Goal: Task Accomplishment & Management: Complete application form

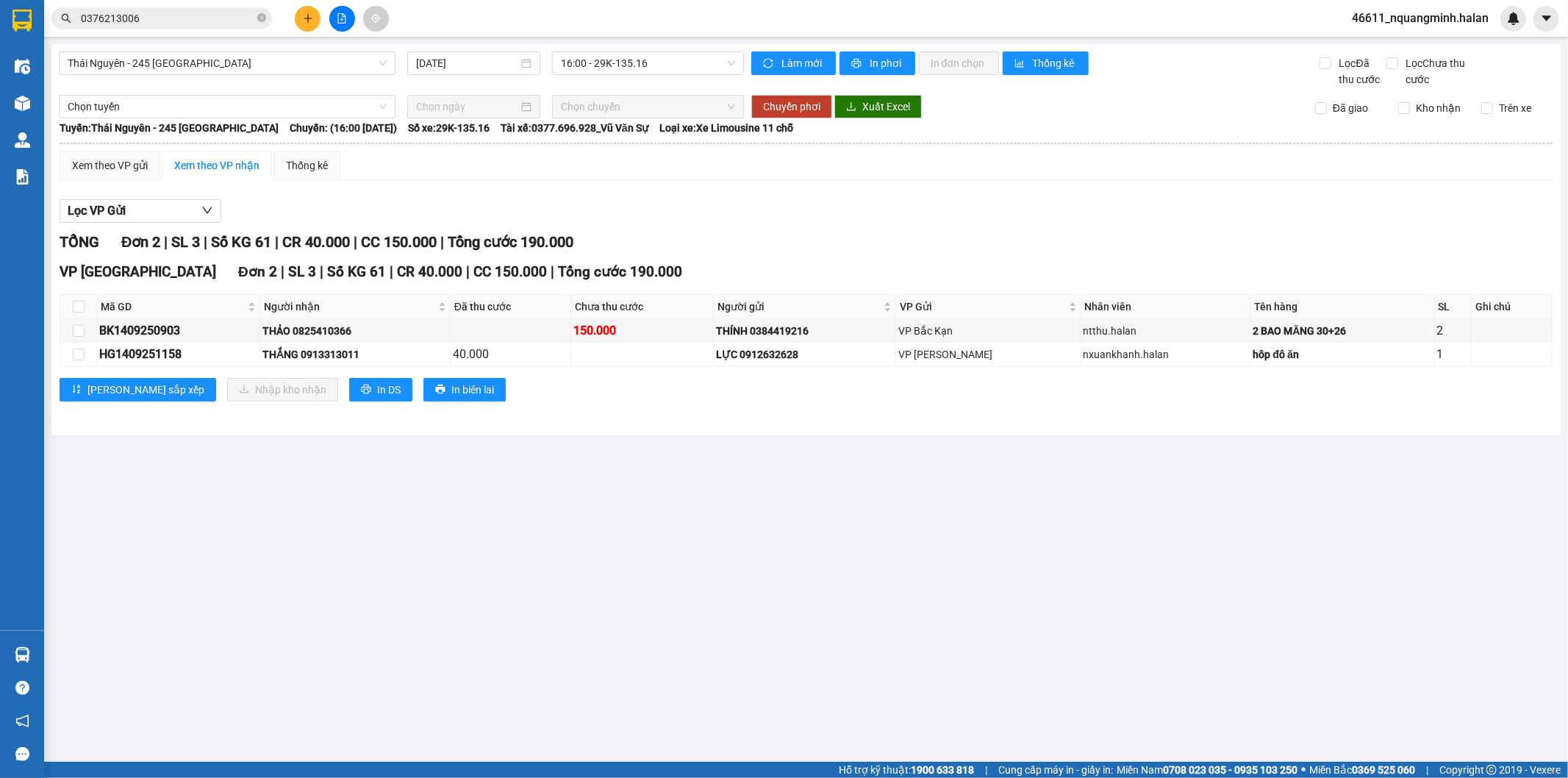
drag, startPoint x: 494, startPoint y: 532, endPoint x: 406, endPoint y: 761, distance: 245.3
click at [484, 552] on main "[GEOGRAPHIC_DATA] - 245 [GEOGRAPHIC_DATA] [DATE] 16:00 - 29K-135.16 Làm mới In …" at bounding box center [784, 380] width 1568 height 762
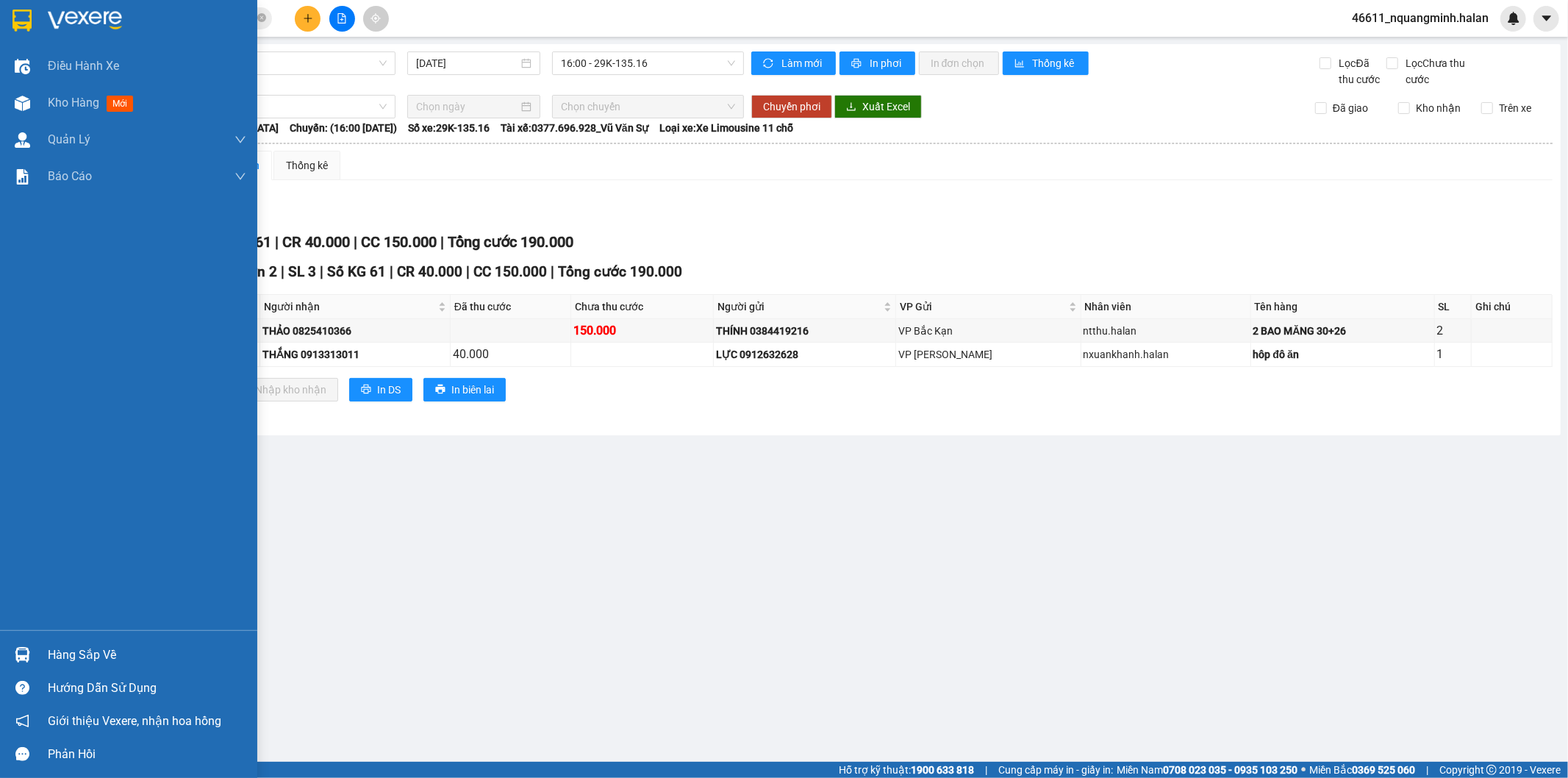
click at [33, 658] on div at bounding box center [22, 655] width 26 height 26
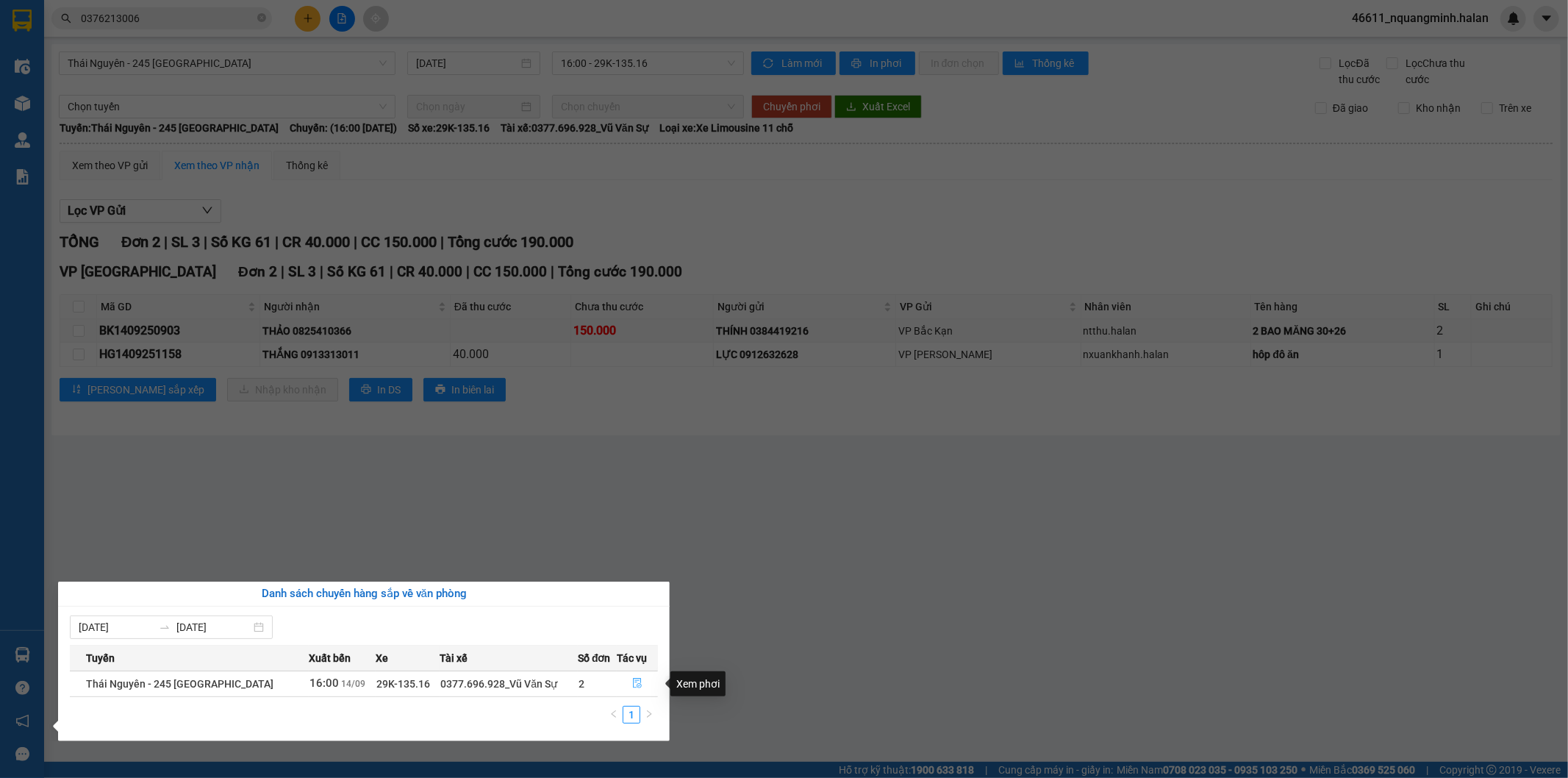
click at [633, 680] on icon "file-done" at bounding box center [637, 683] width 9 height 10
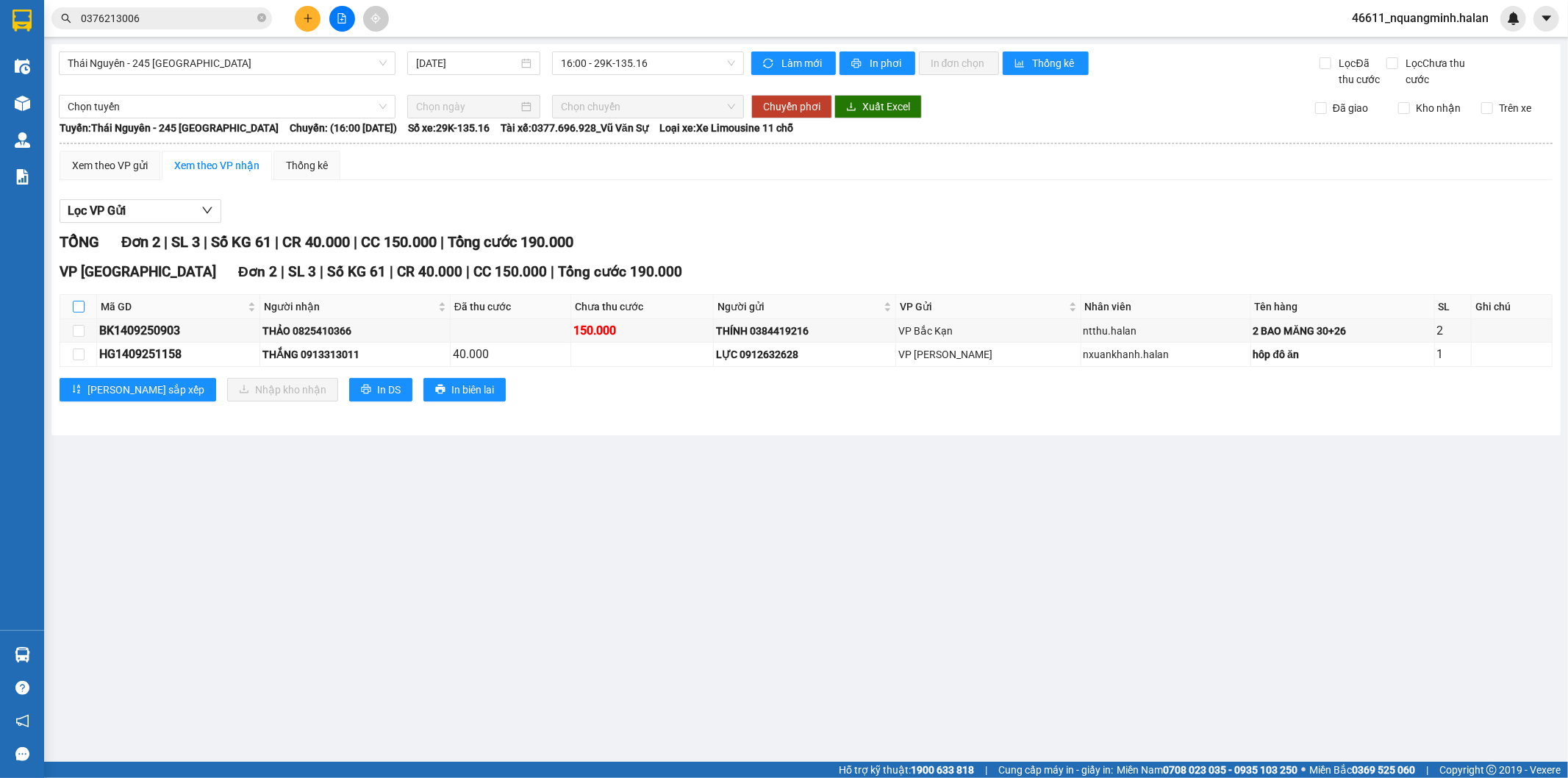
click at [81, 309] on input "checkbox" at bounding box center [79, 307] width 12 height 12
checkbox input "true"
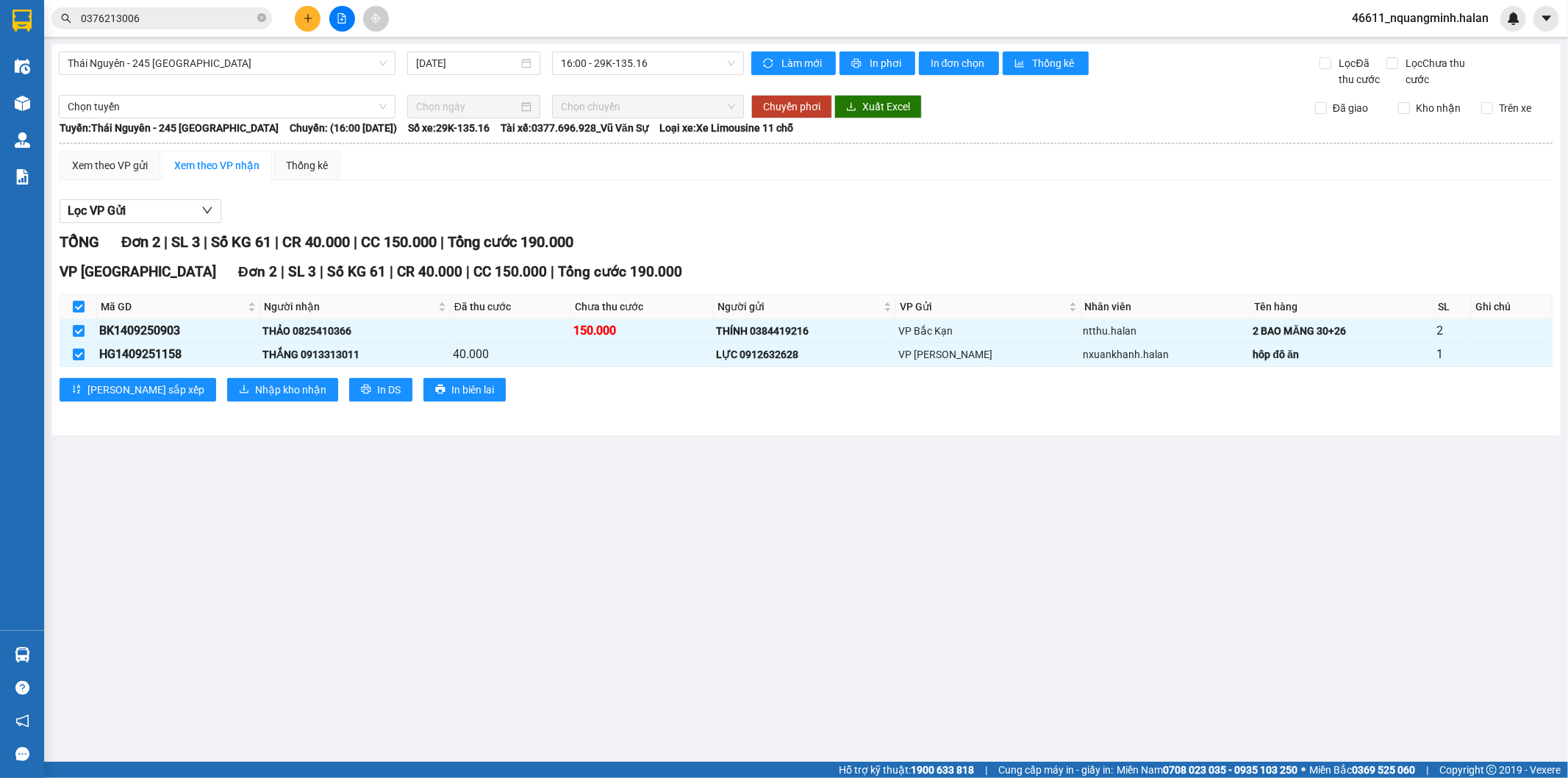
click at [230, 525] on main "[GEOGRAPHIC_DATA] - 245 [GEOGRAPHIC_DATA] [DATE] 16:00 - 29K-135.16 Làm mới In …" at bounding box center [784, 380] width 1568 height 762
click at [255, 388] on span "Nhập kho nhận" at bounding box center [290, 389] width 71 height 16
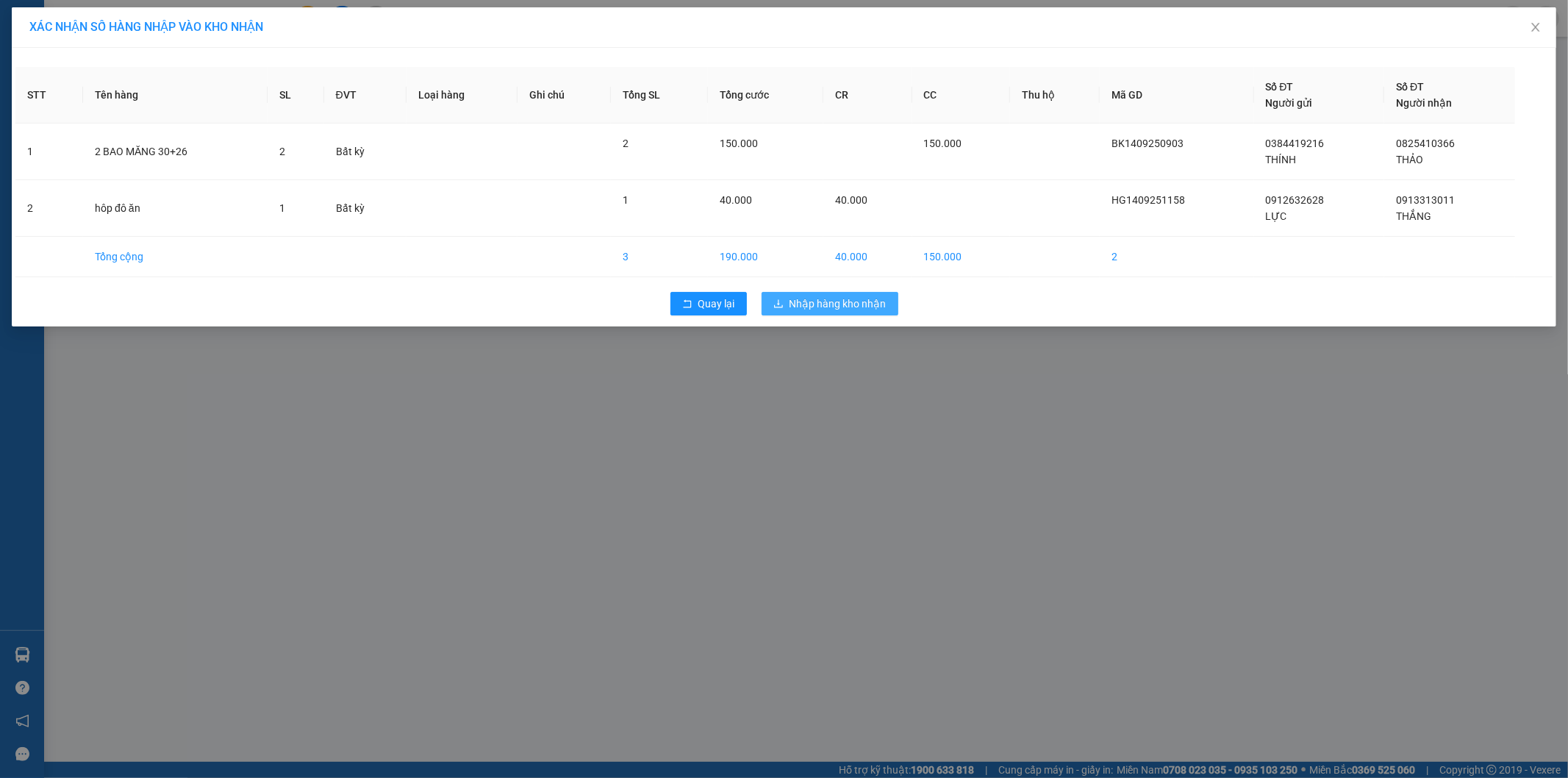
drag, startPoint x: 751, startPoint y: 295, endPoint x: 791, endPoint y: 297, distance: 40.0
click at [759, 302] on div "Quay lại Nhập hàng kho nhận" at bounding box center [784, 303] width 1537 height 39
click at [792, 297] on span "Nhập hàng kho nhận" at bounding box center [837, 303] width 97 height 16
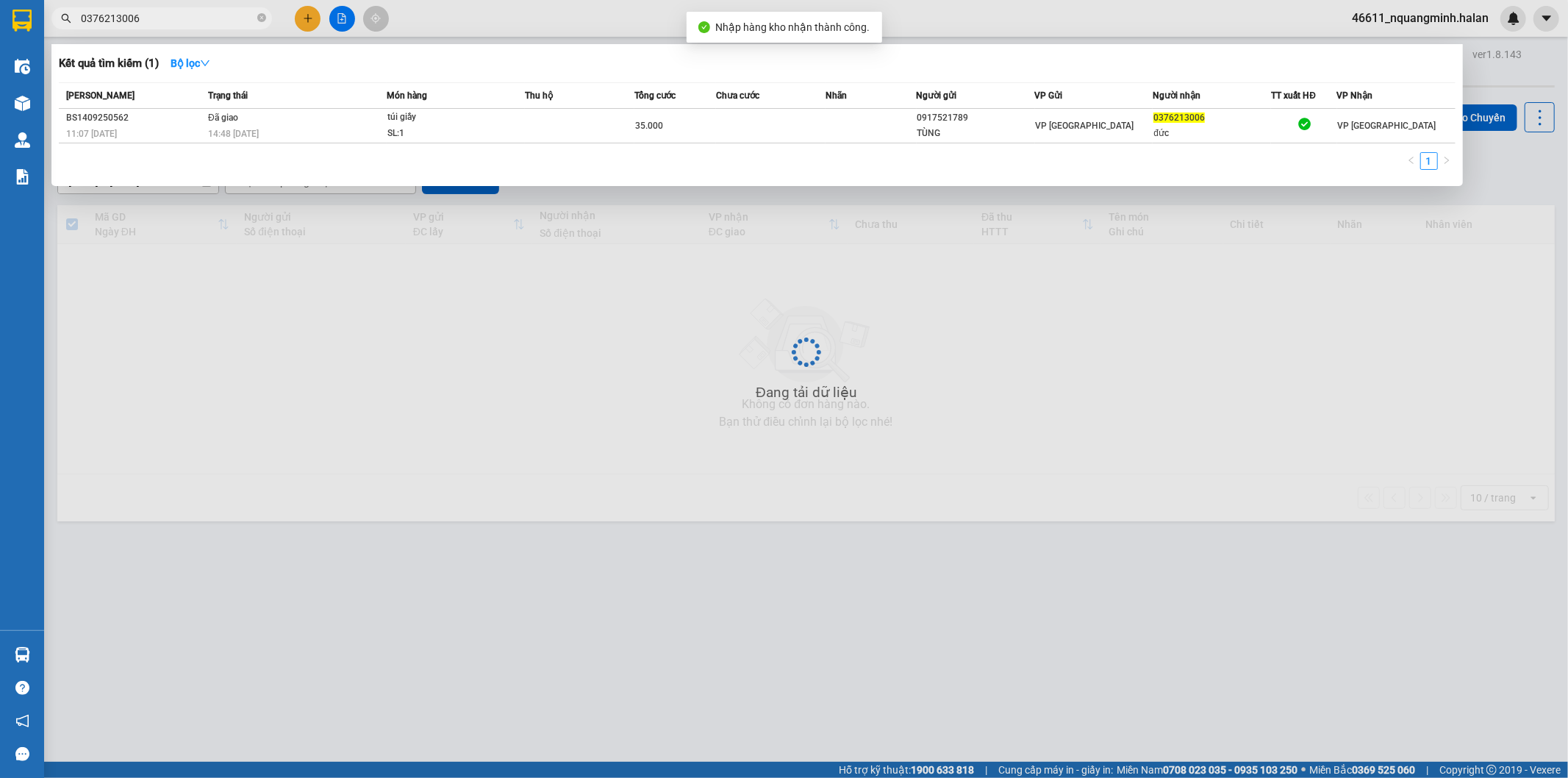
drag, startPoint x: 172, startPoint y: 23, endPoint x: 15, endPoint y: -5, distance: 159.5
click at [15, 0] on html "Kết quả tìm kiếm ( 1 ) Bộ lọc Mã ĐH Trạng thái Món hàng Thu hộ Tổng cước Chưa c…" at bounding box center [784, 389] width 1568 height 778
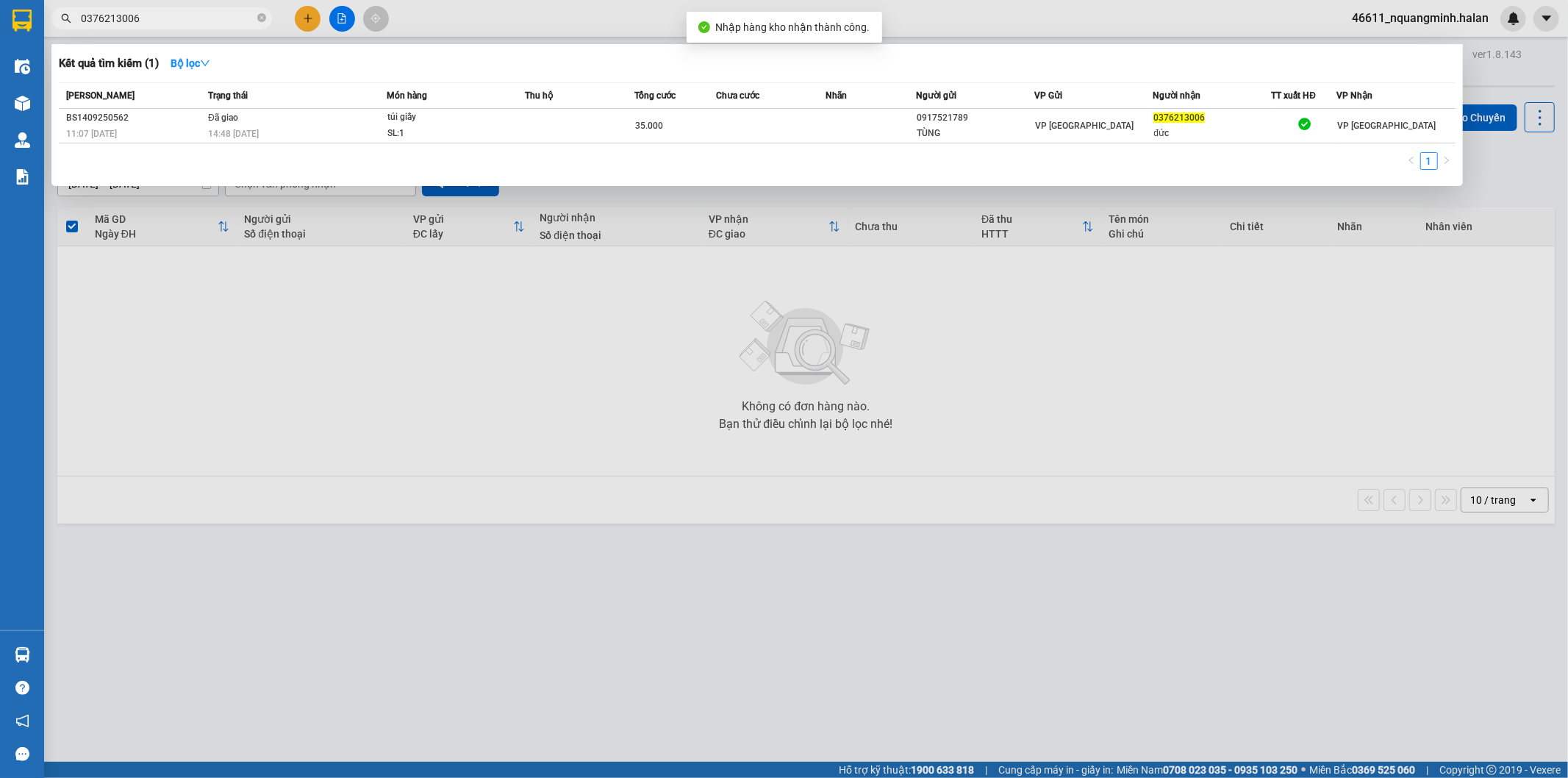
paste input "97114302"
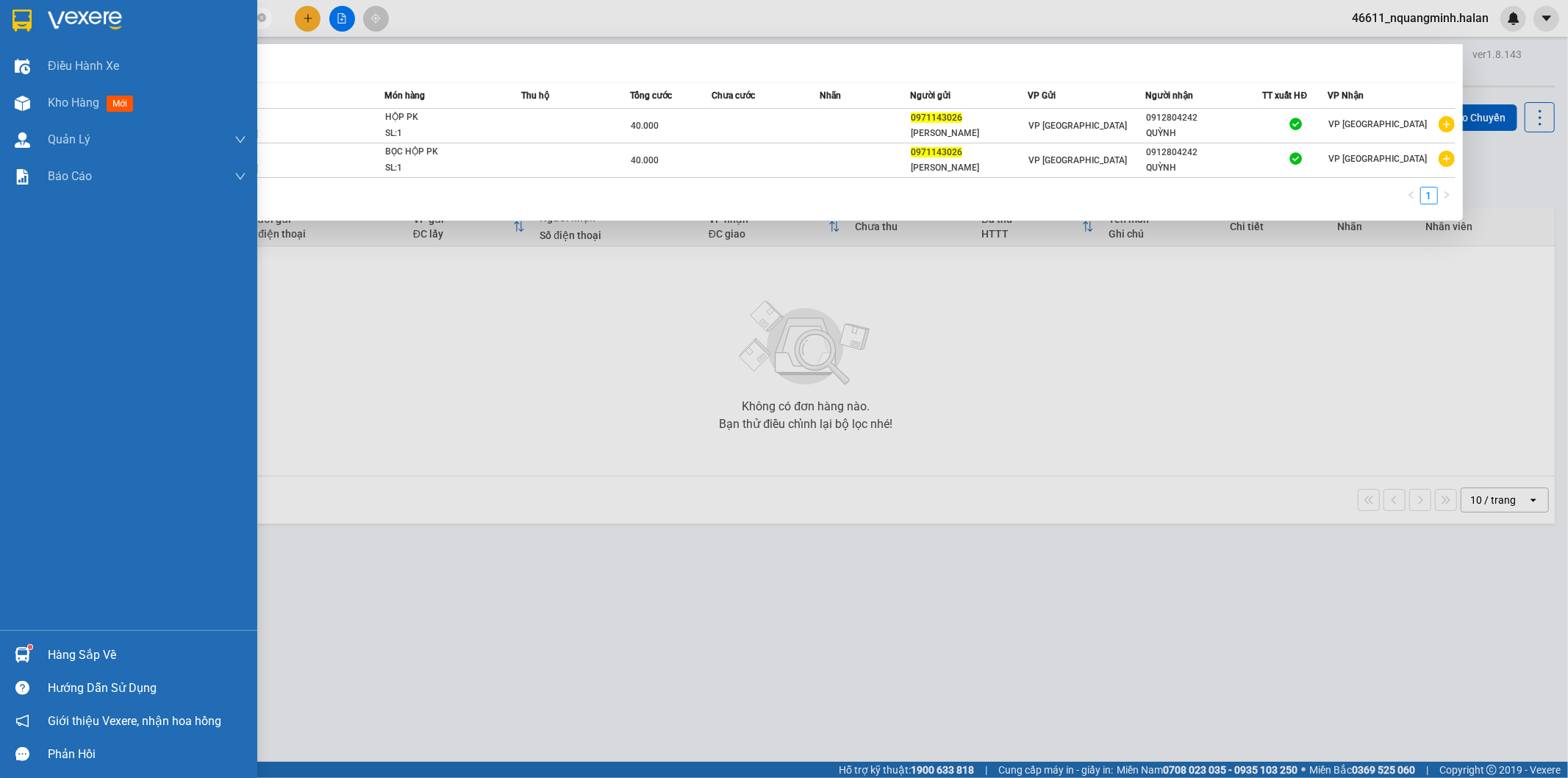
click at [25, 652] on img at bounding box center [22, 655] width 15 height 15
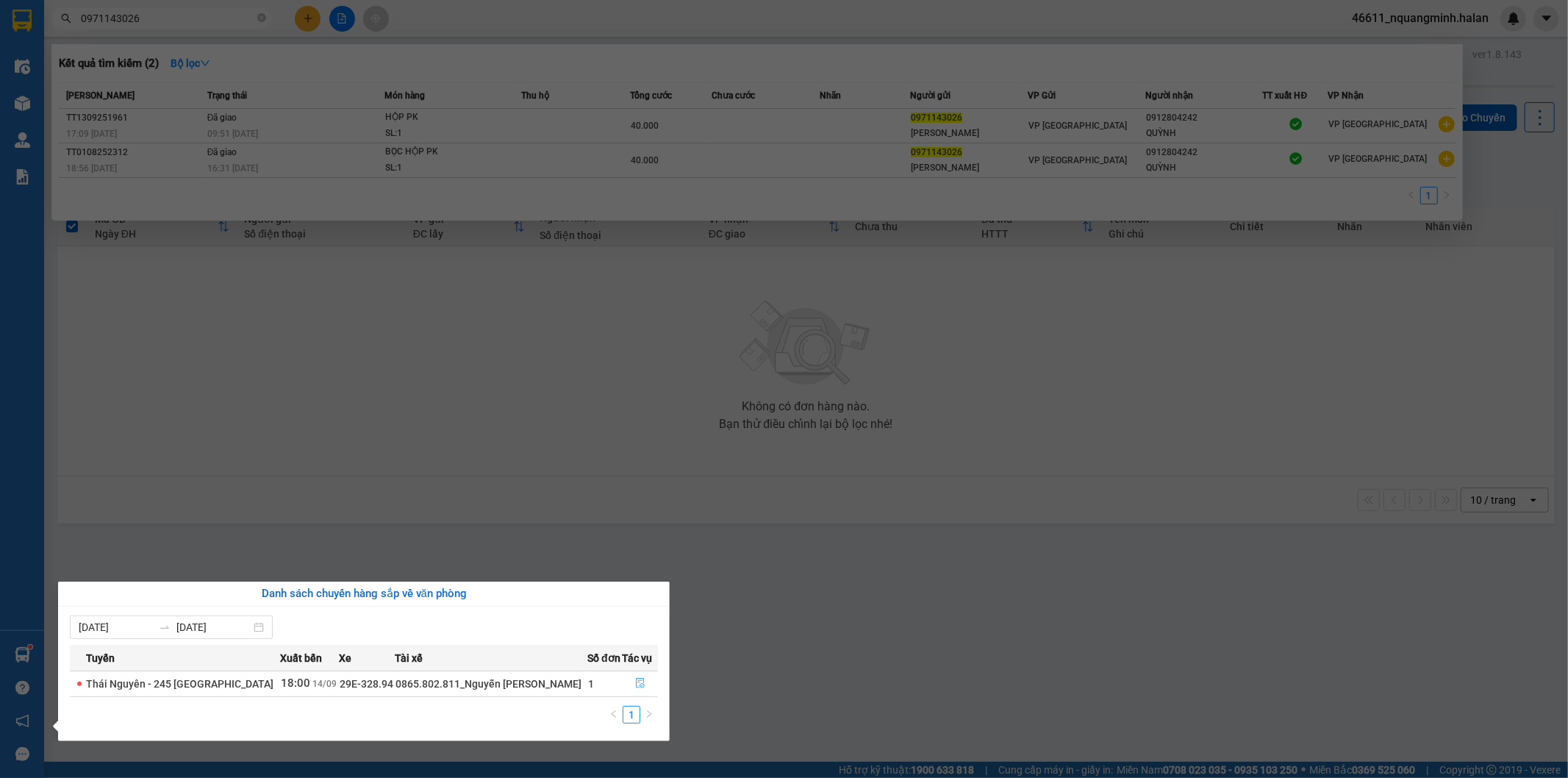
click at [640, 680] on icon "file-done" at bounding box center [640, 683] width 9 height 10
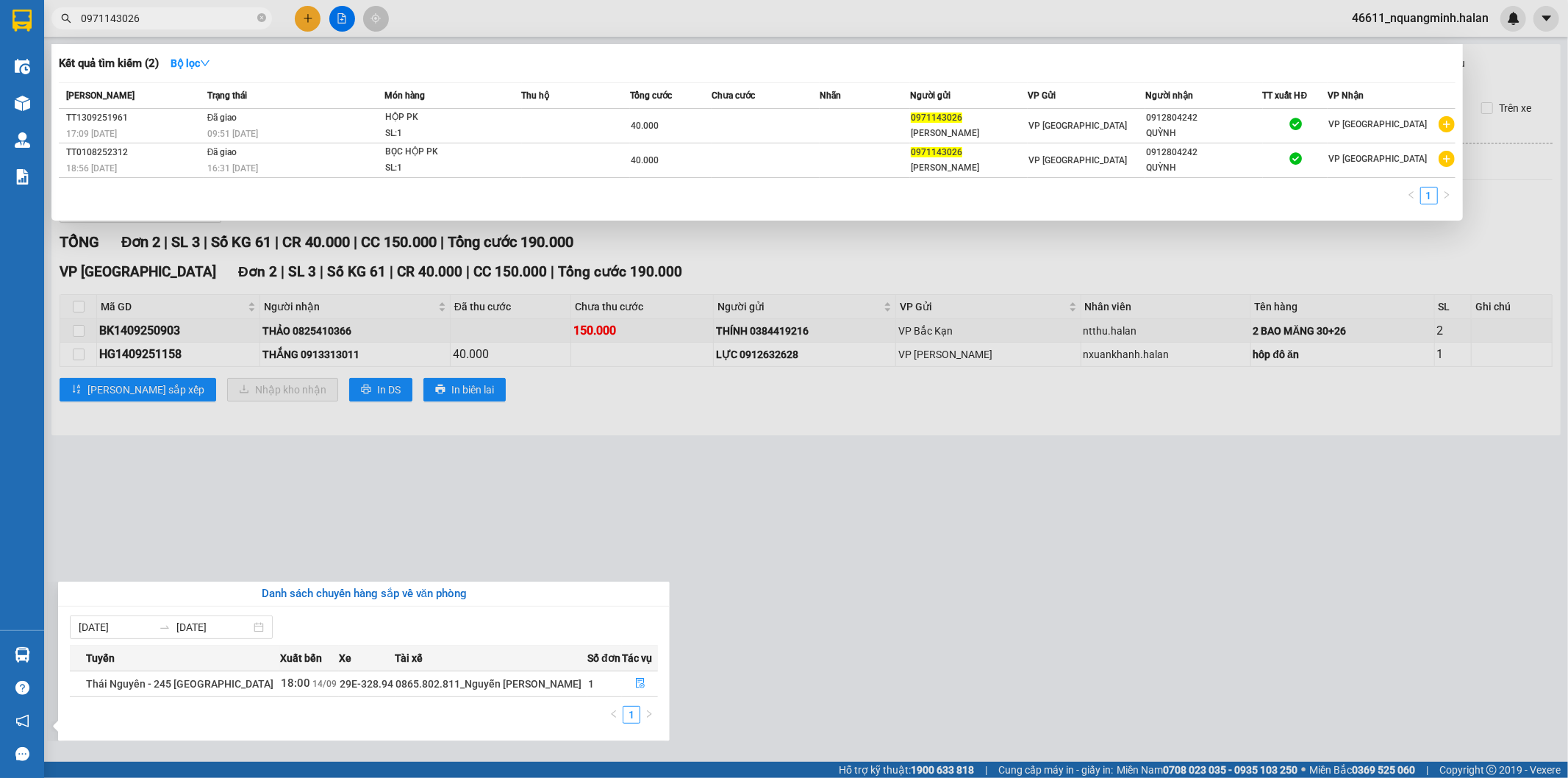
click at [989, 430] on div at bounding box center [784, 389] width 1568 height 778
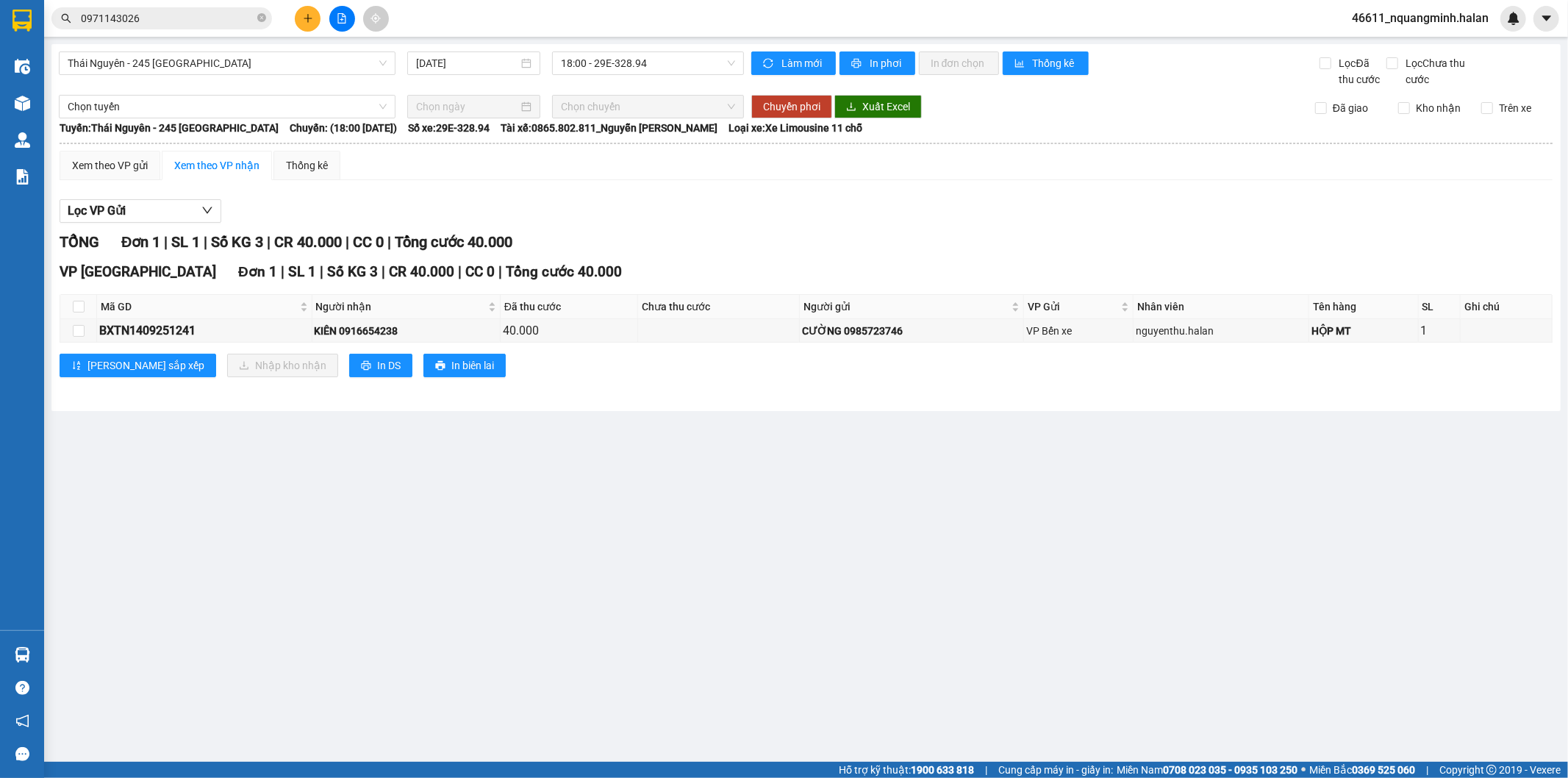
click at [714, 505] on main "[GEOGRAPHIC_DATA] - 245 [GEOGRAPHIC_DATA] [DATE] 18:00 - 29E-328.94 Làm mới In …" at bounding box center [784, 380] width 1568 height 762
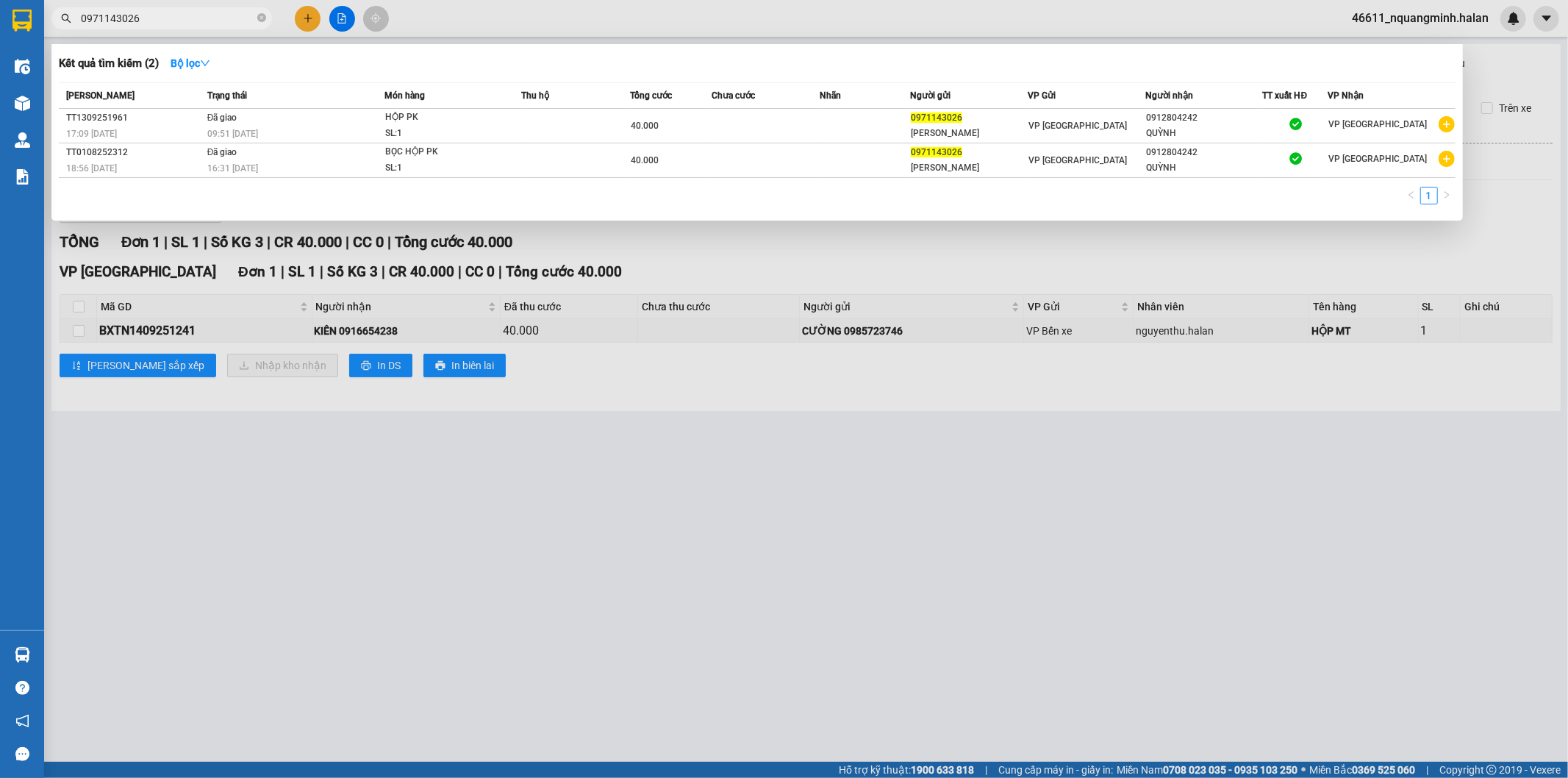
drag, startPoint x: 184, startPoint y: 11, endPoint x: 13, endPoint y: 3, distance: 171.2
click at [0, 11] on section "Kết quả tìm kiếm ( 2 ) Bộ lọc Mã ĐH Trạng thái Món hàng Thu hộ Tổng cước Chưa c…" at bounding box center [784, 389] width 1568 height 778
type input "5"
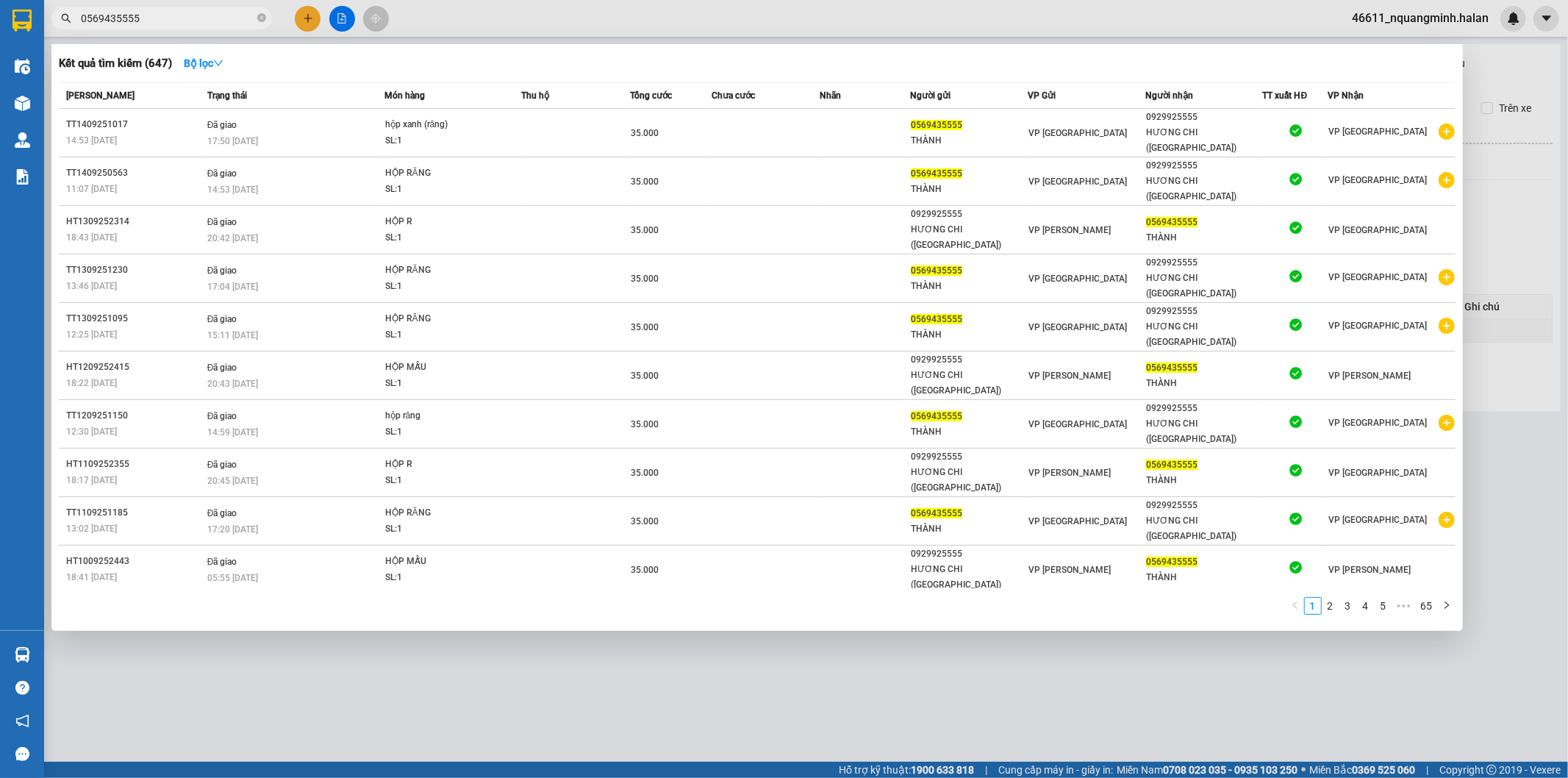
drag, startPoint x: 386, startPoint y: 649, endPoint x: 373, endPoint y: 653, distance: 13.6
click at [380, 651] on div at bounding box center [784, 389] width 1568 height 778
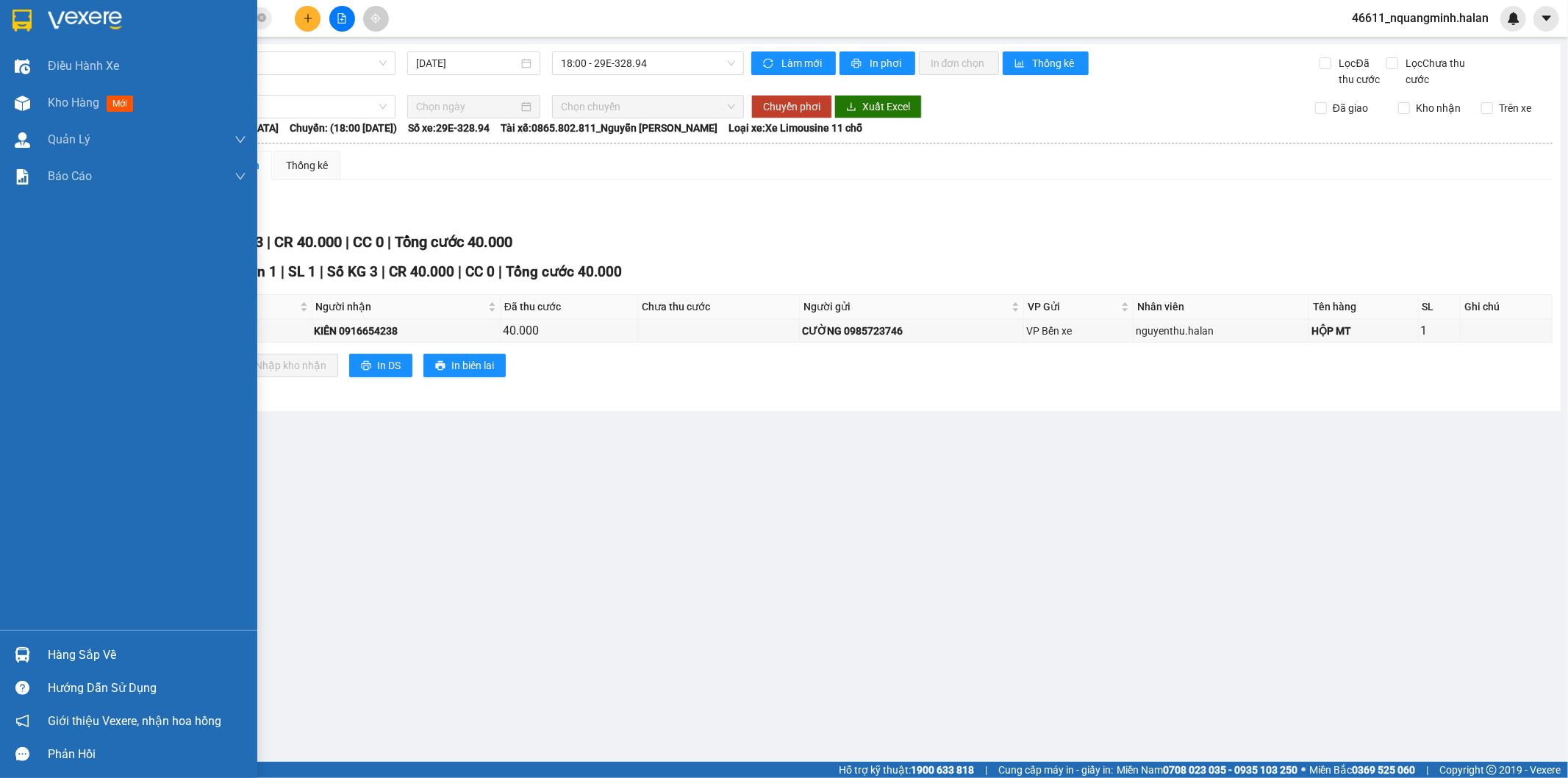
click at [23, 656] on img at bounding box center [22, 655] width 15 height 15
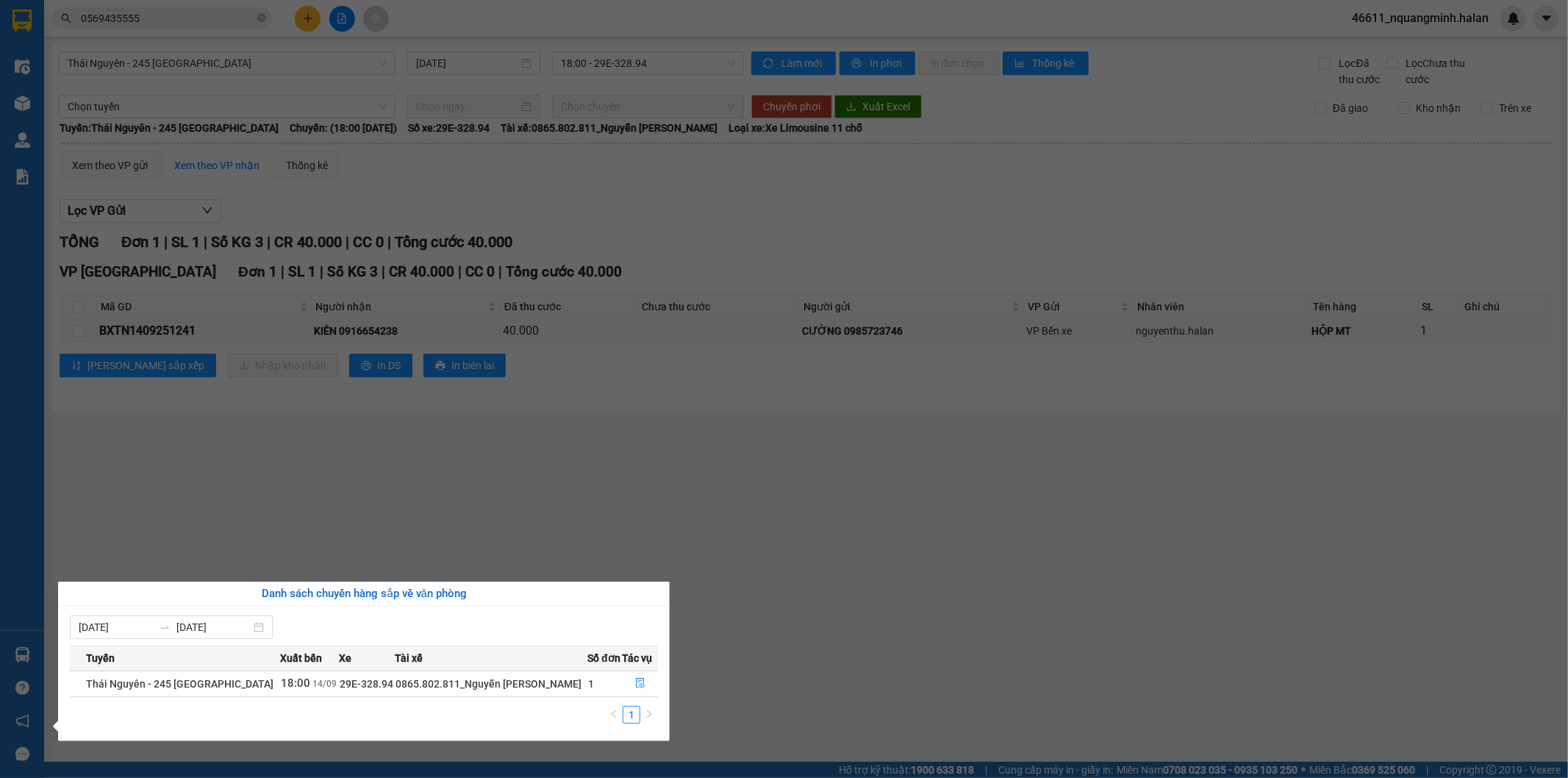
click at [421, 450] on section "Kết quả tìm kiếm ( 647 ) Bộ lọc Mã ĐH Trạng thái Món hàng Thu hộ Tổng cước Chưa…" at bounding box center [784, 389] width 1568 height 778
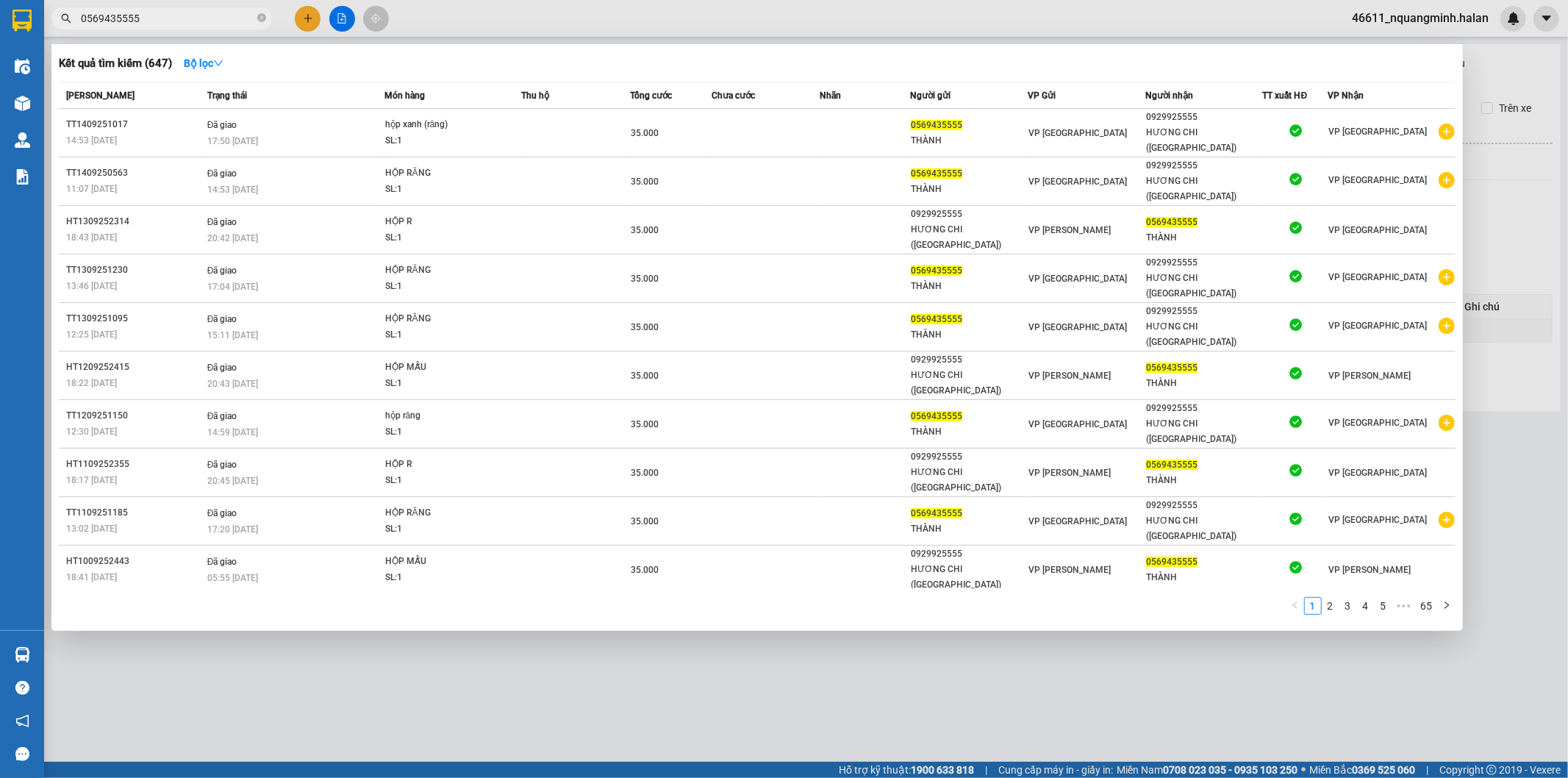
drag, startPoint x: 183, startPoint y: 10, endPoint x: 0, endPoint y: 3, distance: 183.1
click at [0, 3] on section "Kết quả tìm kiếm ( 647 ) Bộ lọc Mã ĐH Trạng thái Món hàng Thu hộ Tổng cước Chưa…" at bounding box center [784, 389] width 1568 height 778
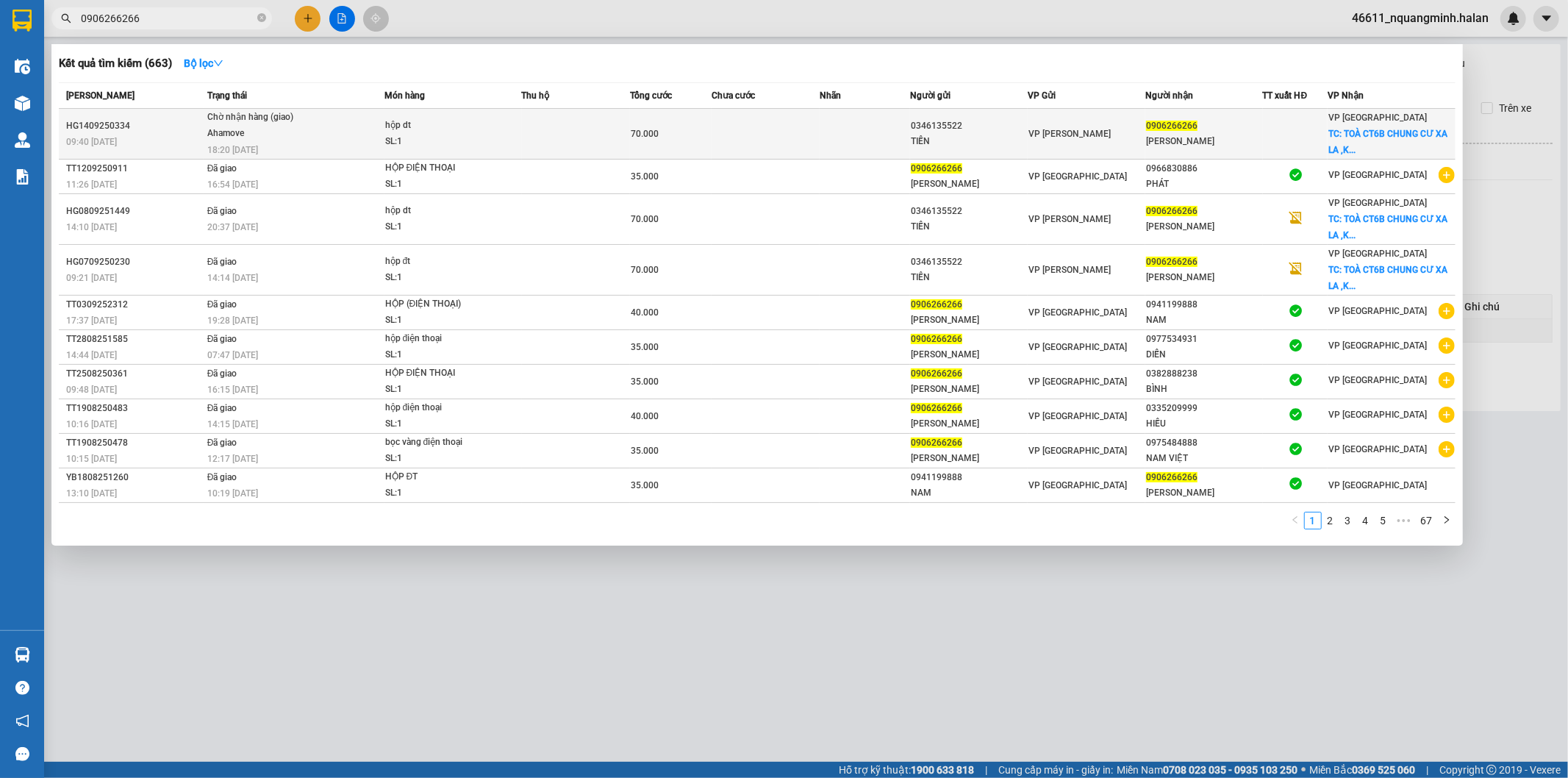
type input "0906266266"
click at [737, 129] on td at bounding box center [766, 134] width 109 height 51
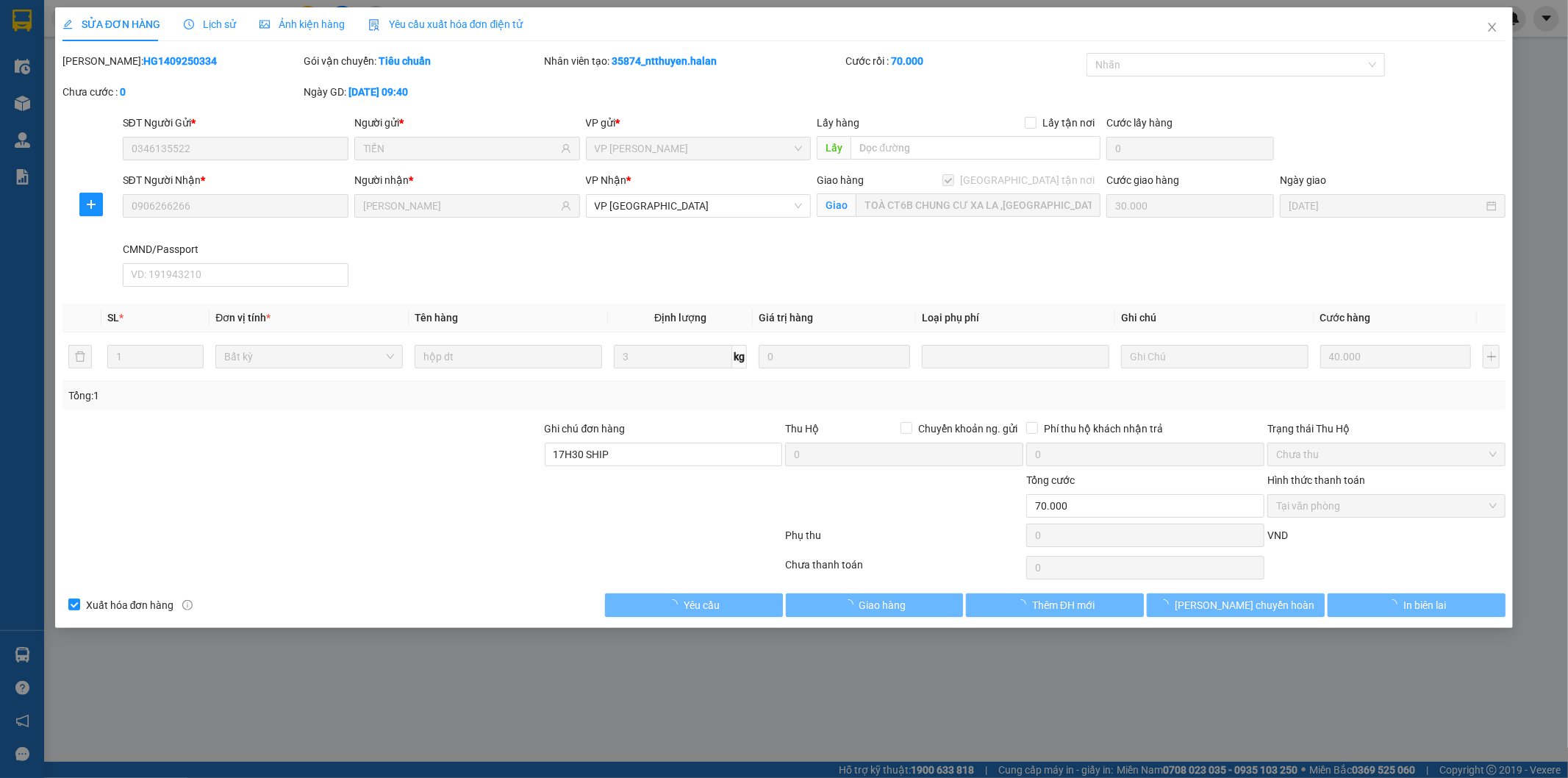
click at [208, 27] on span "Lịch sử" at bounding box center [209, 24] width 52 height 12
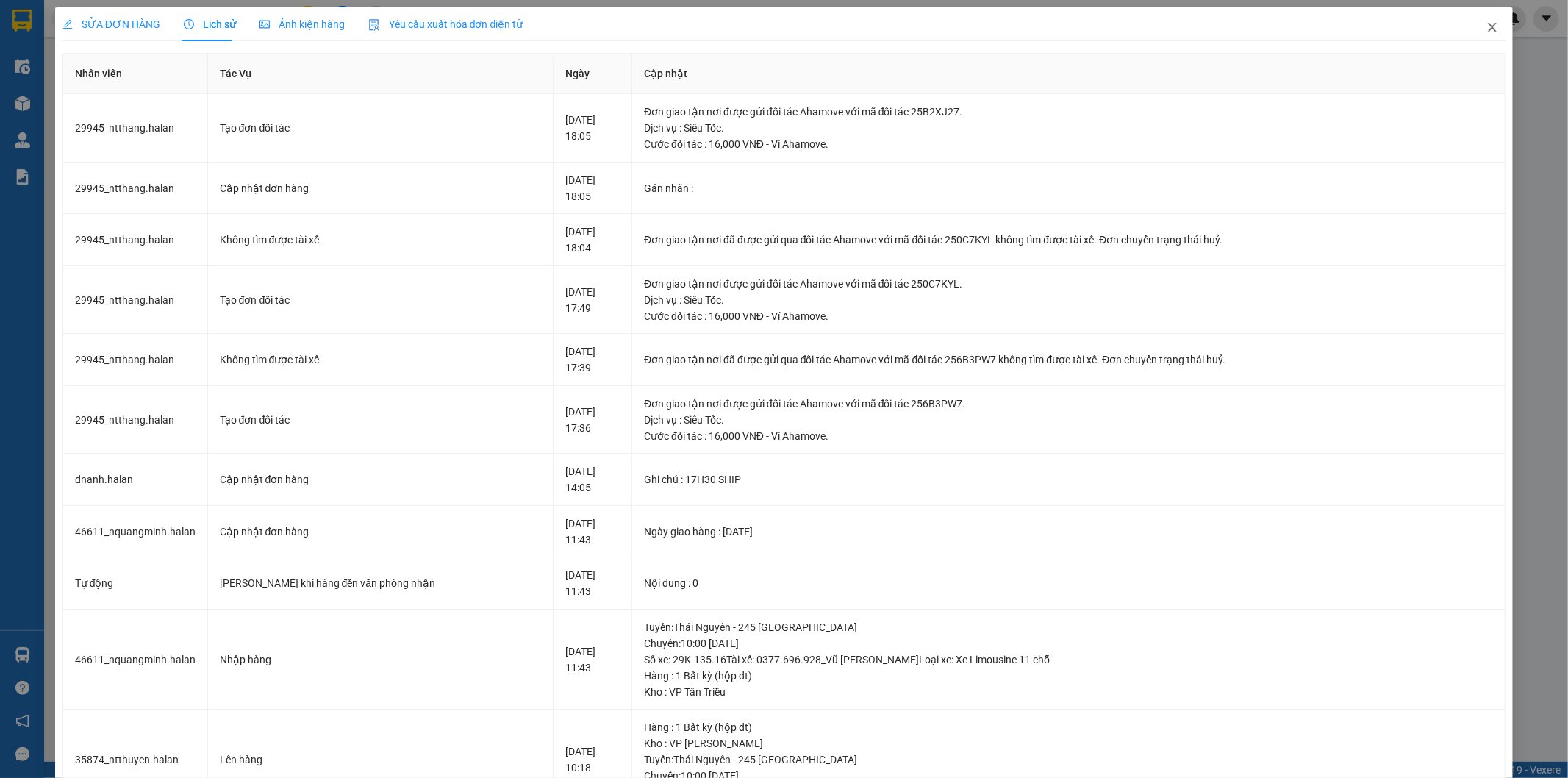
click at [1489, 25] on span "Close" at bounding box center [1493, 28] width 41 height 41
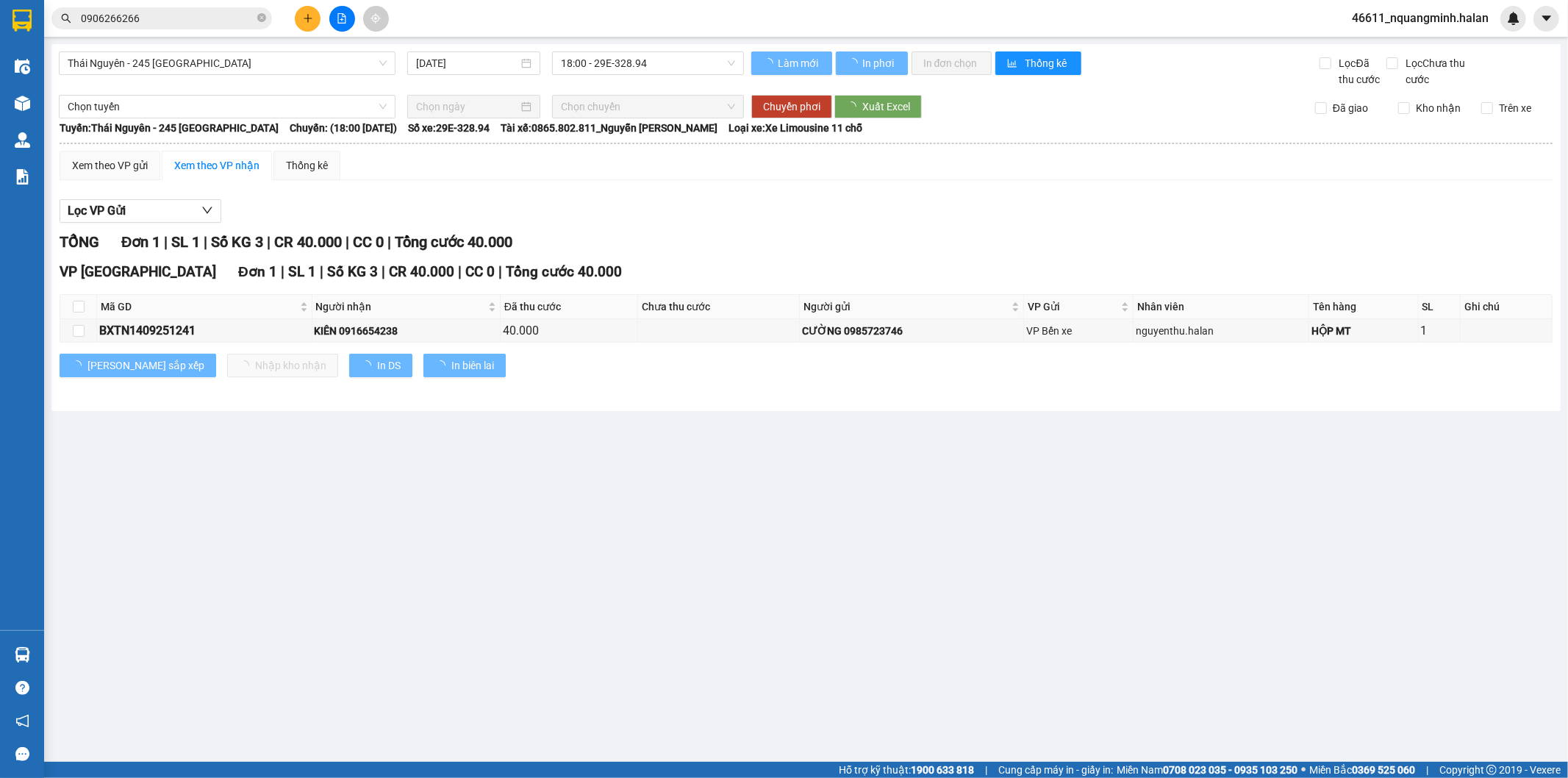
click at [157, 11] on input "0906266266" at bounding box center [167, 18] width 173 height 16
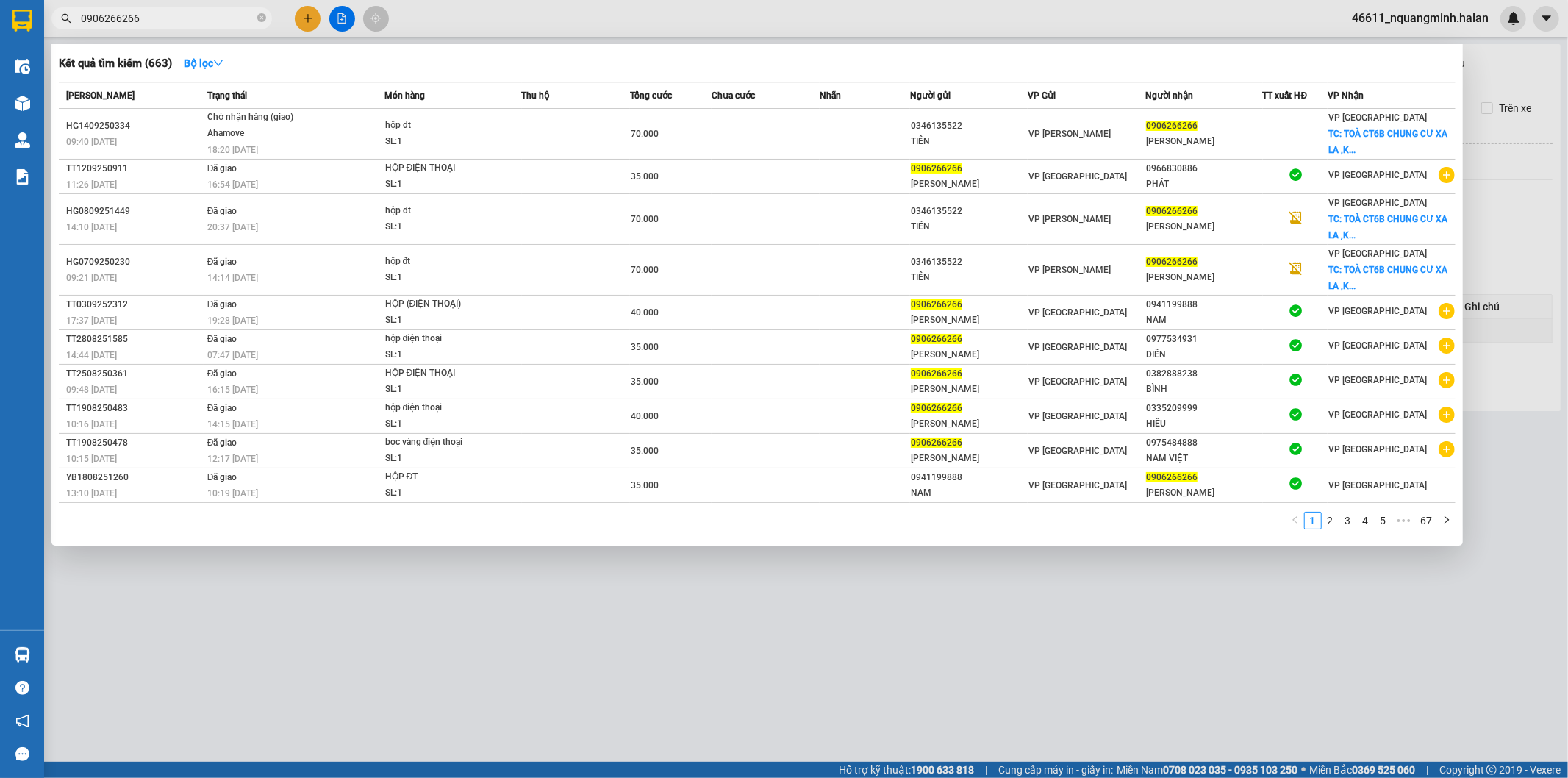
click at [306, 27] on div at bounding box center [784, 389] width 1568 height 778
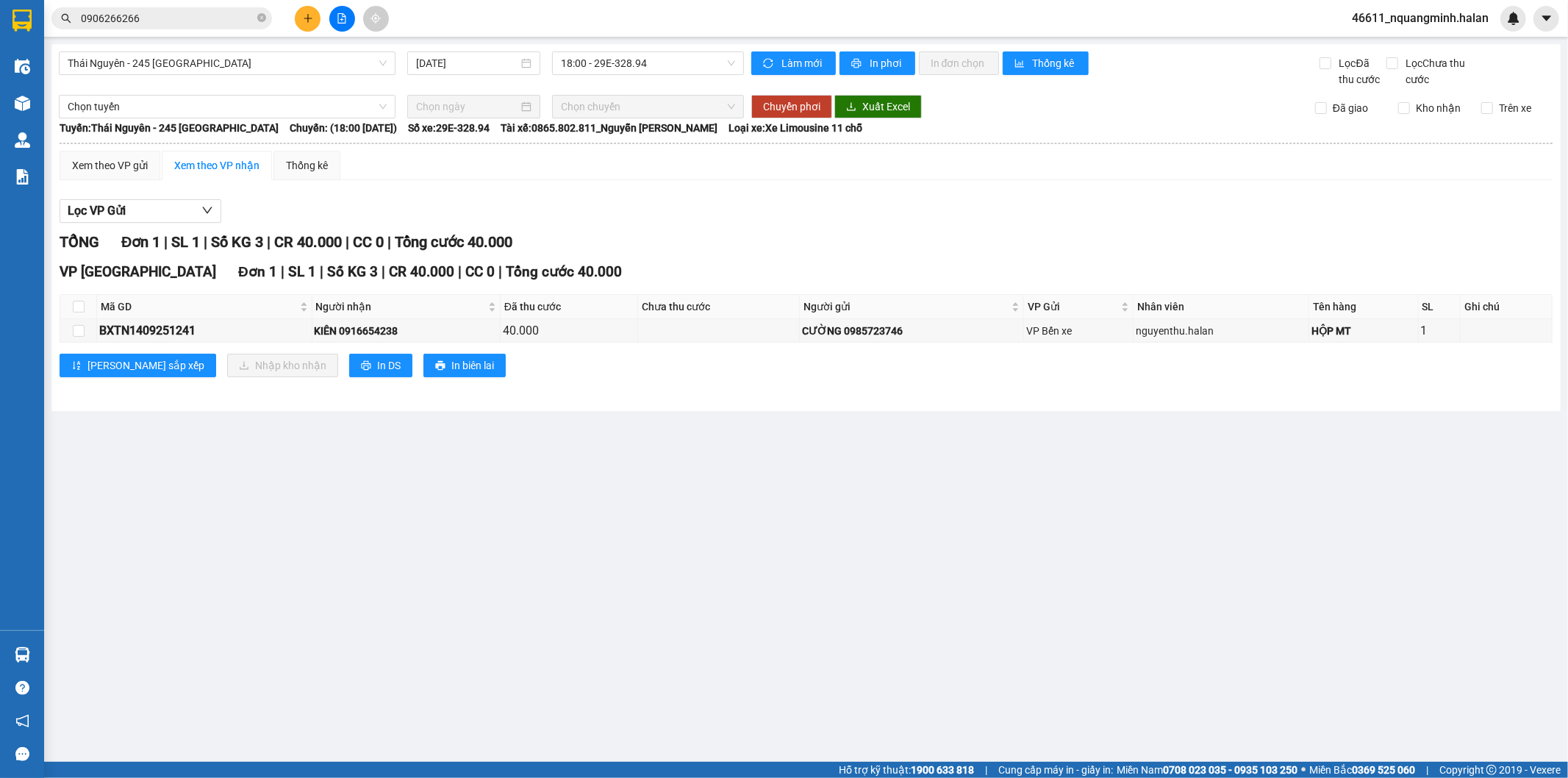
click at [306, 27] on button at bounding box center [308, 19] width 26 height 26
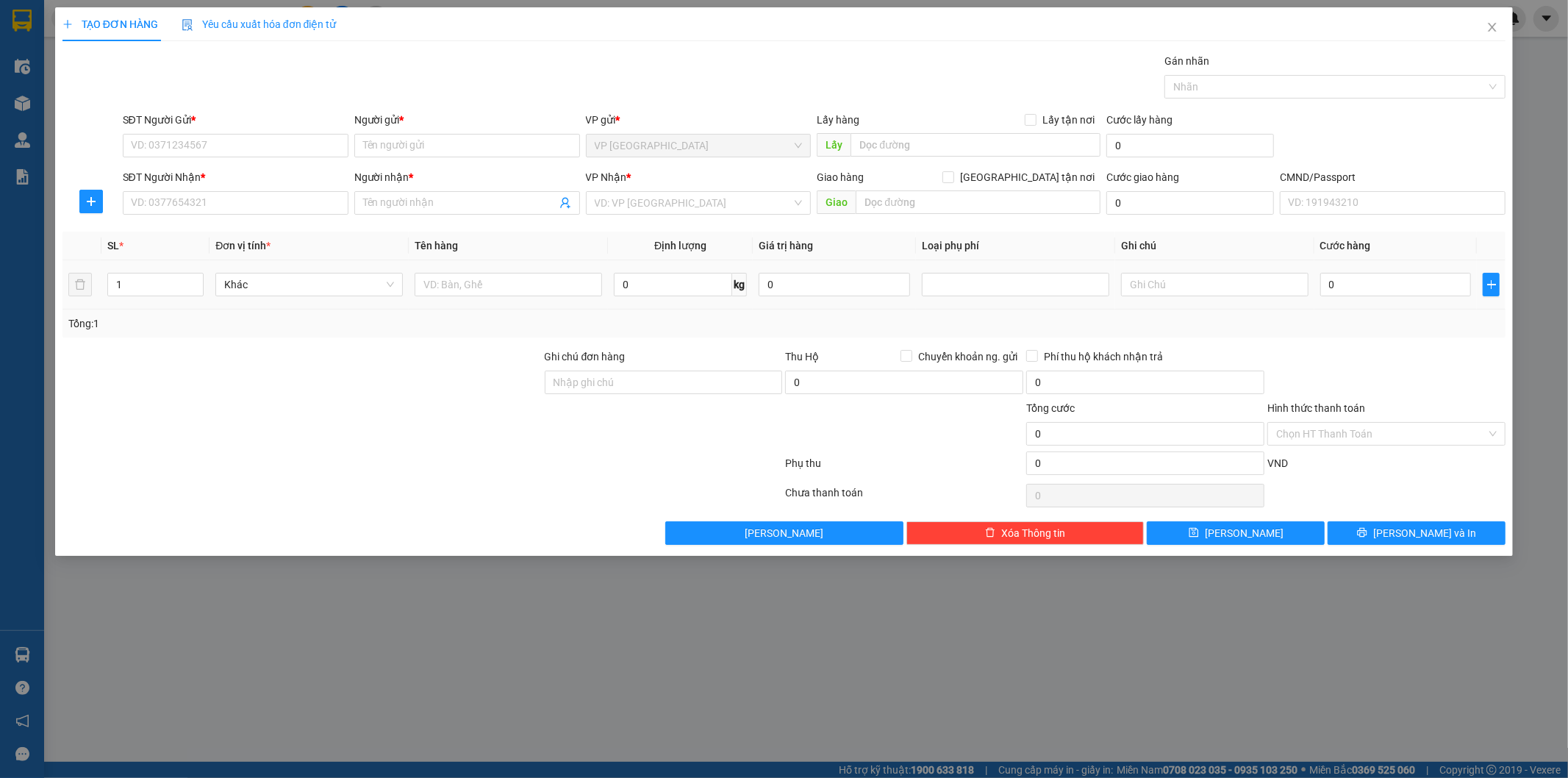
click at [666, 270] on span "0 kg" at bounding box center [679, 283] width 133 height 27
drag, startPoint x: 665, startPoint y: 274, endPoint x: 566, endPoint y: 277, distance: 99.0
click at [664, 275] on input "0" at bounding box center [673, 284] width 118 height 23
type input "14"
click at [530, 280] on input "text" at bounding box center [508, 284] width 188 height 23
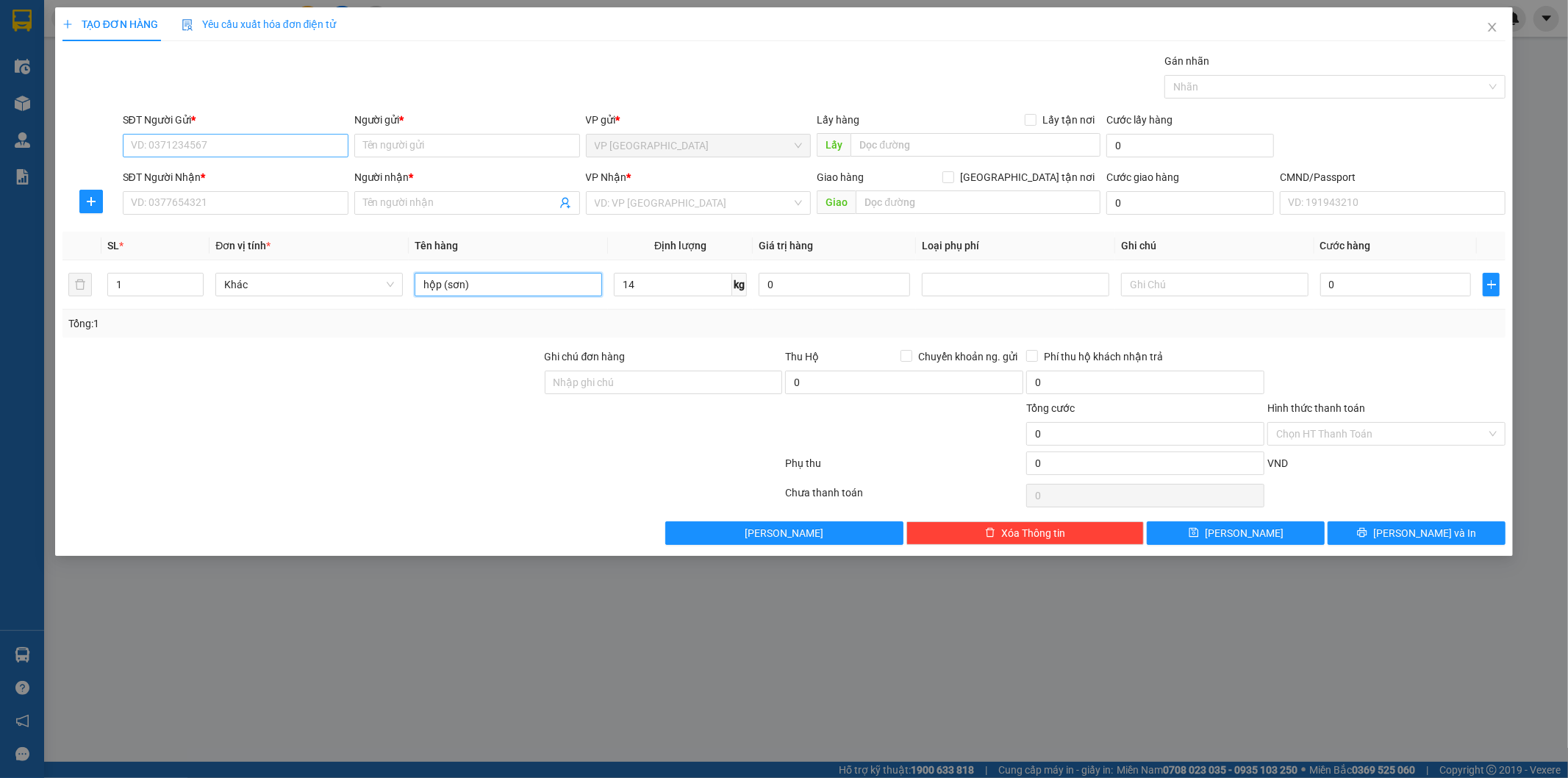
type input "hộp (sơn)"
click at [226, 136] on input "SĐT Người Gửi *" at bounding box center [235, 145] width 225 height 23
type input "0336225843"
drag, startPoint x: 289, startPoint y: 166, endPoint x: 310, endPoint y: 204, distance: 43.4
click at [290, 170] on div "0336225843 - [PERSON_NAME]" at bounding box center [236, 175] width 208 height 16
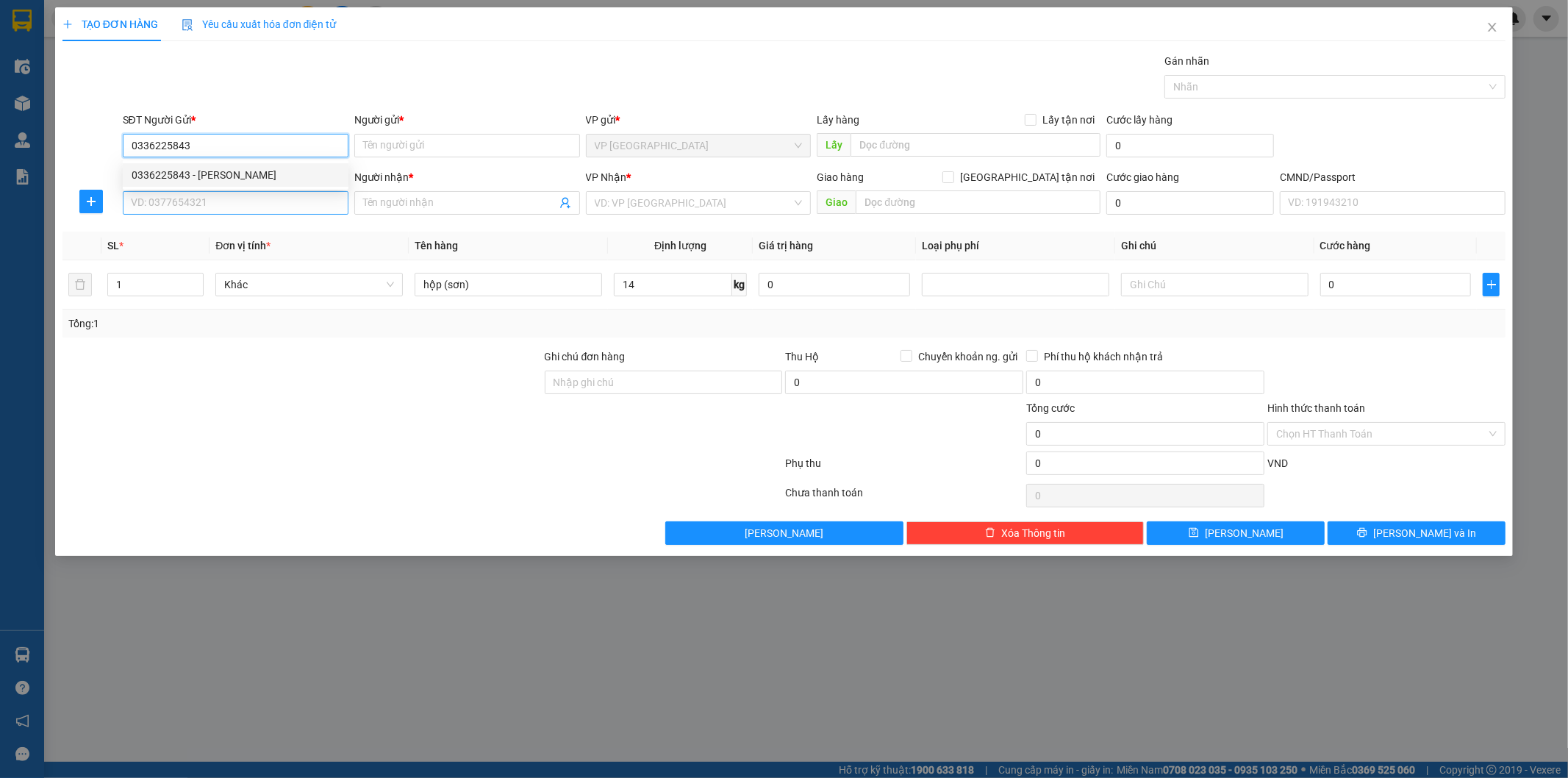
type input "HẢI"
type input "0336225843"
click at [314, 213] on input "SĐT Người Nhận *" at bounding box center [235, 202] width 225 height 23
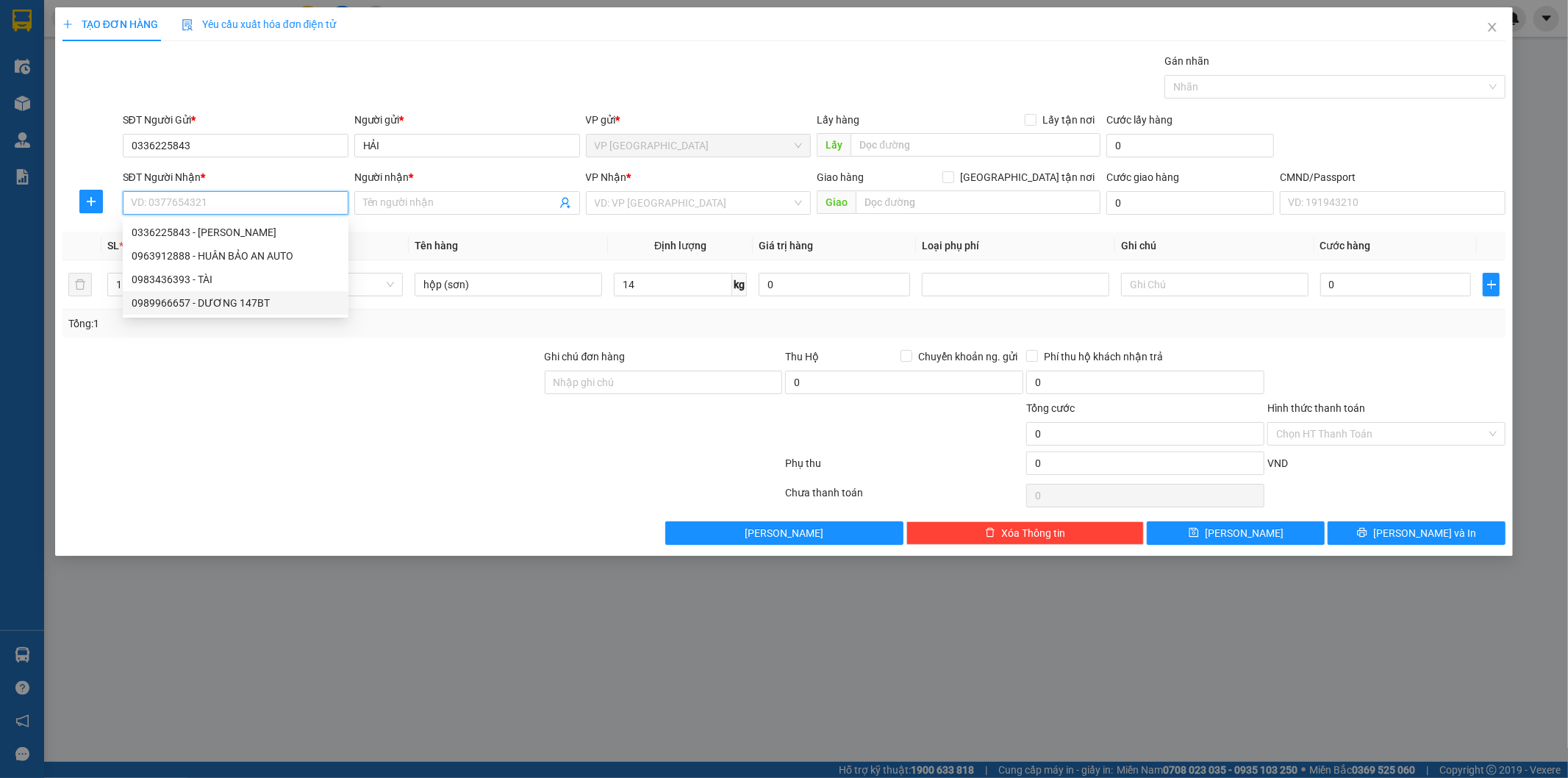
click at [189, 308] on div "0989966657 - DƯƠNG 147BT" at bounding box center [236, 302] width 208 height 16
type input "0989966657"
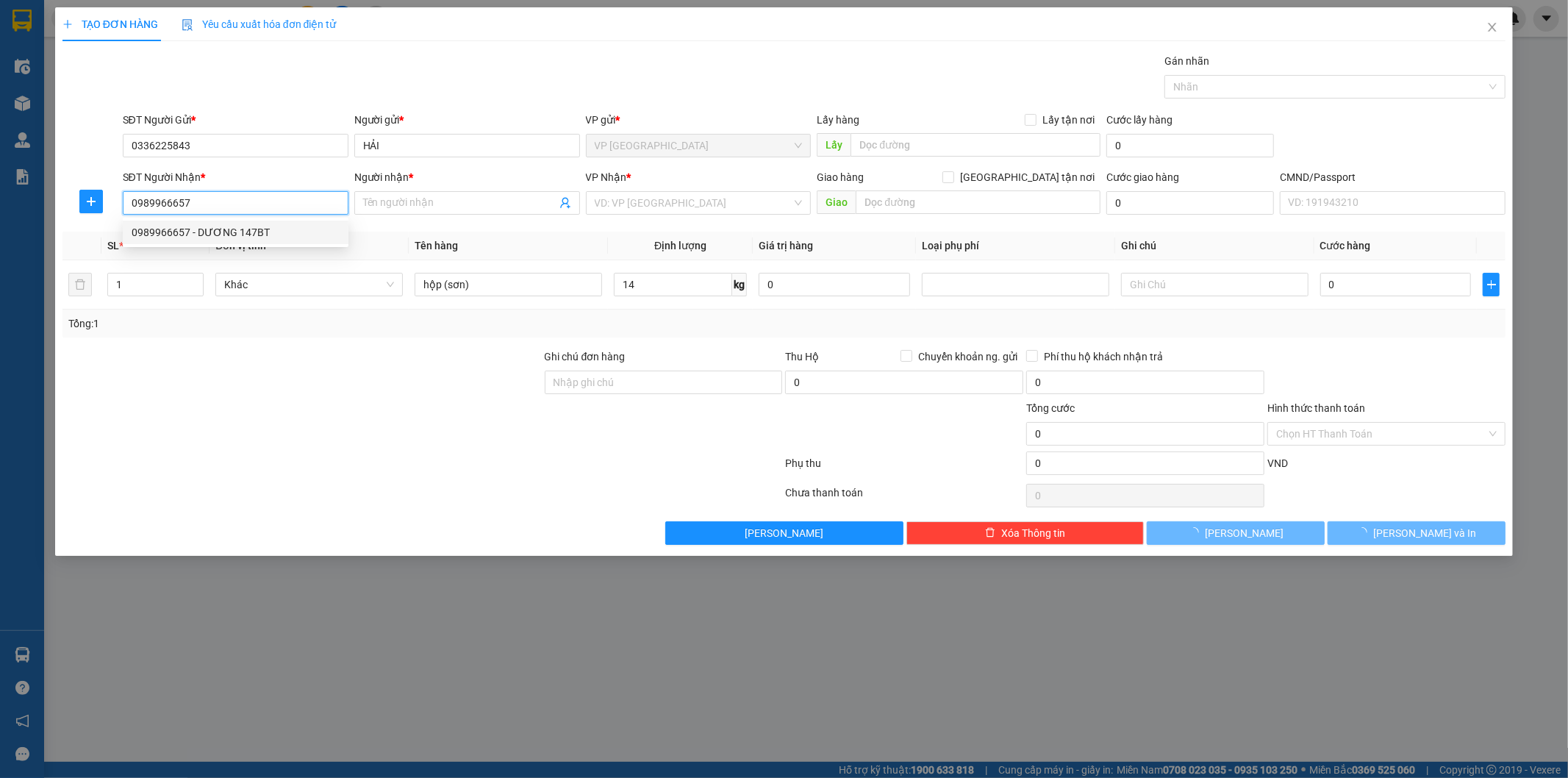
type input "DƯƠNG 147BT"
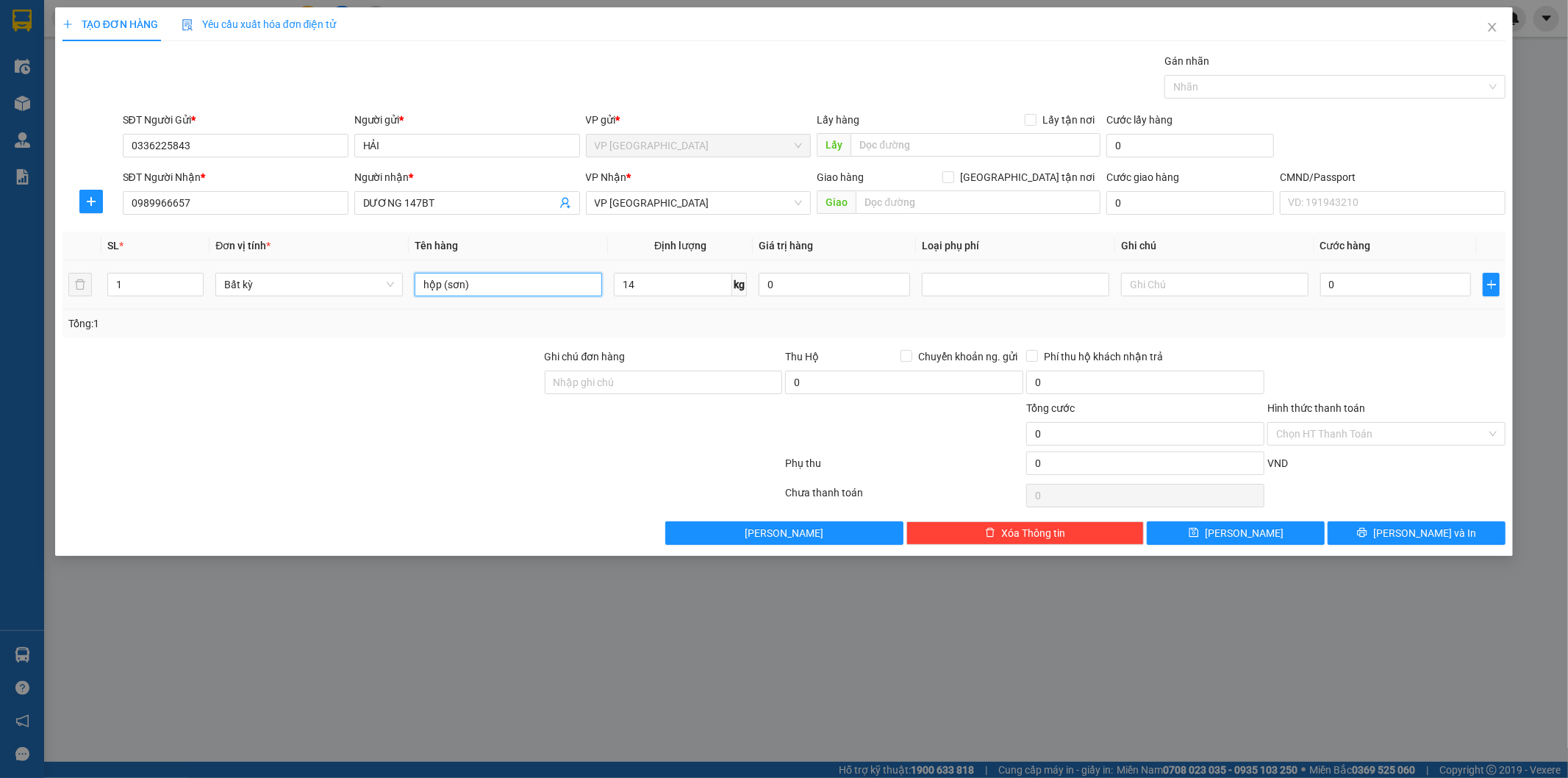
click at [486, 291] on input "hộp (sơn)" at bounding box center [508, 284] width 188 height 23
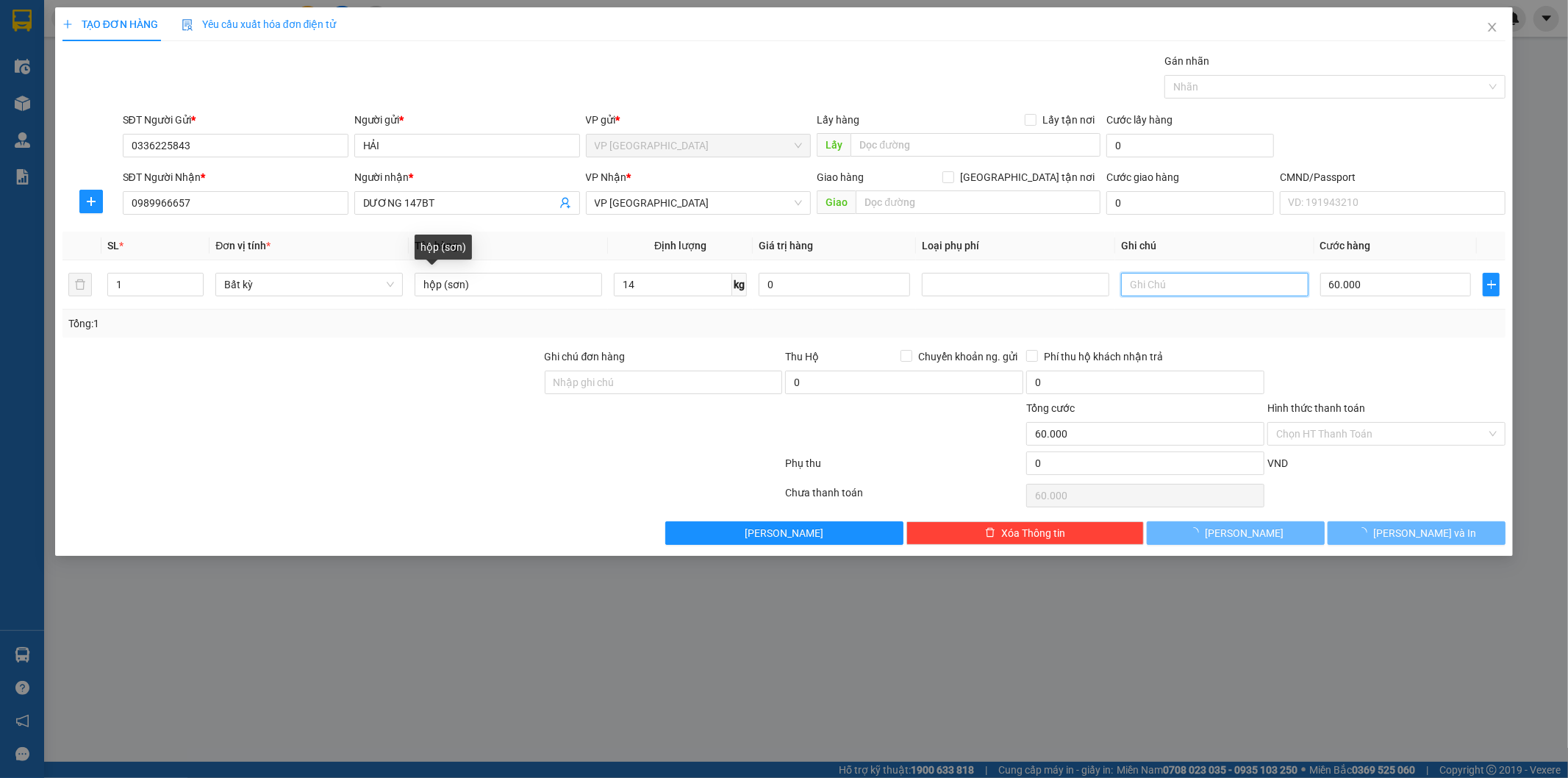
type input "60.000"
click at [91, 200] on icon "plus" at bounding box center [91, 201] width 1 height 9
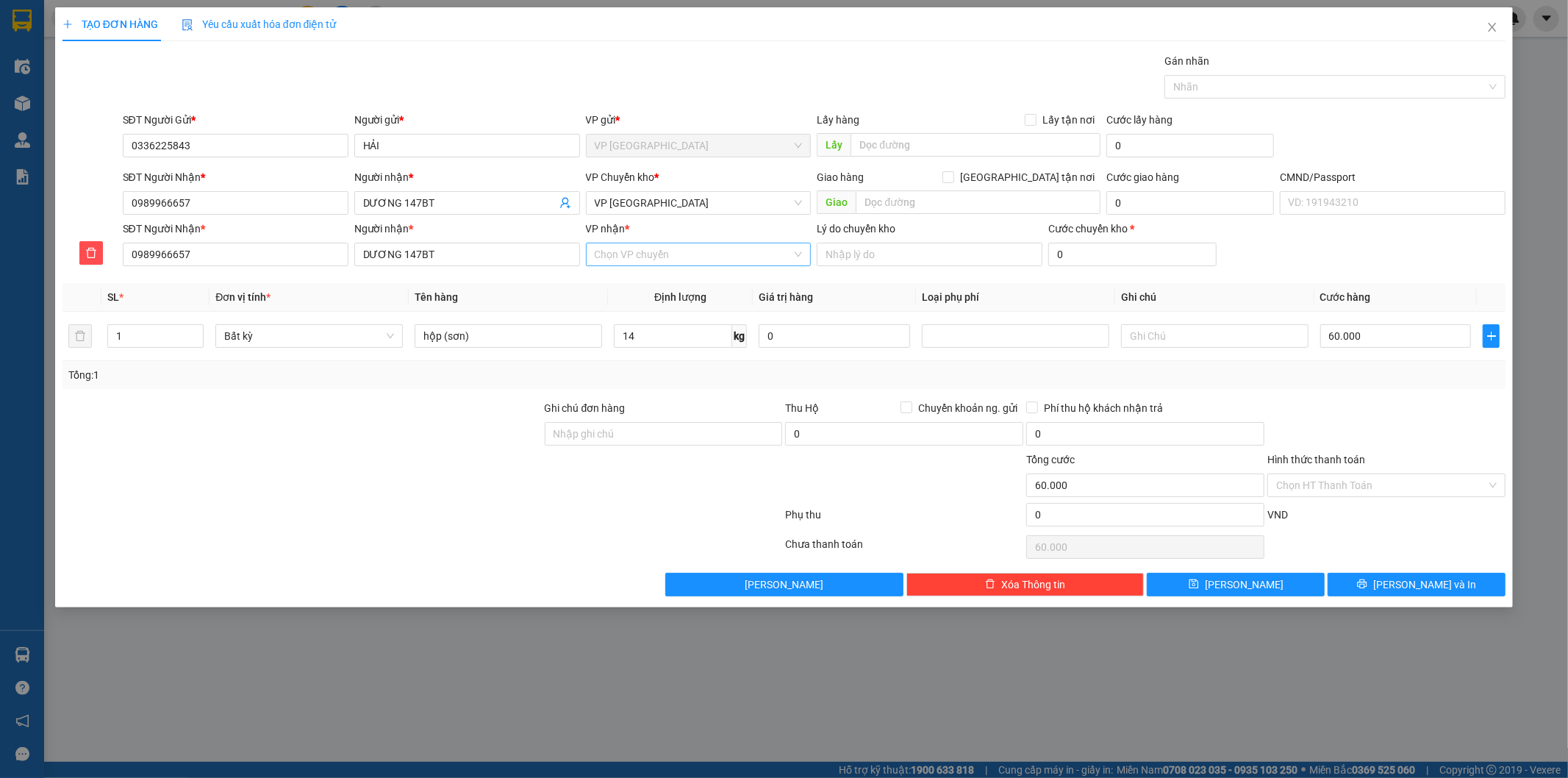
click at [636, 248] on input "VP nhận *" at bounding box center [693, 254] width 198 height 22
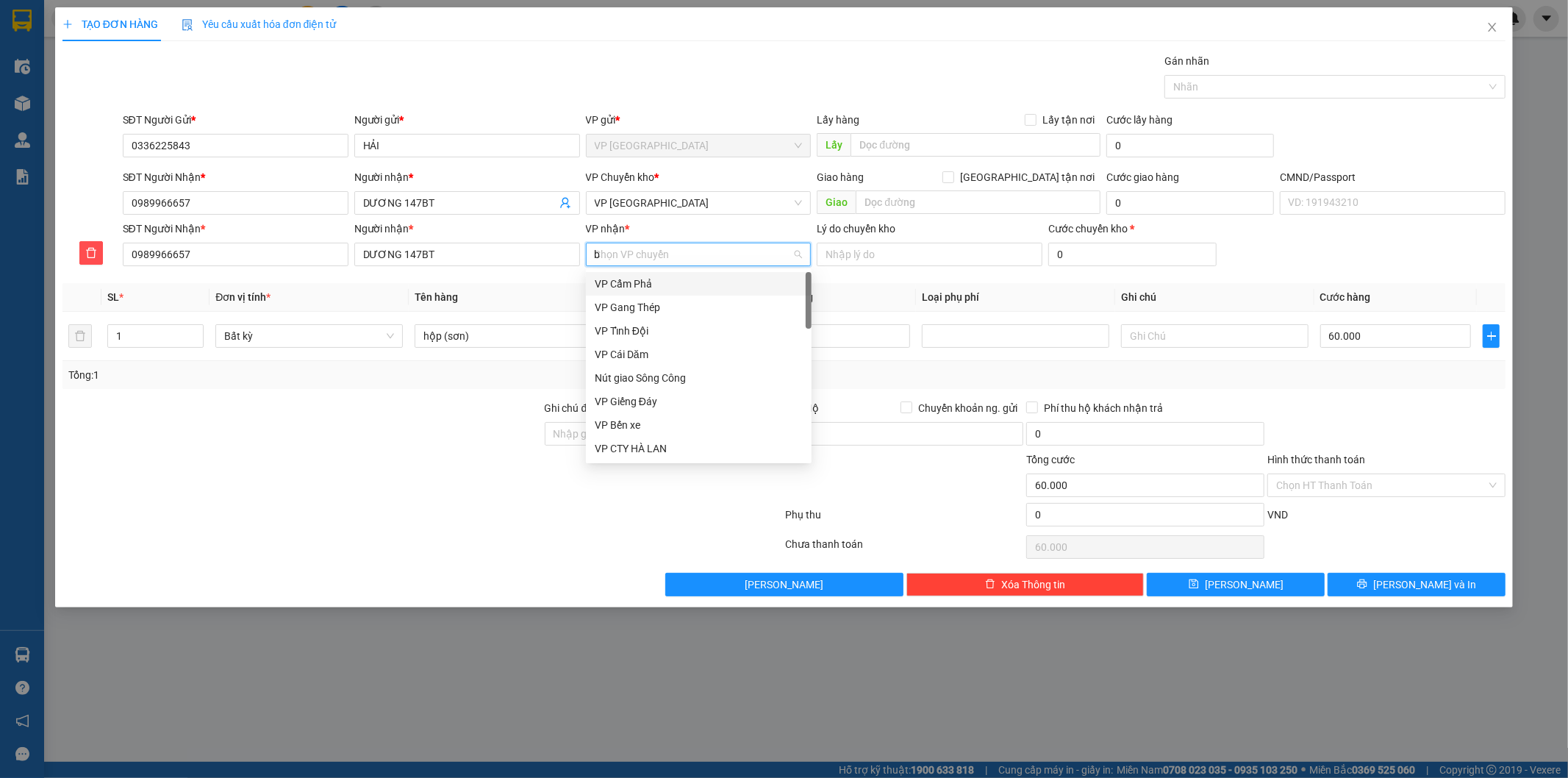
type input "bt"
click at [634, 281] on div "VP [GEOGRAPHIC_DATA]" at bounding box center [698, 284] width 208 height 16
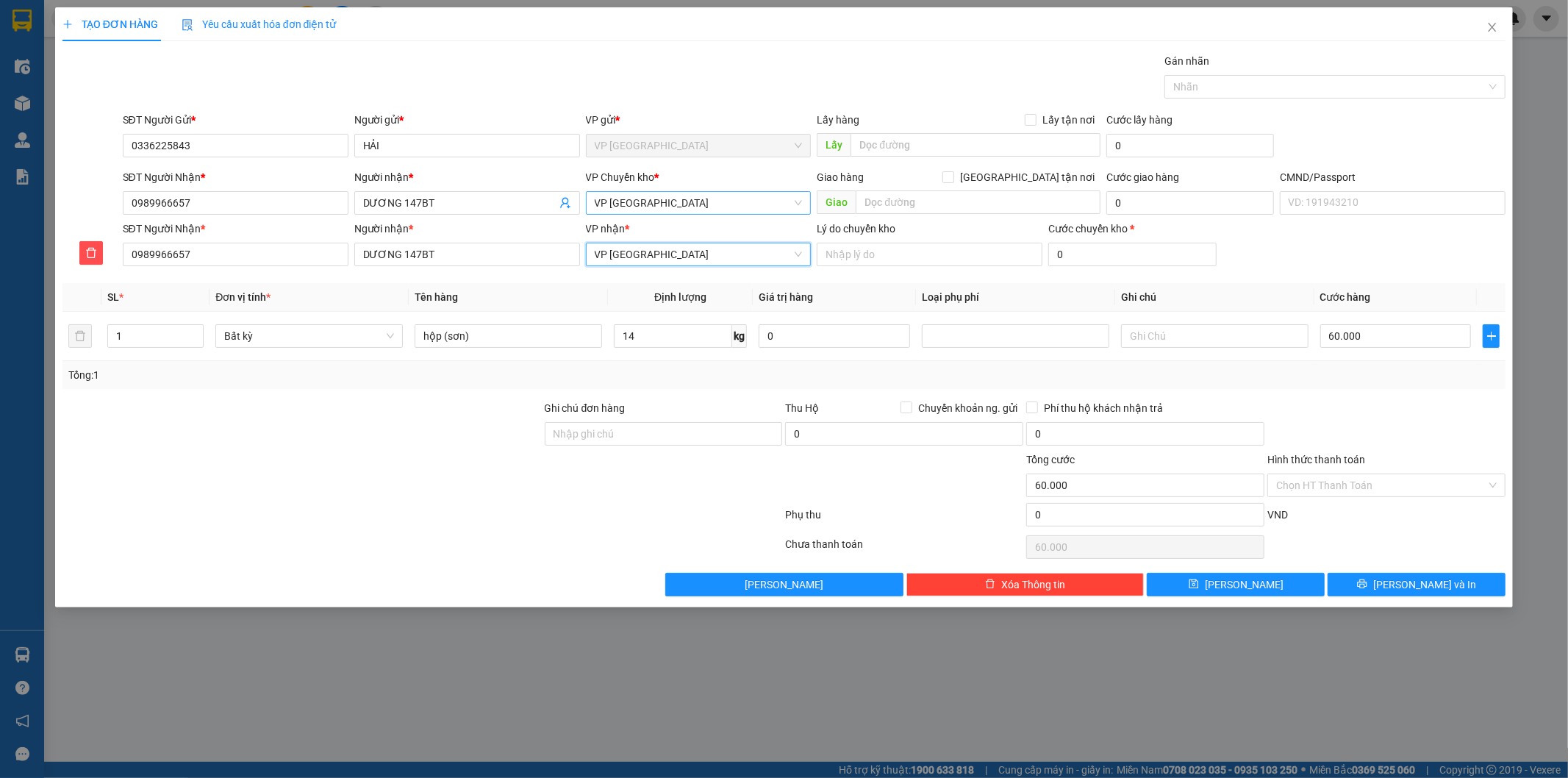
click at [657, 210] on span "VP [GEOGRAPHIC_DATA]" at bounding box center [698, 203] width 208 height 22
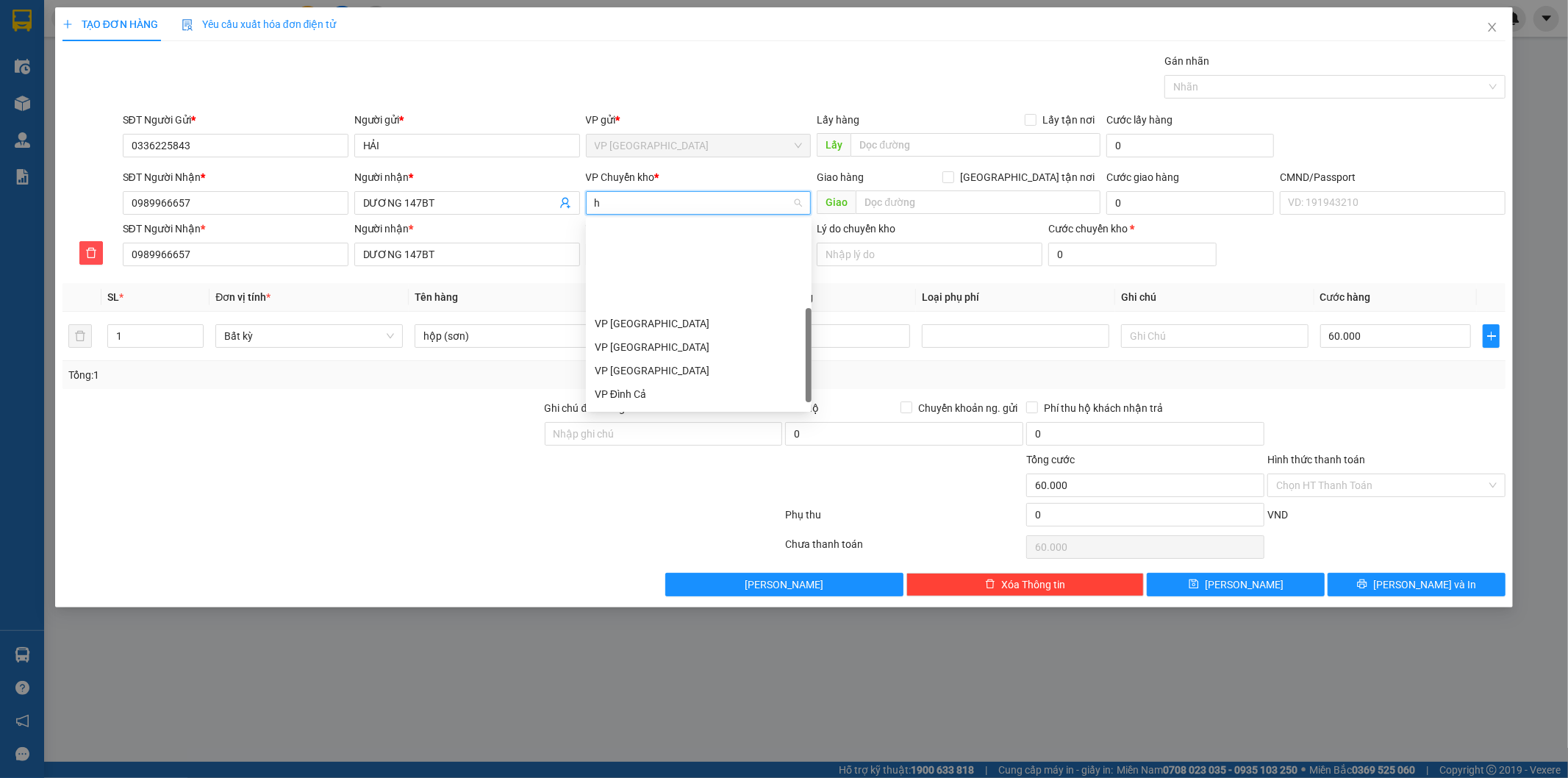
type input "hg"
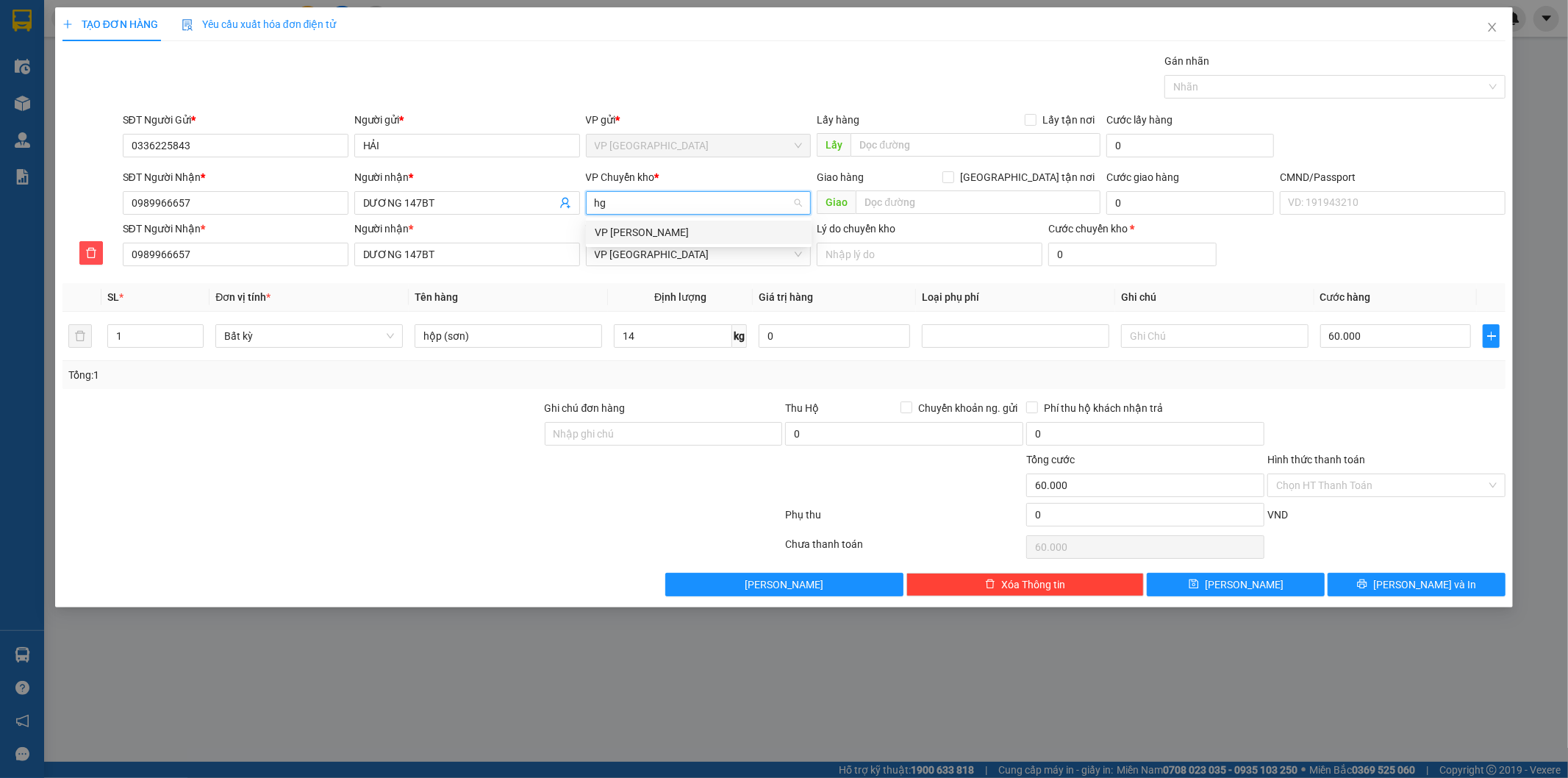
click at [640, 225] on div "VP [PERSON_NAME]" at bounding box center [698, 232] width 208 height 16
click at [951, 54] on div "Gói vận chuyển * Tiêu chuẩn Gán nhãn Nhãn" at bounding box center [815, 79] width 1390 height 51
click at [254, 487] on div at bounding box center [302, 477] width 482 height 51
drag, startPoint x: 297, startPoint y: 473, endPoint x: 931, endPoint y: 319, distance: 652.4
click at [299, 471] on div at bounding box center [302, 477] width 482 height 51
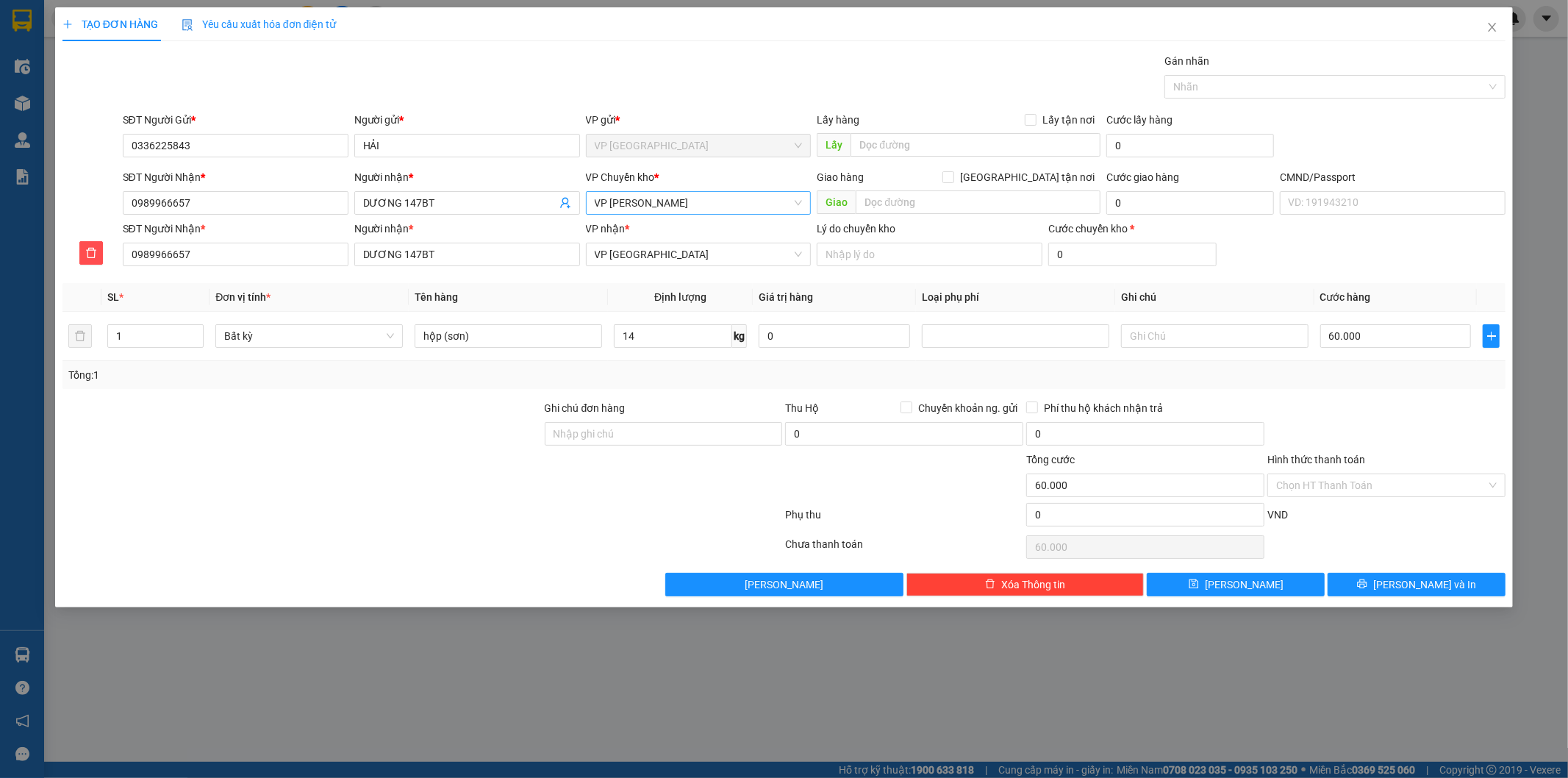
click at [1302, 379] on div "Tổng: 1" at bounding box center [784, 374] width 1432 height 16
click at [946, 57] on div "Gói vận chuyển * Tiêu chuẩn Gán nhãn Nhãn" at bounding box center [815, 79] width 1390 height 51
click at [288, 498] on div at bounding box center [302, 477] width 482 height 51
click at [218, 534] on div at bounding box center [422, 547] width 723 height 29
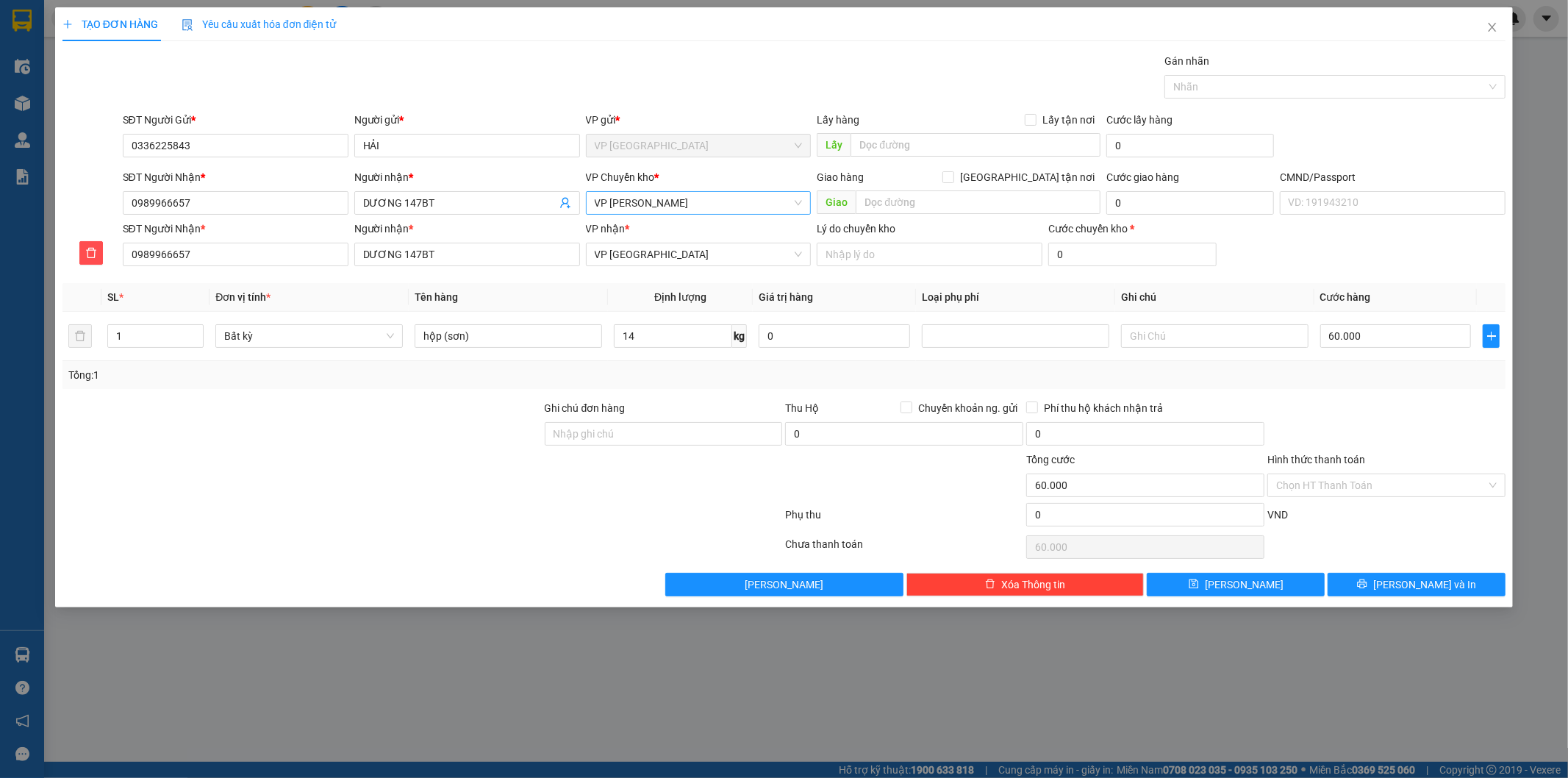
click at [255, 508] on div at bounding box center [422, 518] width 723 height 29
click at [546, 516] on div at bounding box center [422, 518] width 723 height 29
click at [567, 515] on div at bounding box center [422, 518] width 723 height 29
click at [717, 388] on div "Tổng: 1" at bounding box center [784, 374] width 1444 height 28
click at [694, 388] on div "Tổng: 1" at bounding box center [784, 374] width 1444 height 28
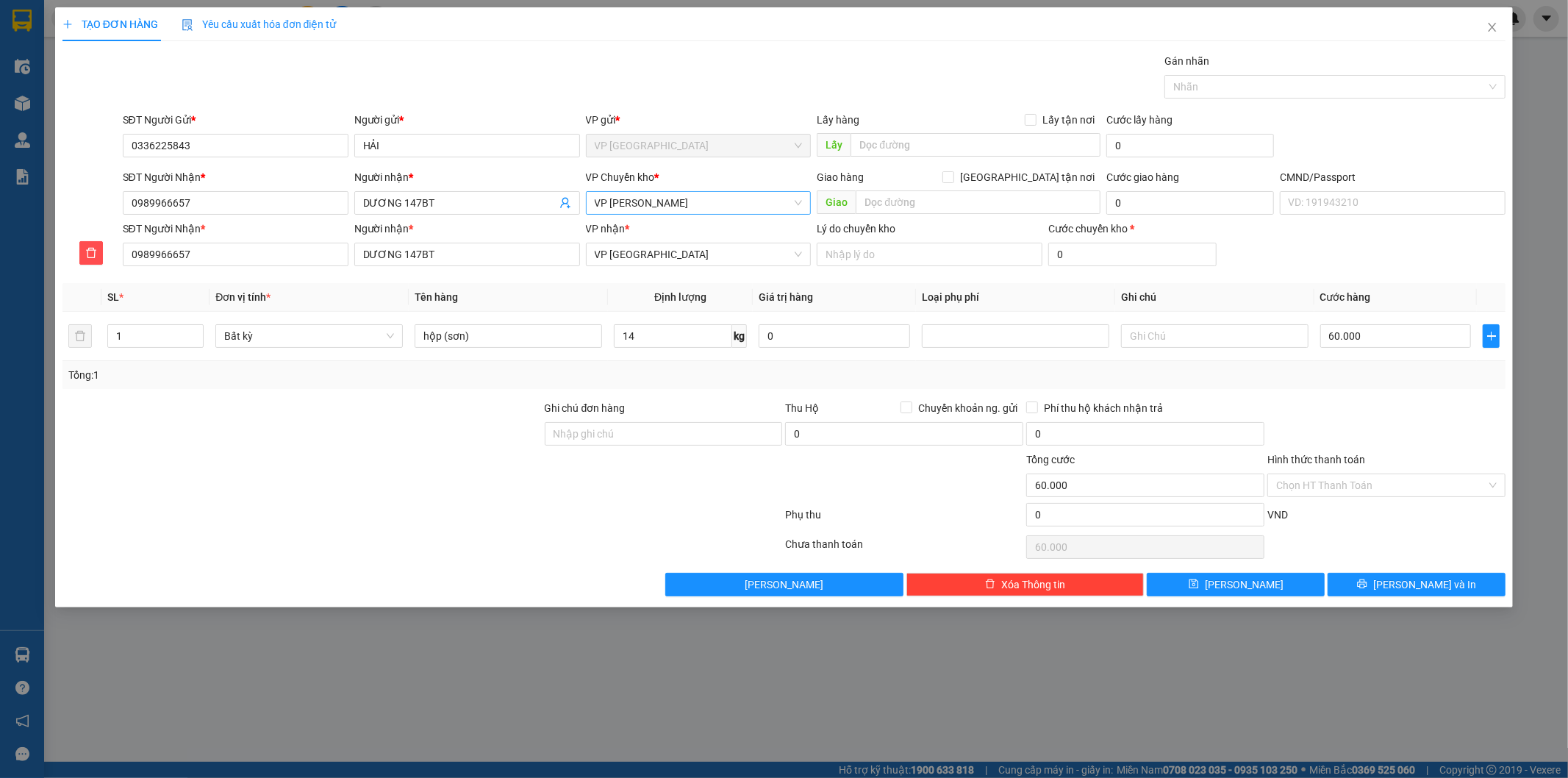
click at [427, 408] on div at bounding box center [302, 426] width 482 height 51
click at [943, 51] on div "TẠO ĐƠN HÀNG Yêu cầu xuất hóa đơn điện tử Transit Pickup Surcharge Ids Transit …" at bounding box center [784, 302] width 1444 height 589
click at [292, 500] on div at bounding box center [302, 477] width 482 height 51
click at [382, 510] on div at bounding box center [422, 518] width 723 height 29
click at [447, 510] on div at bounding box center [422, 518] width 723 height 29
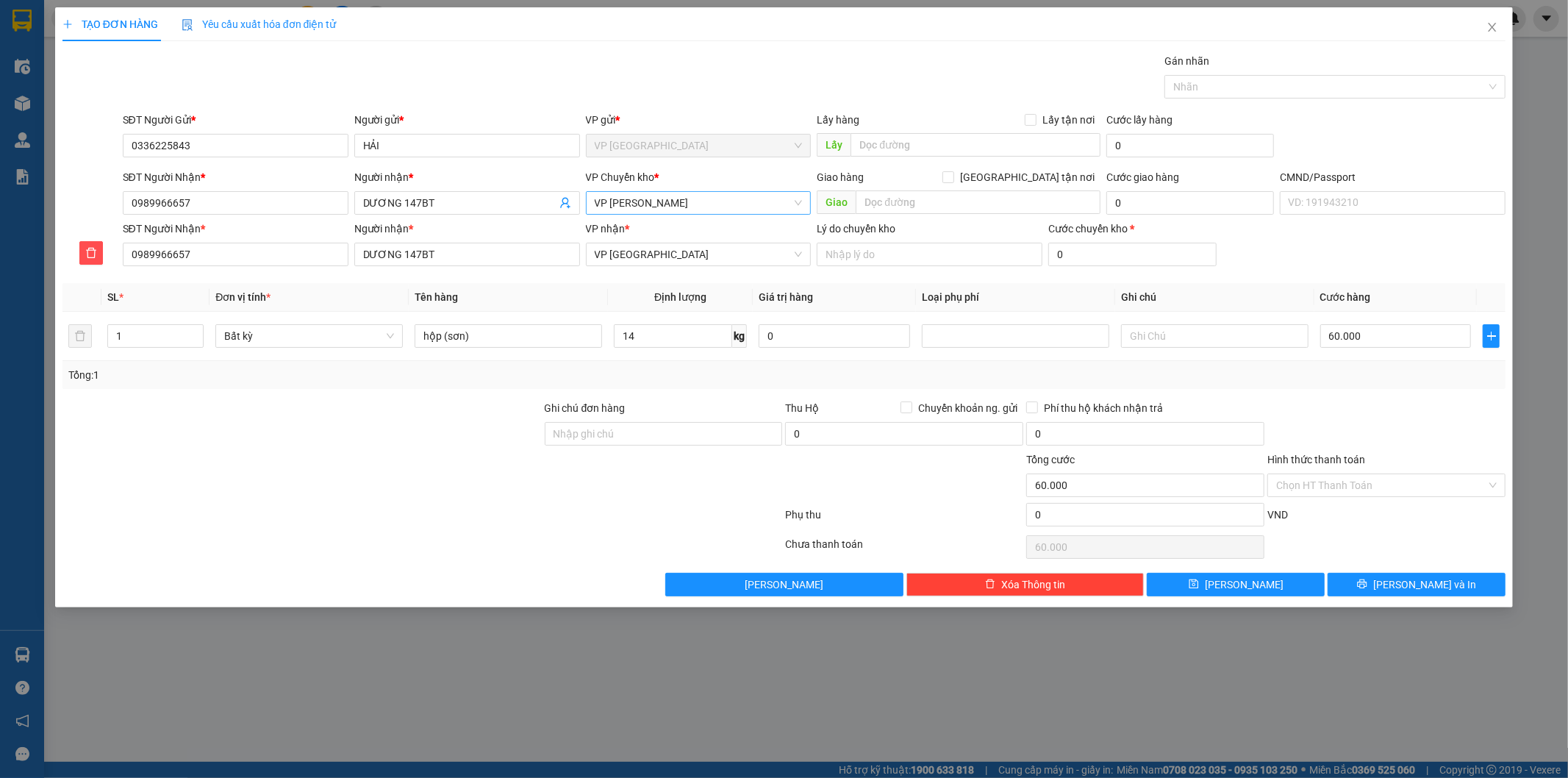
click at [450, 507] on div at bounding box center [422, 518] width 723 height 29
click at [428, 516] on div at bounding box center [422, 518] width 723 height 29
click at [908, 86] on div "Gói vận chuyển * Tiêu chuẩn Gán nhãn Nhãn" at bounding box center [815, 79] width 1390 height 51
click at [230, 449] on div at bounding box center [302, 426] width 482 height 51
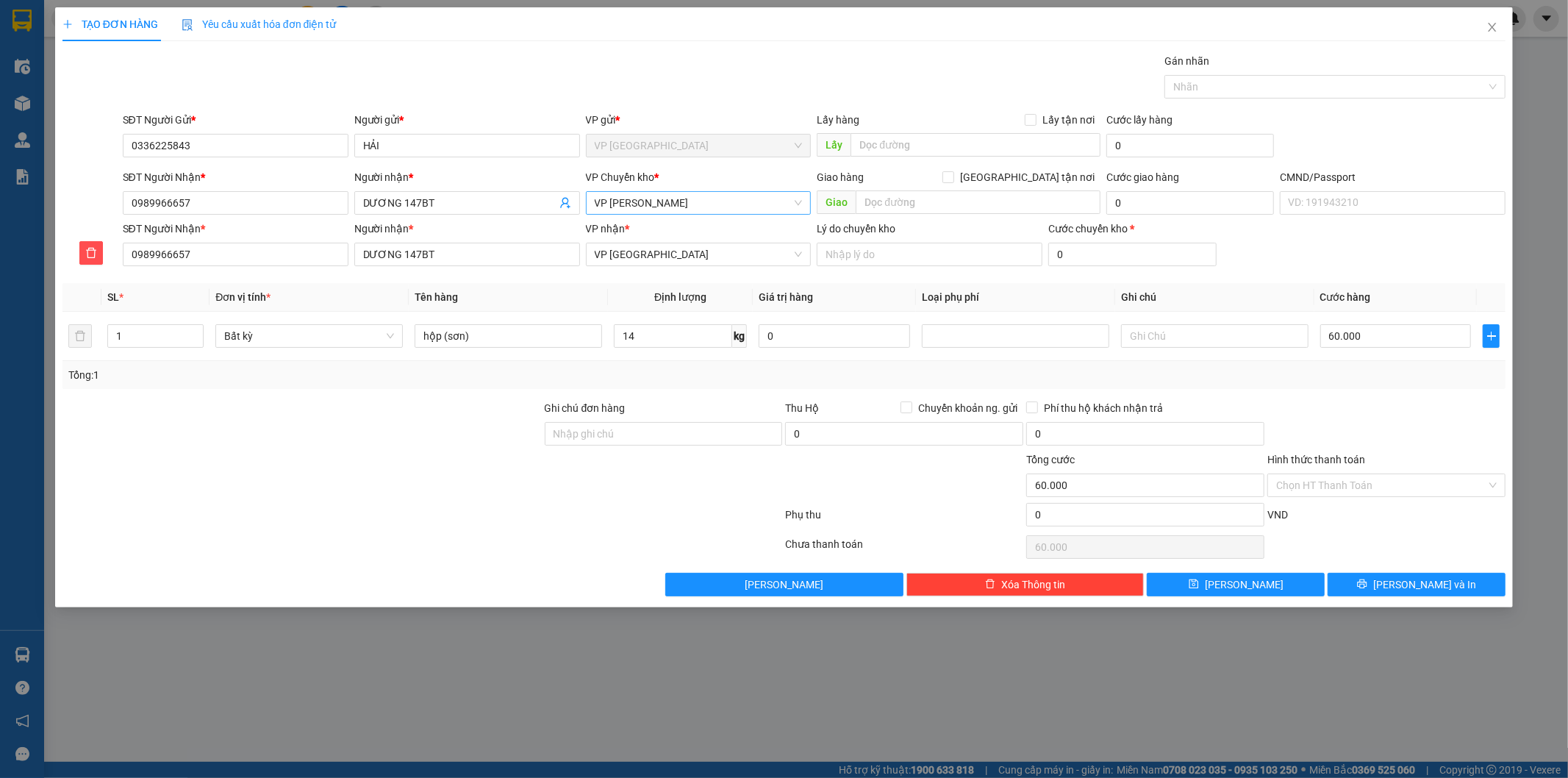
click at [230, 449] on div at bounding box center [302, 426] width 482 height 51
click at [385, 452] on div at bounding box center [302, 477] width 482 height 51
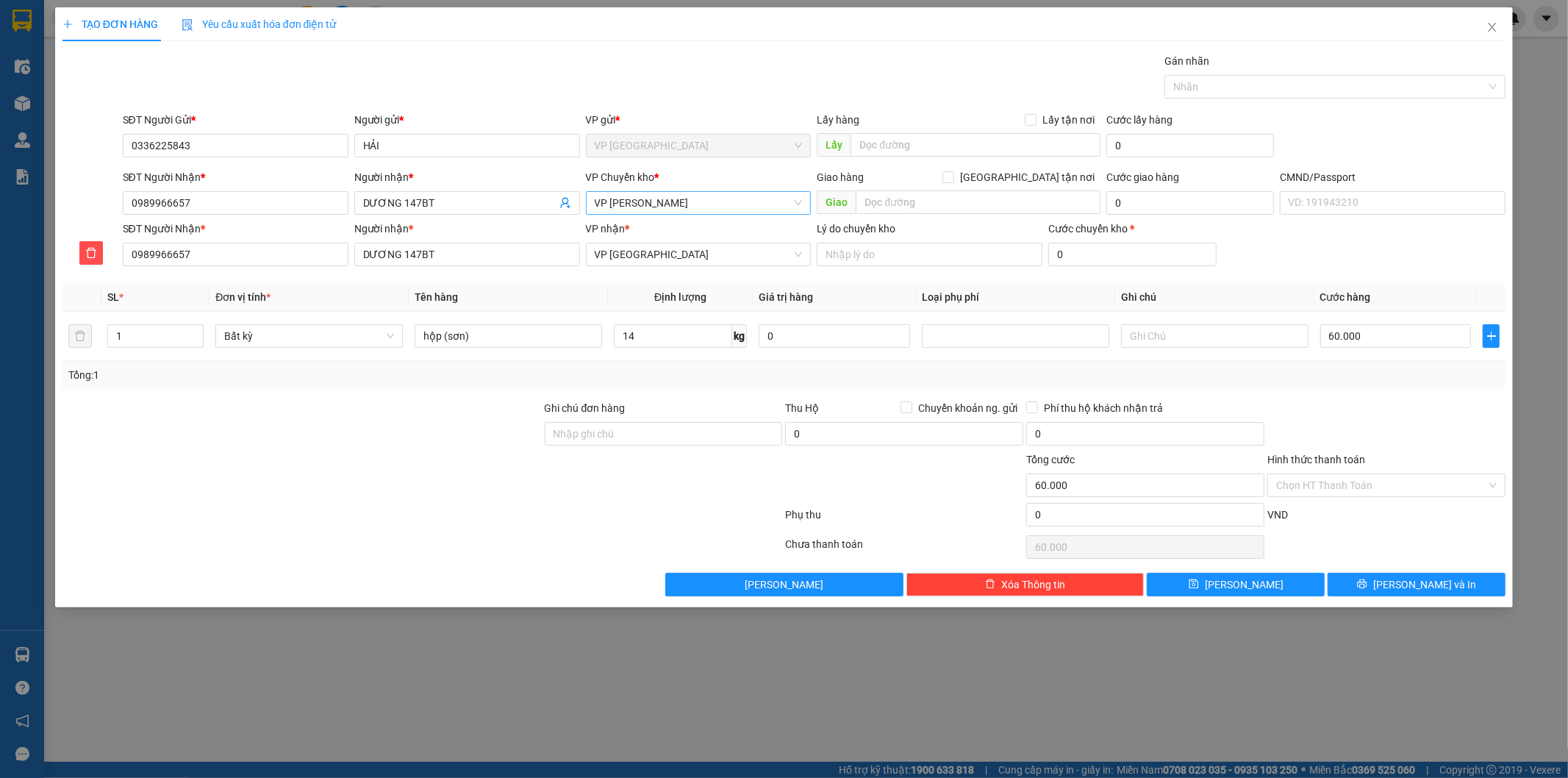
click at [1405, 427] on div at bounding box center [1385, 426] width 241 height 51
click at [1409, 585] on span "[PERSON_NAME] và In" at bounding box center [1425, 584] width 103 height 16
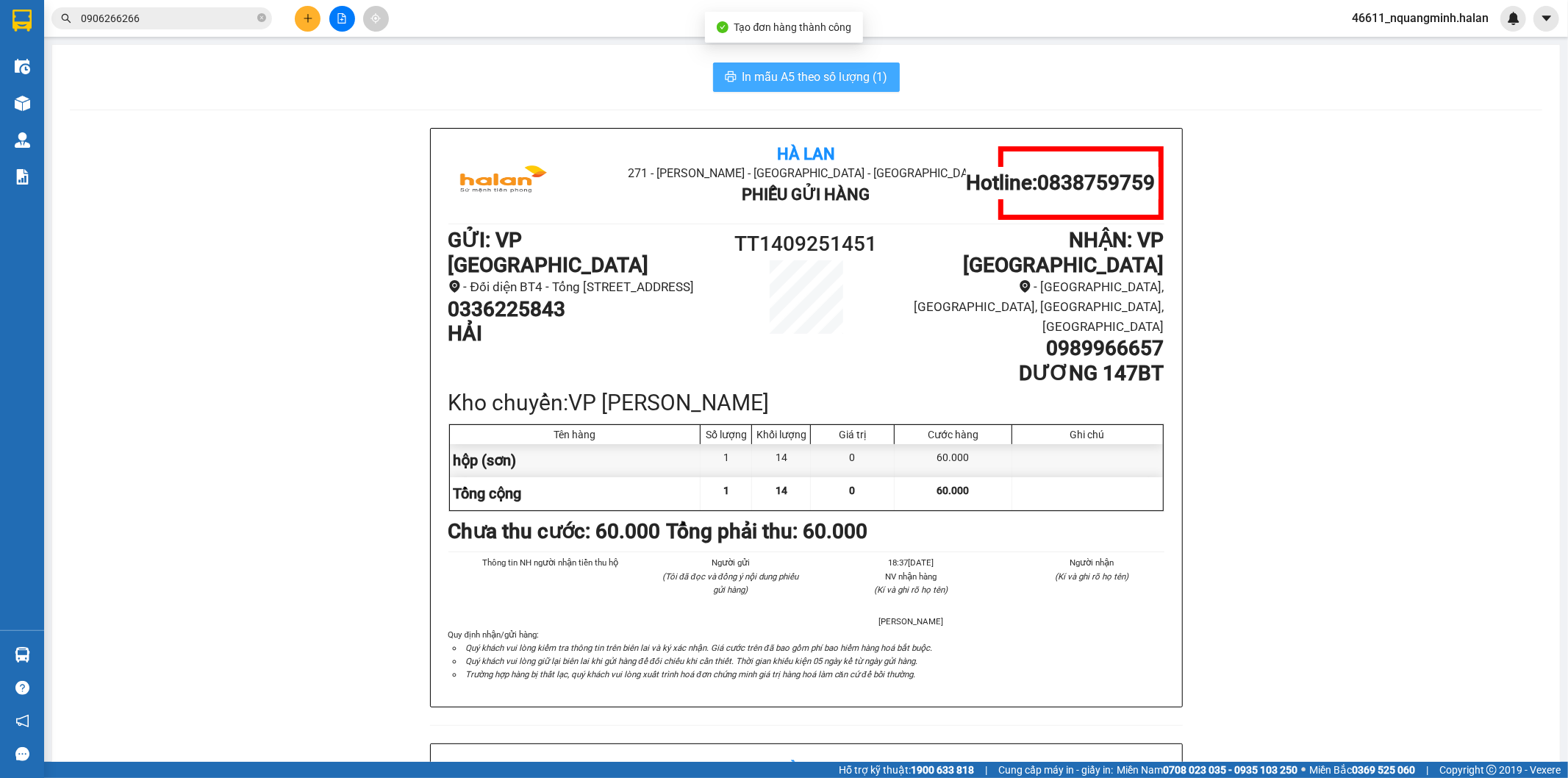
click at [772, 68] on span "In mẫu A5 theo số lượng (1)" at bounding box center [816, 76] width 146 height 18
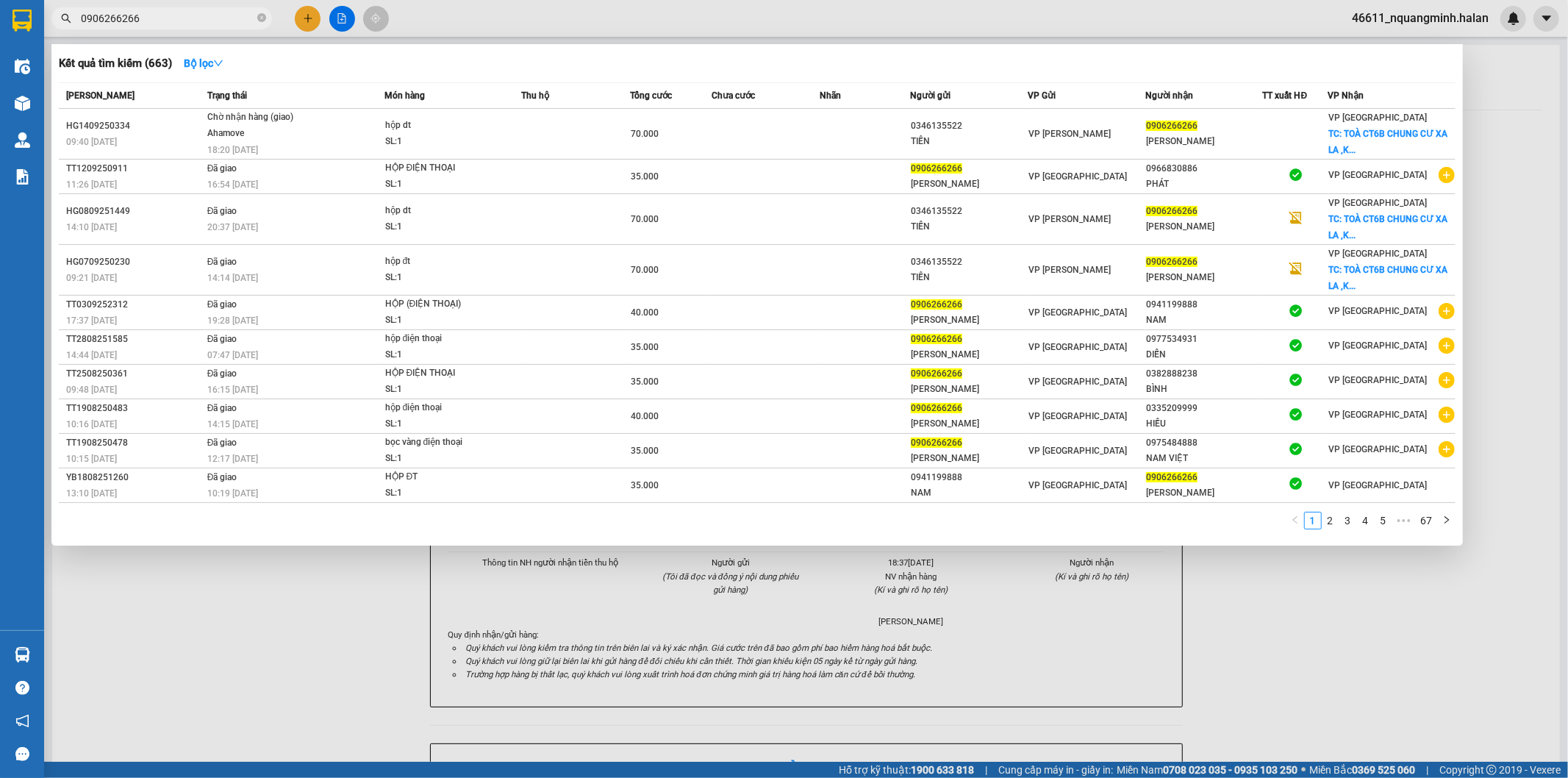
click at [171, 19] on input "0906266266" at bounding box center [167, 18] width 173 height 16
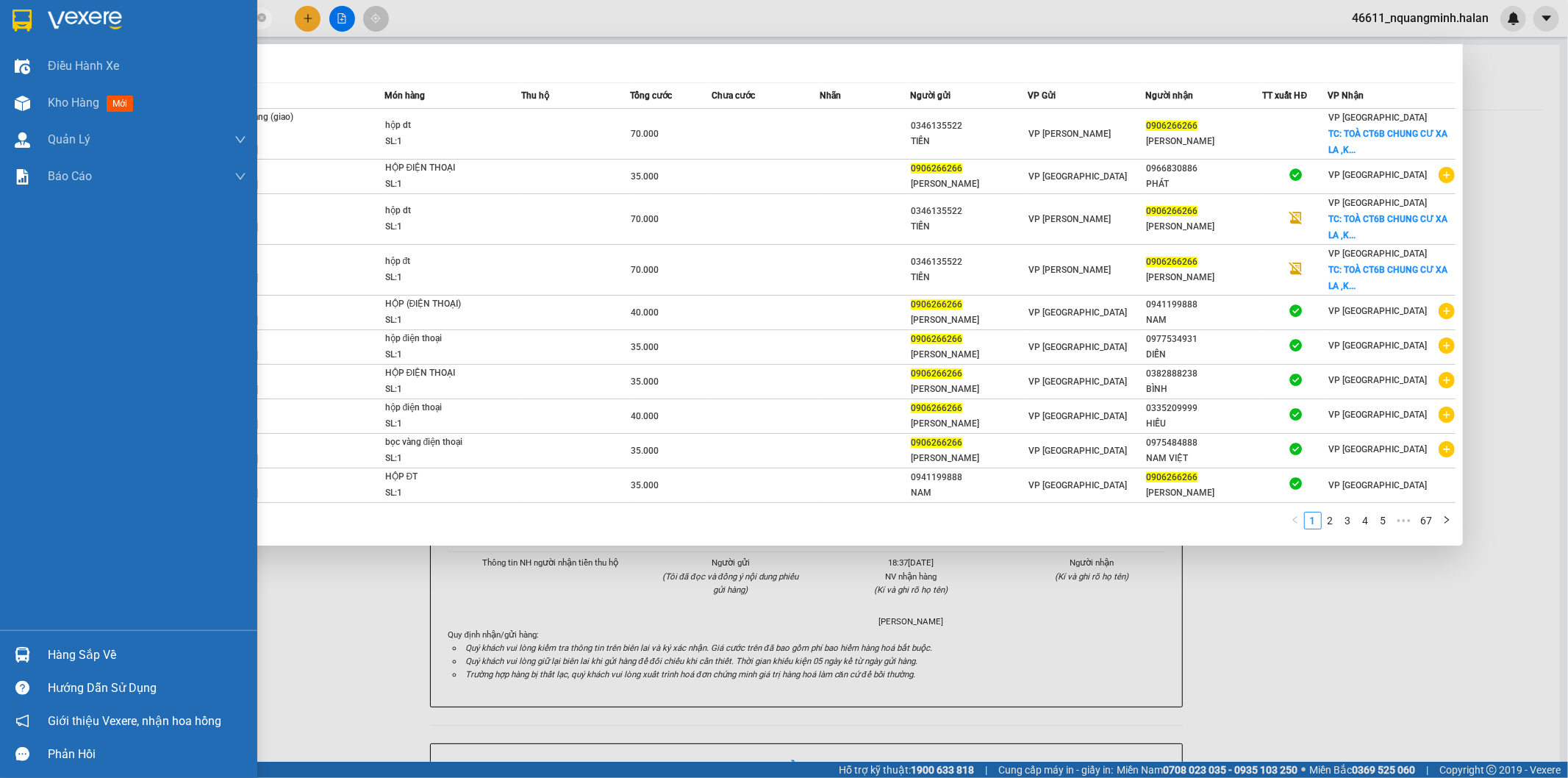
drag, startPoint x: 171, startPoint y: 19, endPoint x: 0, endPoint y: 21, distance: 171.0
click at [0, 21] on section "Kết quả tìm kiếm ( 663 ) Bộ lọc Mã ĐH Trạng thái Món hàng Thu hộ Tổng cước Chưa…" at bounding box center [784, 389] width 1568 height 778
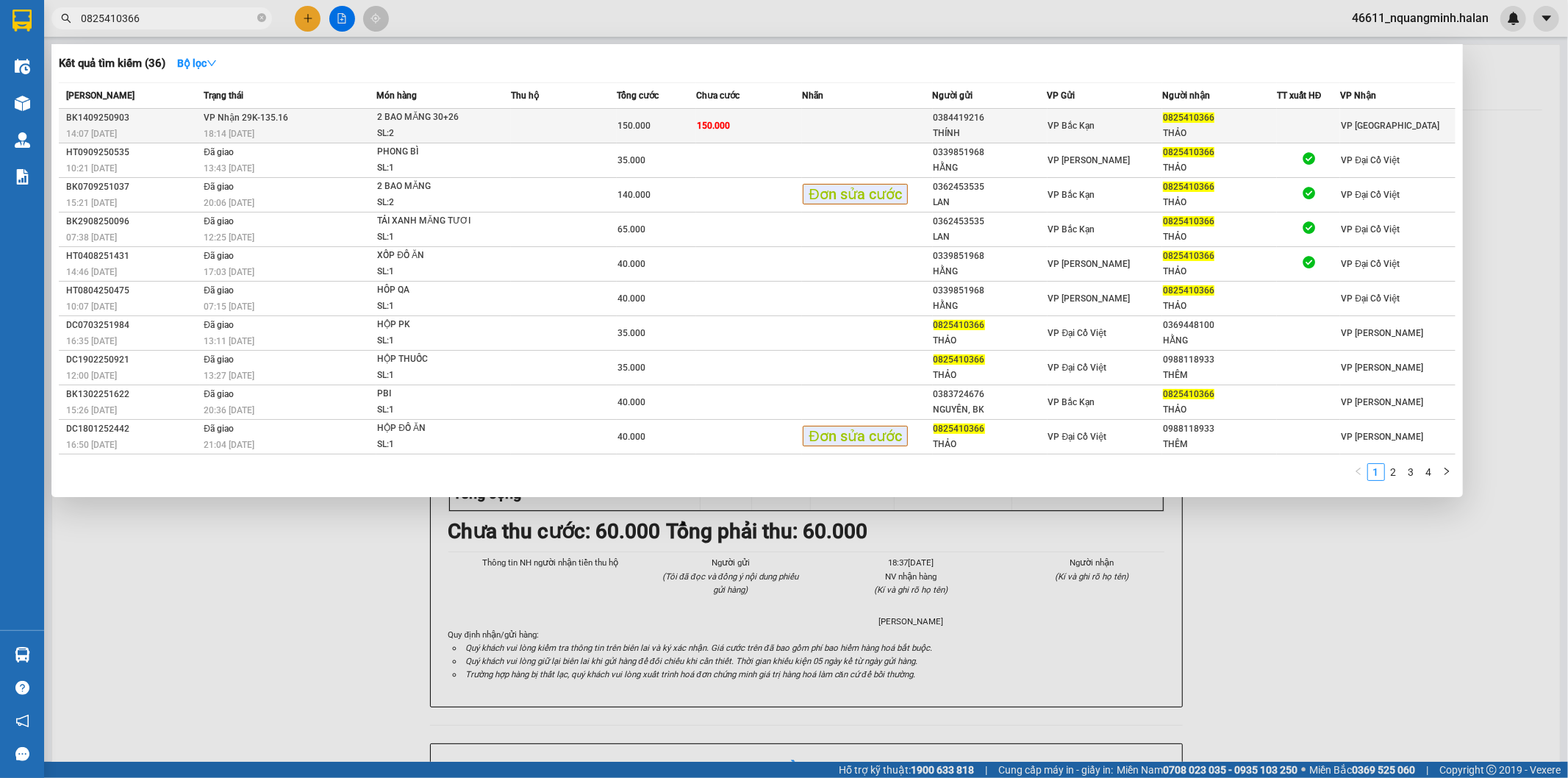
type input "0825410366"
click at [702, 128] on span "150.000" at bounding box center [713, 126] width 33 height 10
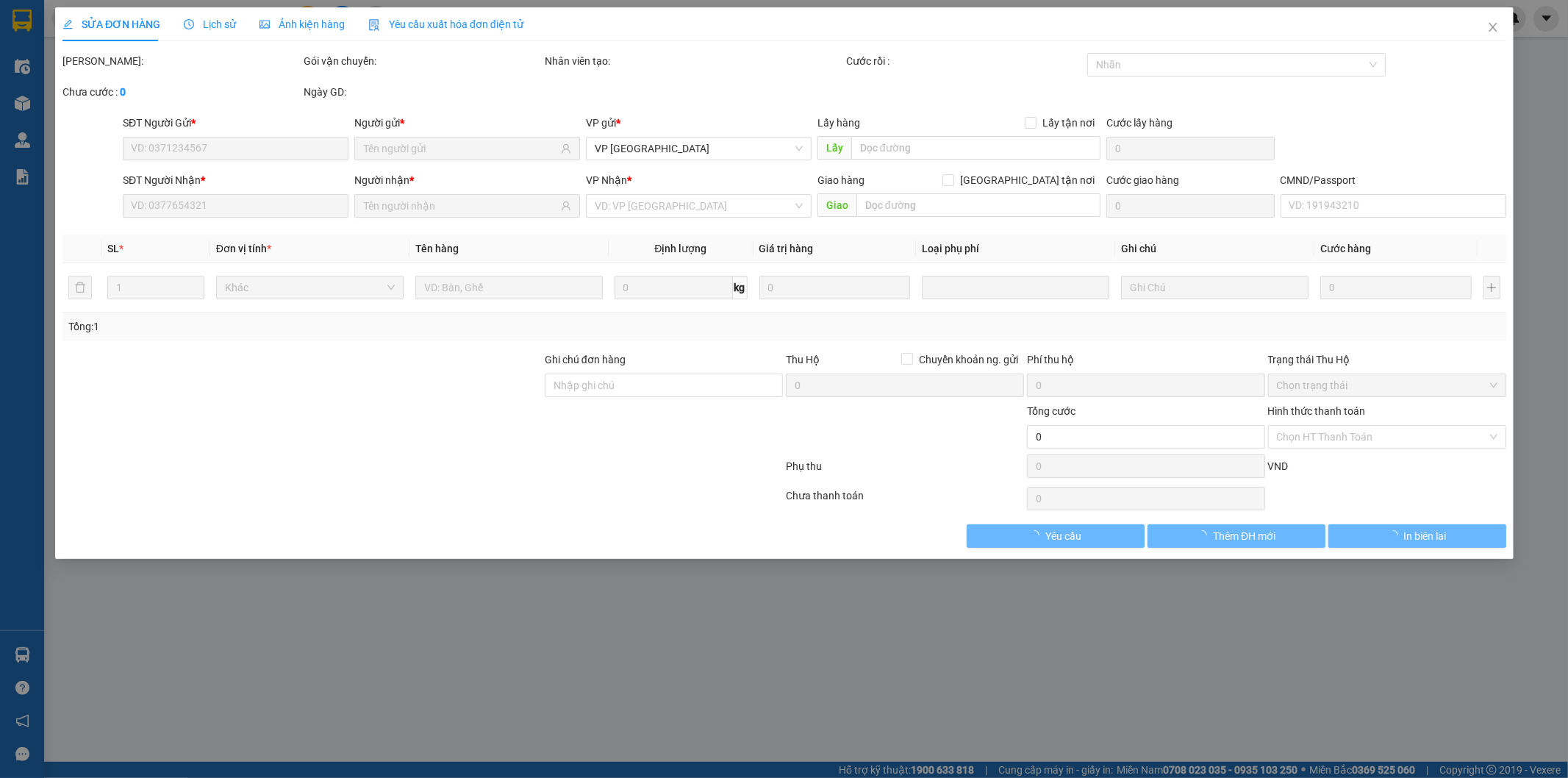
type input "0384419216"
type input "THÍNH"
type input "0825410366"
type input "THẢO"
type input "150.000"
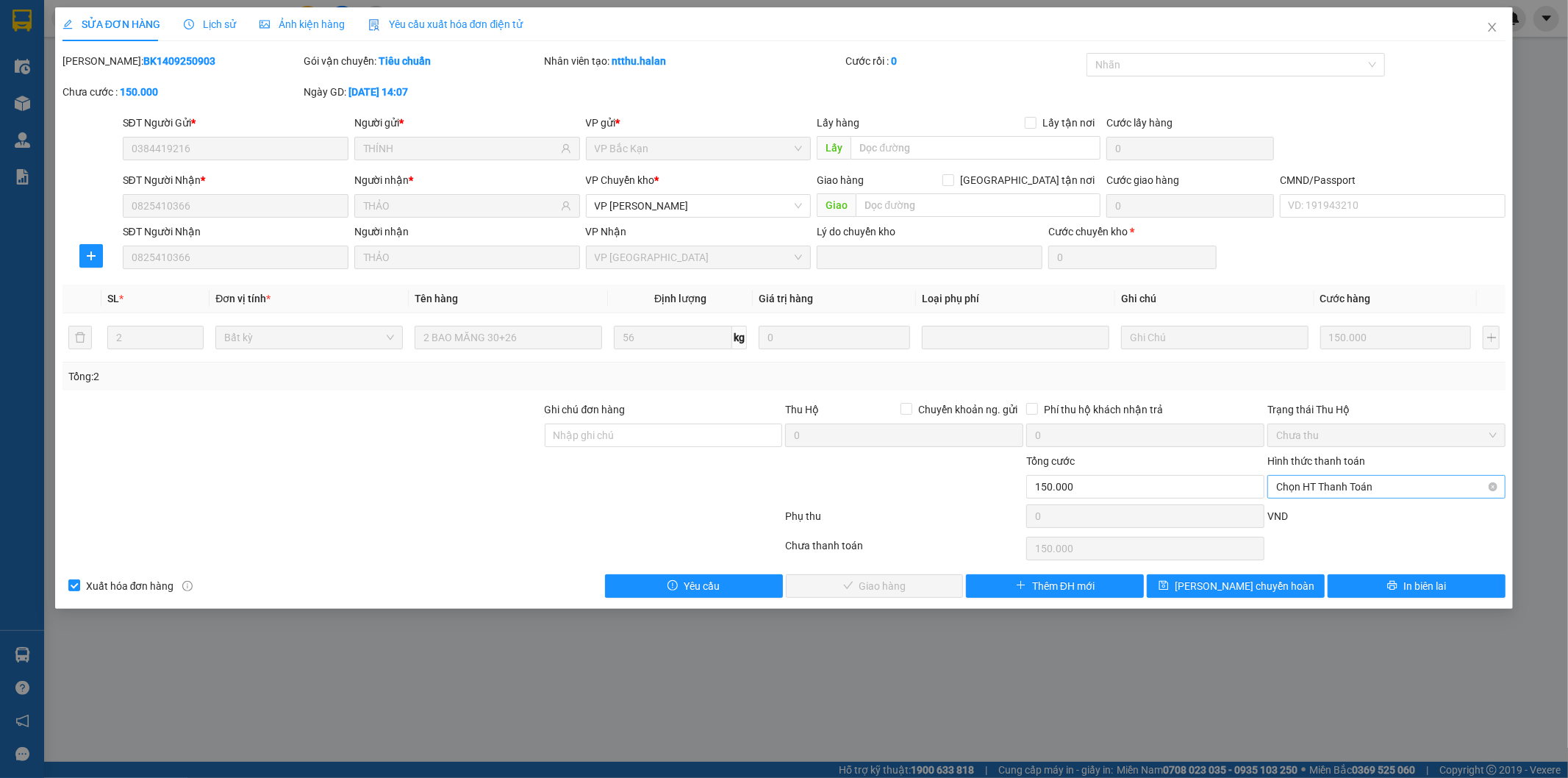
click at [1386, 486] on span "Chọn HT Thanh Toán" at bounding box center [1385, 487] width 220 height 22
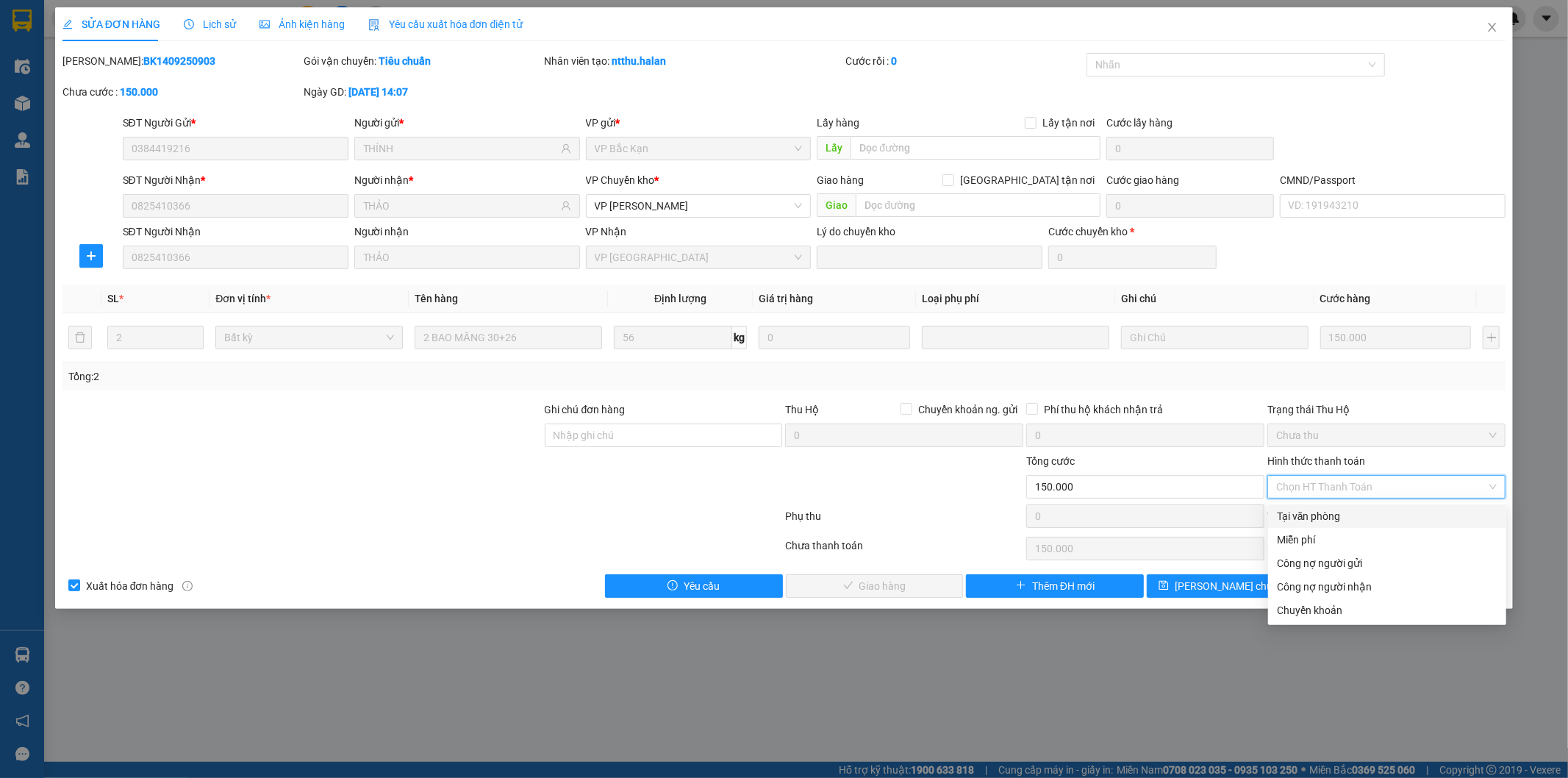
click at [1354, 517] on div "Tại văn phòng" at bounding box center [1386, 516] width 220 height 16
type input "0"
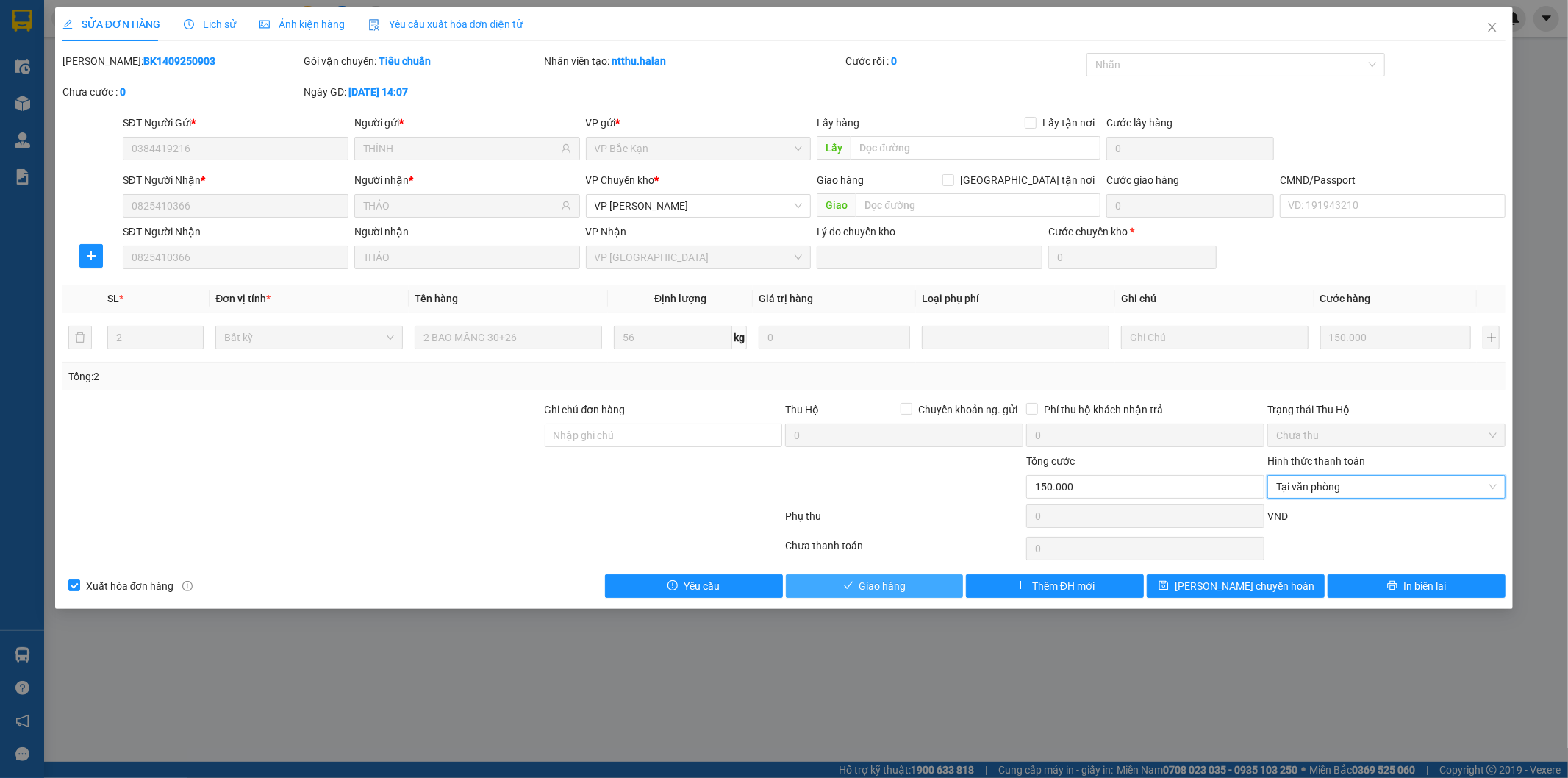
click at [910, 577] on button "Giao hàng" at bounding box center [875, 585] width 178 height 23
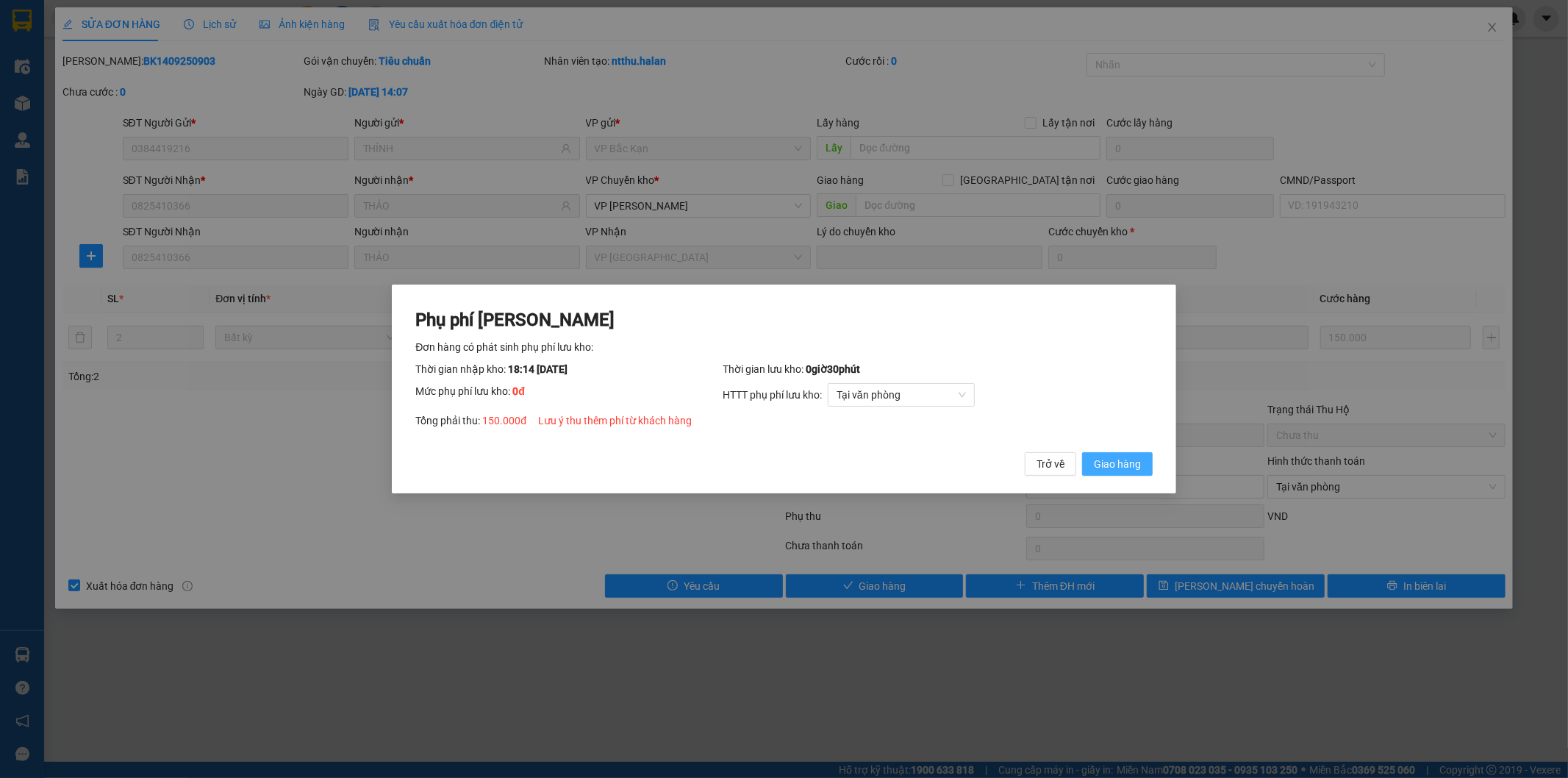
click at [1107, 469] on span "Giao hàng" at bounding box center [1117, 464] width 47 height 16
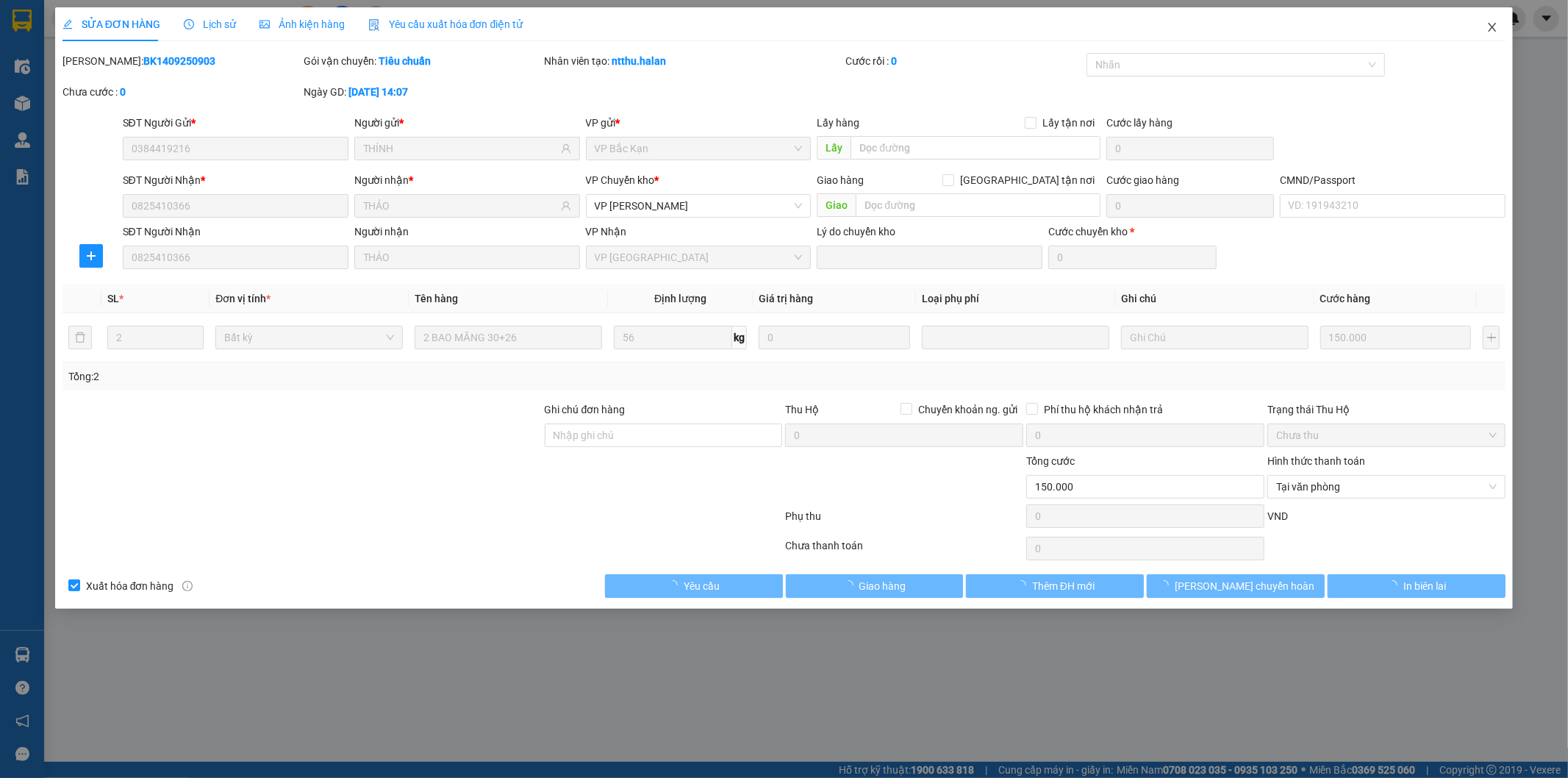
click at [1493, 32] on icon "close" at bounding box center [1493, 27] width 12 height 12
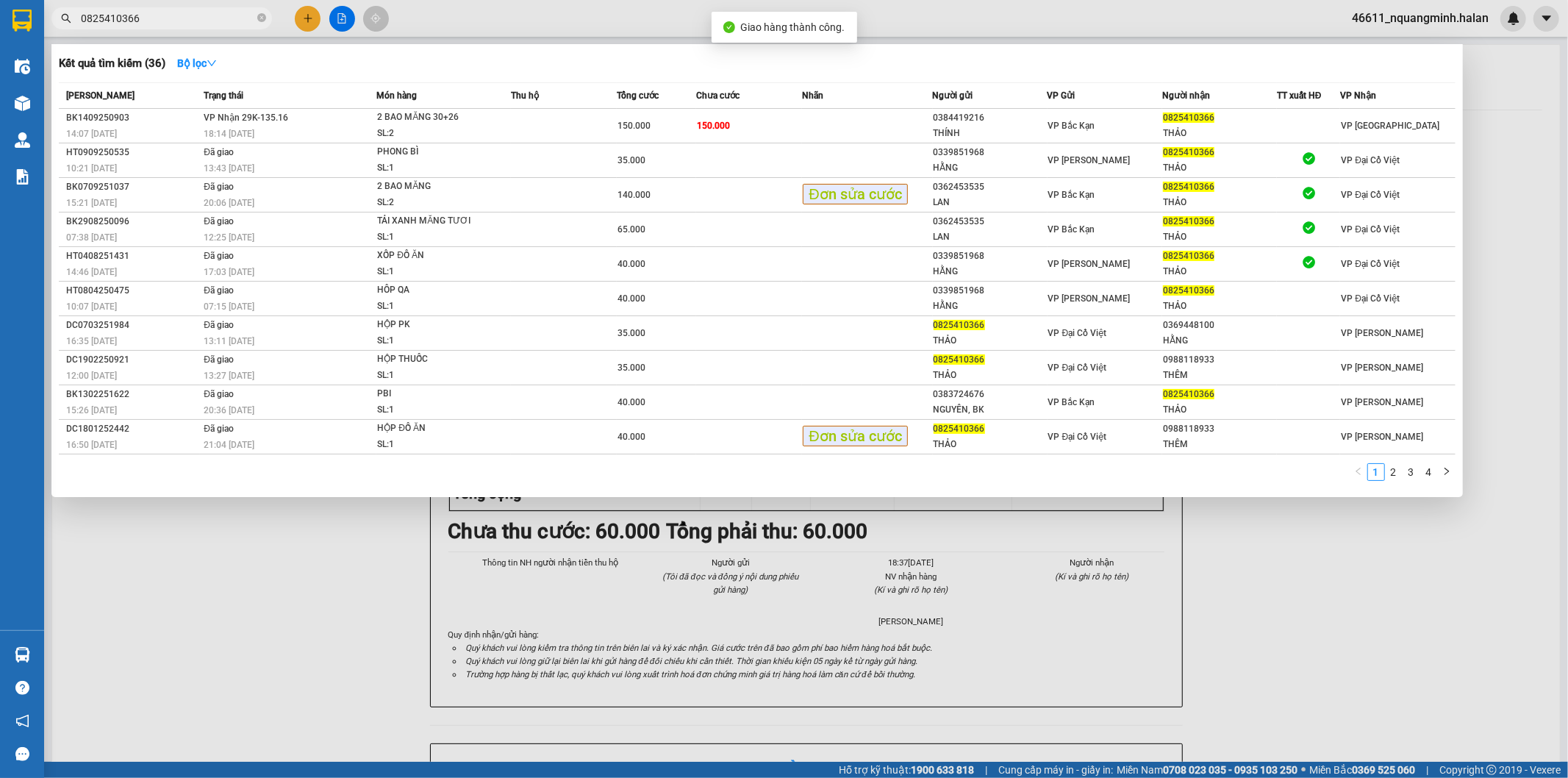
click at [157, 11] on input "0825410366" at bounding box center [167, 18] width 173 height 16
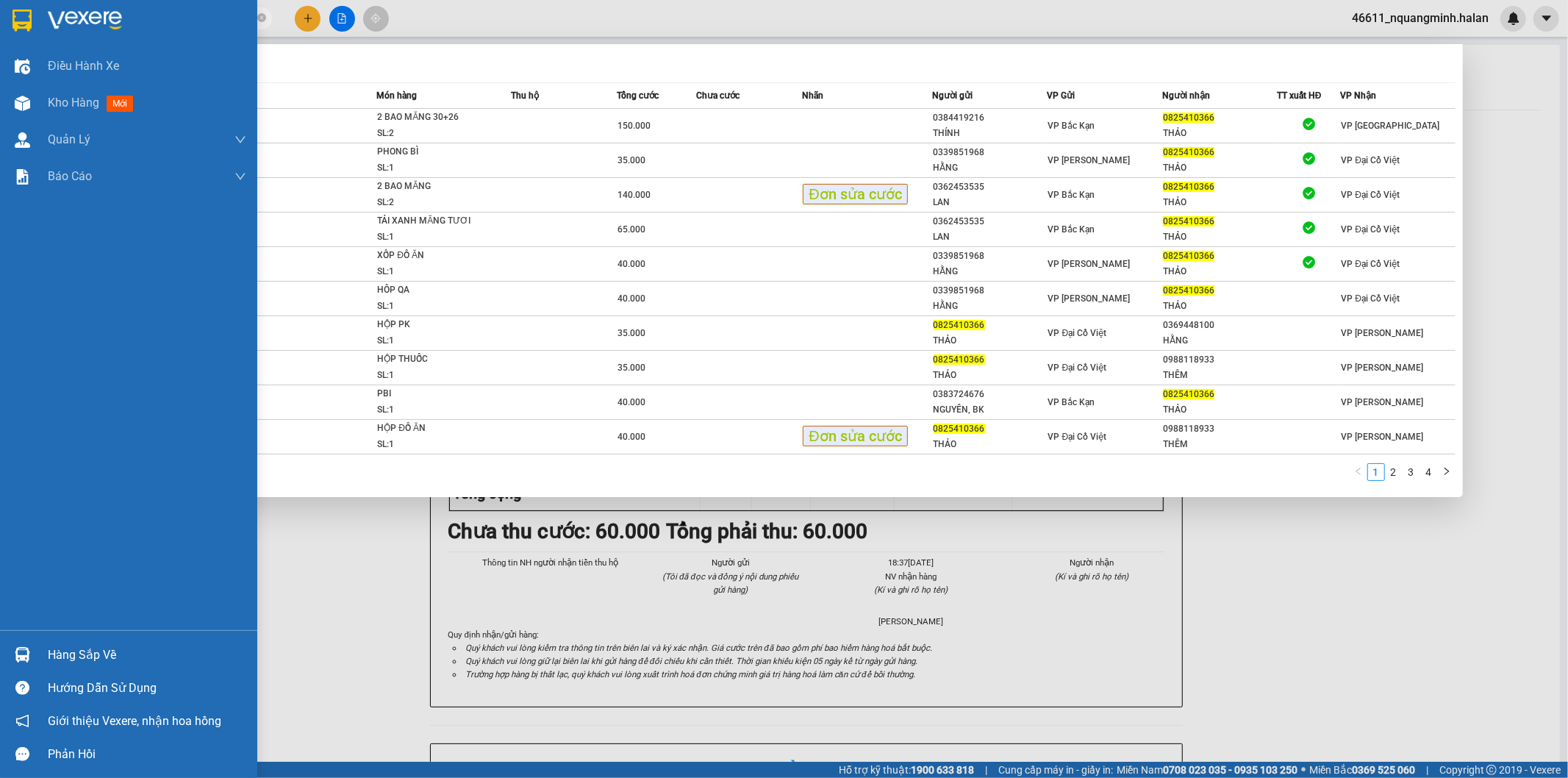
click at [27, 640] on div "Hàng sắp về" at bounding box center [129, 655] width 257 height 33
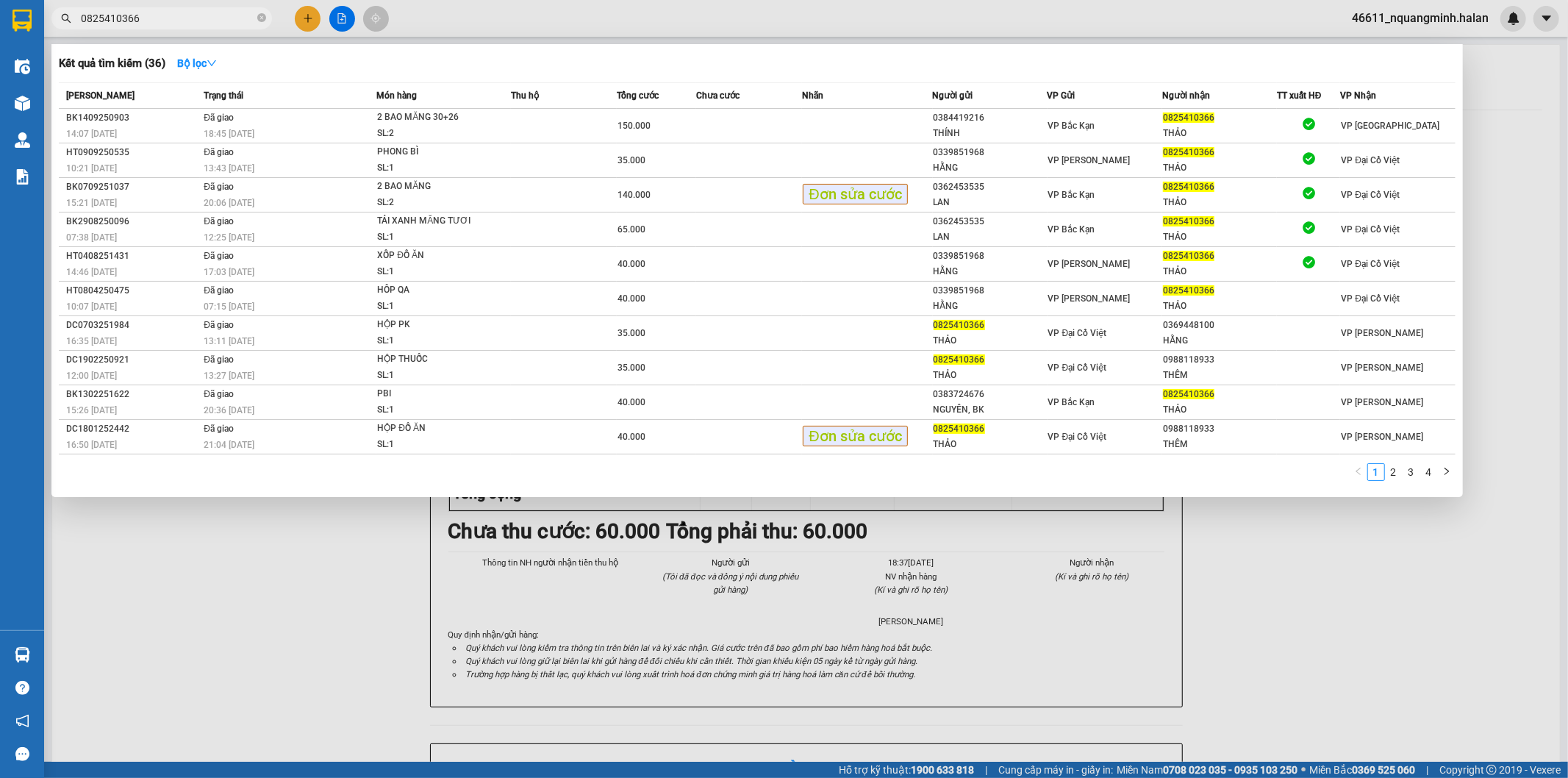
click at [776, 563] on section "Kết quả tìm kiếm ( 36 ) Bộ lọc Mã ĐH Trạng thái Món hàng Thu hộ Tổng cước Chưa …" at bounding box center [784, 389] width 1568 height 778
click at [45, 653] on div at bounding box center [784, 389] width 1568 height 778
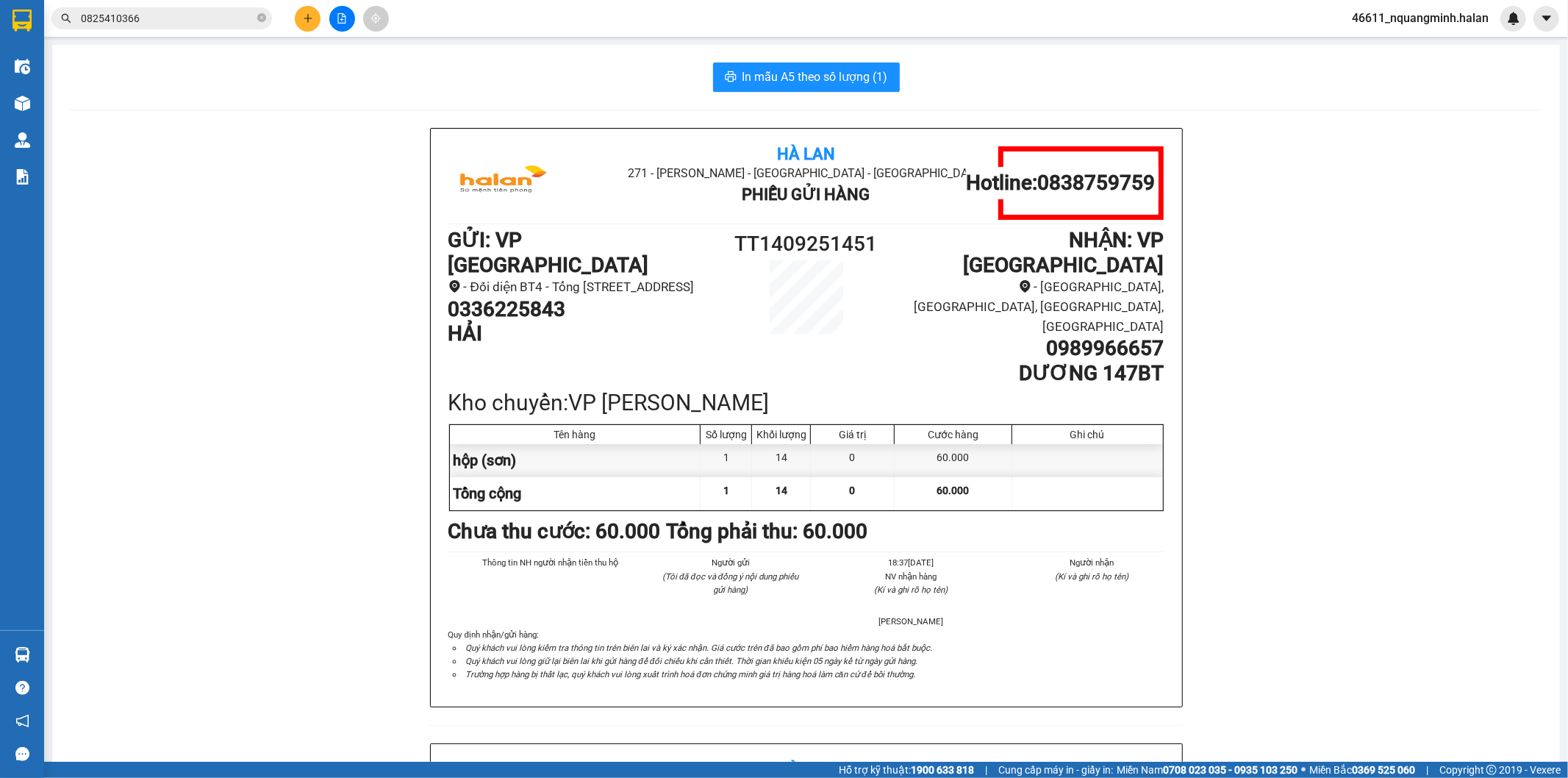
click at [27, 655] on img at bounding box center [22, 655] width 15 height 15
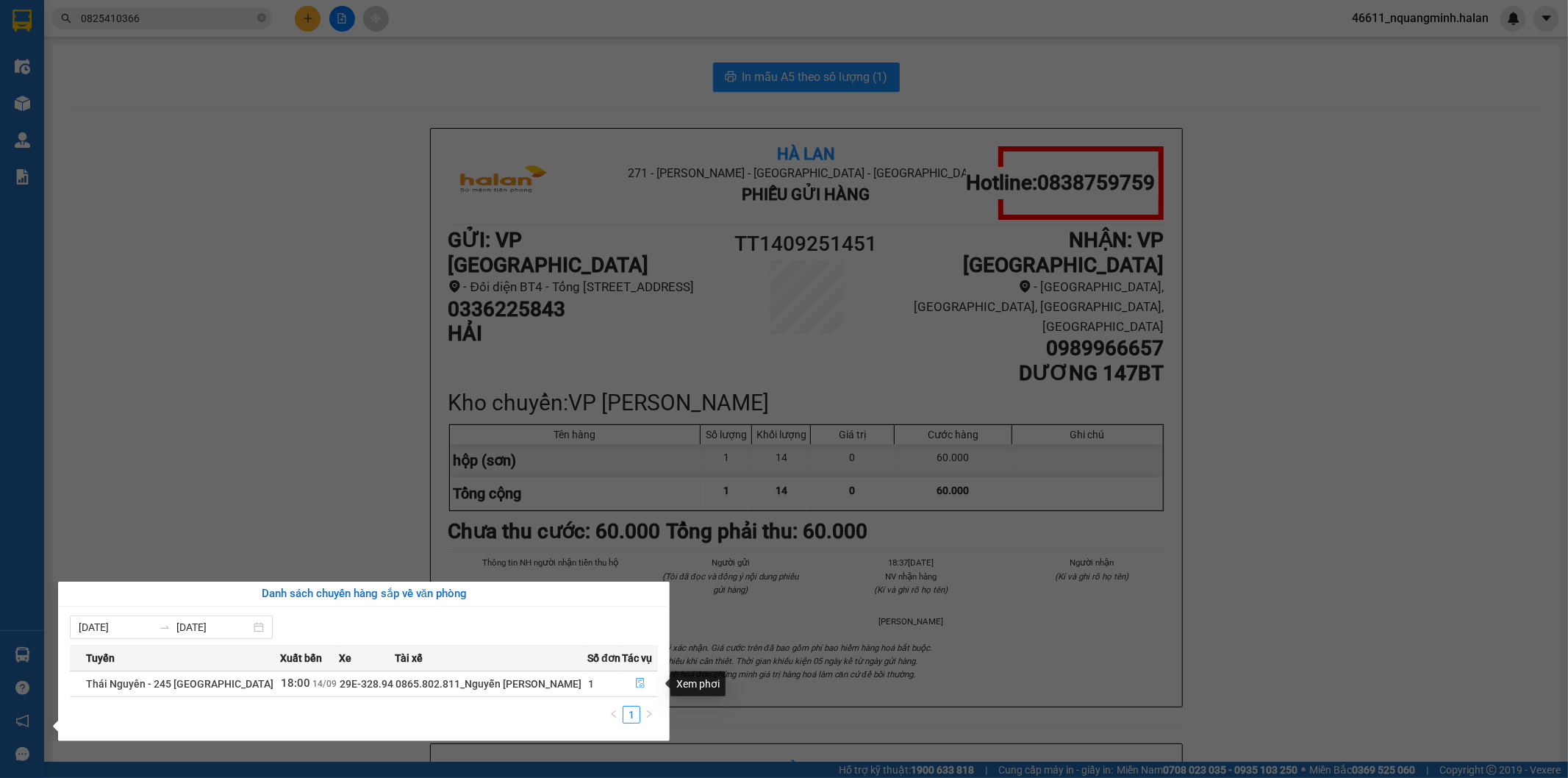
click at [634, 677] on button "button" at bounding box center [640, 683] width 34 height 23
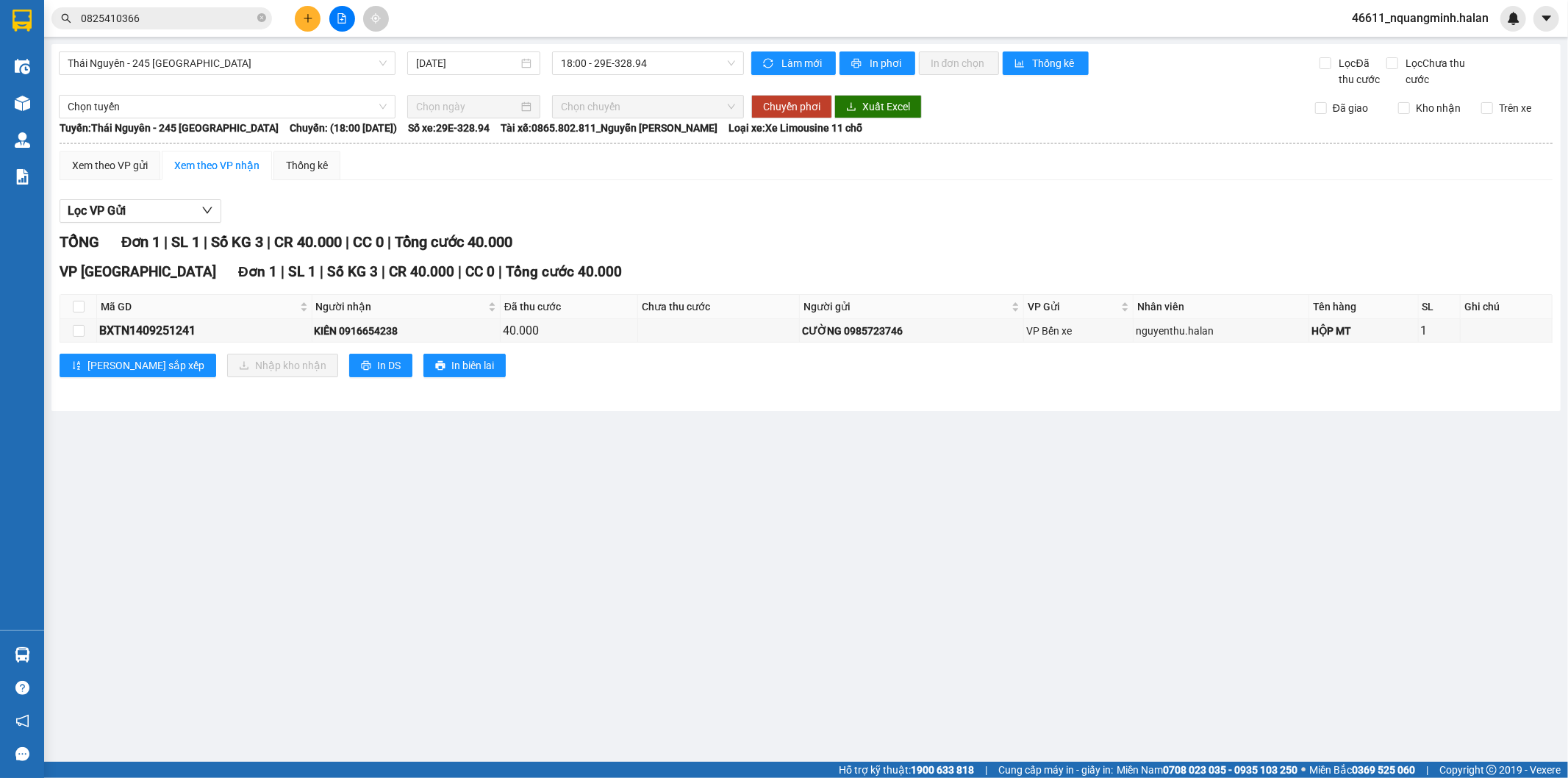
drag, startPoint x: 824, startPoint y: 598, endPoint x: 594, endPoint y: 451, distance: 273.0
click at [819, 587] on main "[GEOGRAPHIC_DATA] - 245 [GEOGRAPHIC_DATA] [DATE] 18:00 - 29E-328.94 Làm mới In …" at bounding box center [784, 380] width 1568 height 762
click at [503, 474] on main "[GEOGRAPHIC_DATA] - 245 [GEOGRAPHIC_DATA] [DATE] 18:00 - 29E-328.94 Làm mới In …" at bounding box center [784, 380] width 1568 height 762
click at [41, 101] on div "Kho hàng mới" at bounding box center [21, 103] width 44 height 37
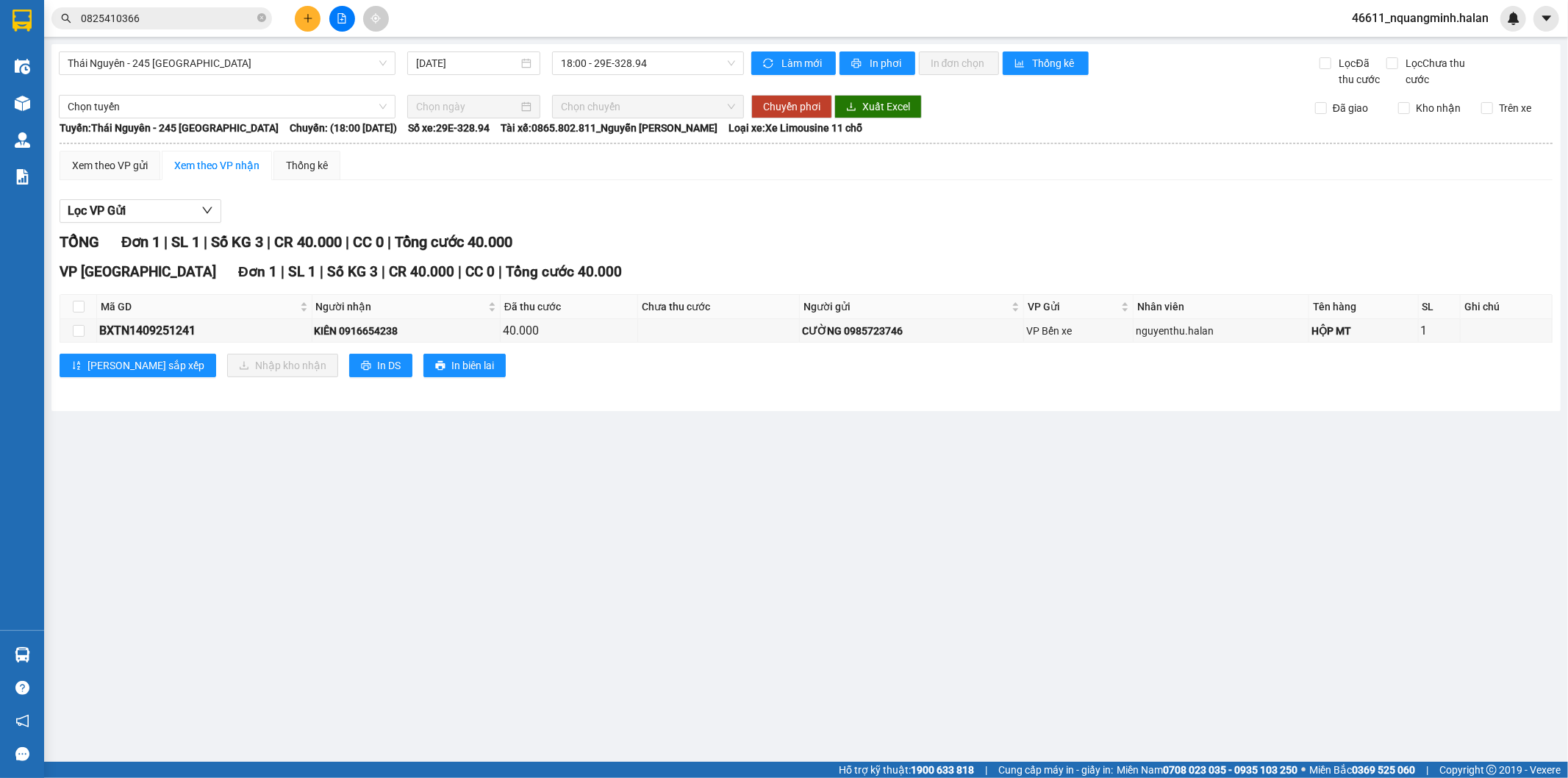
click at [39, 97] on div "Kho hàng mới" at bounding box center [21, 103] width 44 height 37
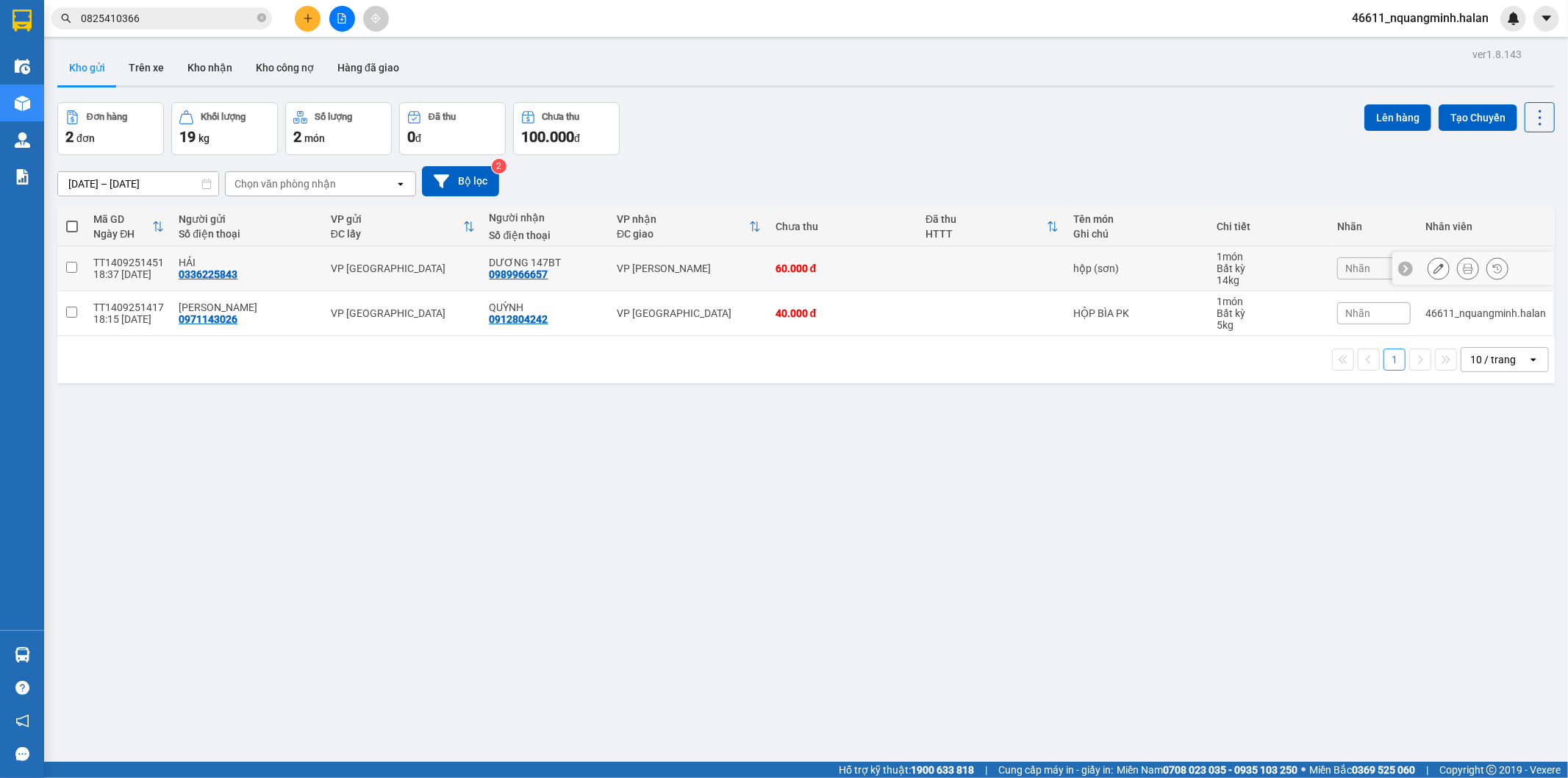
drag, startPoint x: 655, startPoint y: 262, endPoint x: 669, endPoint y: 313, distance: 52.9
click at [655, 266] on div "VP [PERSON_NAME]" at bounding box center [689, 268] width 144 height 12
checkbox input "true"
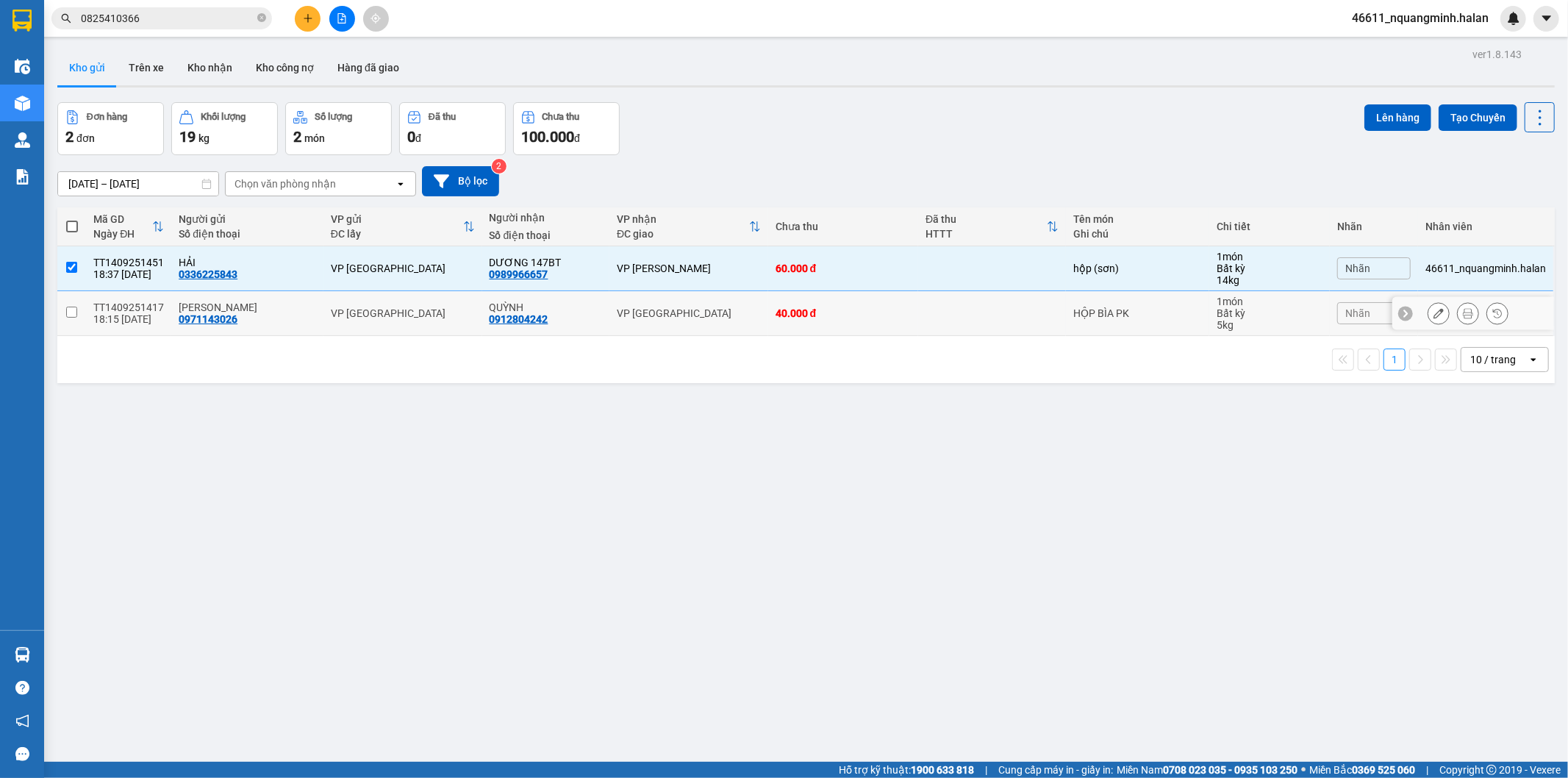
drag, startPoint x: 669, startPoint y: 313, endPoint x: 1053, endPoint y: 143, distance: 419.9
click at [677, 314] on div "VP [GEOGRAPHIC_DATA]" at bounding box center [689, 314] width 144 height 12
checkbox input "true"
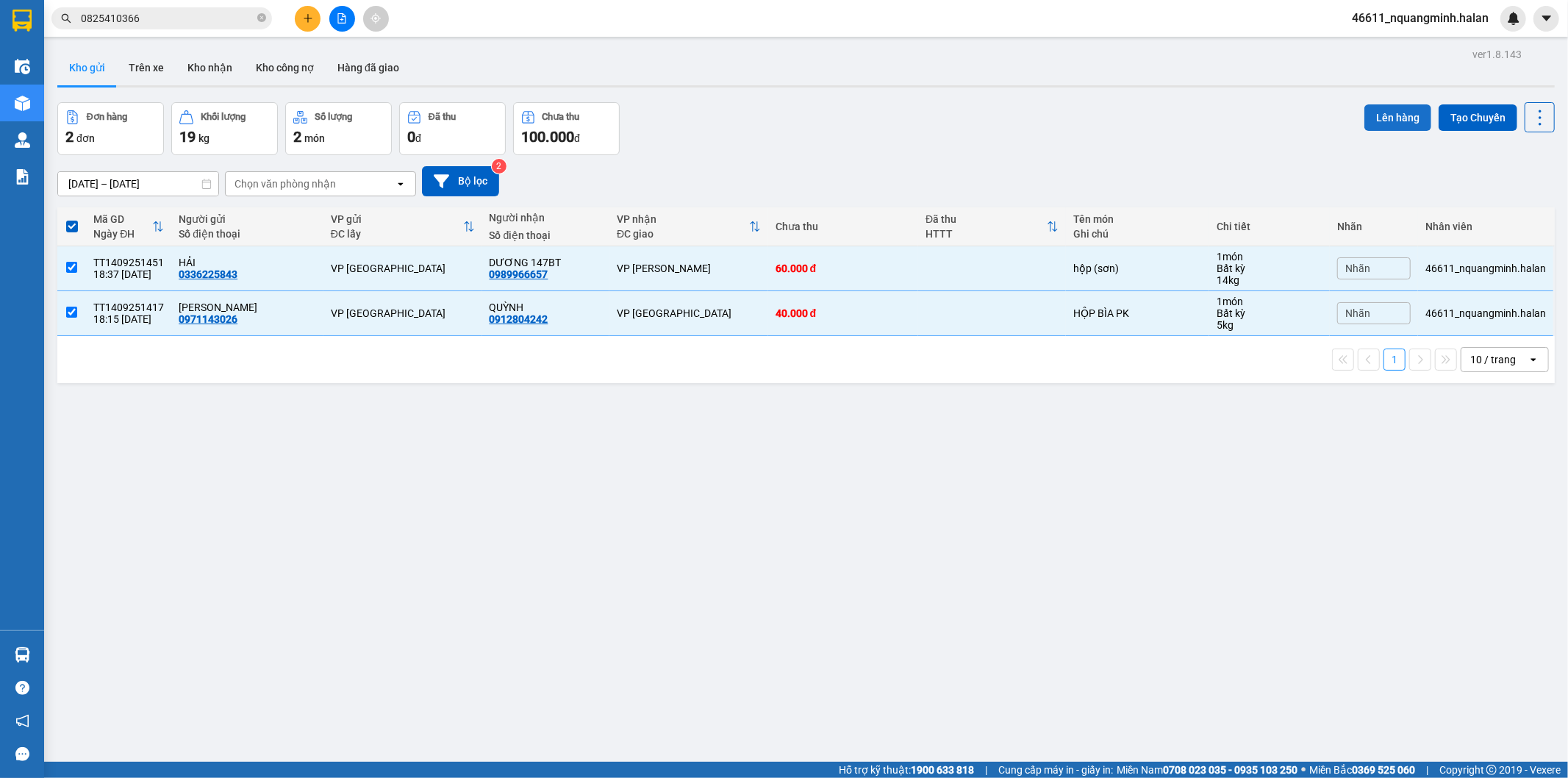
drag, startPoint x: 1391, startPoint y: 113, endPoint x: 1384, endPoint y: 112, distance: 7.1
click at [1386, 112] on button "Lên hàng" at bounding box center [1397, 117] width 67 height 27
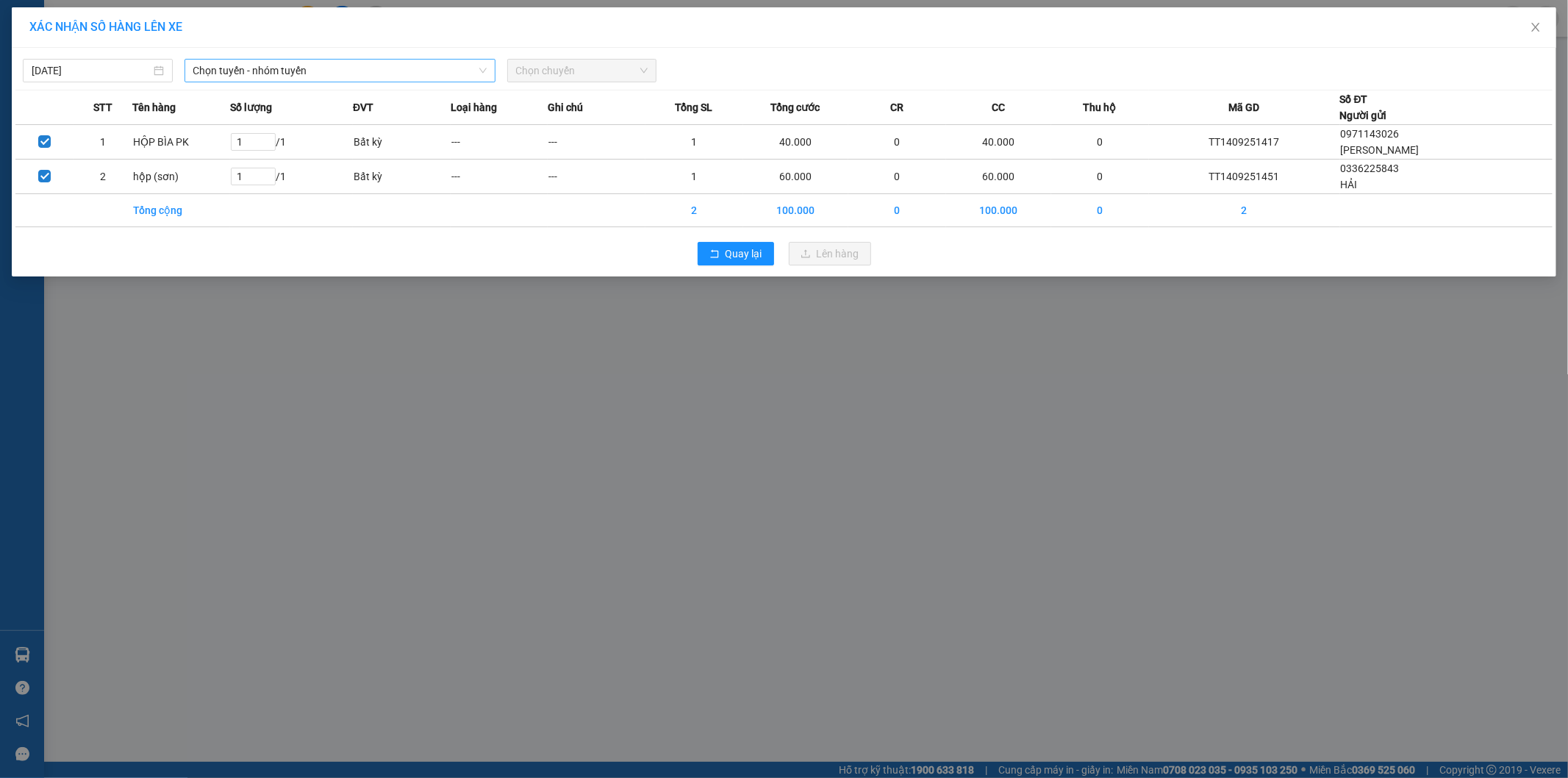
click at [302, 72] on span "Chọn tuyến - nhóm tuyến" at bounding box center [340, 70] width 293 height 22
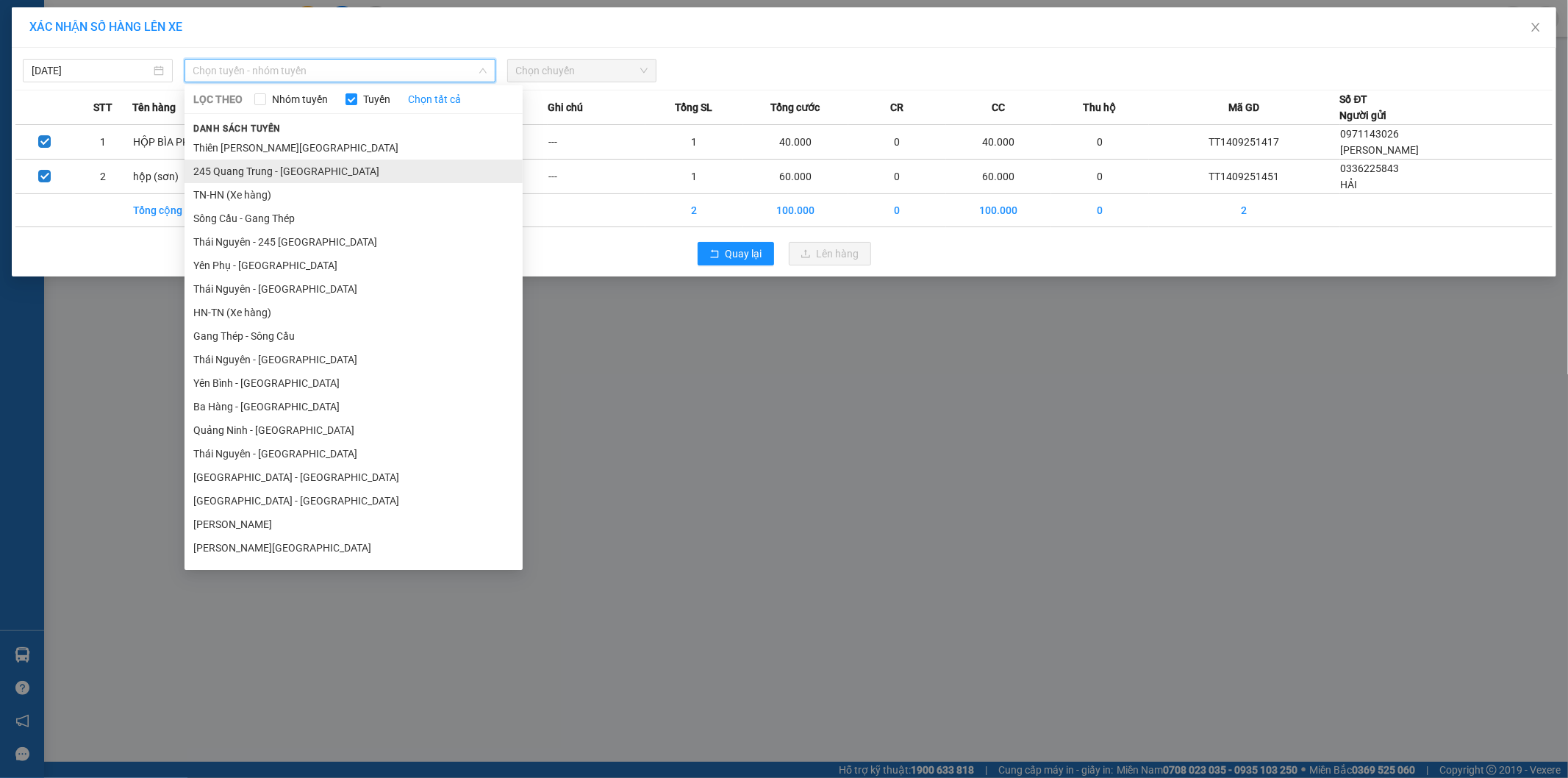
click at [206, 166] on li "245 Quang Trung - [GEOGRAPHIC_DATA]" at bounding box center [353, 171] width 338 height 23
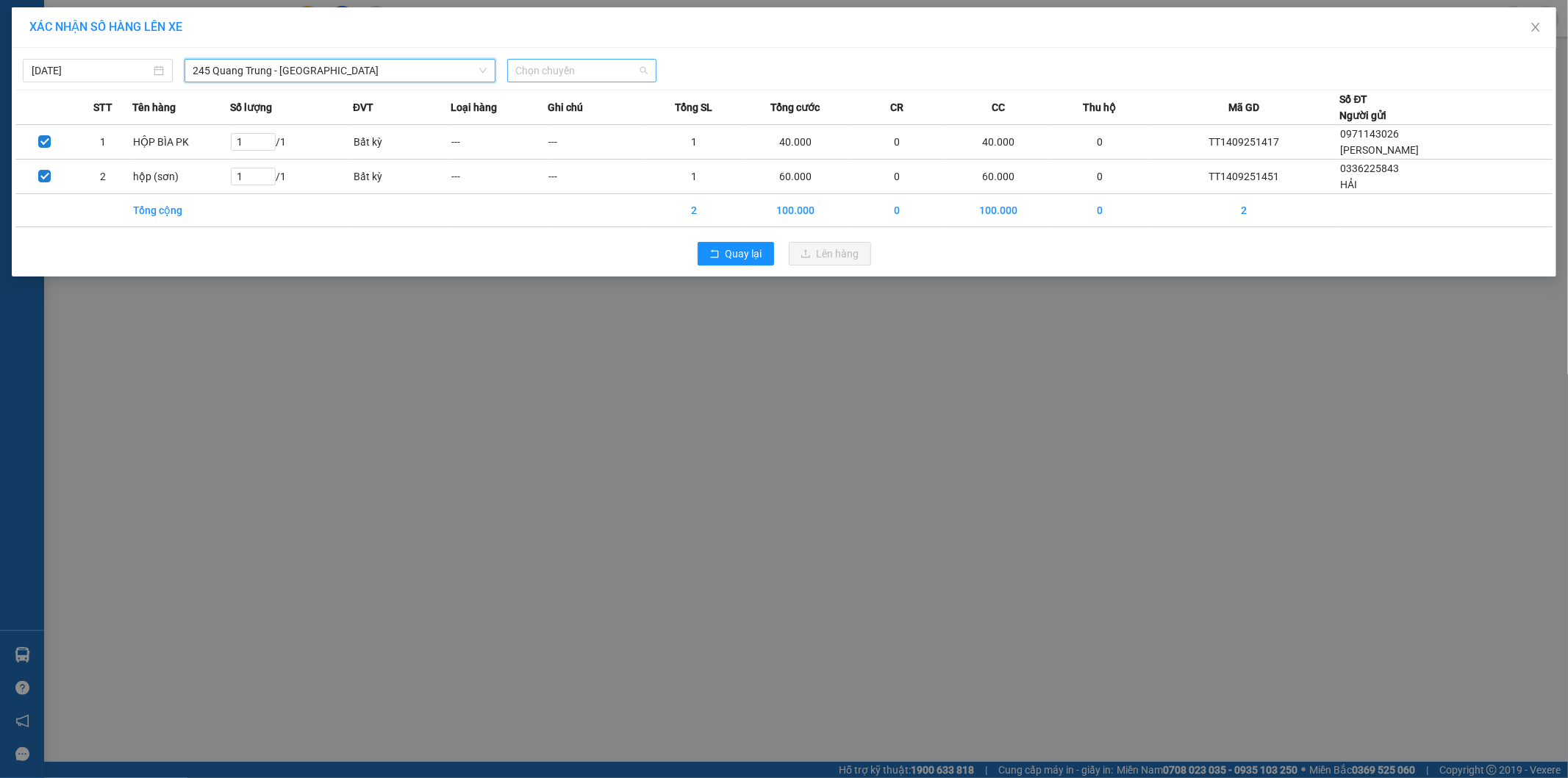
click at [549, 79] on span "Chọn chuyến" at bounding box center [582, 70] width 132 height 22
type input "516"
click at [556, 122] on div "18:30 - 29K-135.16" at bounding box center [573, 123] width 115 height 16
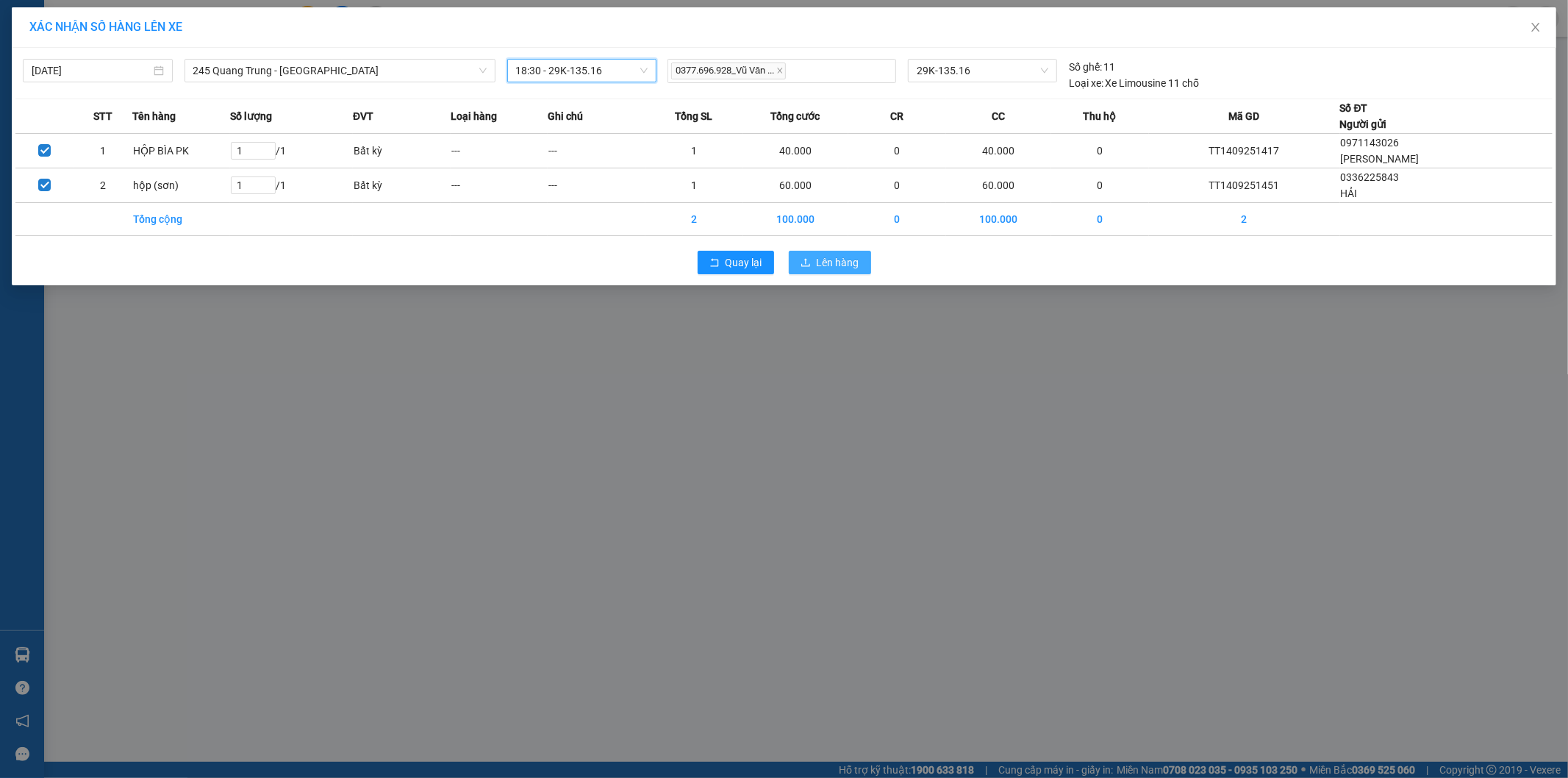
click at [831, 253] on button "Lên hàng" at bounding box center [830, 262] width 82 height 23
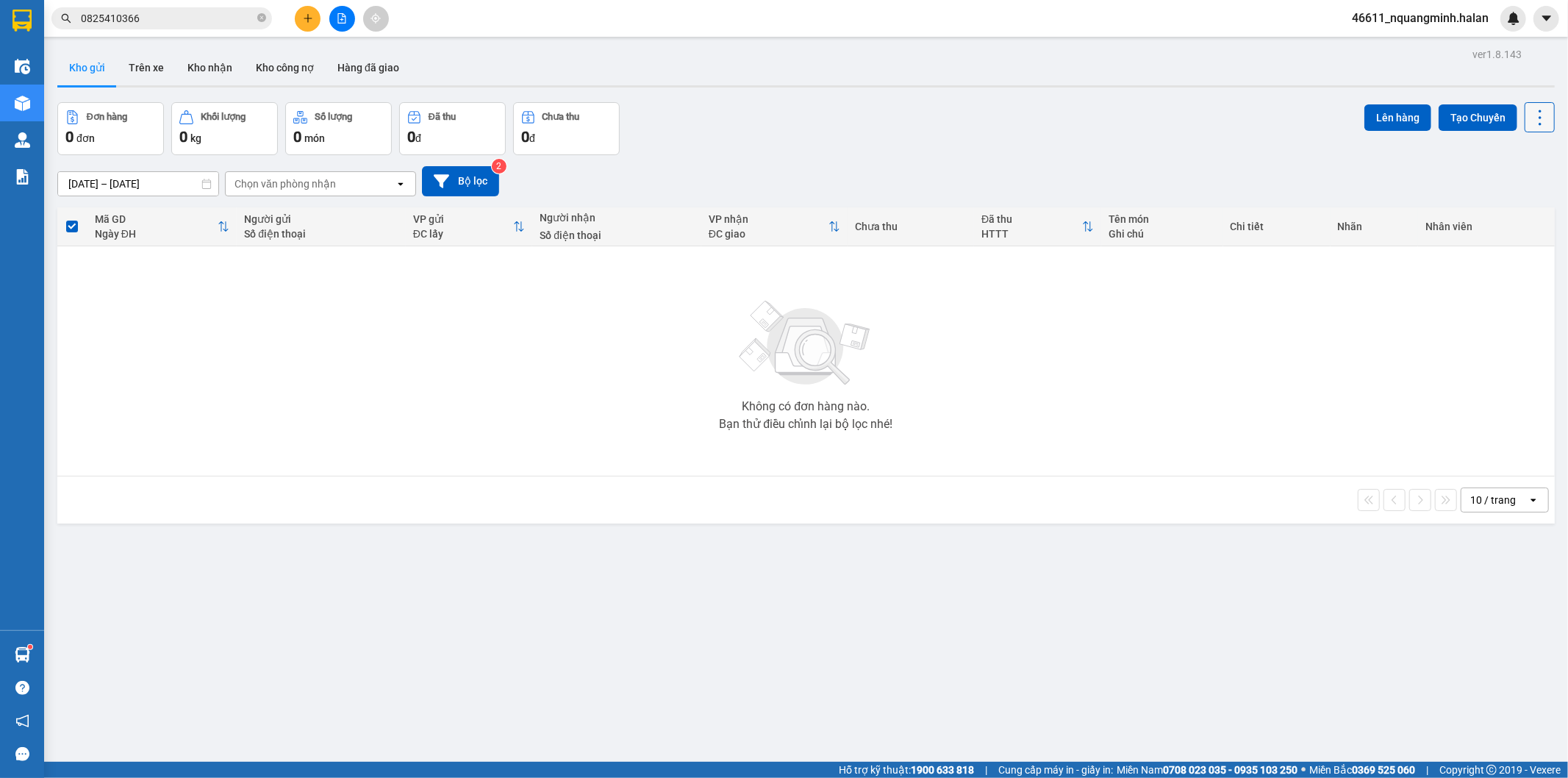
click at [1529, 118] on icon at bounding box center [1540, 117] width 21 height 21
click at [1485, 209] on div "Làm mới" at bounding box center [1500, 210] width 87 height 15
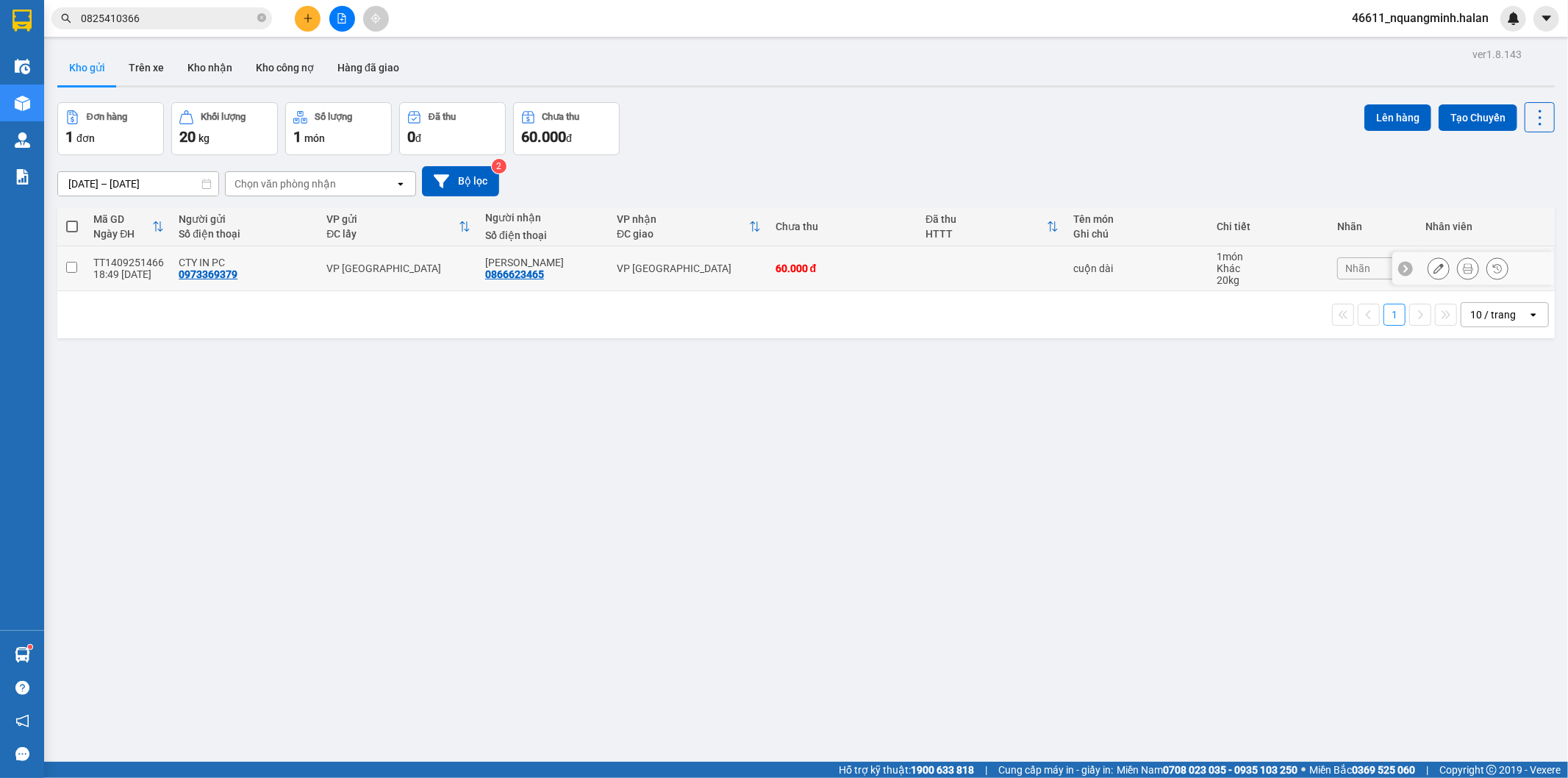
click at [1027, 260] on td at bounding box center [992, 268] width 147 height 45
checkbox input "true"
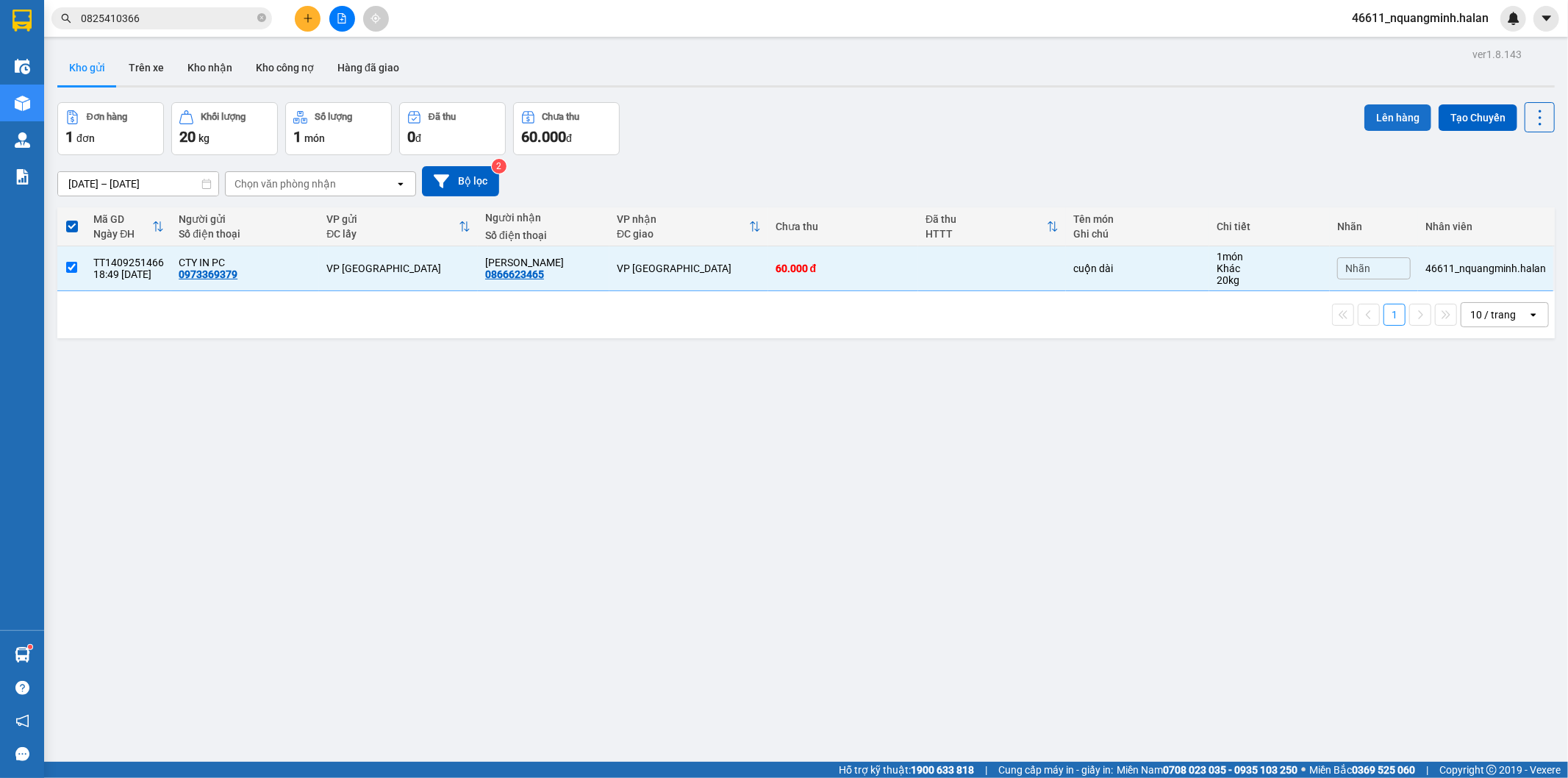
click at [1394, 117] on button "Lên hàng" at bounding box center [1397, 117] width 67 height 27
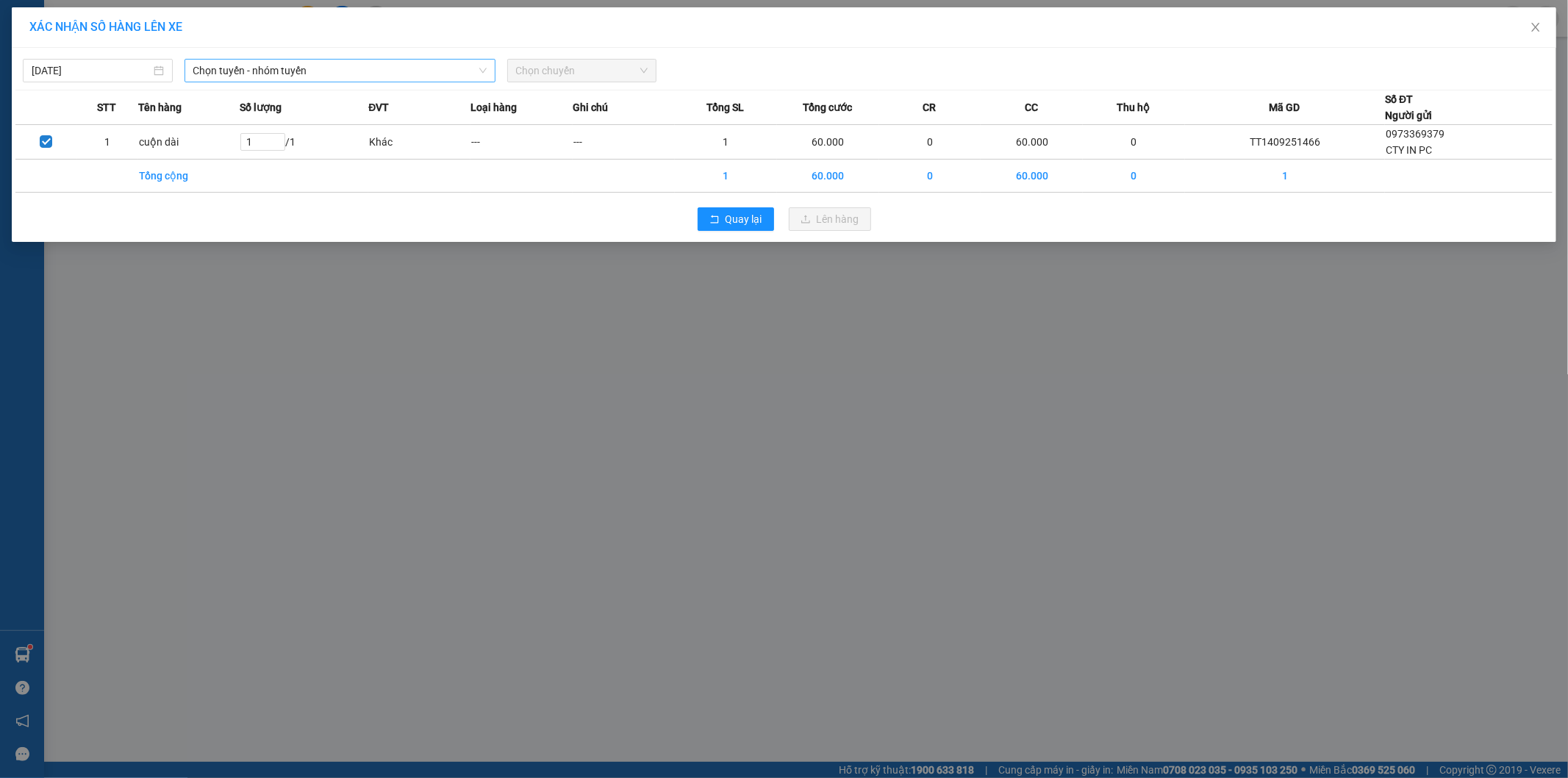
click at [321, 66] on span "Chọn tuyến - nhóm tuyến" at bounding box center [340, 70] width 293 height 22
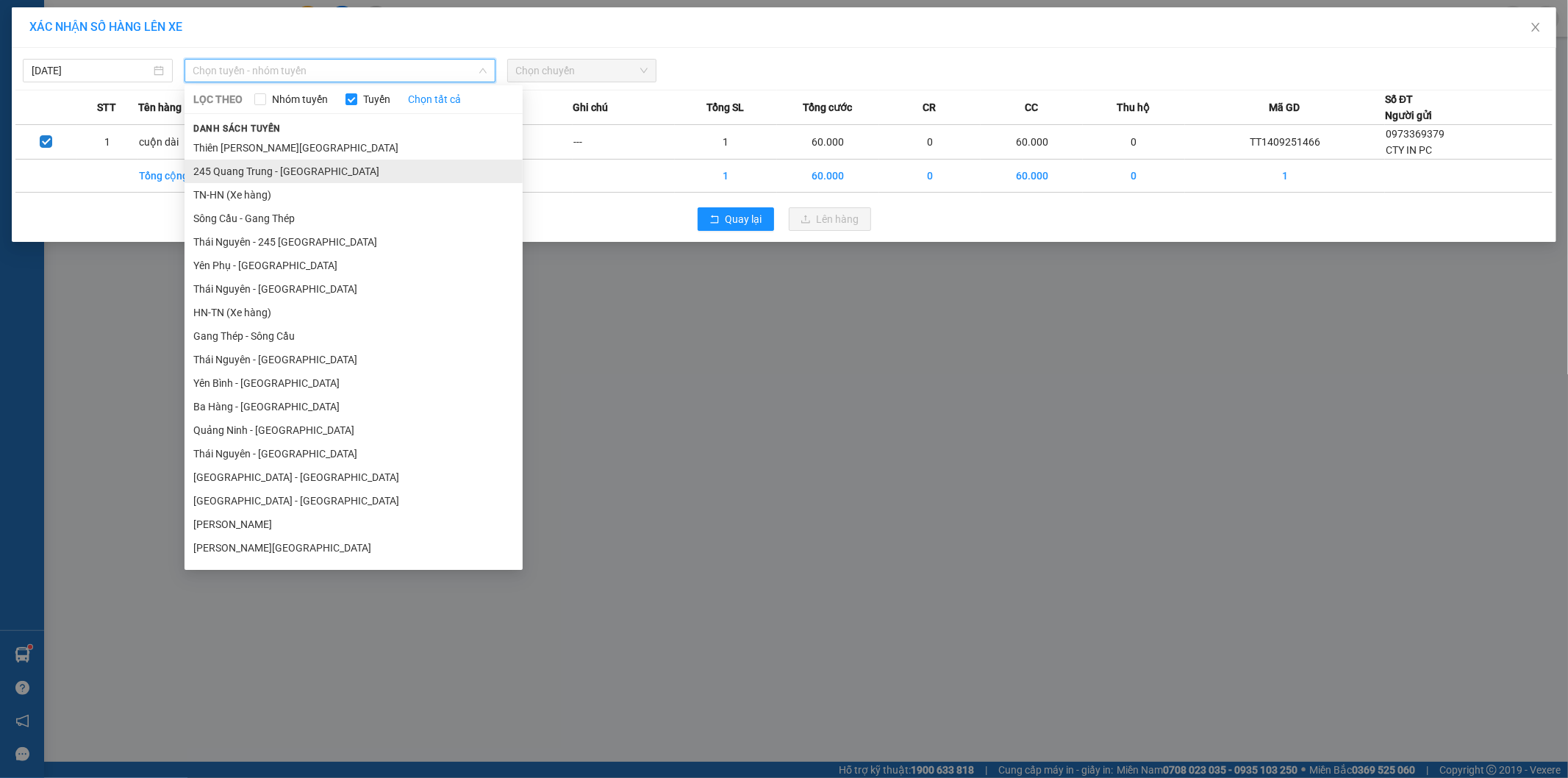
click at [260, 164] on li "245 Quang Trung - [GEOGRAPHIC_DATA]" at bounding box center [353, 171] width 338 height 23
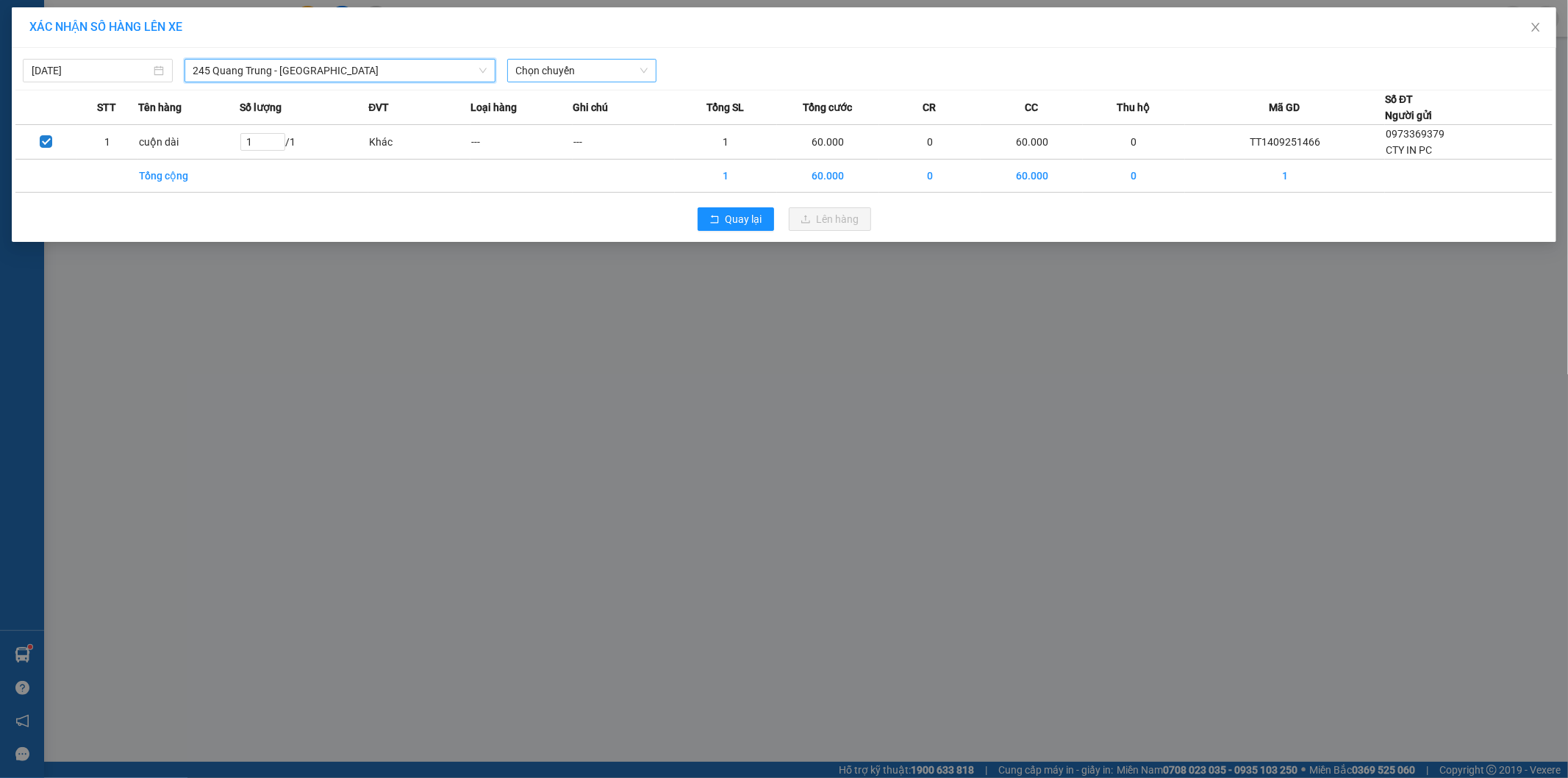
click at [531, 80] on span "Chọn chuyến" at bounding box center [582, 70] width 132 height 22
type input "0"
type input "034"
click at [585, 125] on div "18:31 (TC) - 29E-080.34" at bounding box center [573, 123] width 115 height 16
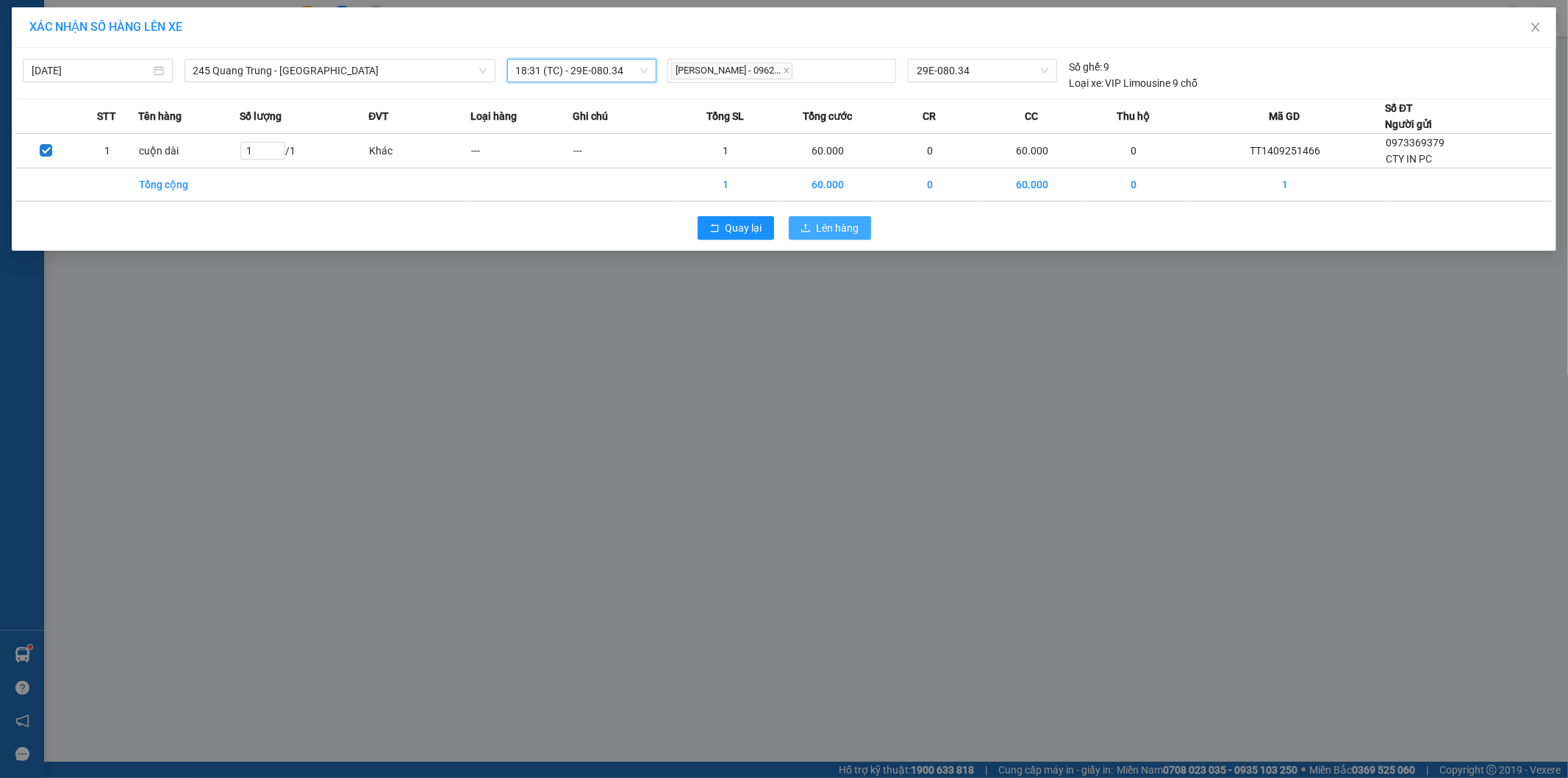
click at [810, 222] on button "Lên hàng" at bounding box center [830, 227] width 82 height 23
drag, startPoint x: 344, startPoint y: 524, endPoint x: 39, endPoint y: 665, distance: 336.0
click at [344, 525] on div "XÁC NHẬN SỐ HÀNG LÊN XE [DATE] 245 [GEOGRAPHIC_DATA] - [GEOGRAPHIC_DATA] LỌC TH…" at bounding box center [784, 389] width 1568 height 778
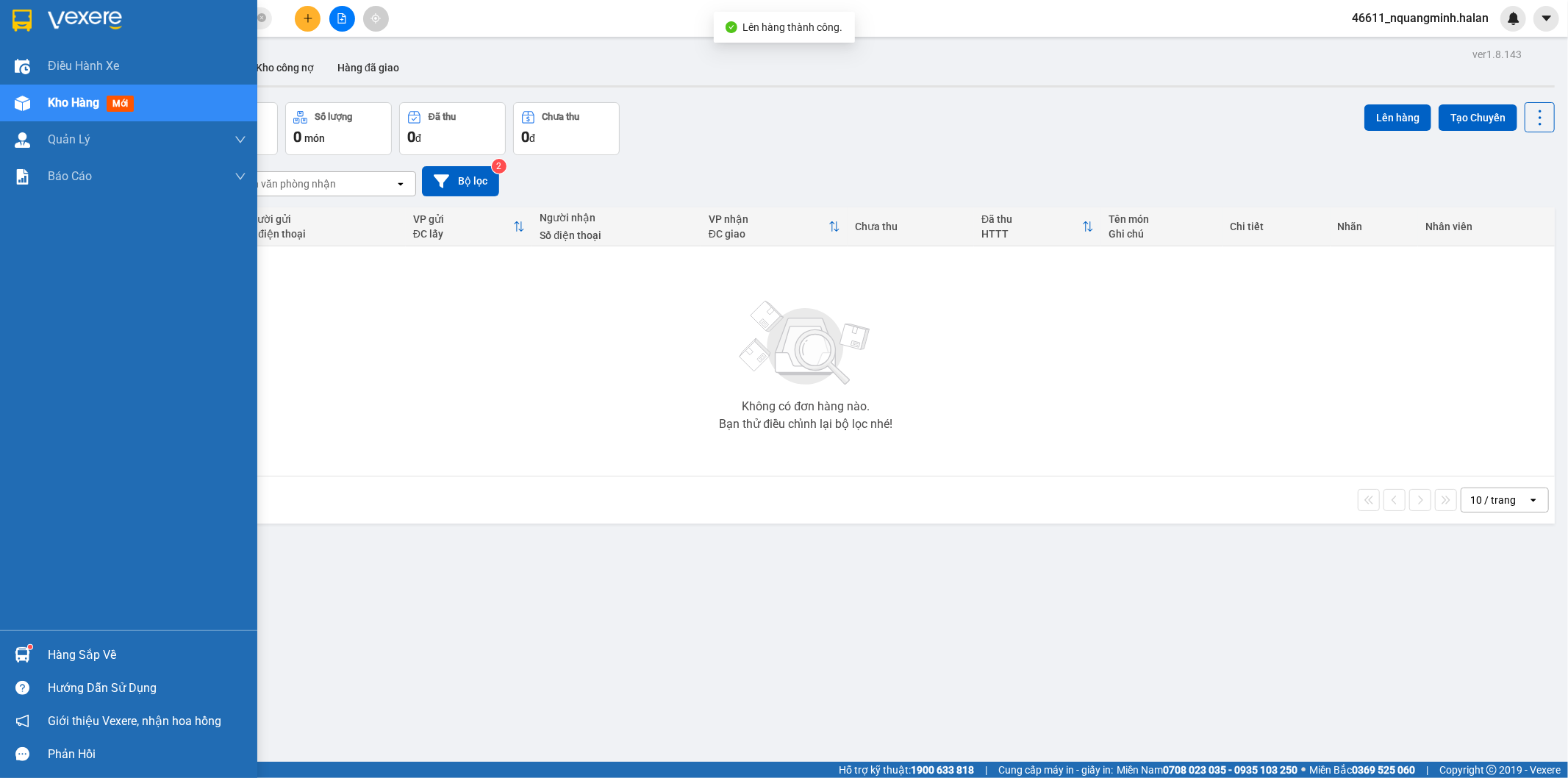
click at [21, 652] on img at bounding box center [22, 655] width 15 height 15
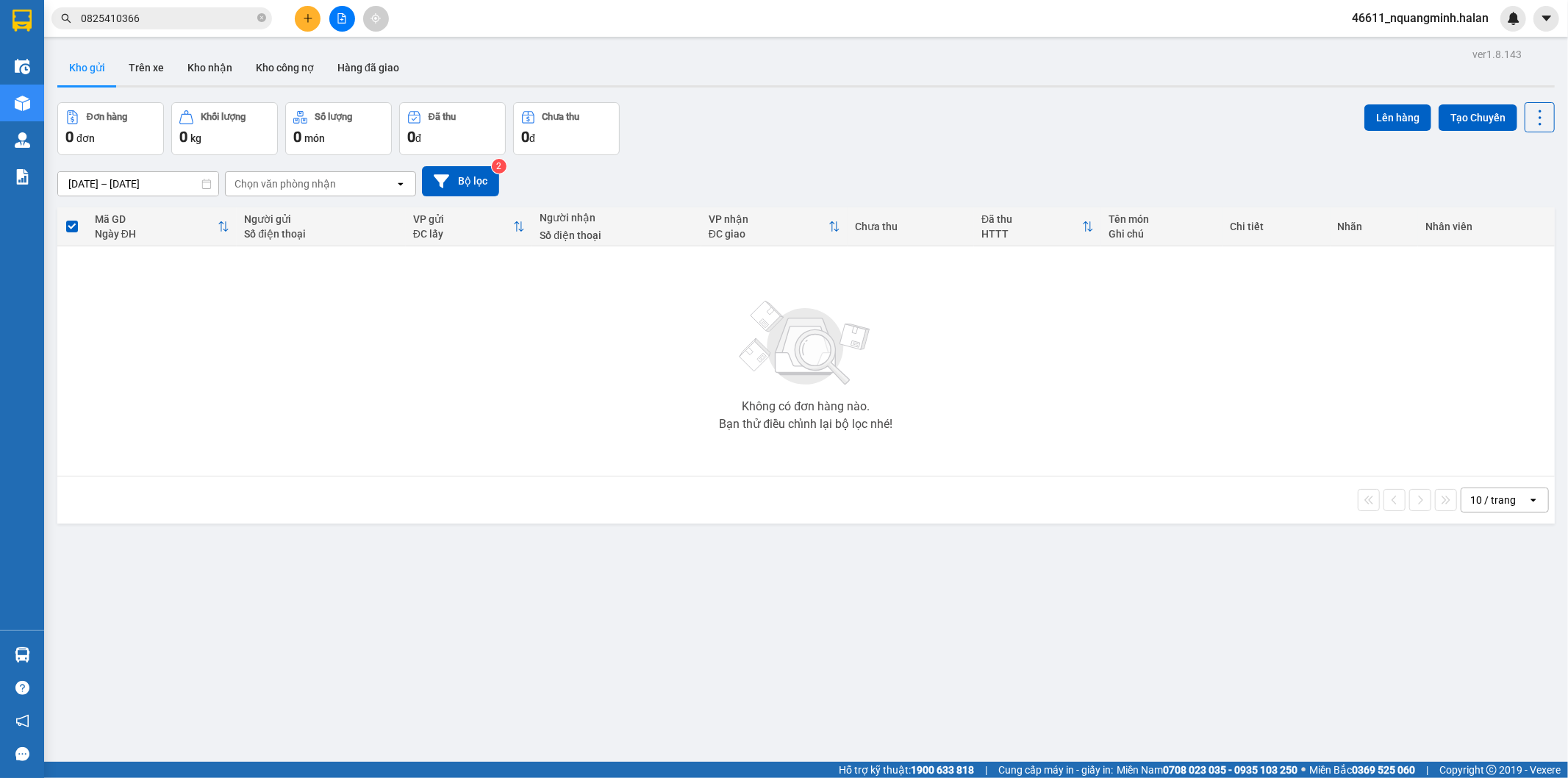
click at [440, 395] on section "Kết quả tìm kiếm ( 36 ) Bộ lọc Mã ĐH Trạng thái Món hàng Thu hộ Tổng cước Chưa …" at bounding box center [784, 389] width 1568 height 778
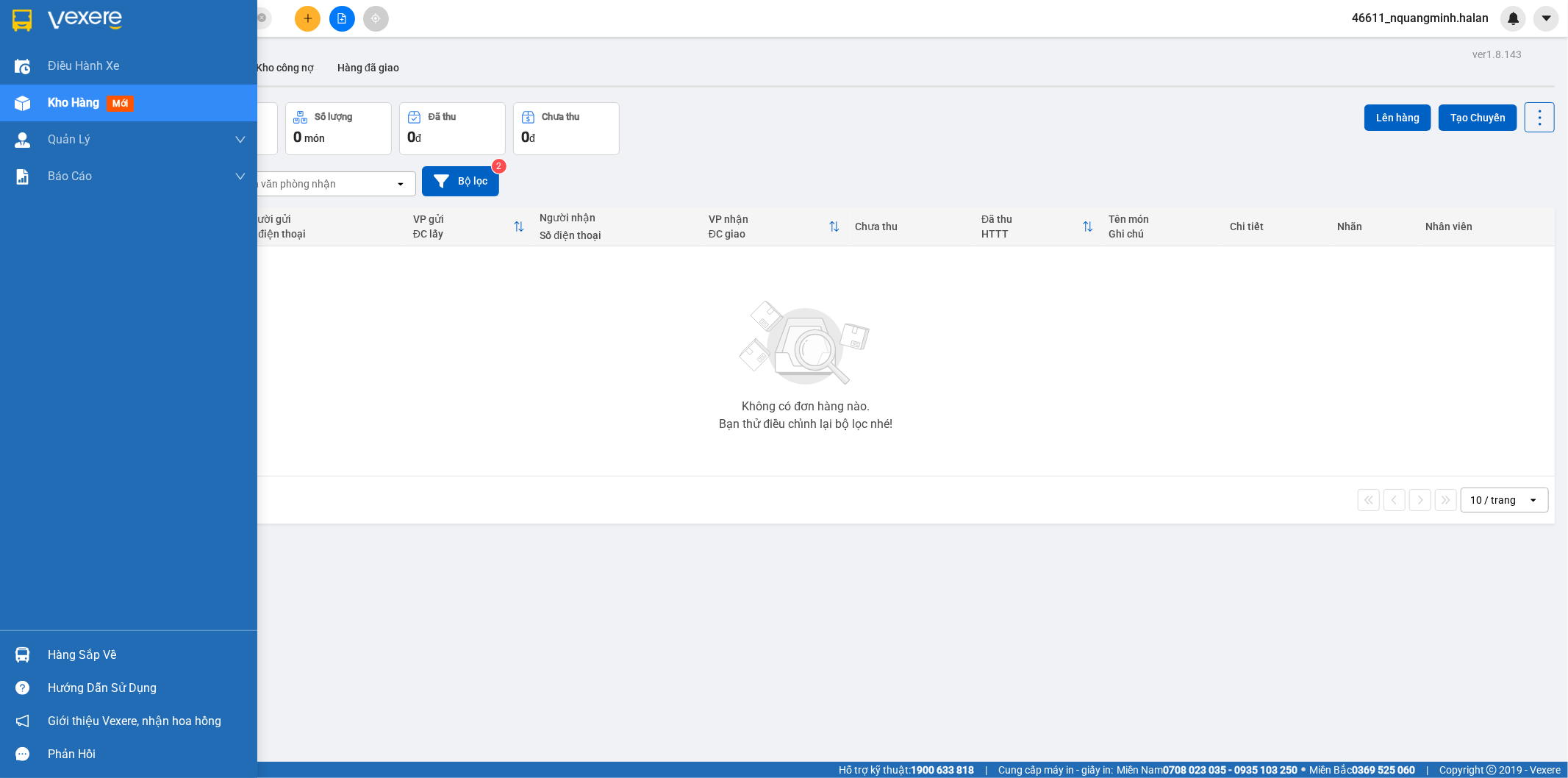
click at [41, 655] on div "Hàng sắp về" at bounding box center [129, 655] width 257 height 33
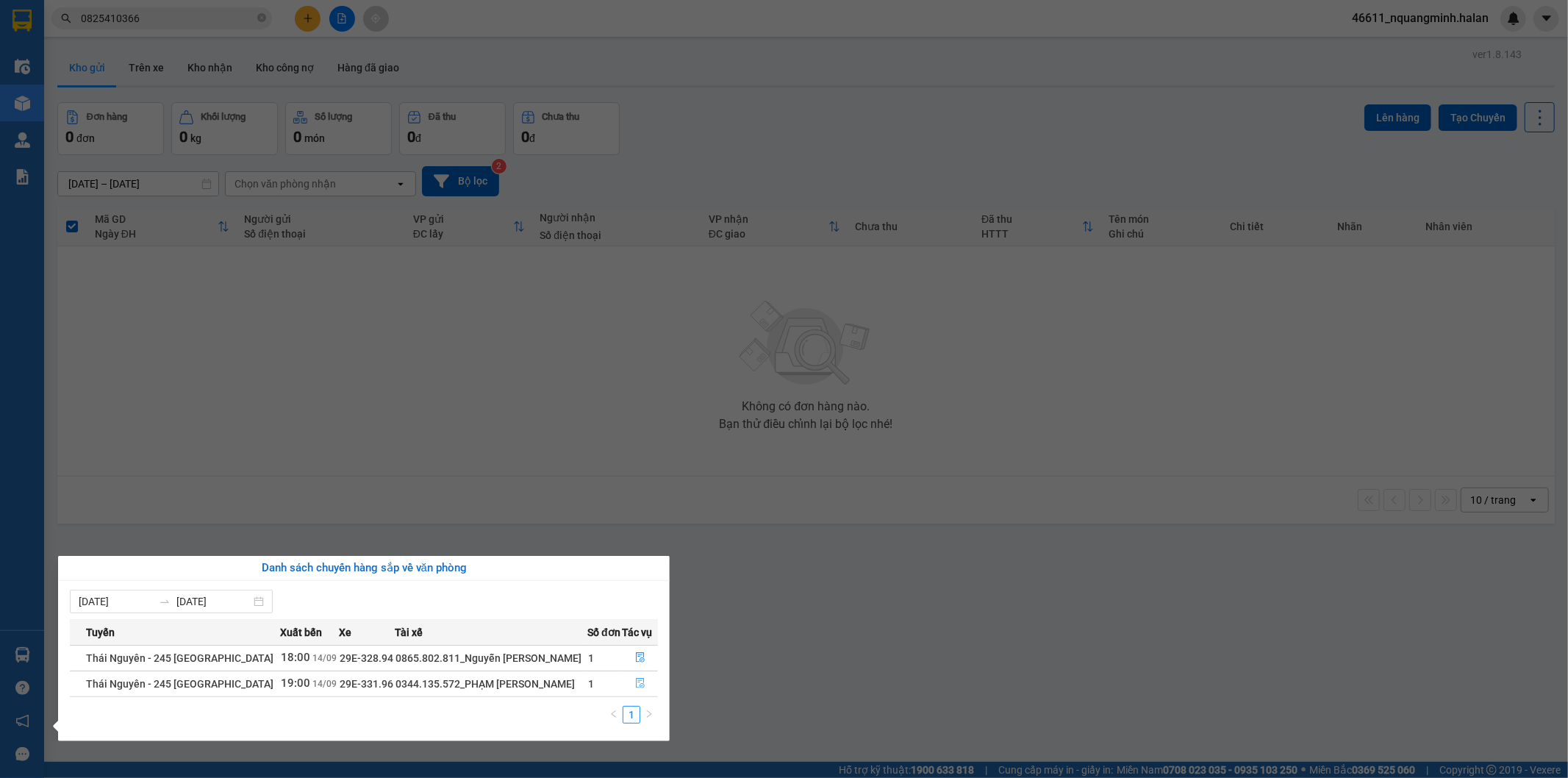
click at [642, 686] on icon "file-done" at bounding box center [640, 683] width 10 height 10
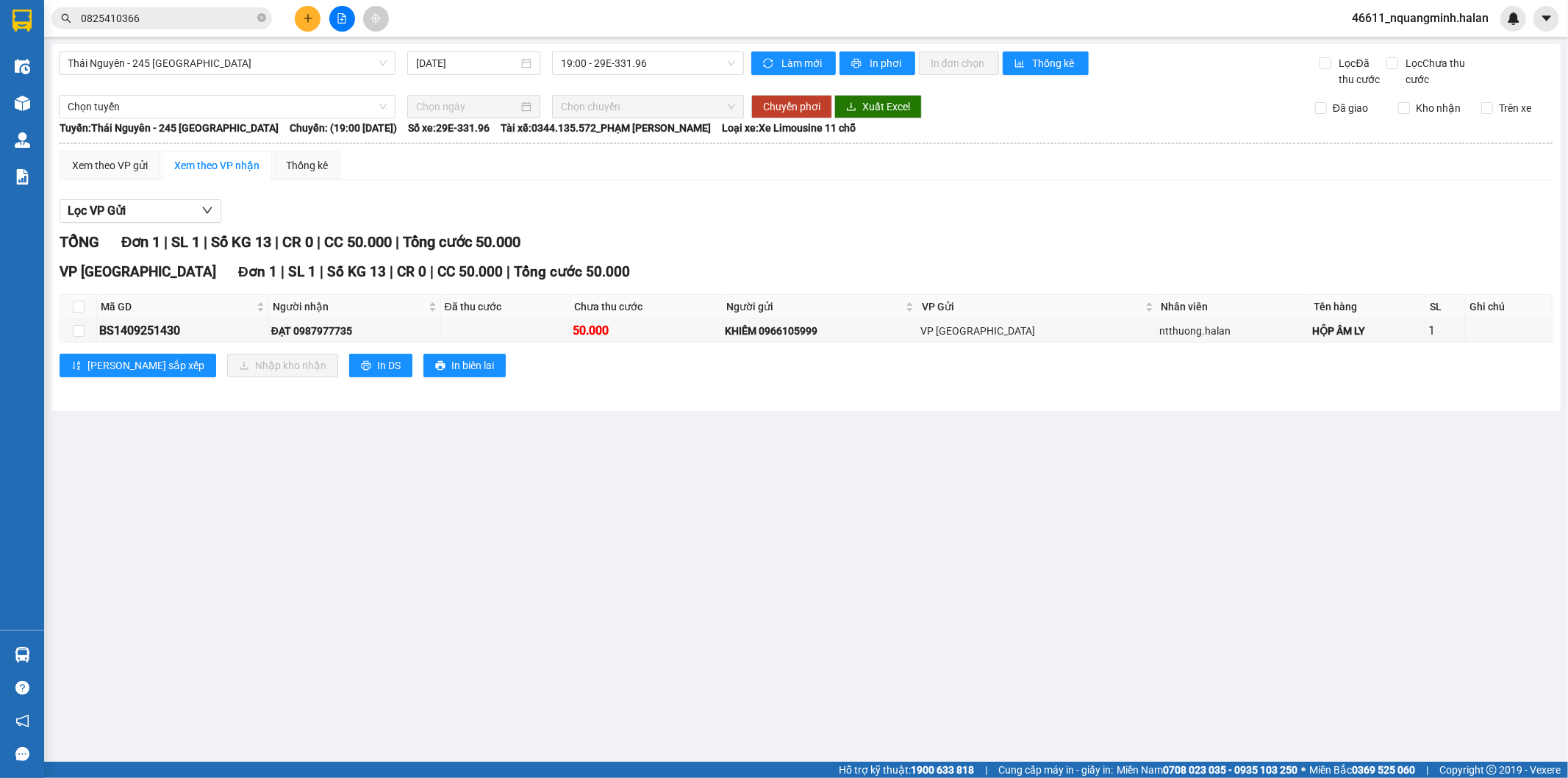
click at [630, 493] on main "[GEOGRAPHIC_DATA] - 245 [GEOGRAPHIC_DATA] [DATE] 19:00 - 29E-331.96 Làm mới In …" at bounding box center [784, 380] width 1568 height 762
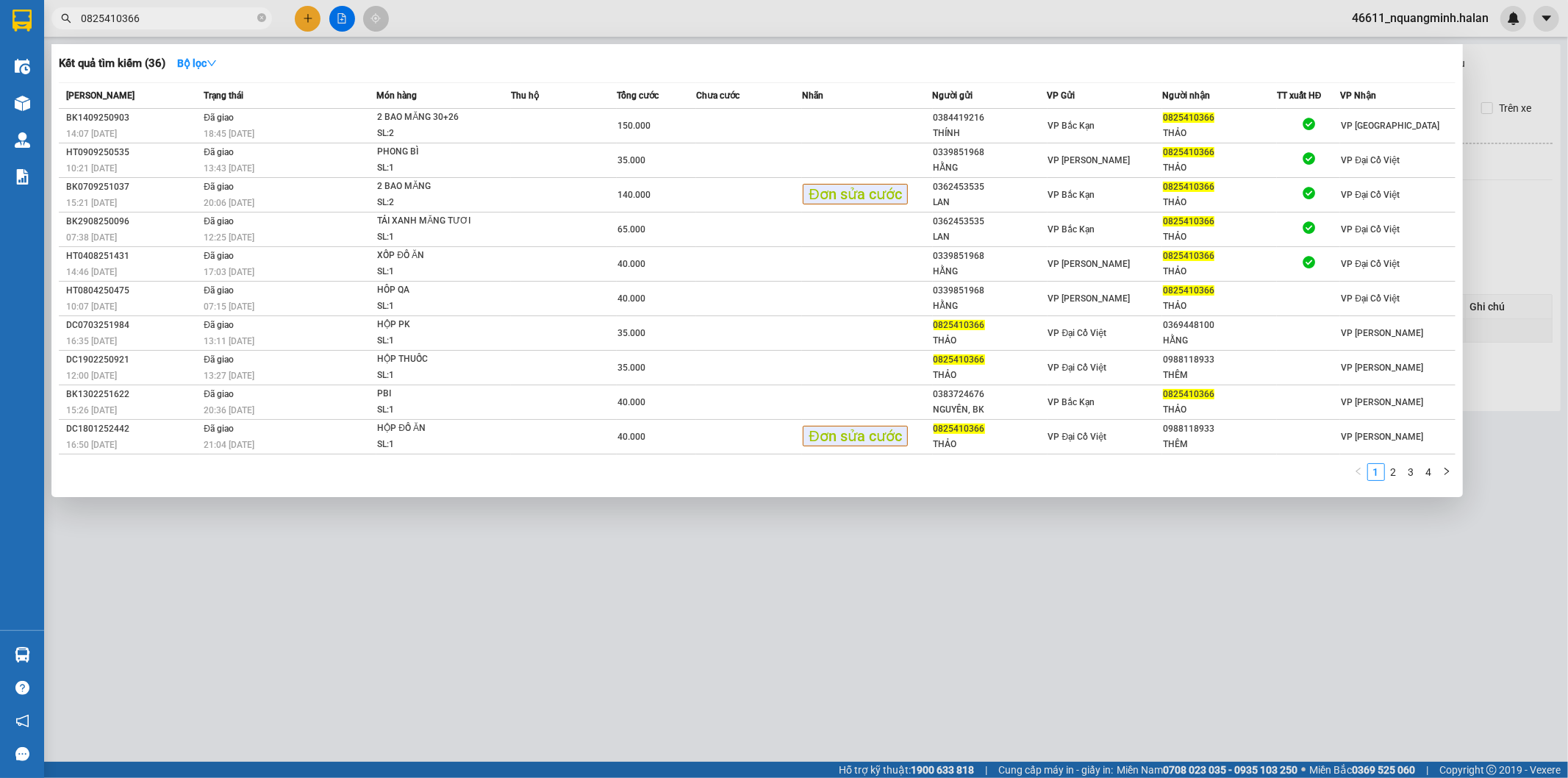
drag, startPoint x: 219, startPoint y: 22, endPoint x: 0, endPoint y: -45, distance: 229.0
click at [0, 0] on html "Kết quả tìm kiếm ( 36 ) Bộ lọc Mã ĐH Trạng thái Món hàng Thu hộ Tổng cước Chưa …" at bounding box center [784, 389] width 1568 height 778
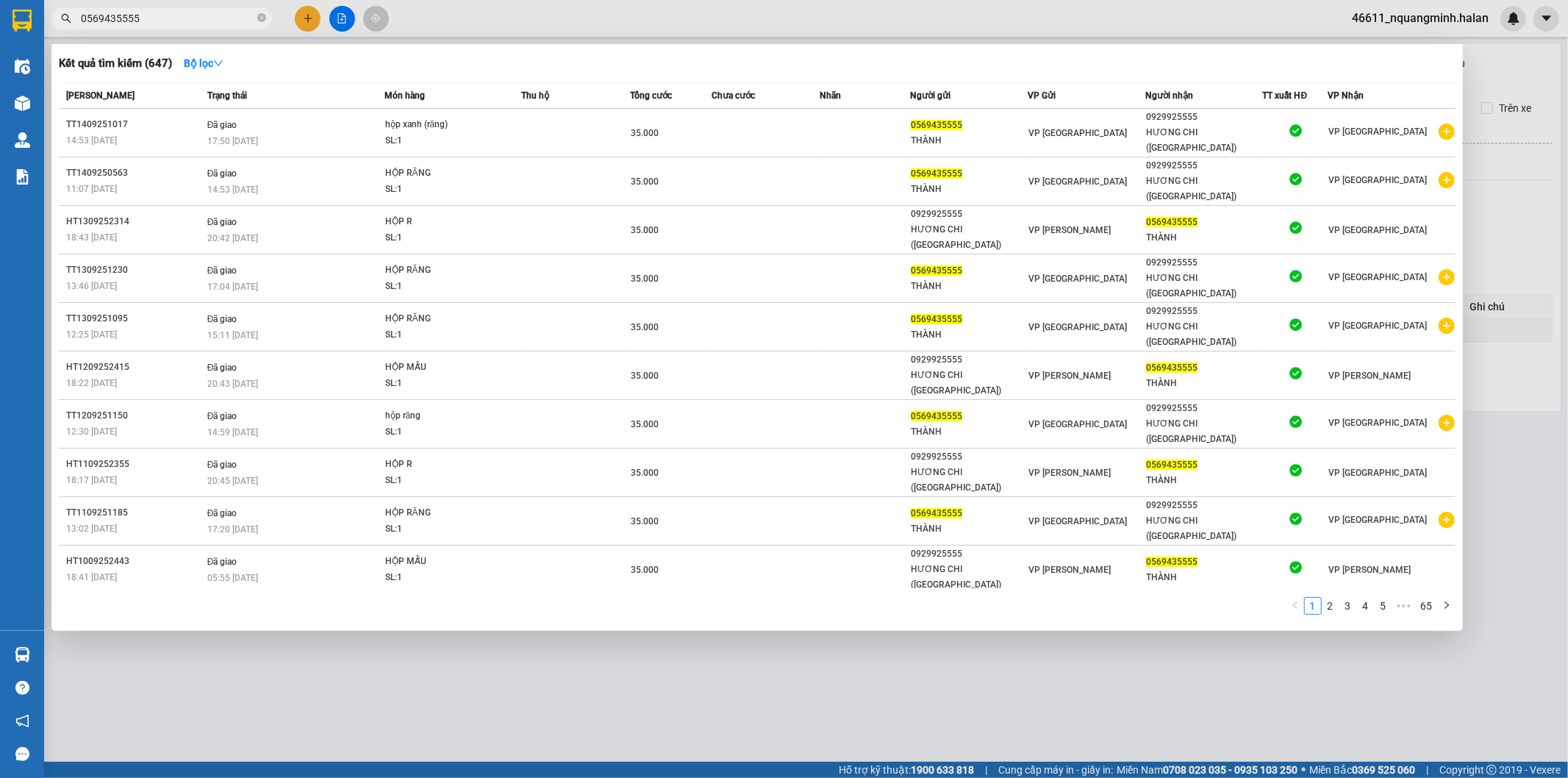
drag, startPoint x: 185, startPoint y: 18, endPoint x: 0, endPoint y: 3, distance: 185.6
click at [0, 13] on section "Kết quả tìm kiếm ( 647 ) Bộ lọc Mã ĐH Trạng thái Món hàng Thu hộ Tổng cước Chưa…" at bounding box center [784, 389] width 1568 height 778
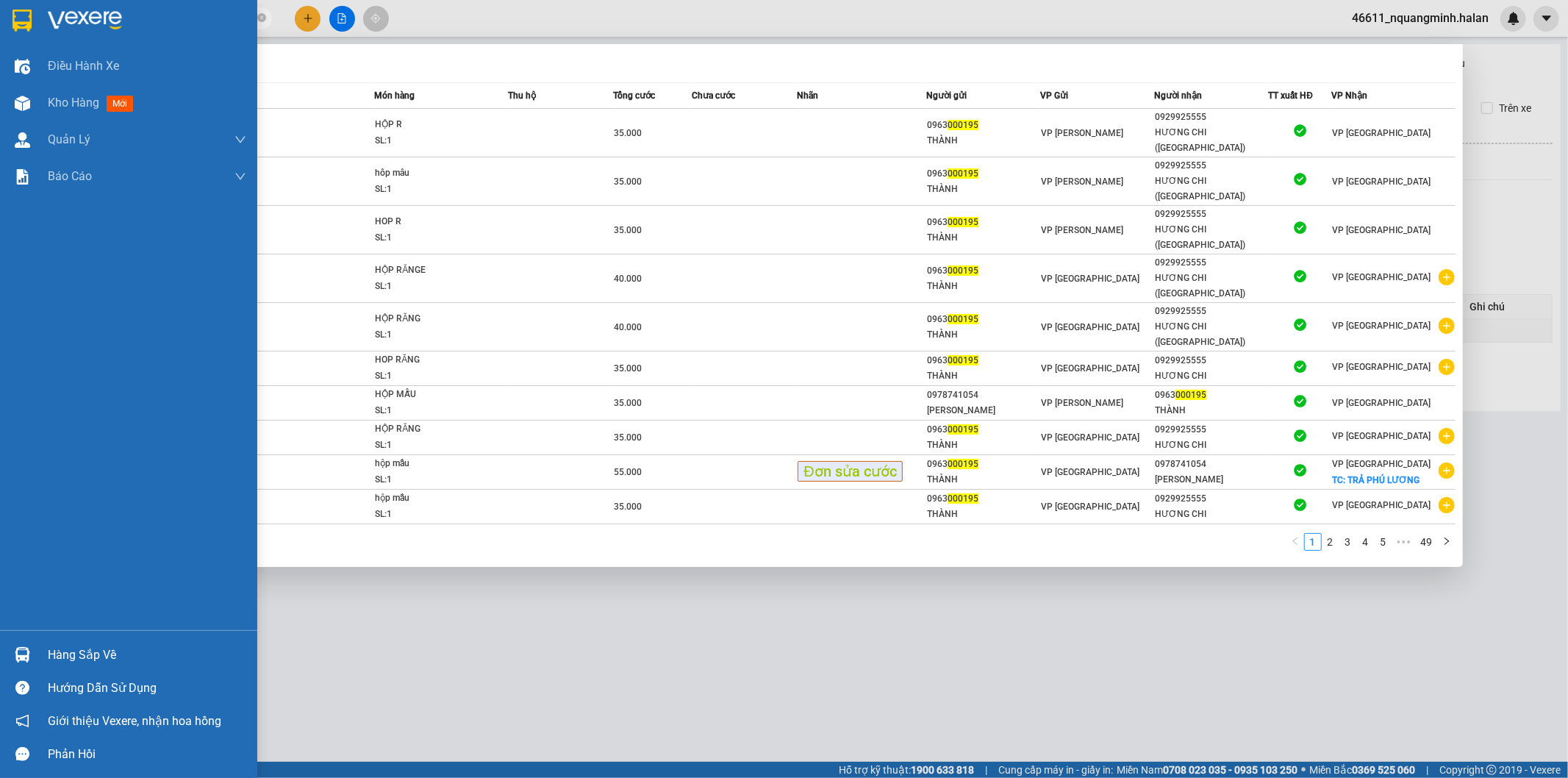
type input "000195"
click at [8, 652] on div "Hàng sắp về" at bounding box center [129, 655] width 257 height 33
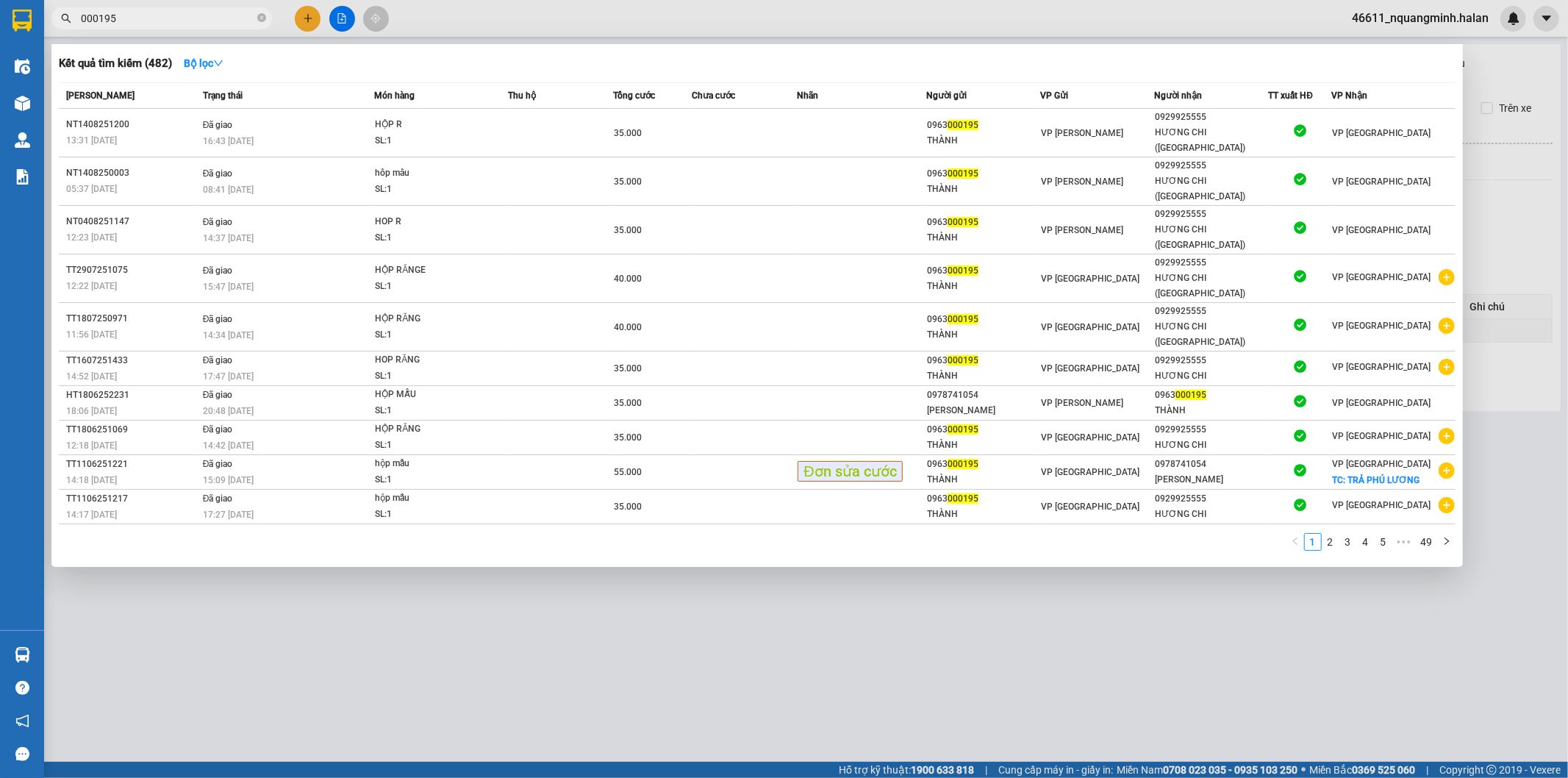
click at [806, 598] on section "Kết quả tìm kiếm ( 482 ) Bộ lọc Mã ĐH Trạng thái Món hàng Thu hộ Tổng cước Chưa…" at bounding box center [784, 389] width 1568 height 778
drag, startPoint x: 443, startPoint y: 672, endPoint x: 424, endPoint y: 754, distance: 84.2
click at [442, 673] on div at bounding box center [784, 389] width 1568 height 778
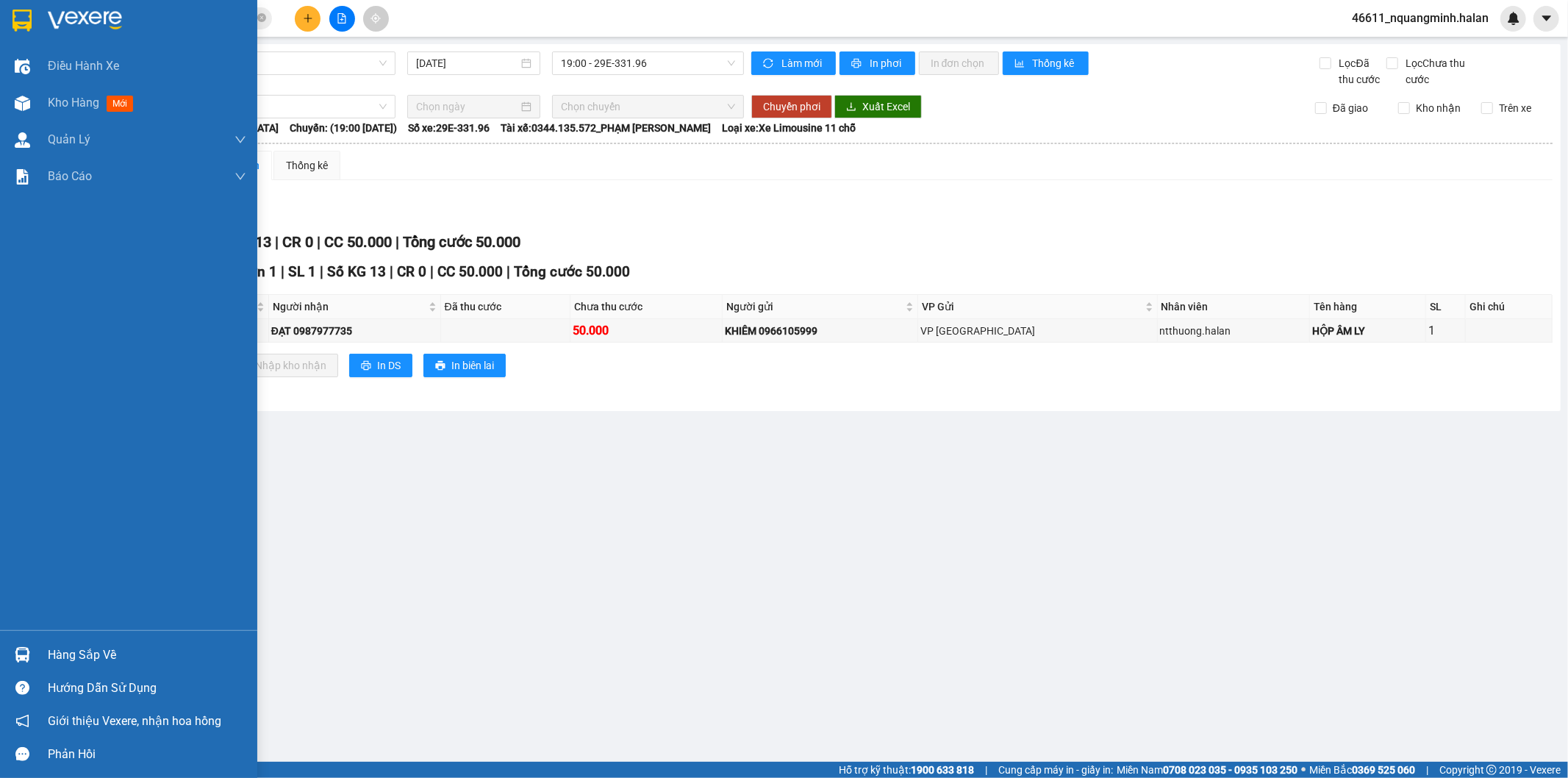
click at [0, 643] on div "Hàng sắp về" at bounding box center [129, 655] width 257 height 33
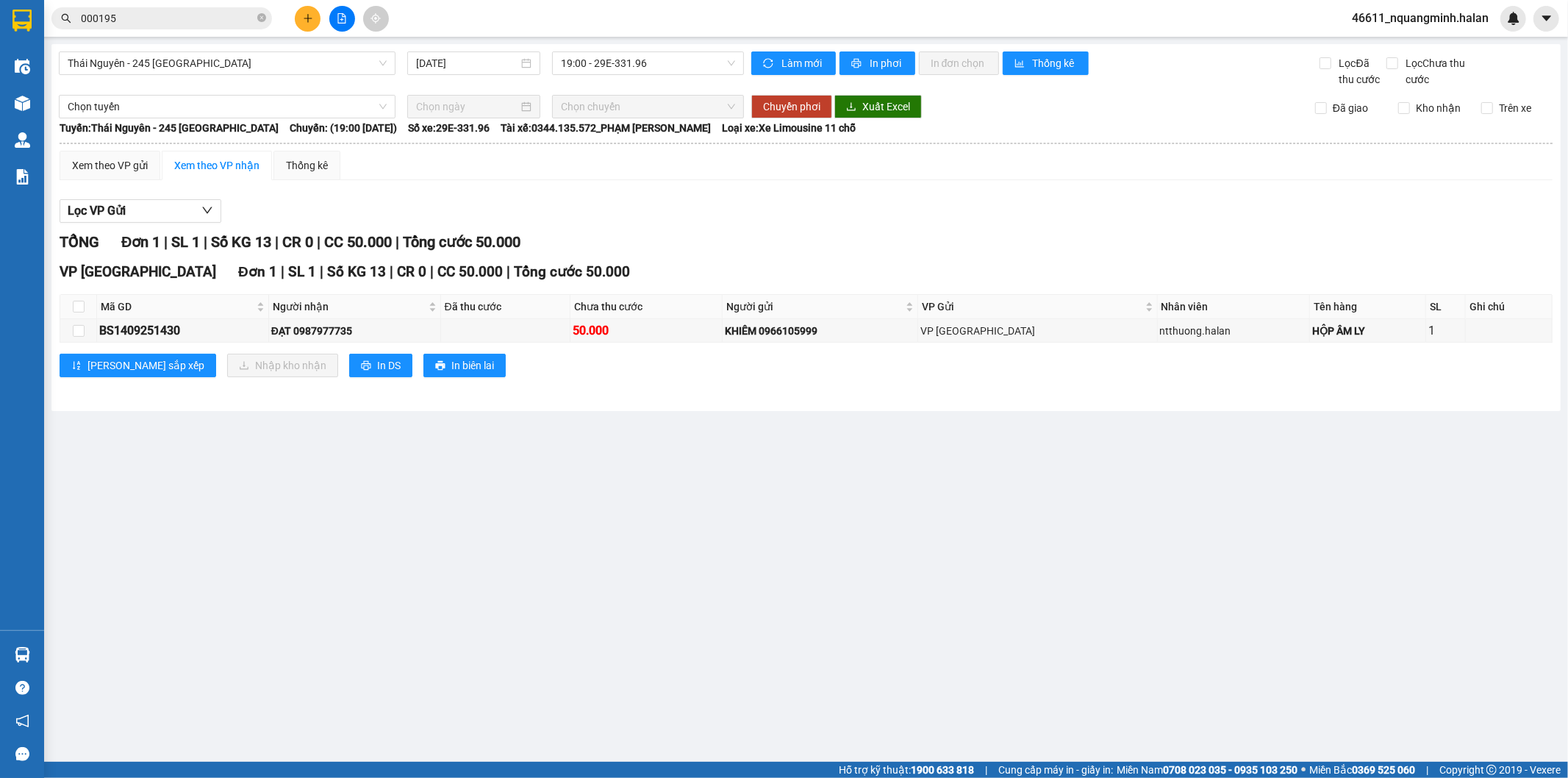
click at [296, 494] on section "Kết quả tìm kiếm ( 482 ) Bộ lọc Mã ĐH Trạng thái Món hàng Thu hộ Tổng cước Chưa…" at bounding box center [784, 389] width 1568 height 778
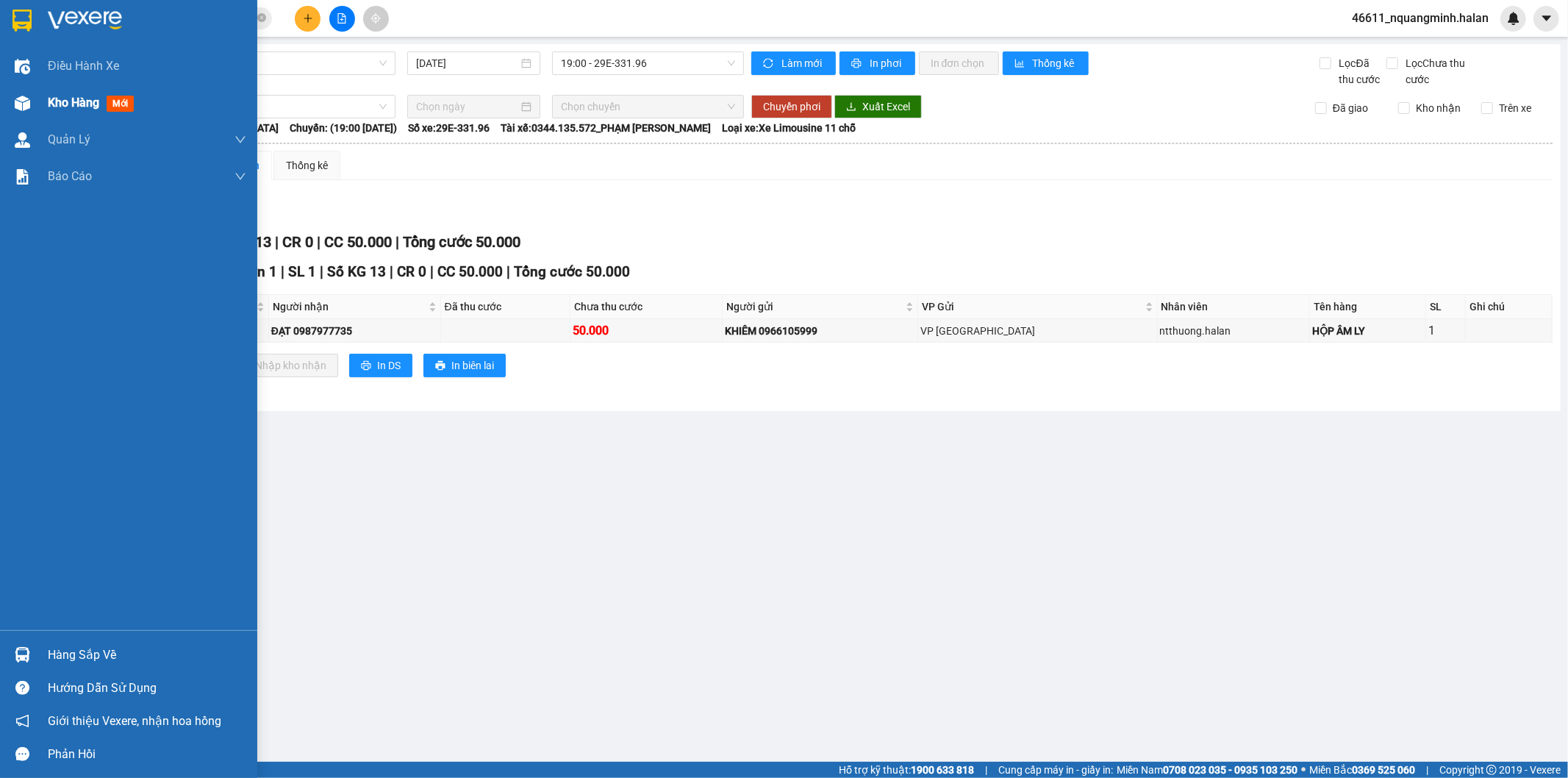
click at [15, 101] on img at bounding box center [22, 104] width 15 height 15
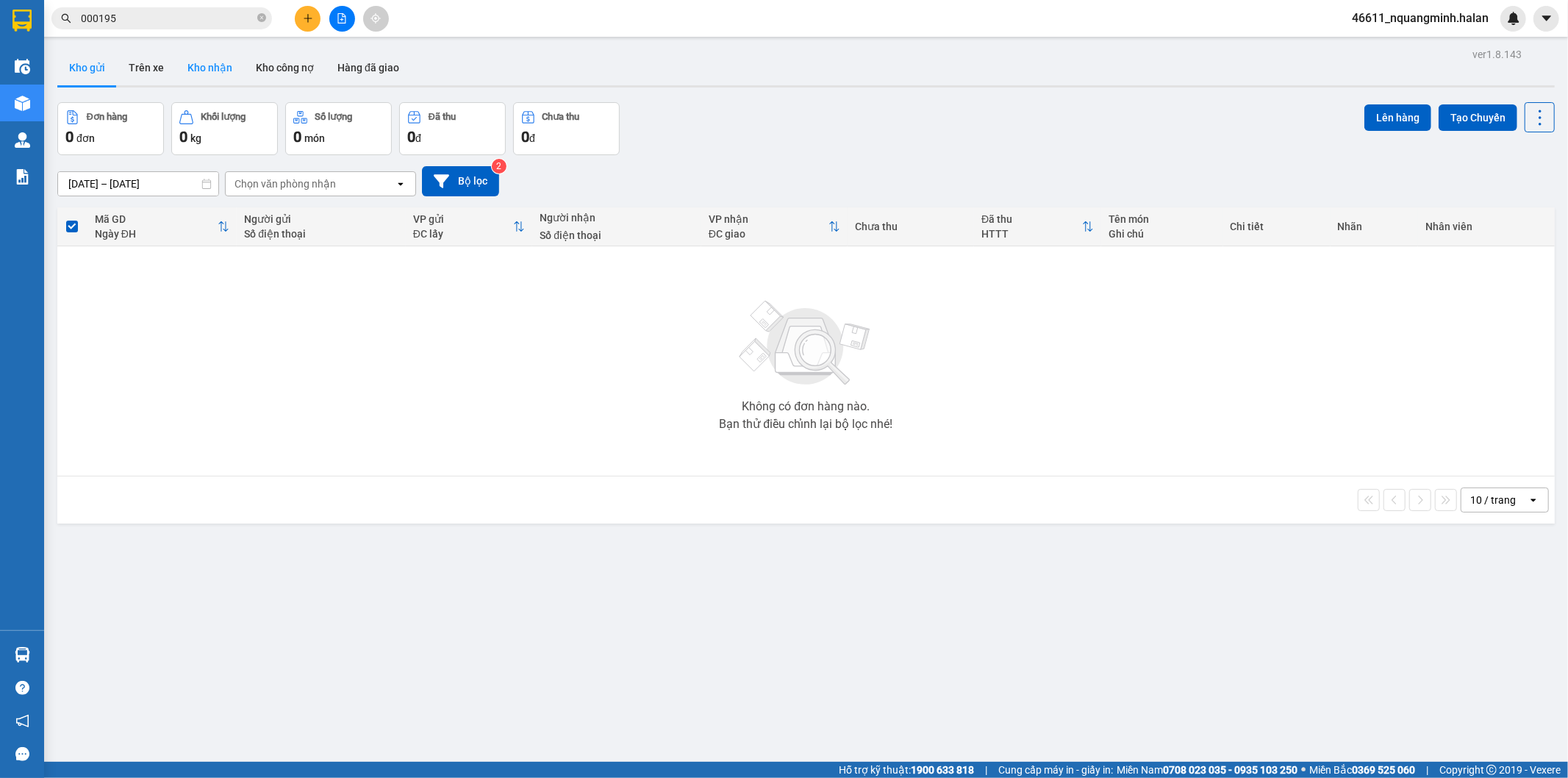
click at [196, 71] on button "Kho nhận" at bounding box center [210, 67] width 69 height 35
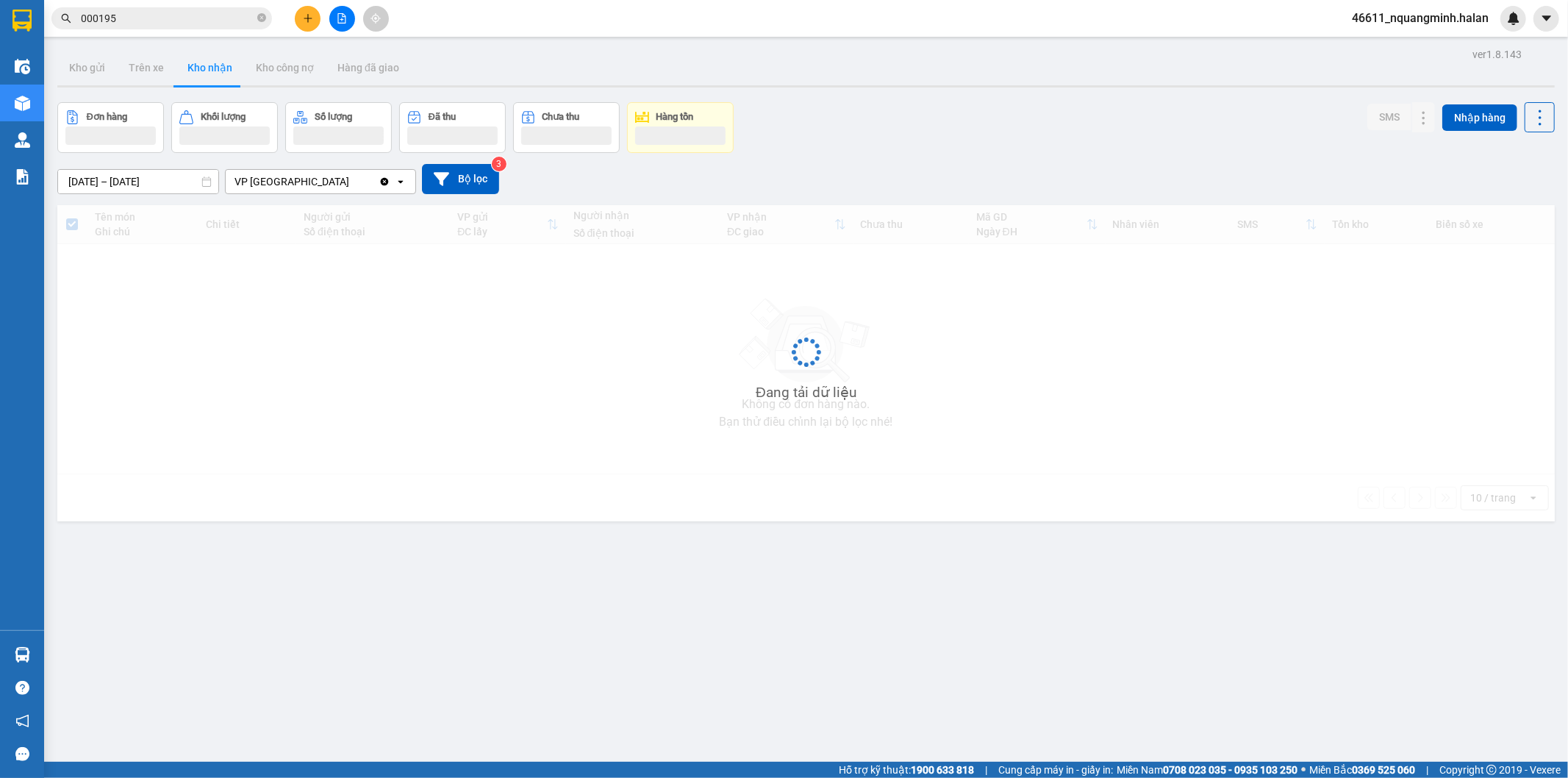
click at [196, 71] on button "Kho nhận" at bounding box center [210, 67] width 69 height 35
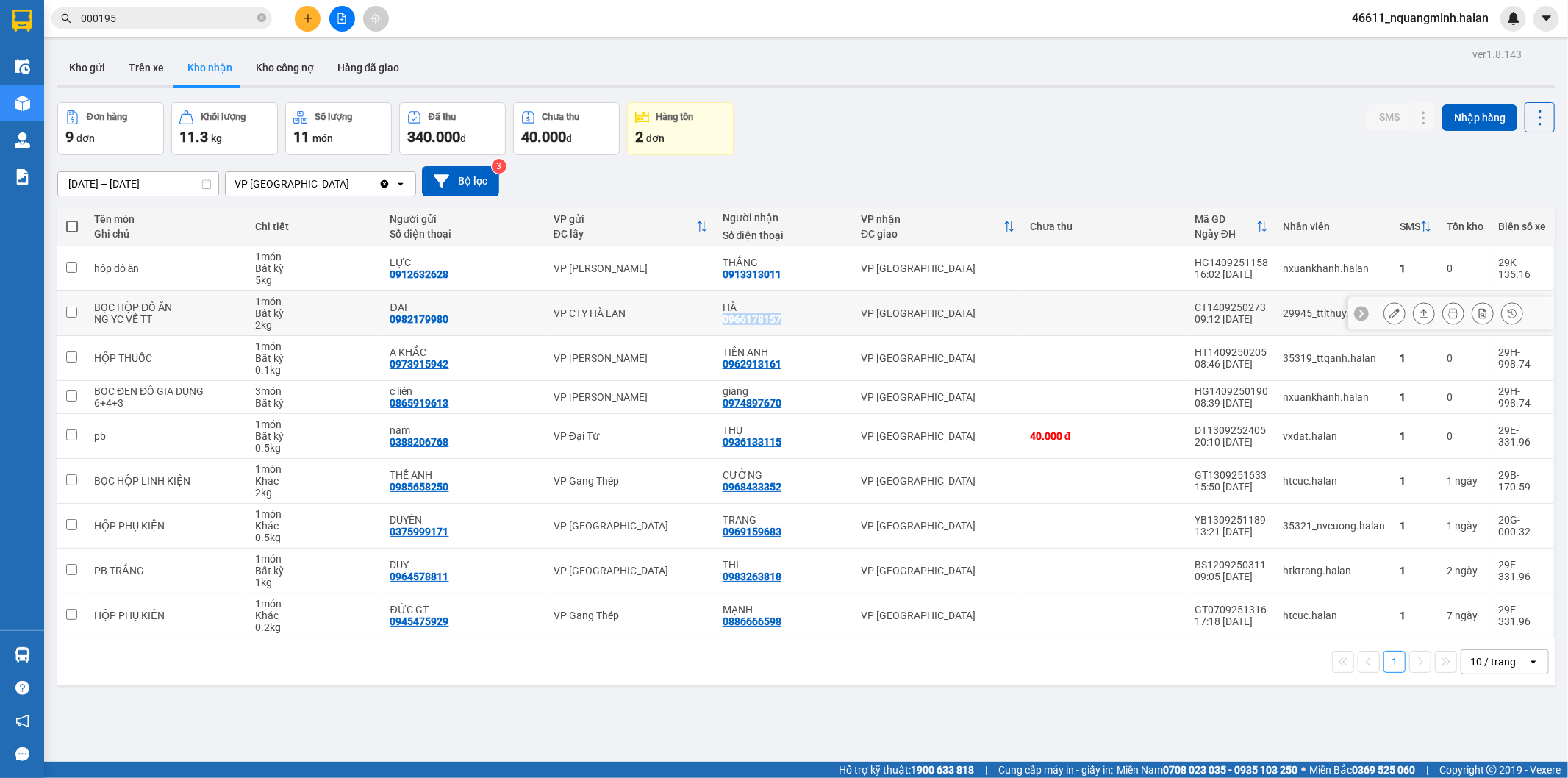
drag, startPoint x: 795, startPoint y: 320, endPoint x: 718, endPoint y: 317, distance: 77.1
click at [718, 317] on td "HÀ 0966178157" at bounding box center [784, 314] width 138 height 45
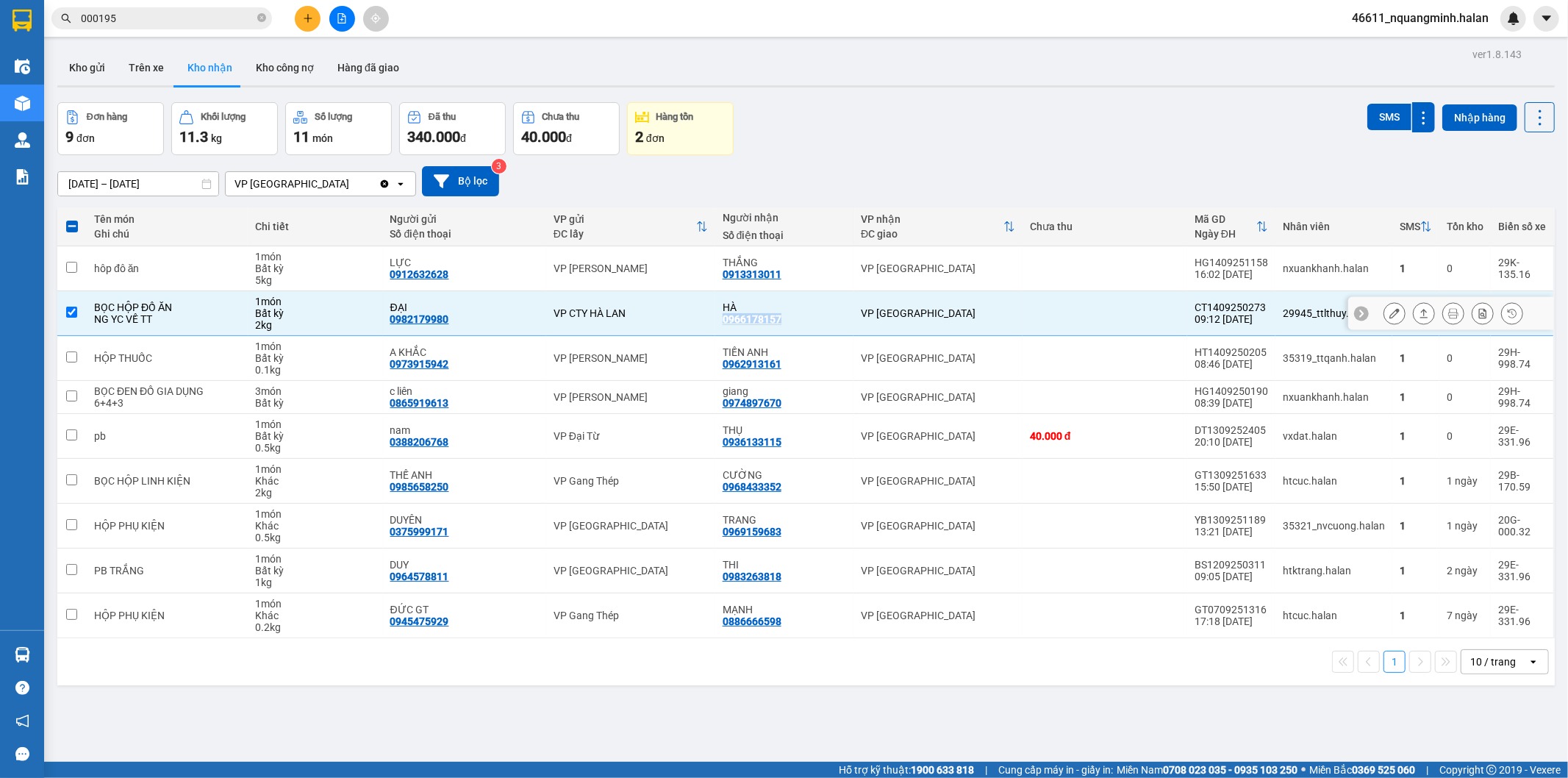
copy div "0966178157"
click at [195, 311] on div "BỌC HỘP ĐỒ ĂN" at bounding box center [167, 308] width 147 height 12
checkbox input "false"
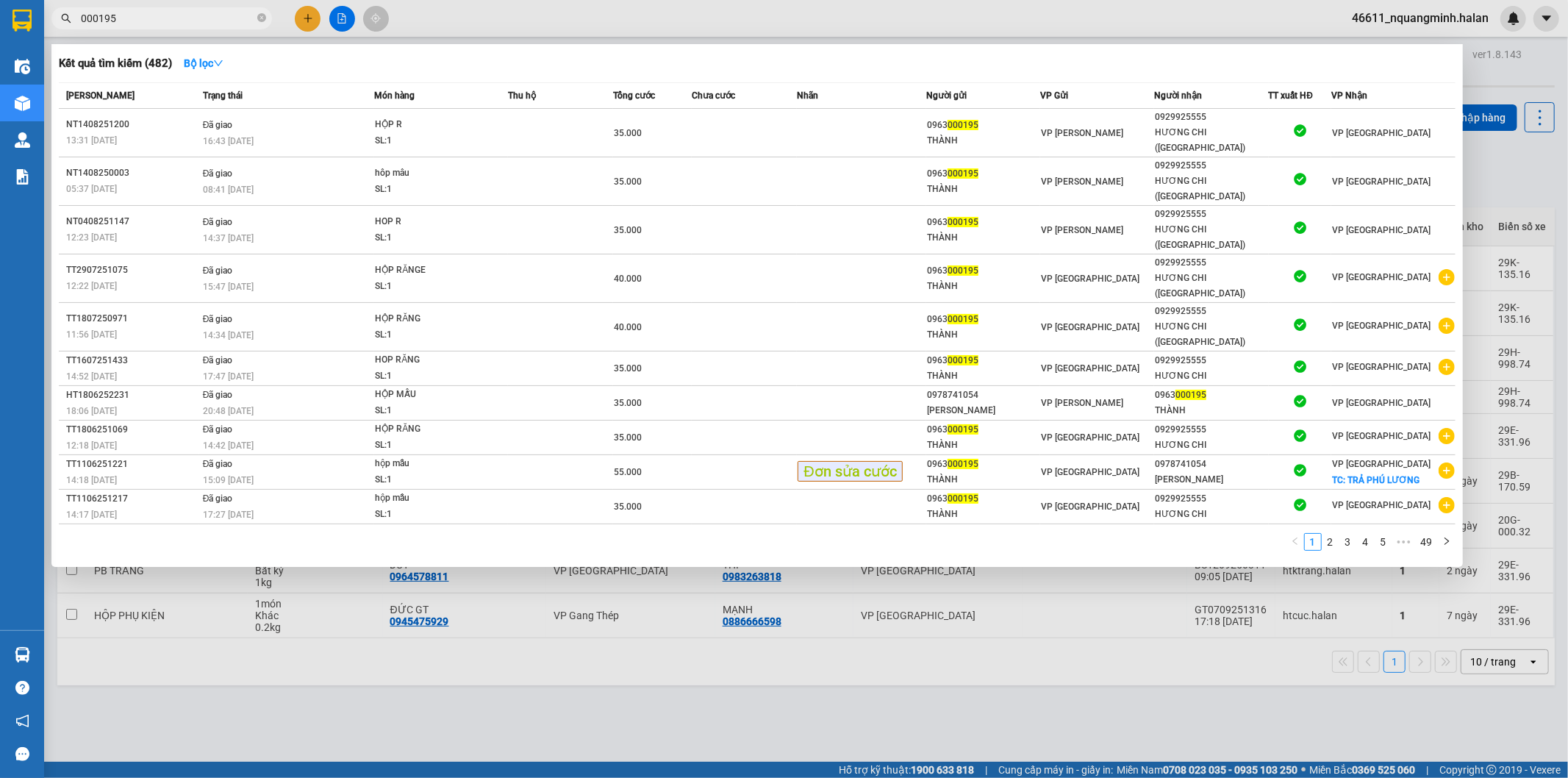
drag, startPoint x: 211, startPoint y: 12, endPoint x: 29, endPoint y: 3, distance: 182.2
click at [29, 10] on section "Kết quả tìm kiếm ( 482 ) Bộ lọc Mã ĐH Trạng thái Món hàng Thu hộ Tổng cước Chưa…" at bounding box center [784, 389] width 1568 height 778
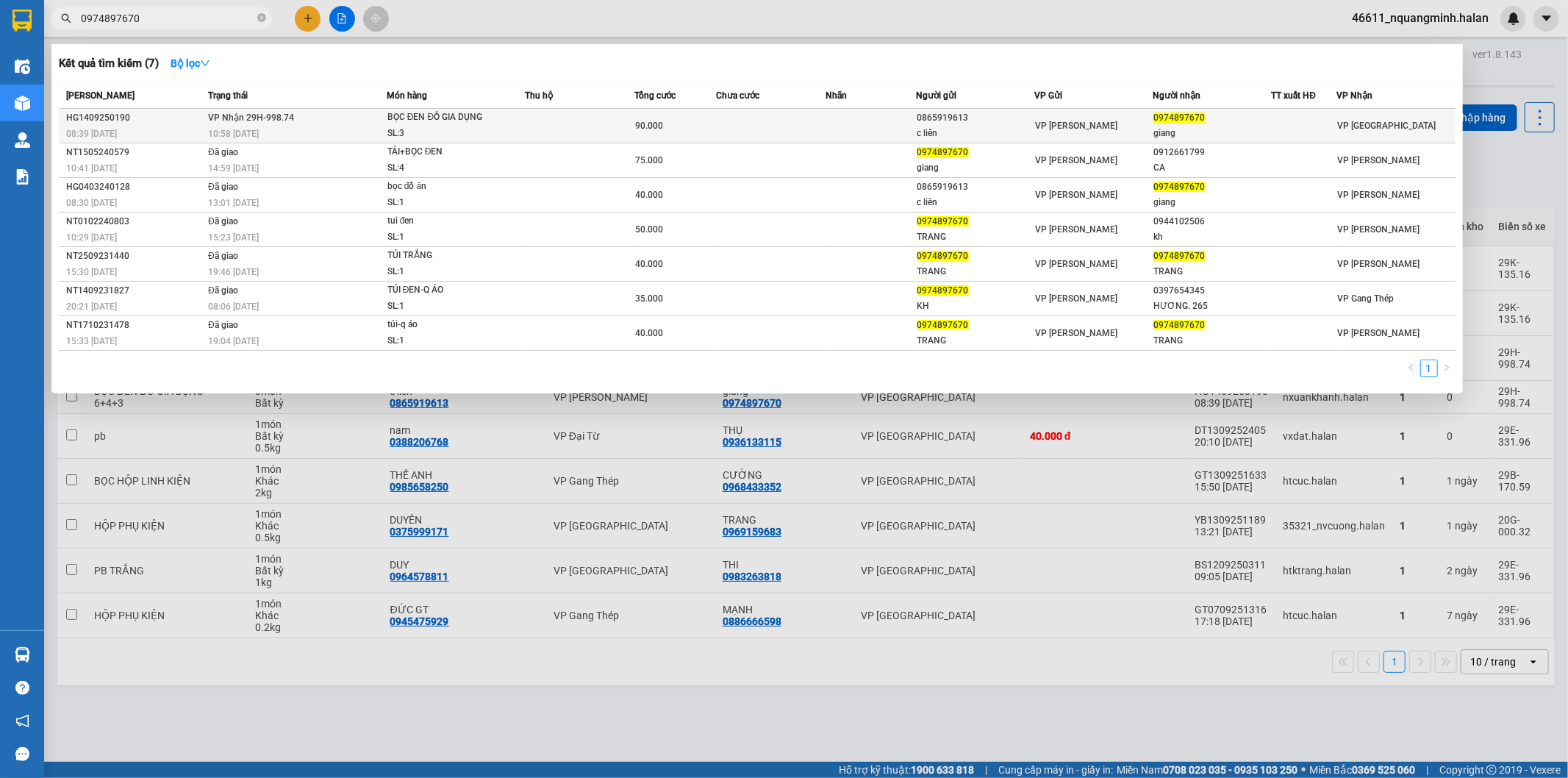
type input "0974897670"
click at [268, 123] on td "VP Nhận 29H-998.74 10:58 [DATE]" at bounding box center [296, 126] width 183 height 34
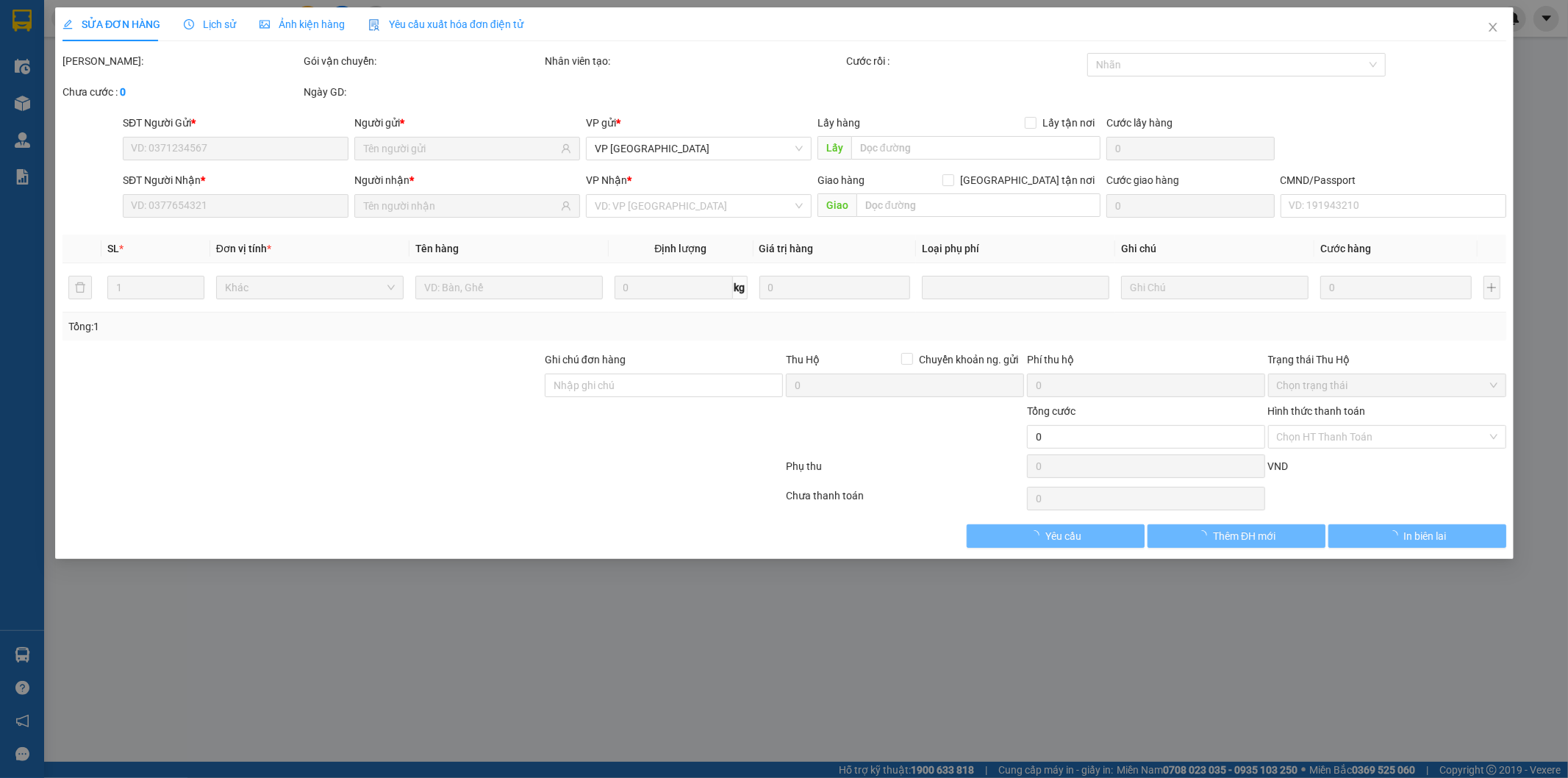
type input "0865919613"
type input "c liên"
type input "0974897670"
type input "giang"
type input "90.000"
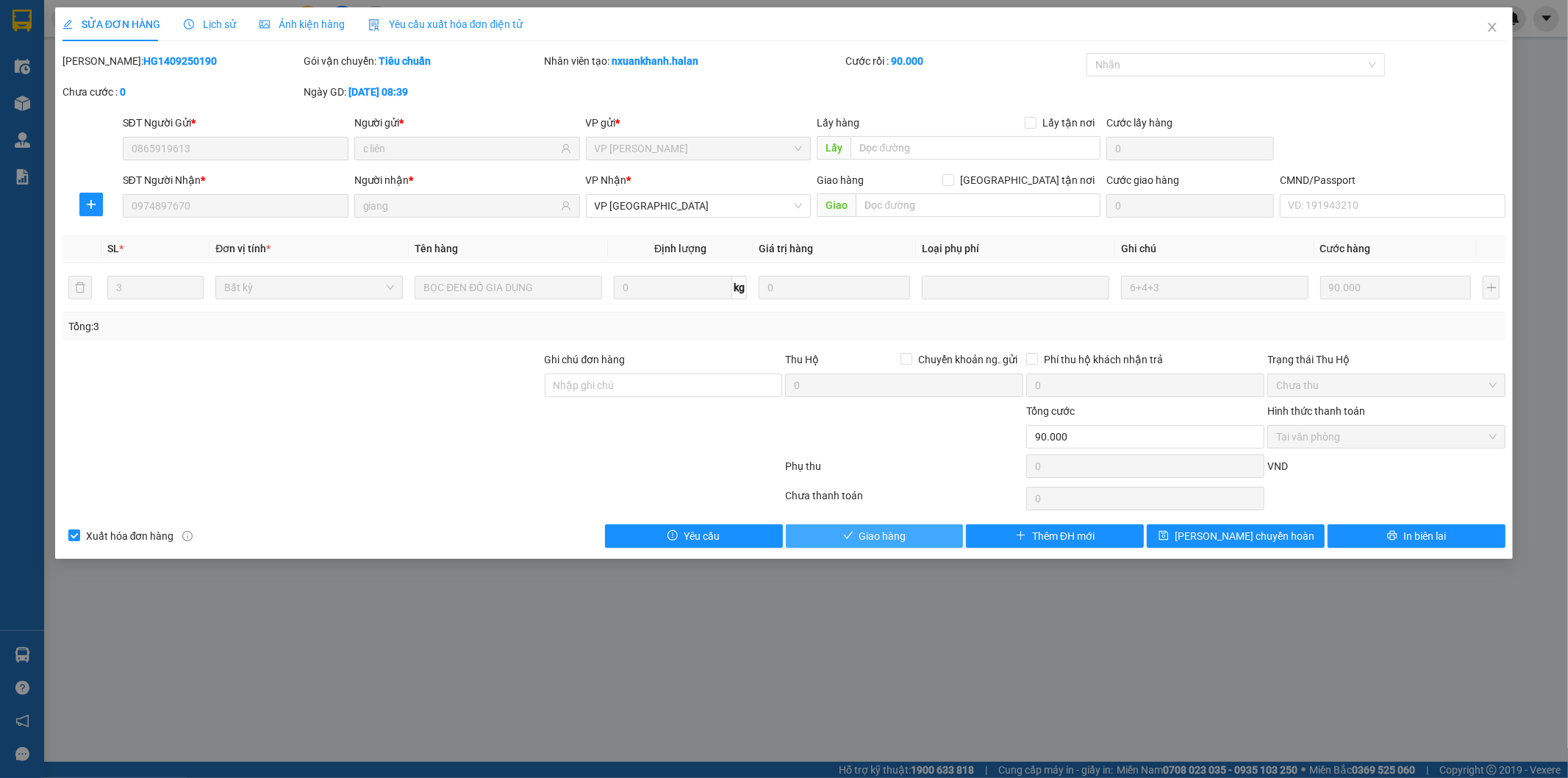
click at [892, 535] on span "Giao hàng" at bounding box center [883, 536] width 47 height 16
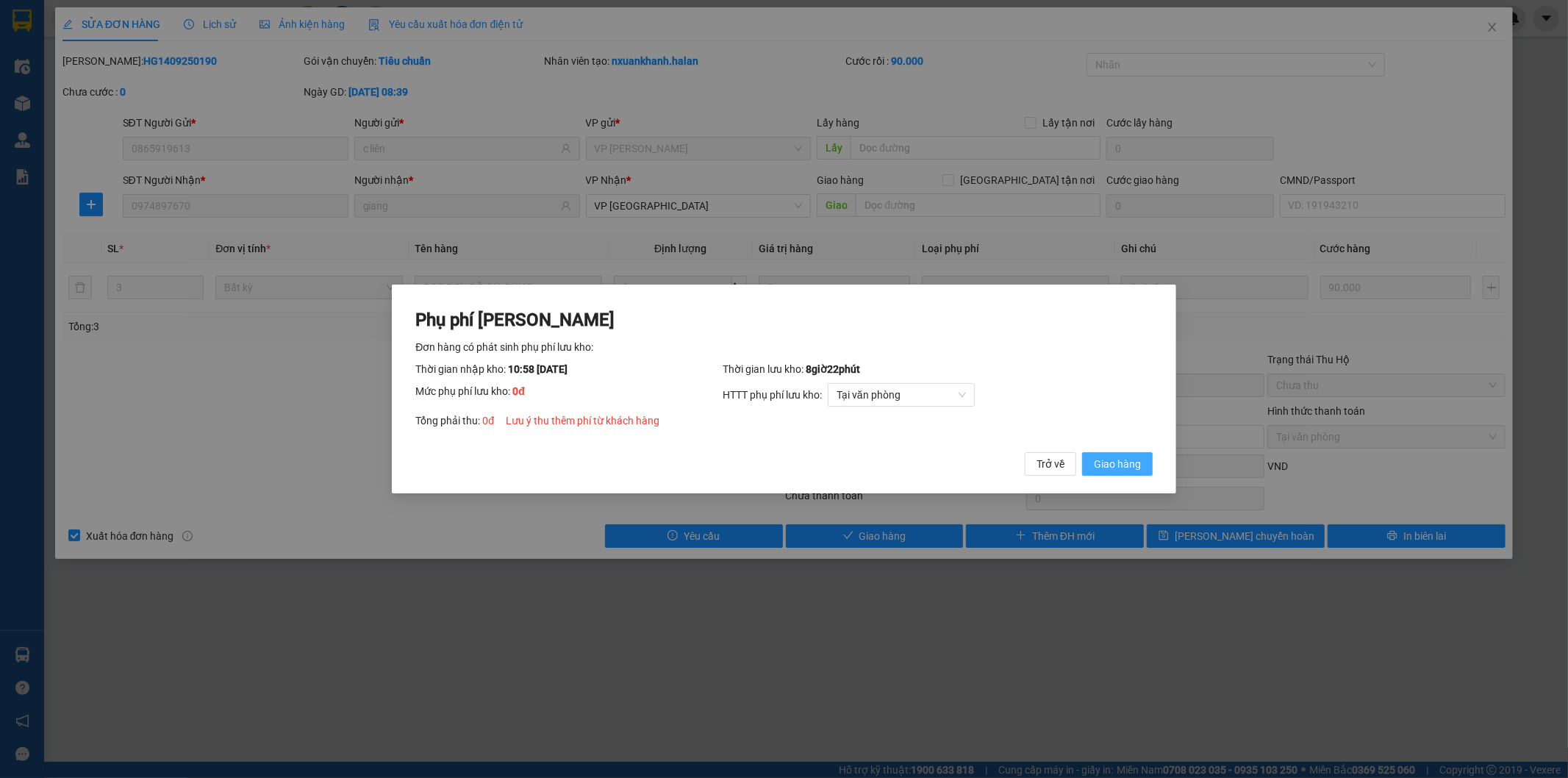
click at [1104, 458] on span "Giao hàng" at bounding box center [1117, 464] width 47 height 16
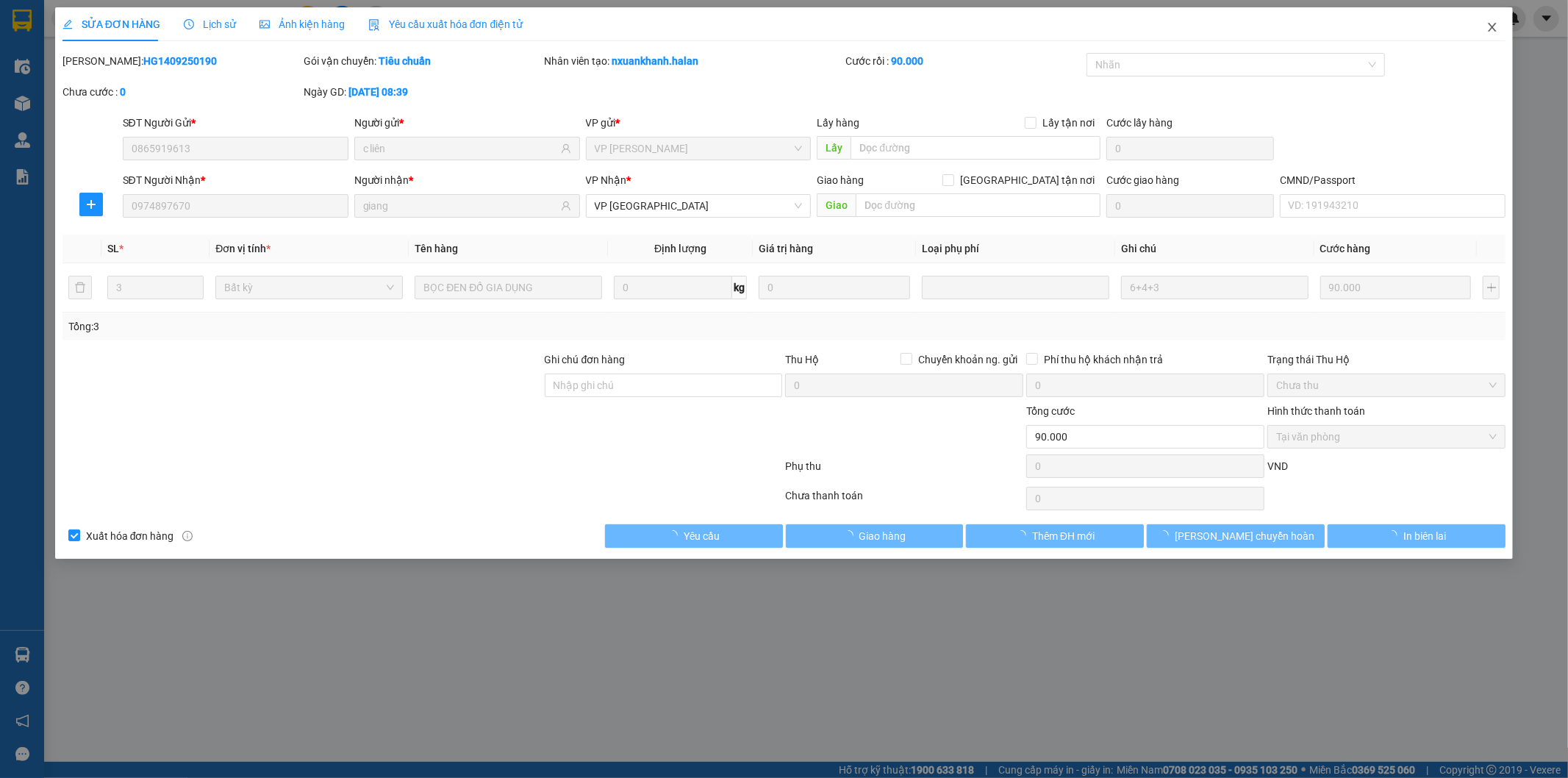
click at [1487, 24] on icon "close" at bounding box center [1493, 27] width 12 height 12
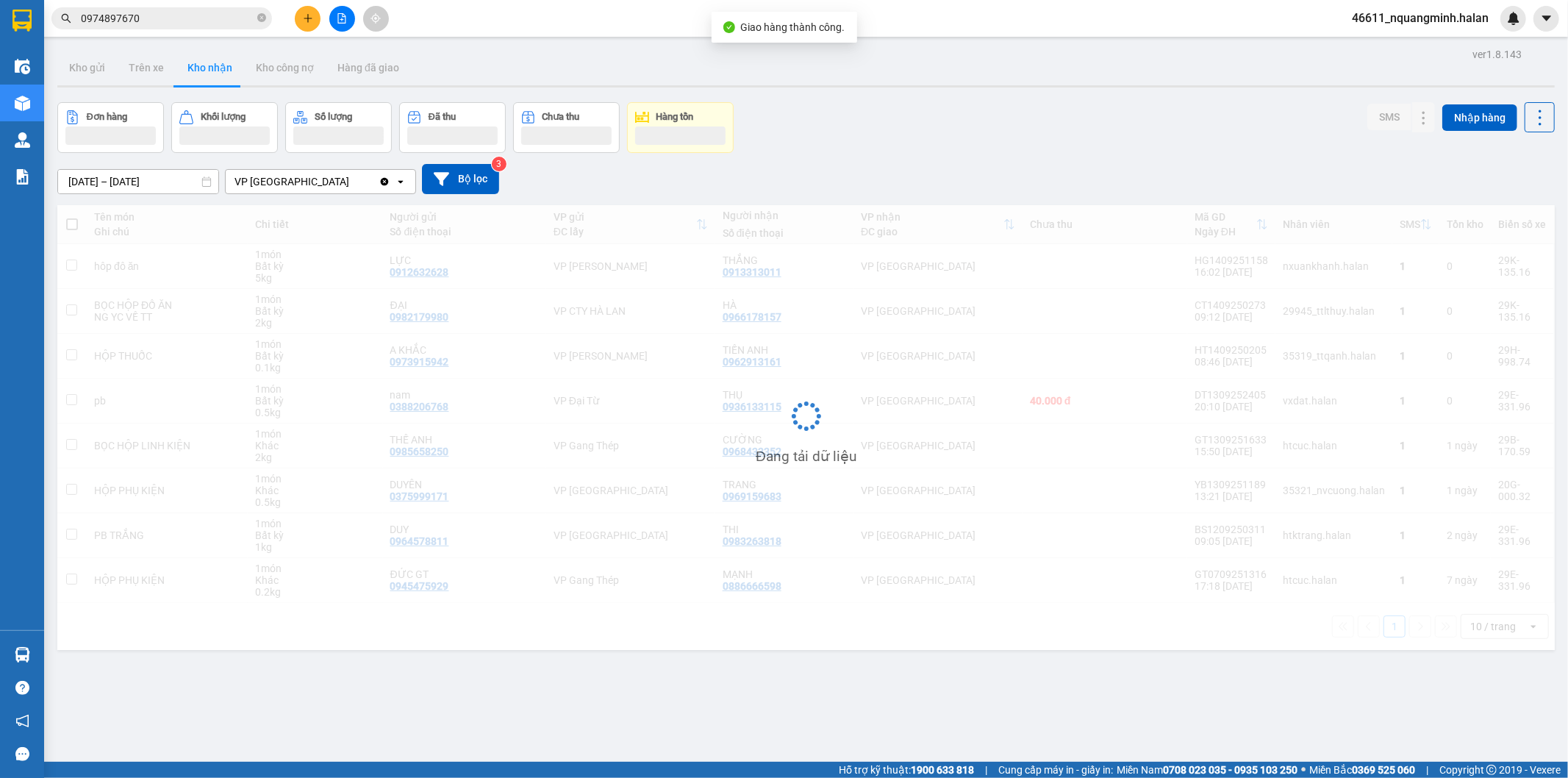
click at [163, 18] on input "0974897670" at bounding box center [167, 18] width 173 height 16
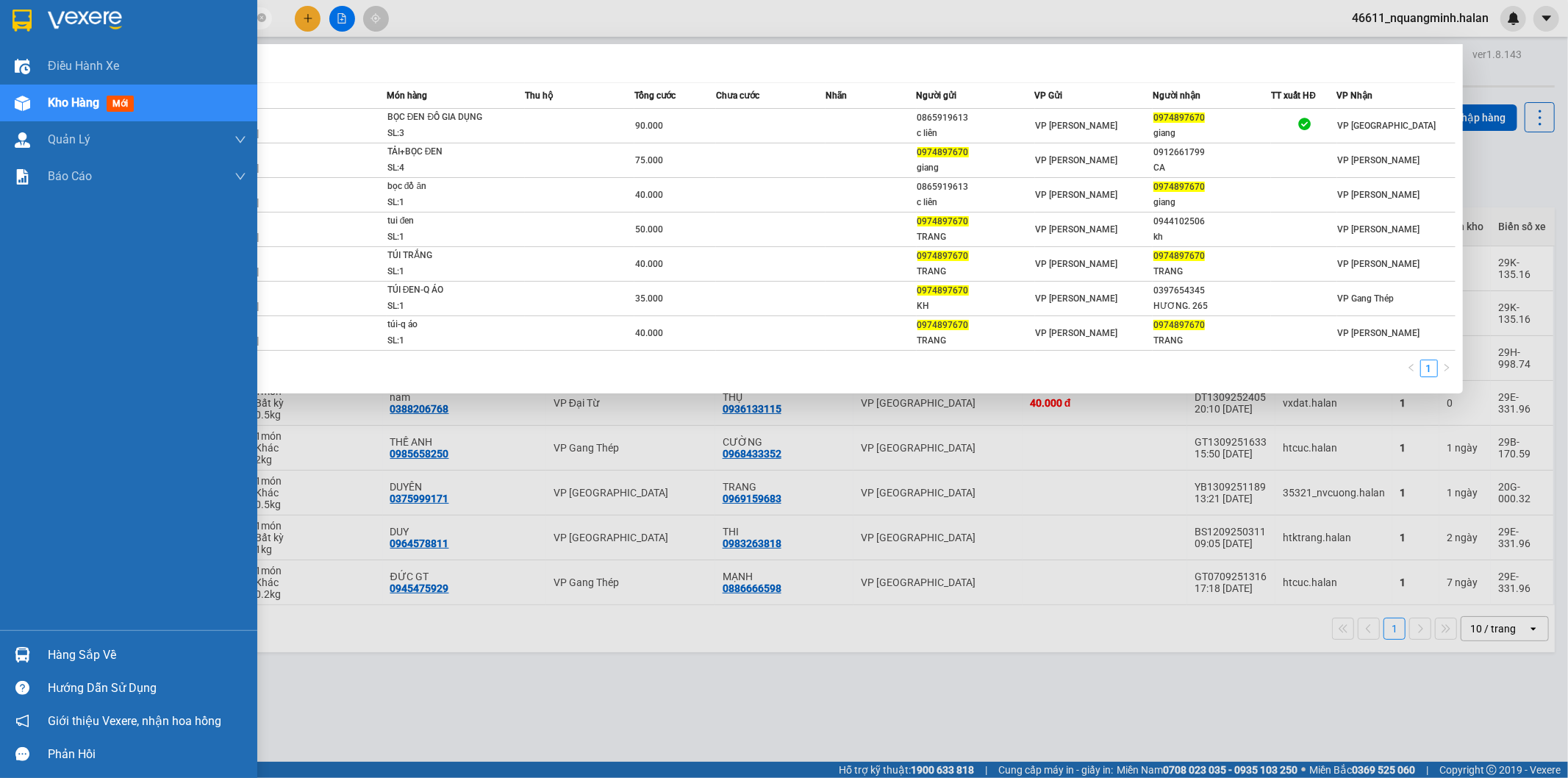
click at [1, 657] on div "Hàng sắp về" at bounding box center [129, 655] width 257 height 33
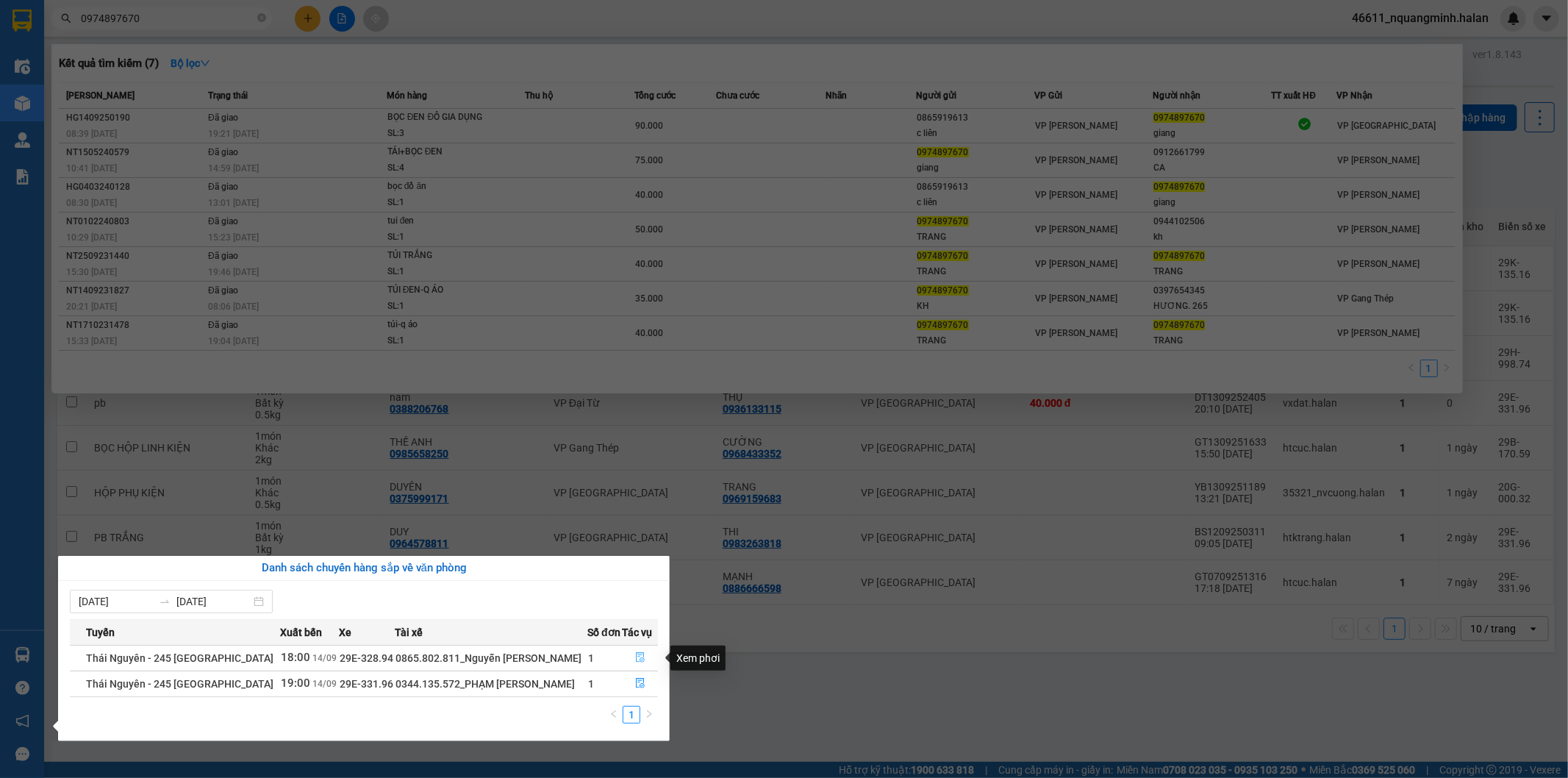
click at [636, 655] on icon "file-done" at bounding box center [640, 657] width 9 height 10
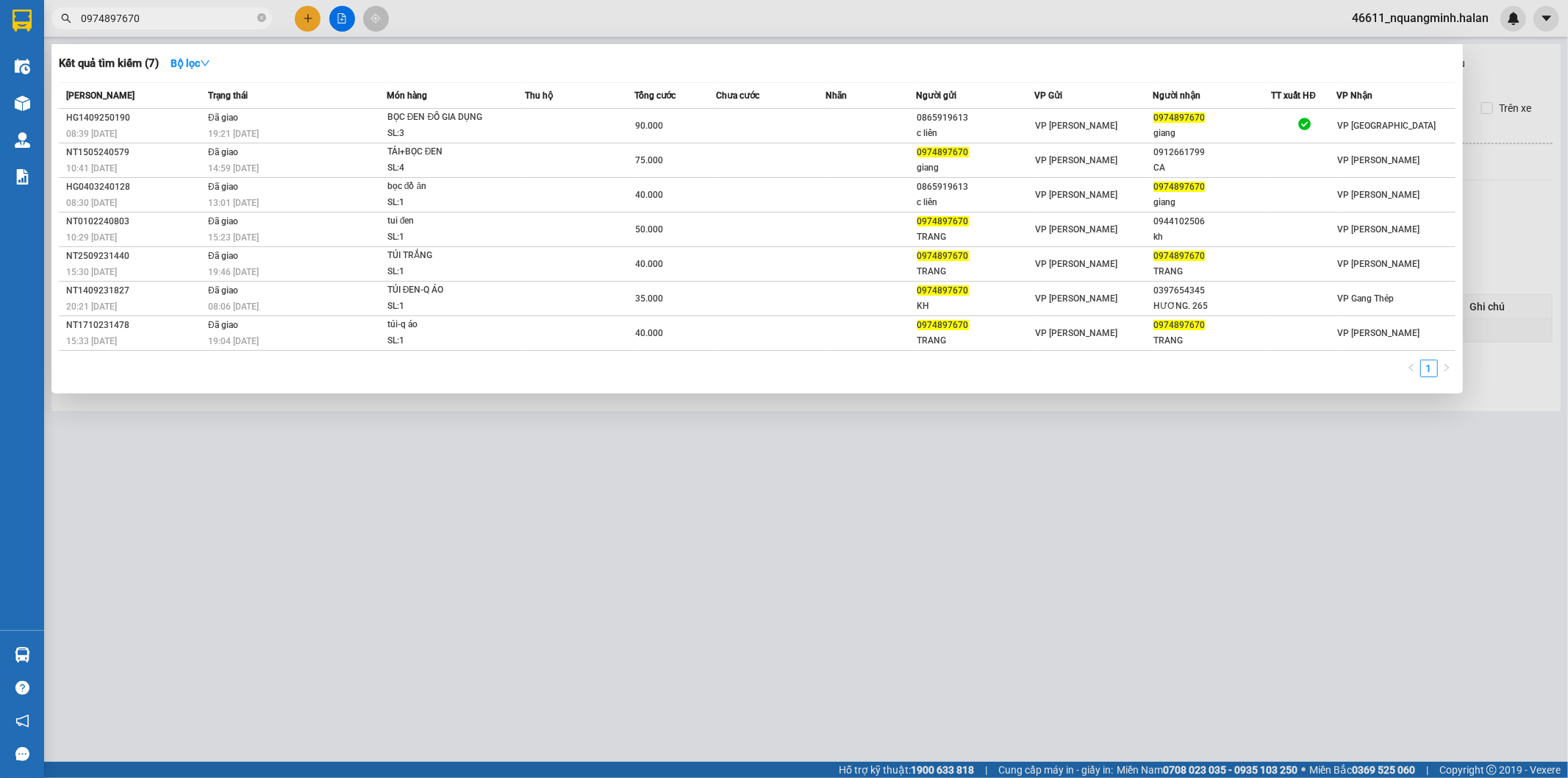
click at [854, 693] on div at bounding box center [784, 389] width 1568 height 778
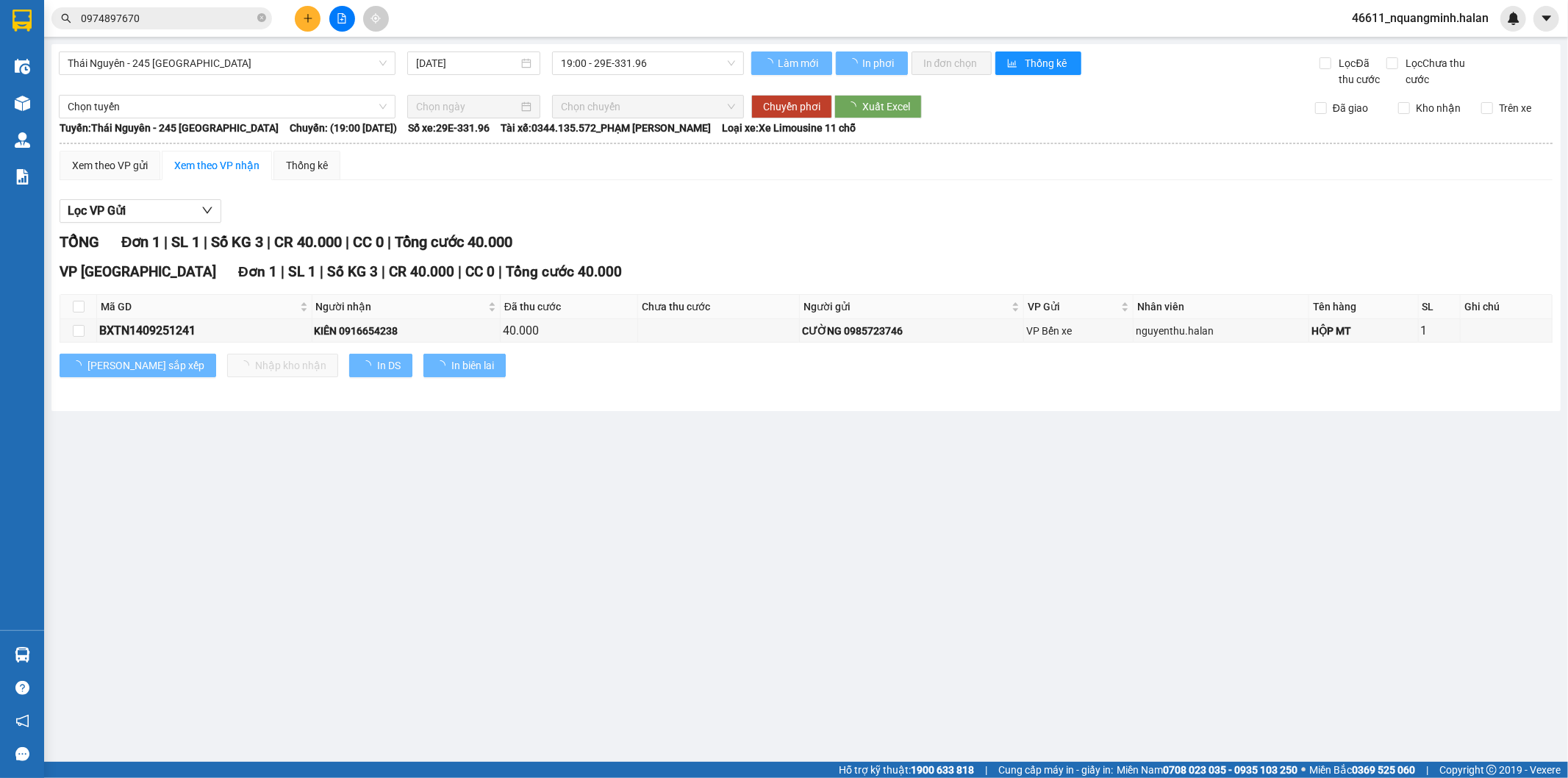
click at [466, 603] on main "[GEOGRAPHIC_DATA] - 245 [GEOGRAPHIC_DATA] [DATE] 19:00 - 29E-331.96 Làm mới In …" at bounding box center [784, 380] width 1568 height 762
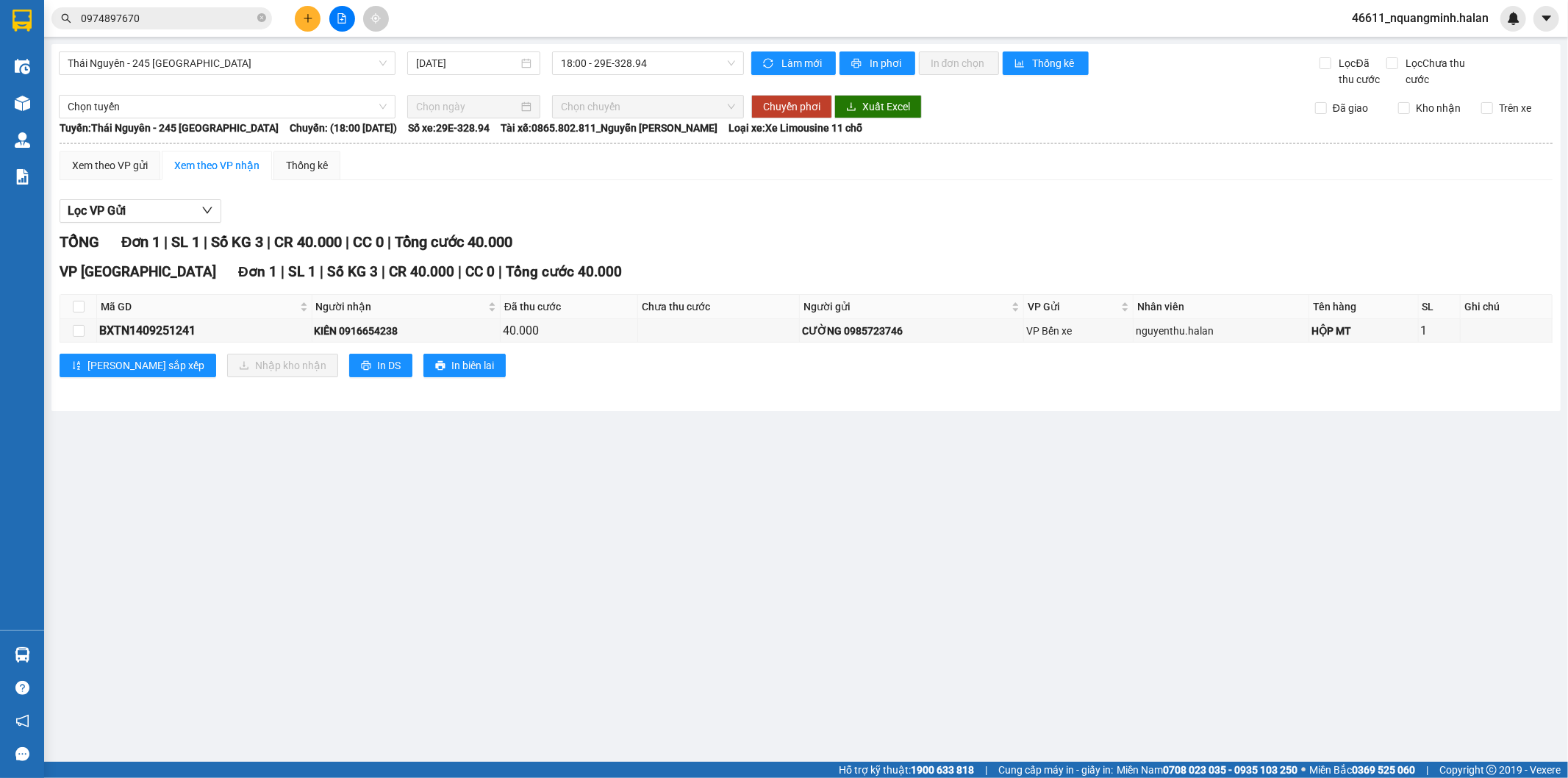
click at [447, 603] on main "[GEOGRAPHIC_DATA] - 245 [GEOGRAPHIC_DATA] [DATE] 18:00 - 29E-328.94 Làm mới In …" at bounding box center [784, 380] width 1568 height 762
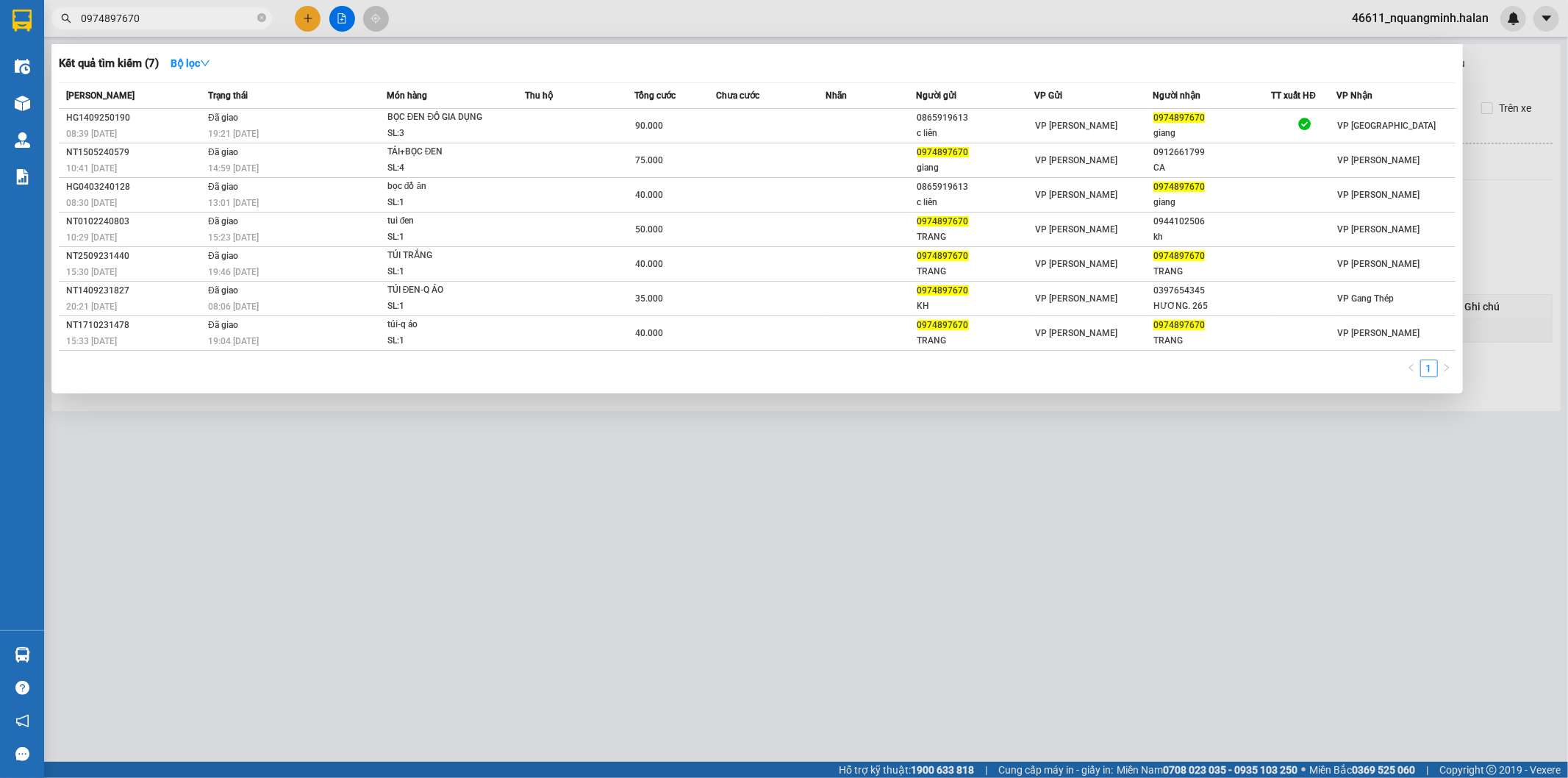
drag, startPoint x: 205, startPoint y: 13, endPoint x: 3, endPoint y: 16, distance: 202.0
click at [0, 17] on section "Kết quả tìm kiếm ( 7 ) Bộ lọc Mã ĐH Trạng thái Món hàng Thu hộ Tổng cước Chưa c…" at bounding box center [784, 389] width 1568 height 778
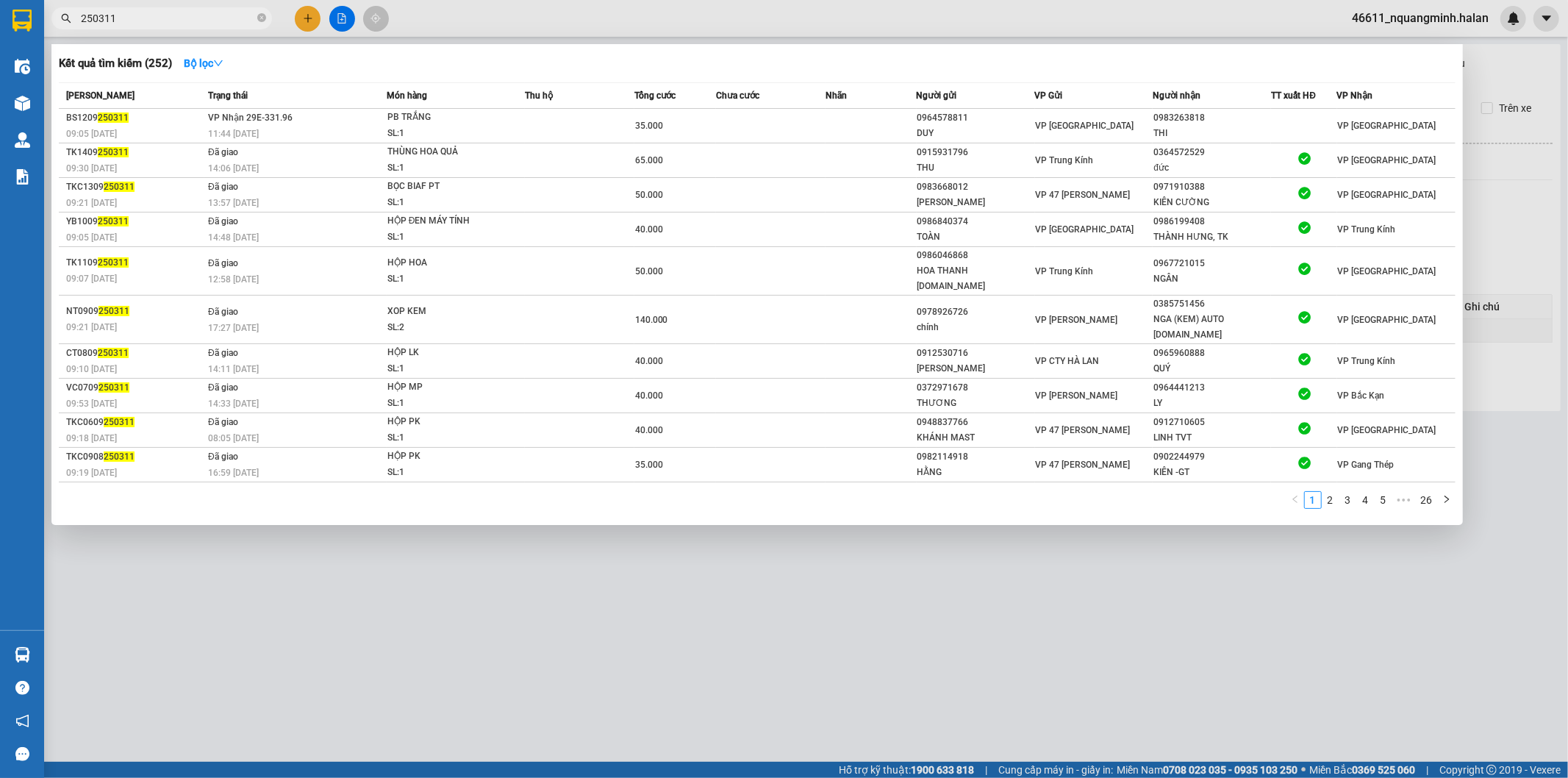
type input "250311"
click at [680, 117] on td "35.000" at bounding box center [674, 126] width 81 height 34
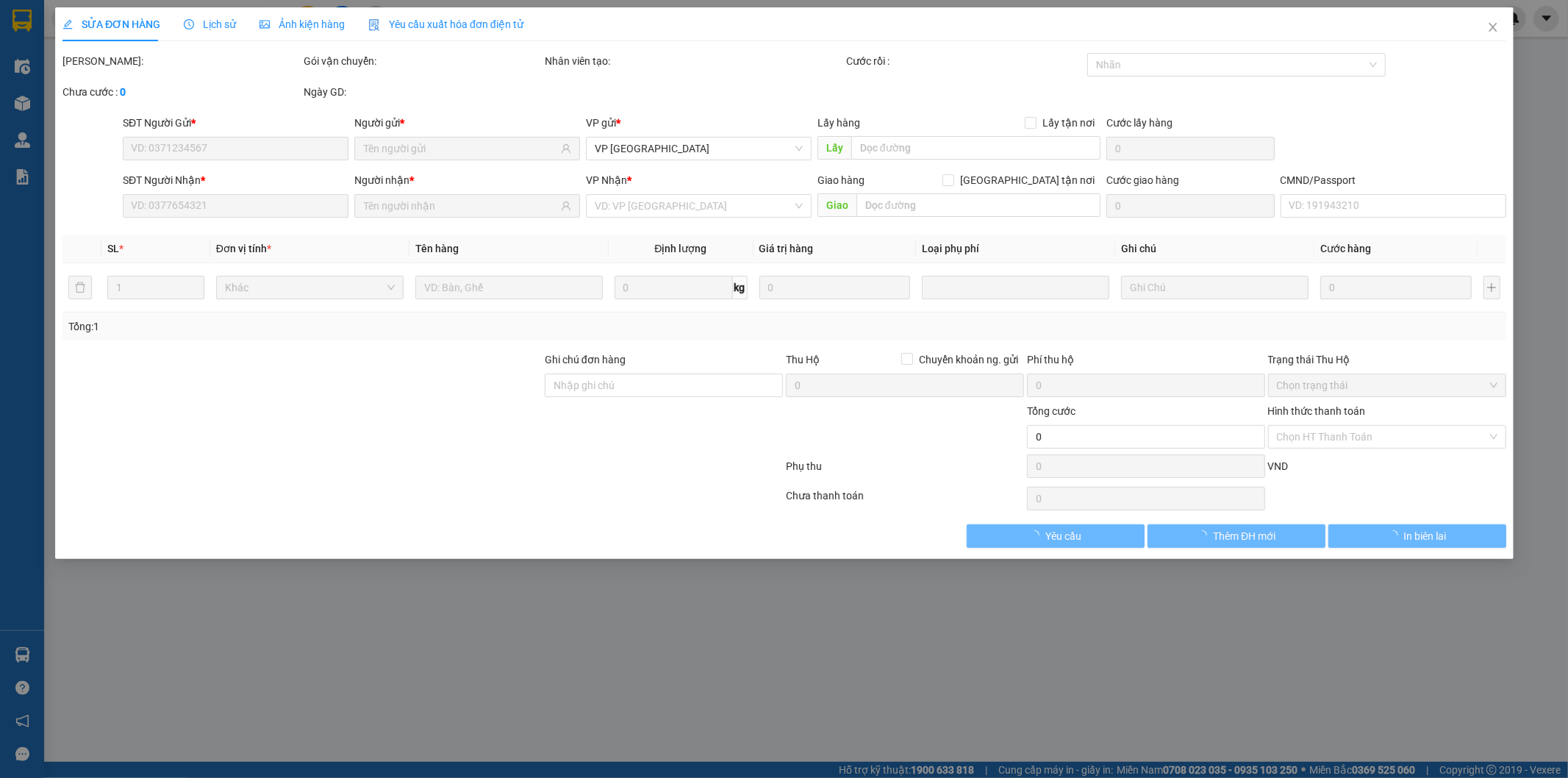
type input "0964578811"
type input "DUY"
type input "0983263818"
type input "THI"
type input "35.000"
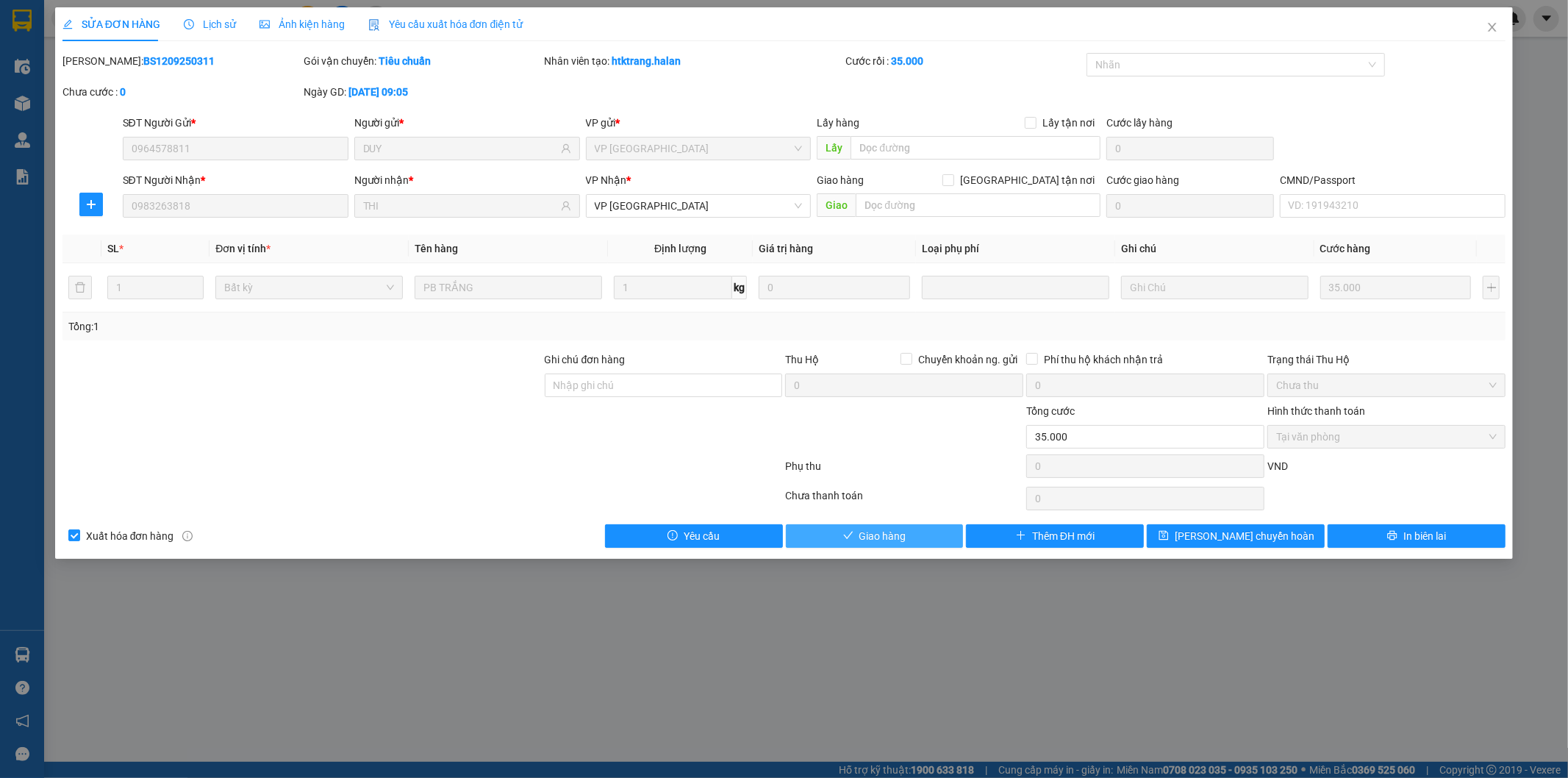
click at [869, 534] on span "Giao hàng" at bounding box center [883, 536] width 47 height 16
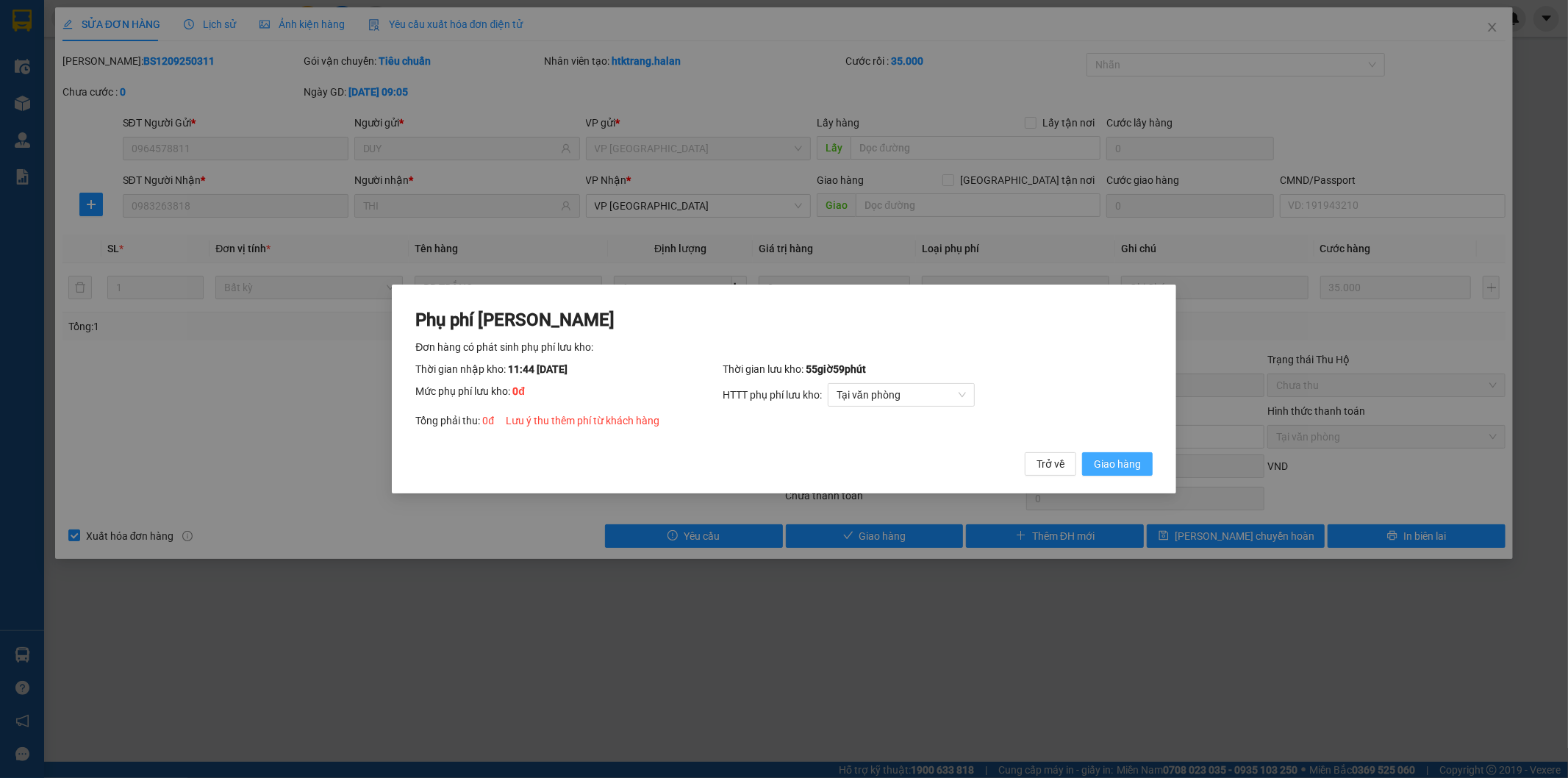
click at [1127, 453] on button "Giao hàng" at bounding box center [1117, 464] width 70 height 23
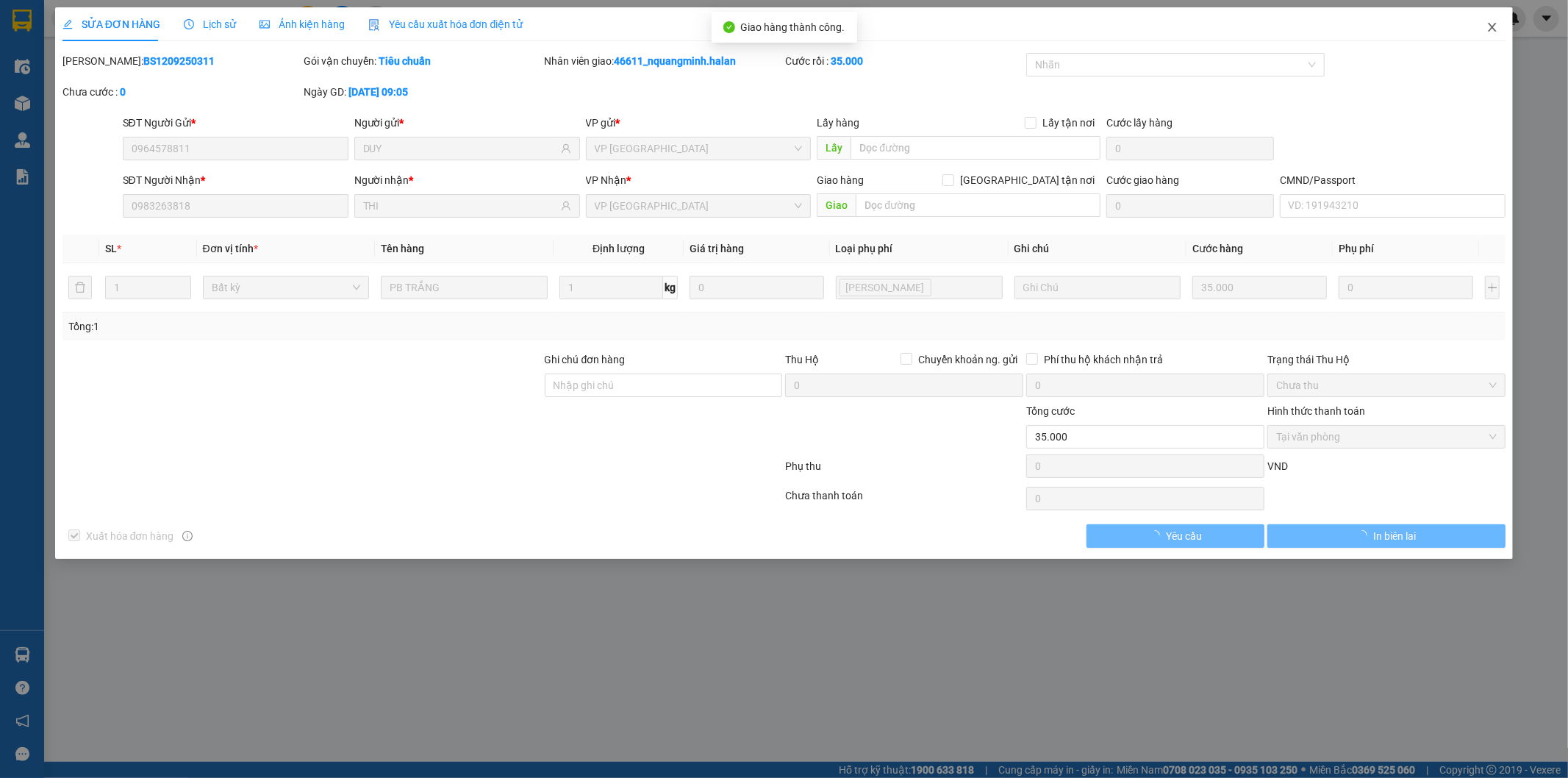
click at [1490, 22] on icon "close" at bounding box center [1493, 27] width 12 height 12
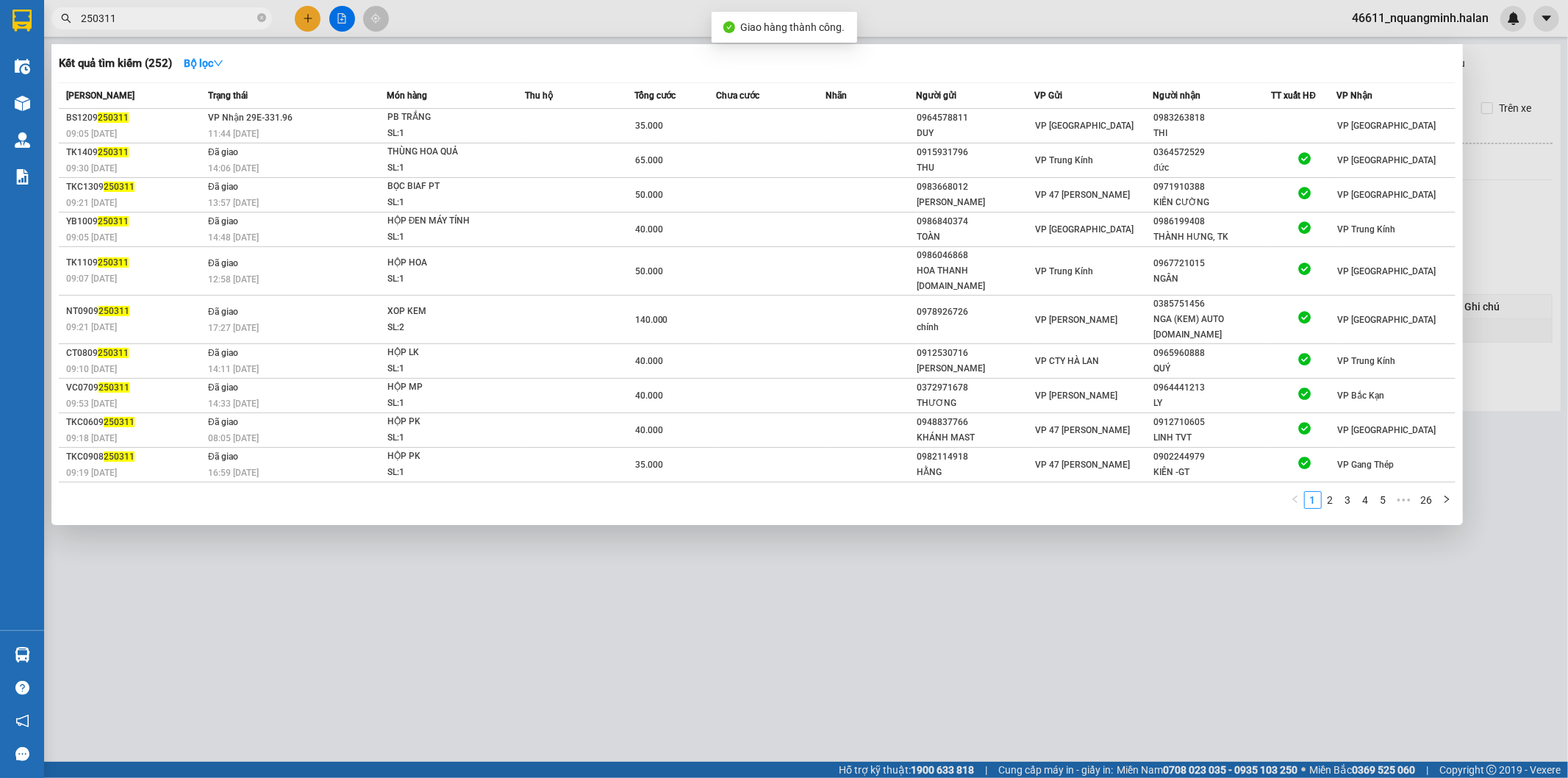
click at [138, 12] on input "250311" at bounding box center [167, 18] width 173 height 16
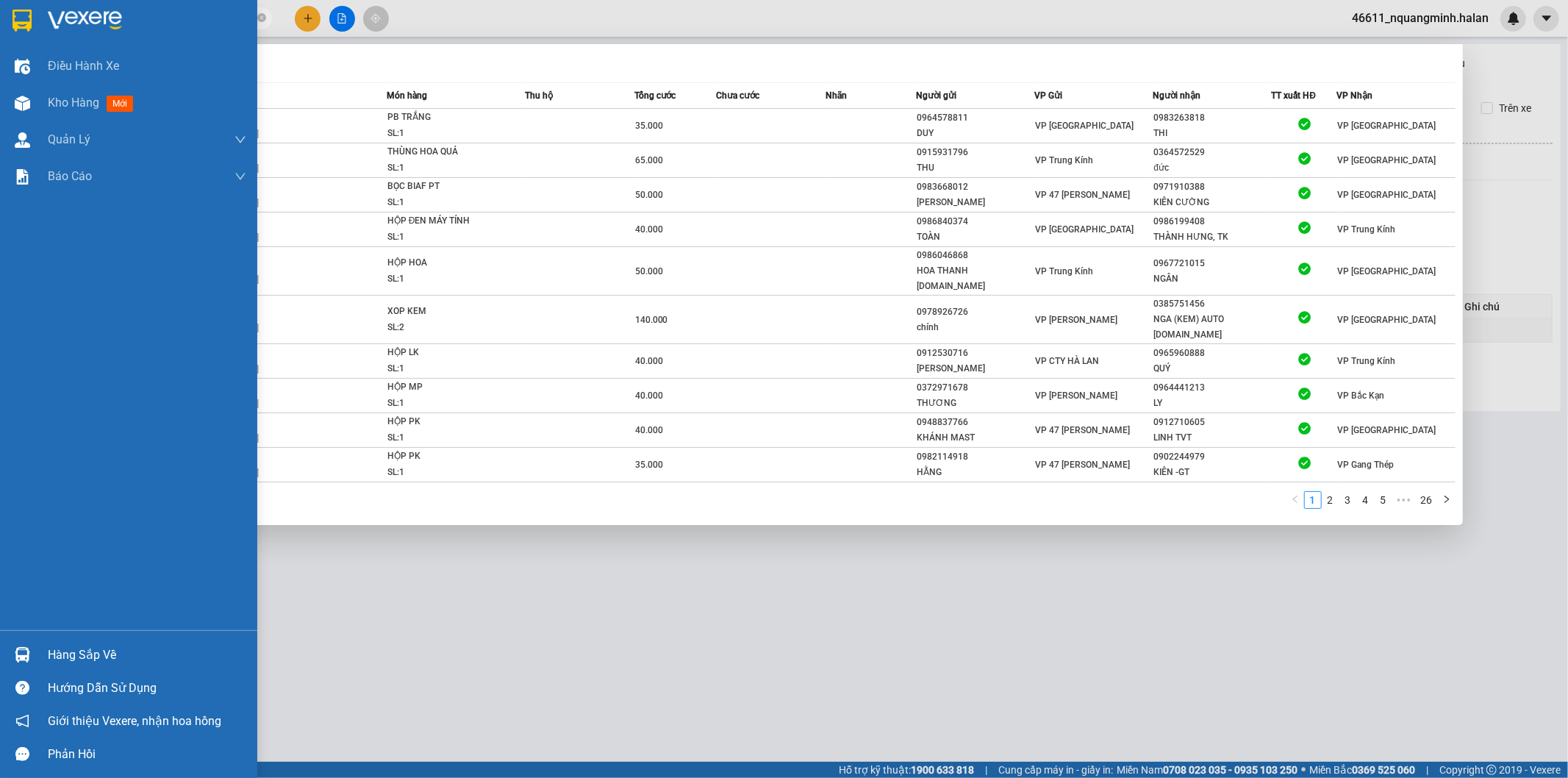
drag, startPoint x: 21, startPoint y: 644, endPoint x: 157, endPoint y: 625, distance: 137.3
click at [23, 644] on div at bounding box center [22, 655] width 26 height 26
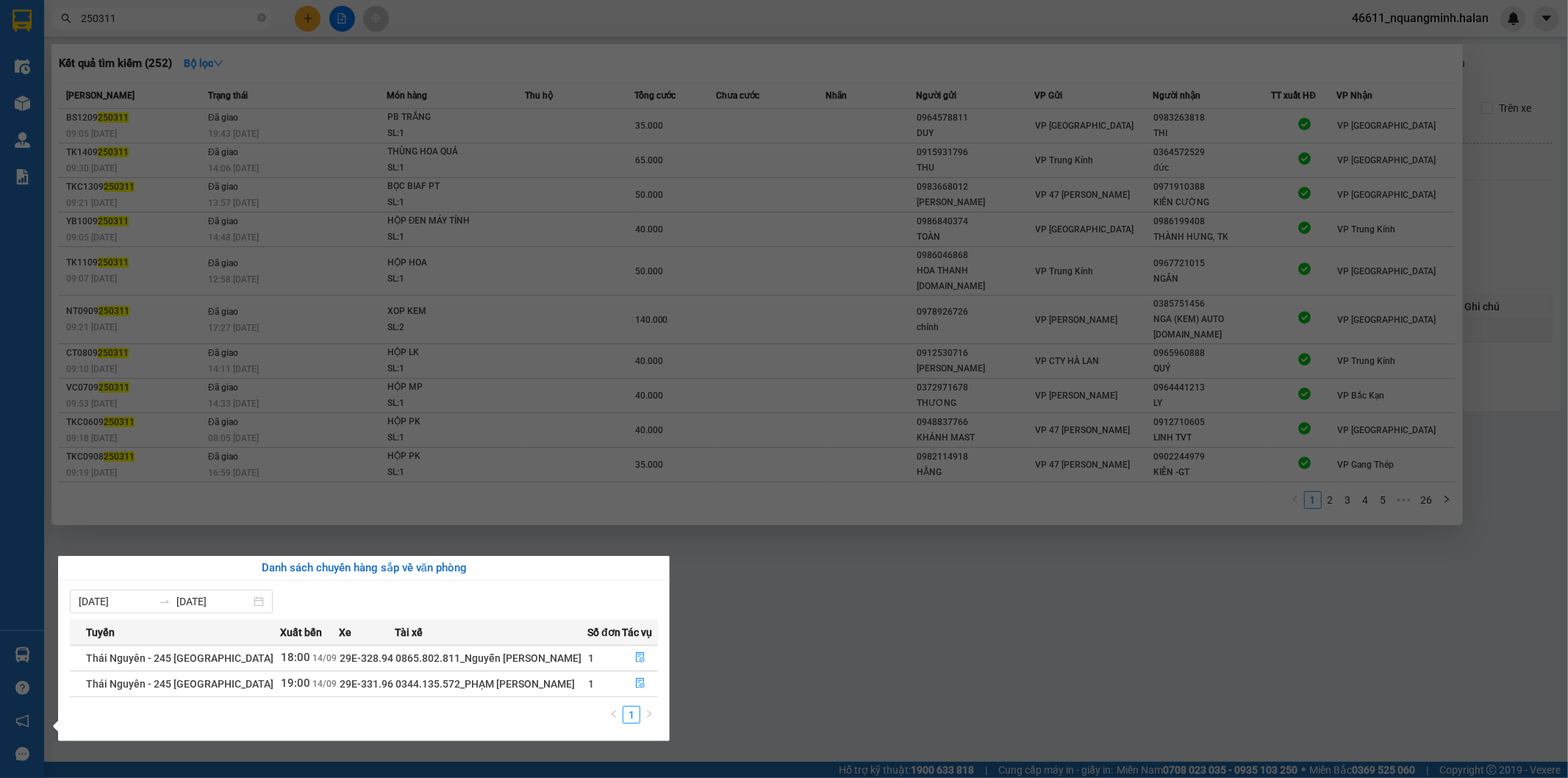
drag, startPoint x: 745, startPoint y: 607, endPoint x: 553, endPoint y: 715, distance: 220.3
click at [743, 608] on section "Kết quả tìm kiếm ( 252 ) Bộ lọc Mã ĐH Trạng thái Món hàng Thu hộ Tổng cước Chưa…" at bounding box center [784, 389] width 1568 height 778
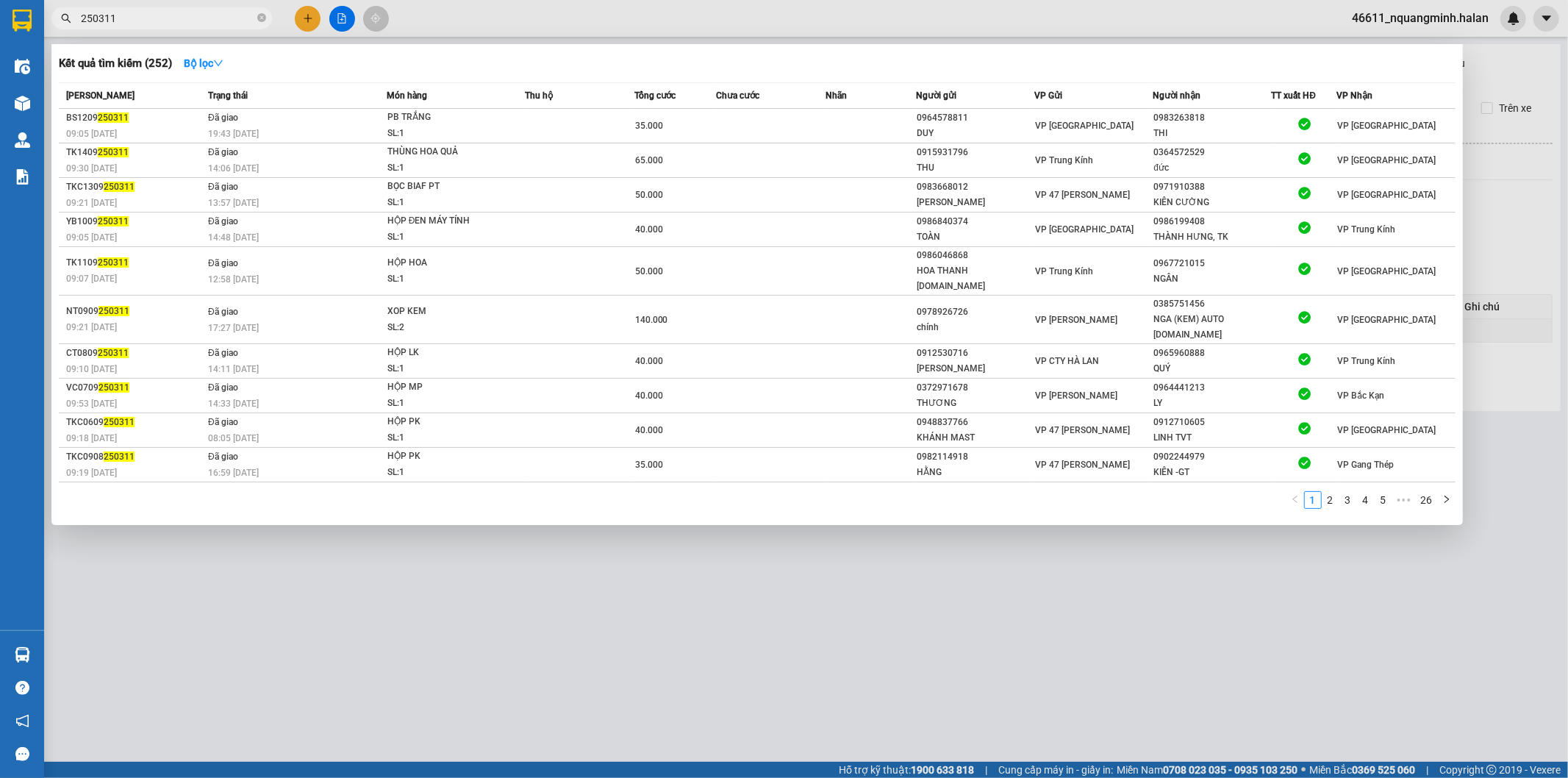
drag, startPoint x: 425, startPoint y: 666, endPoint x: 432, endPoint y: 721, distance: 55.4
click at [427, 689] on div at bounding box center [784, 389] width 1568 height 778
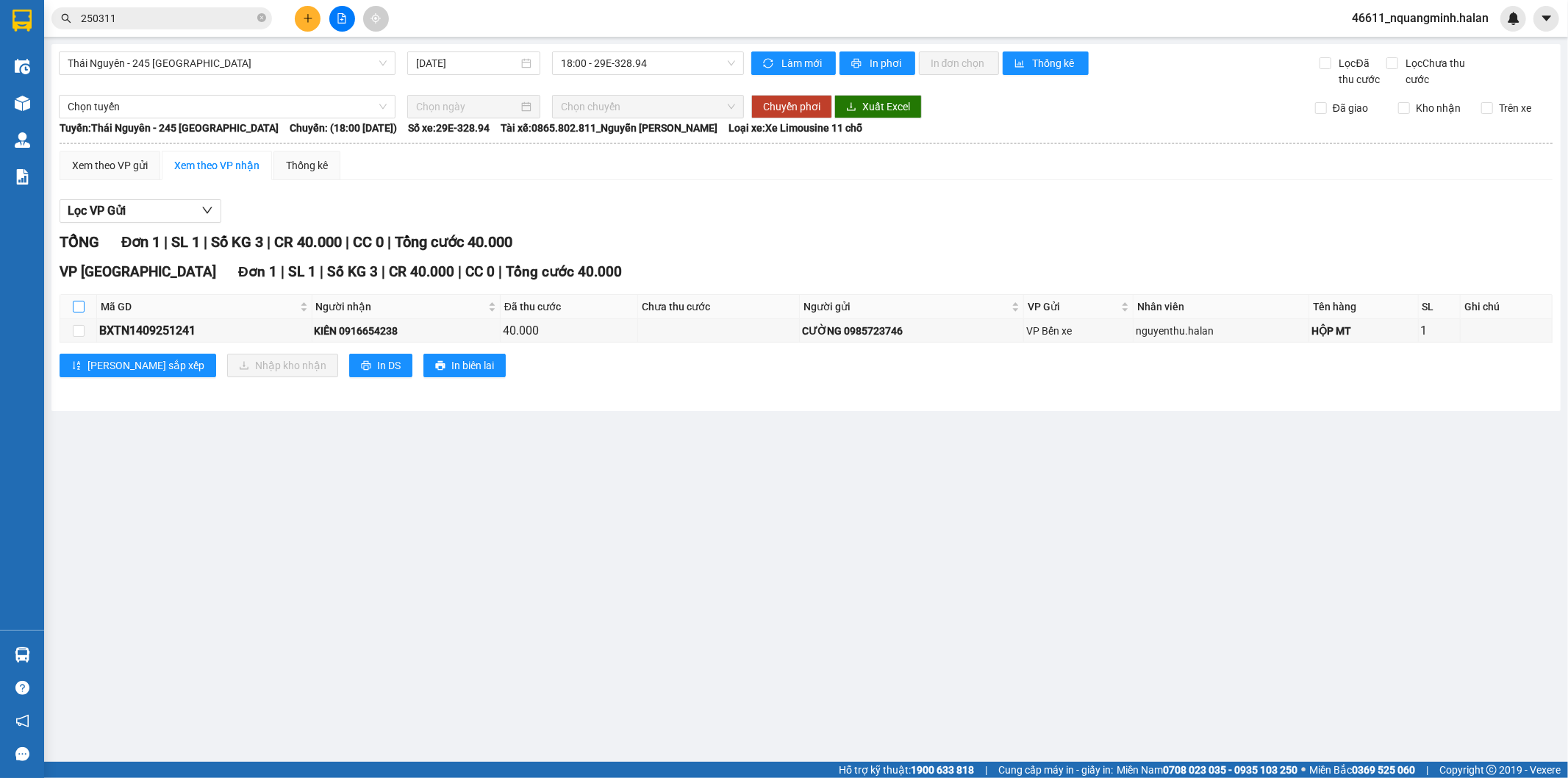
click at [74, 309] on input "checkbox" at bounding box center [79, 307] width 12 height 12
checkbox input "true"
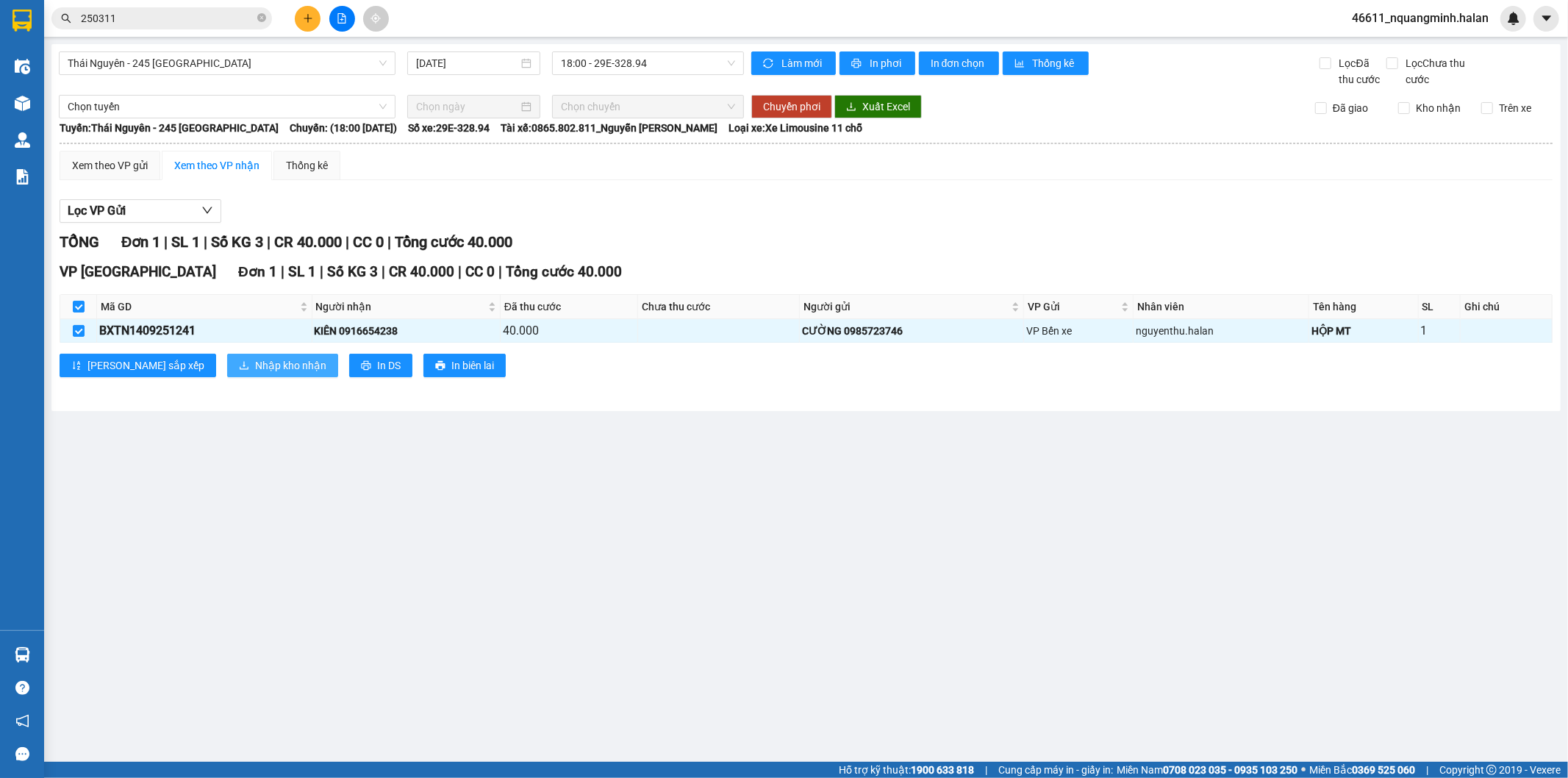
click at [255, 370] on span "Nhập kho nhận" at bounding box center [290, 365] width 71 height 16
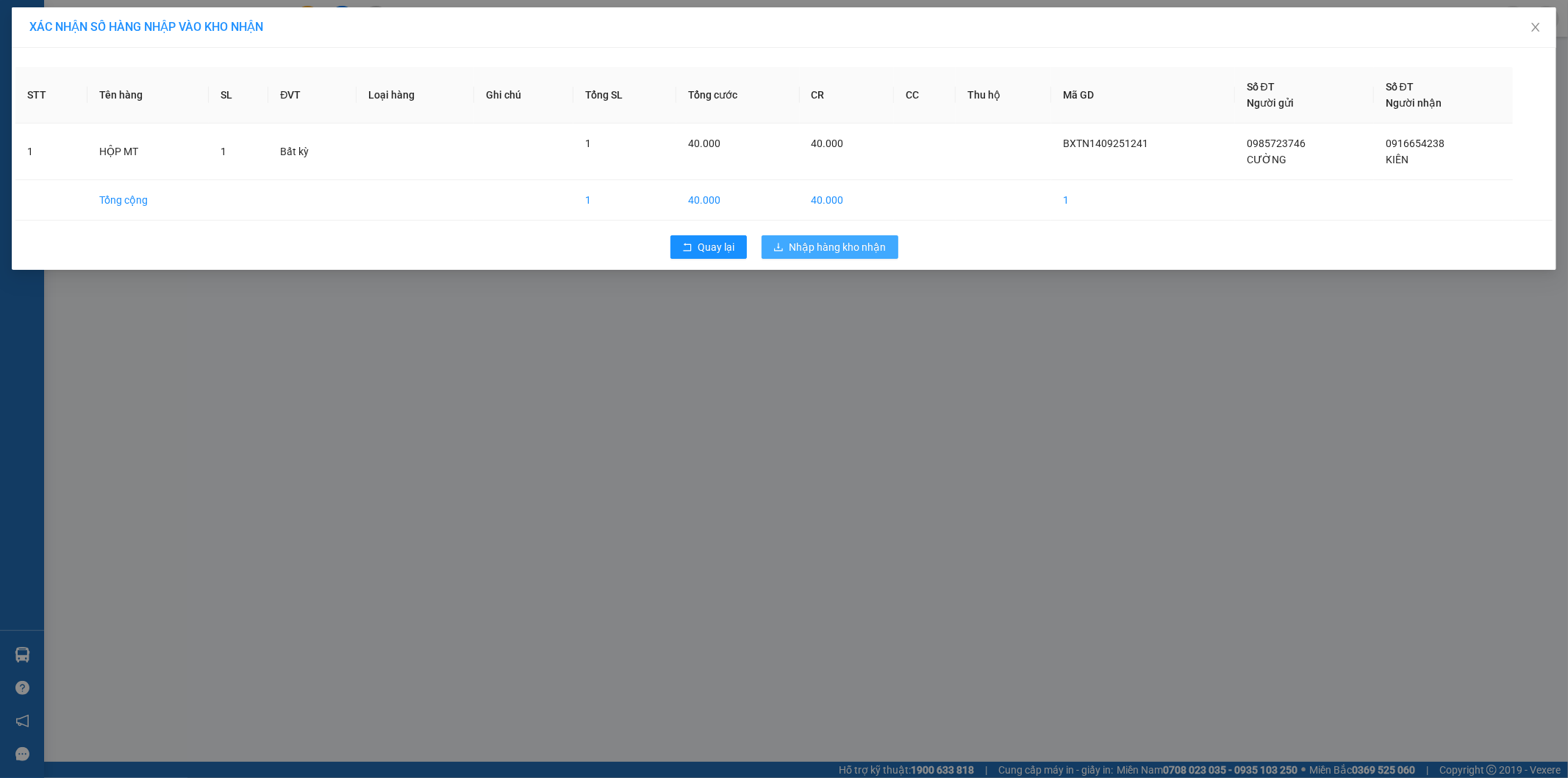
click at [828, 254] on span "Nhập hàng kho nhận" at bounding box center [837, 247] width 97 height 16
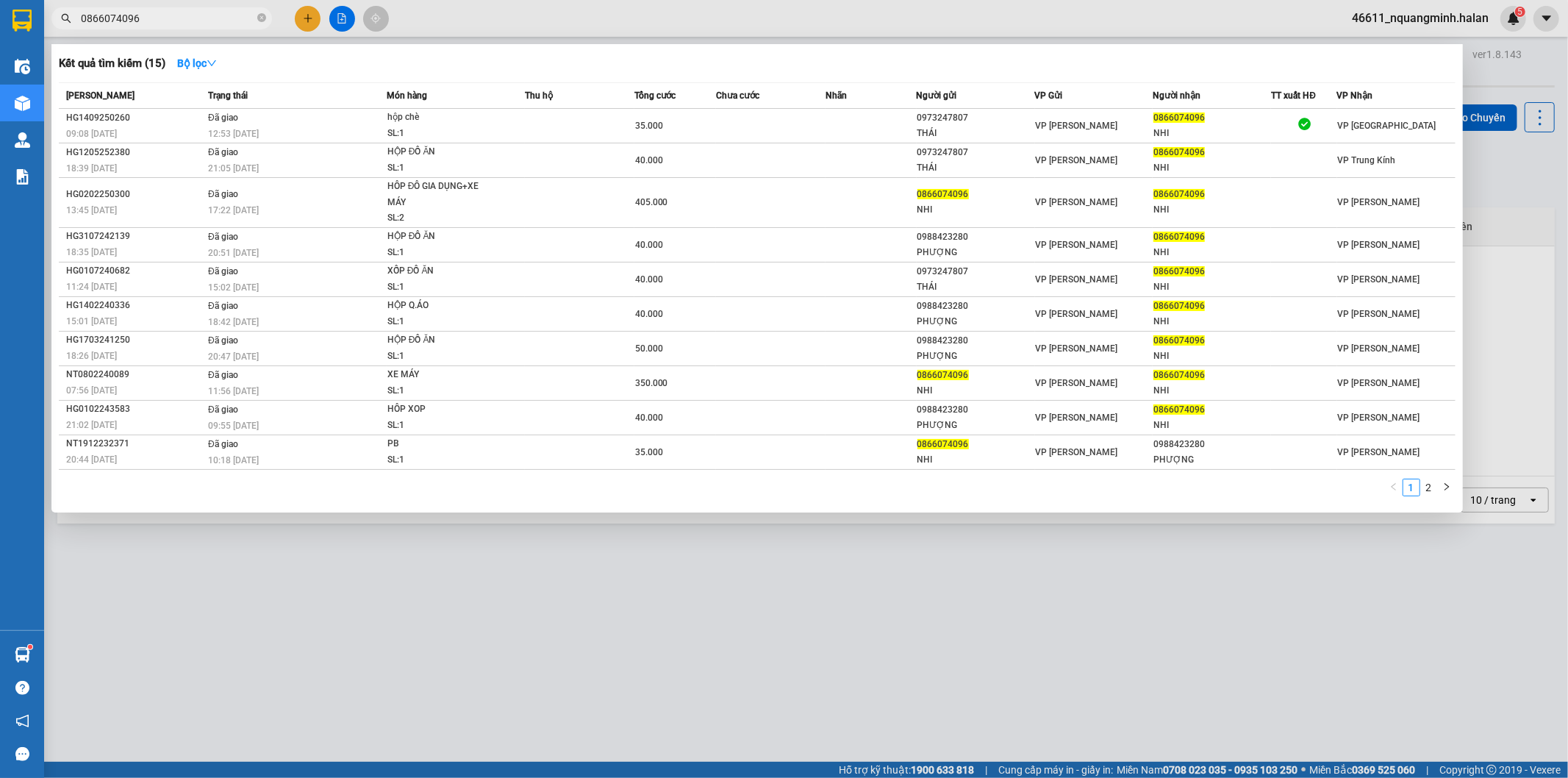
click at [309, 22] on div at bounding box center [784, 389] width 1568 height 778
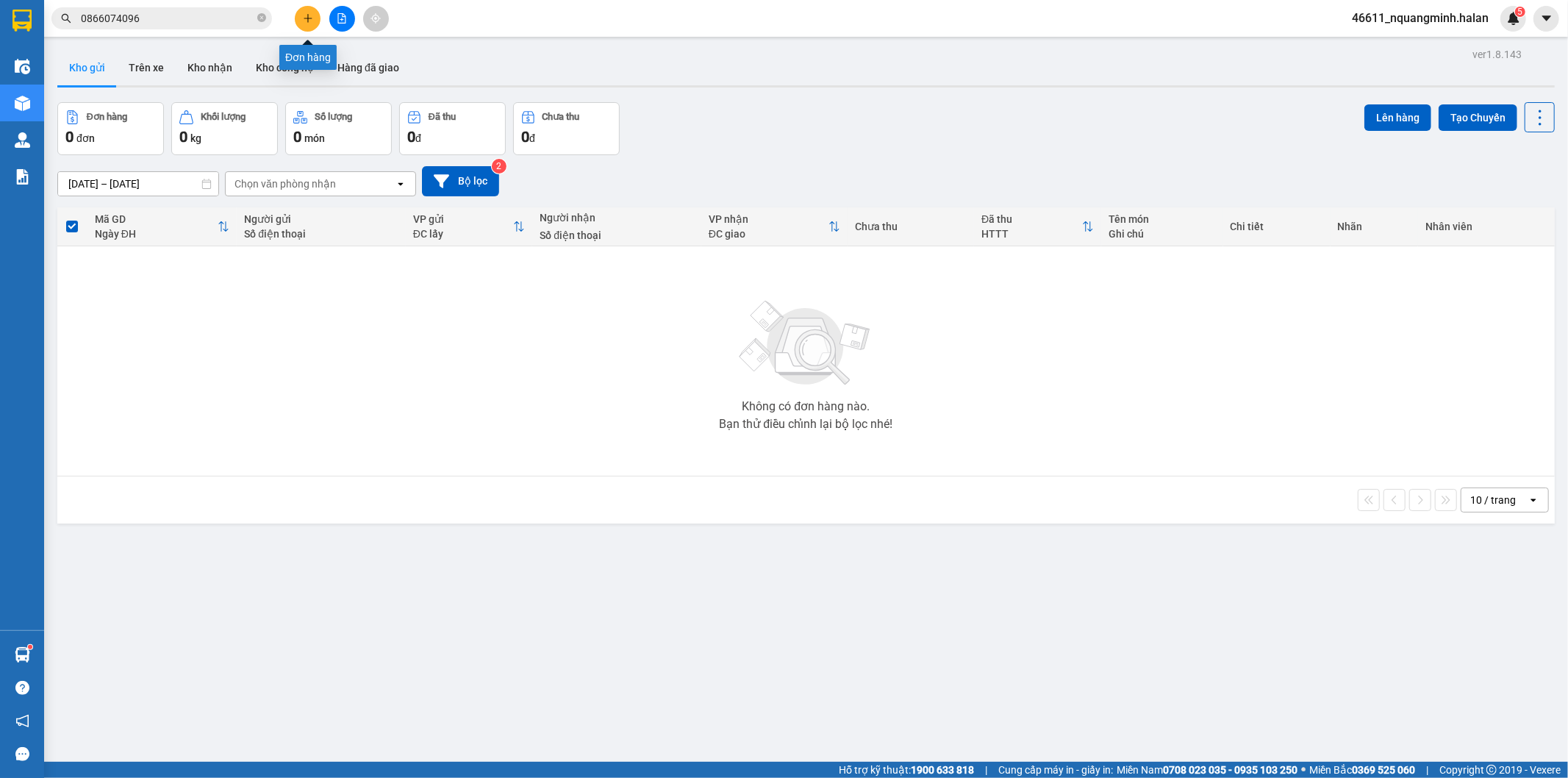
click at [309, 22] on icon "plus" at bounding box center [308, 18] width 10 height 10
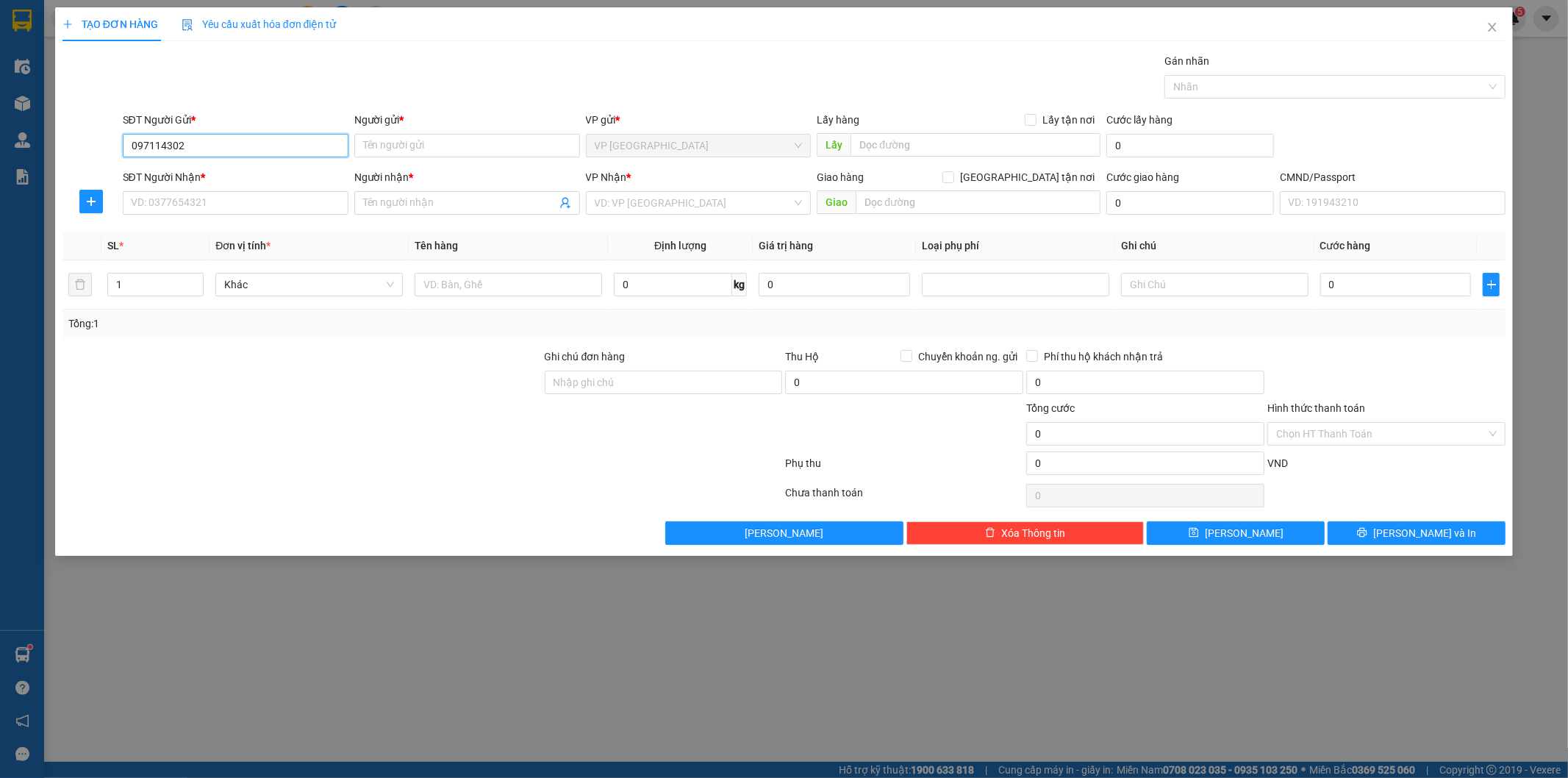
type input "0971143026"
click at [218, 177] on div "0971143026 - MINH THUÝ" at bounding box center [236, 175] width 208 height 16
type input "[PERSON_NAME]"
type input "0971143026"
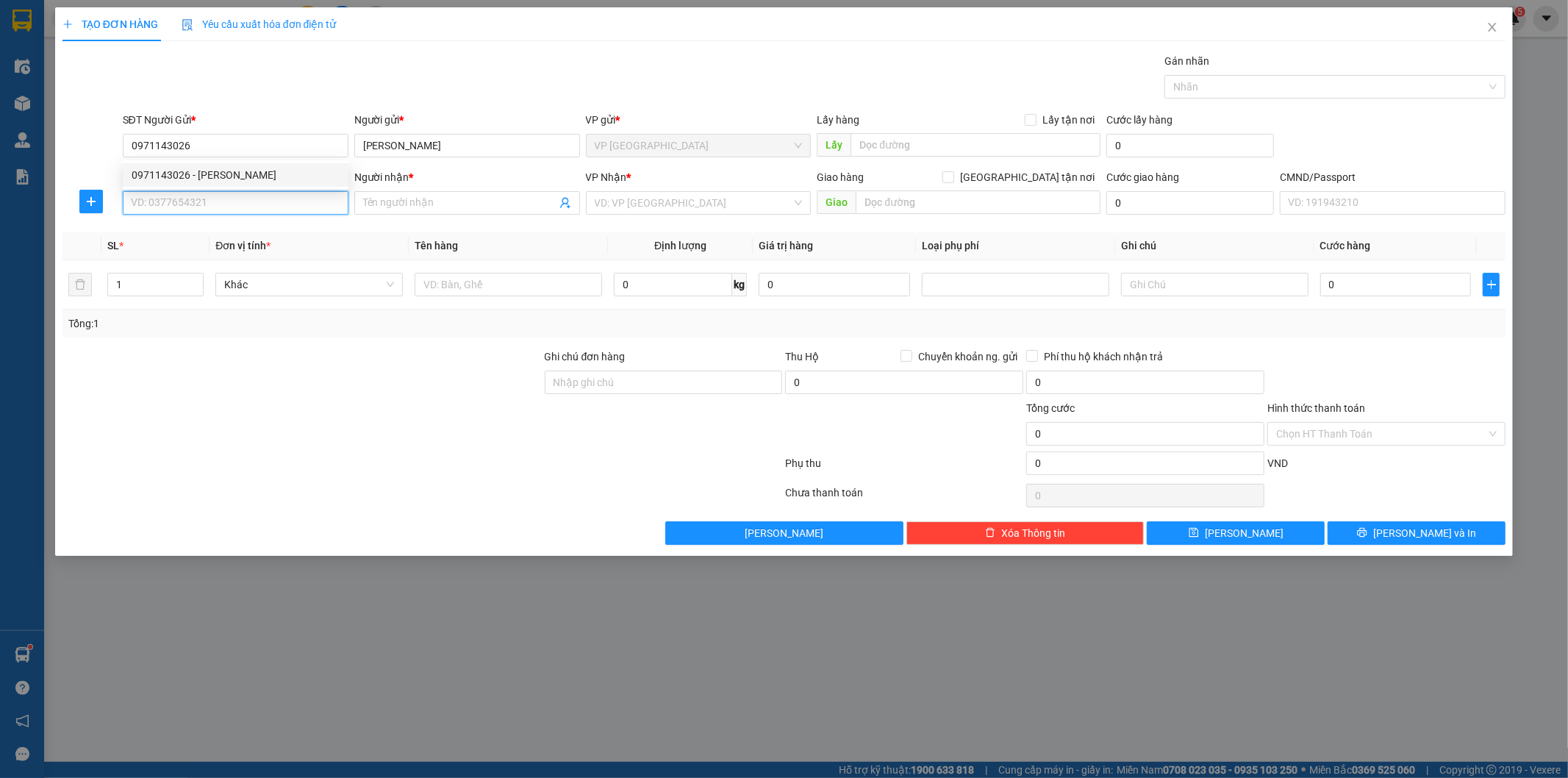
click at [238, 200] on input "SĐT Người Nhận *" at bounding box center [235, 202] width 225 height 23
click at [214, 236] on div "0912804242 - QUỲNH" at bounding box center [236, 232] width 208 height 16
type input "0912804242"
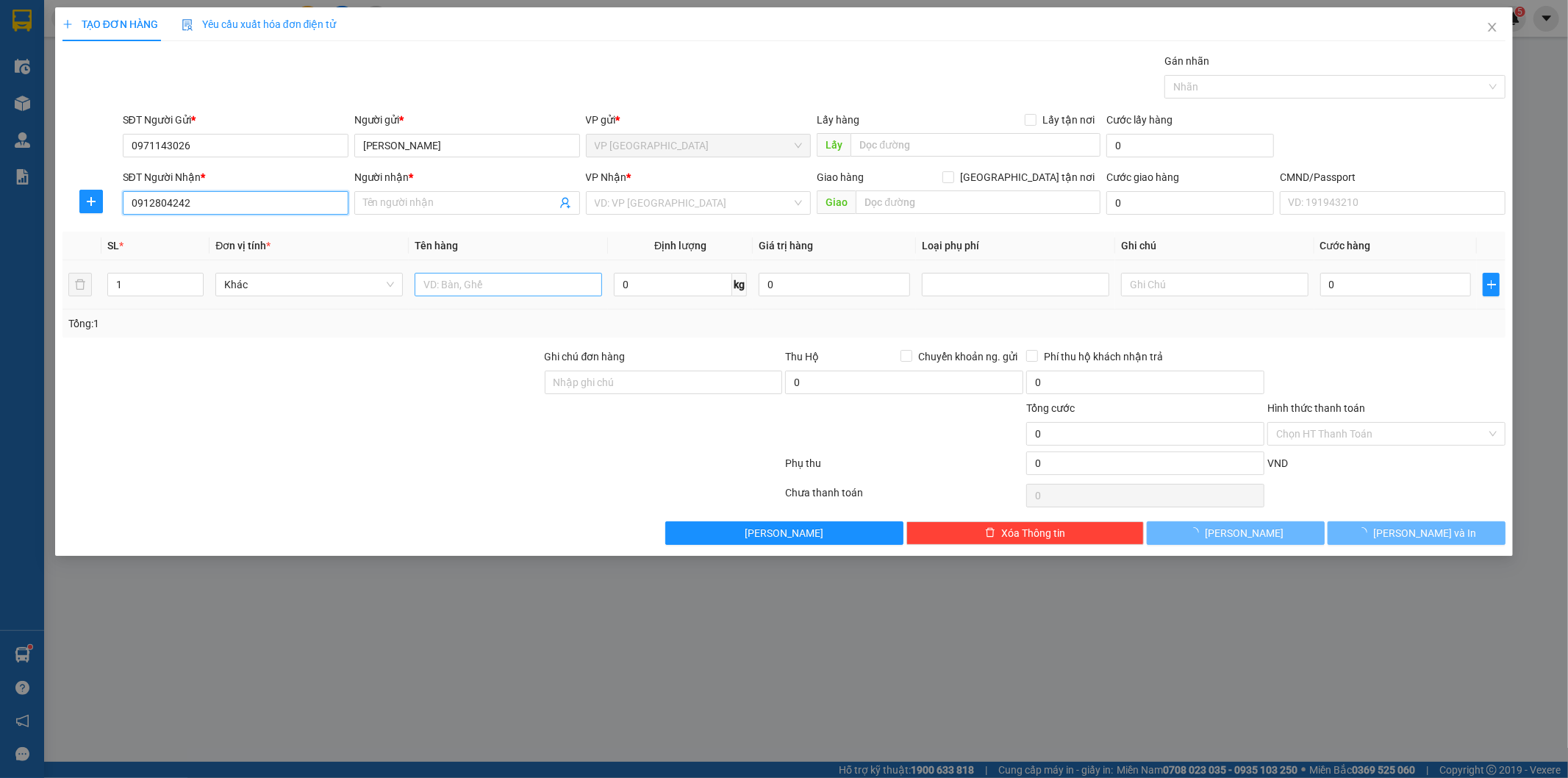
type input "QUỲNH"
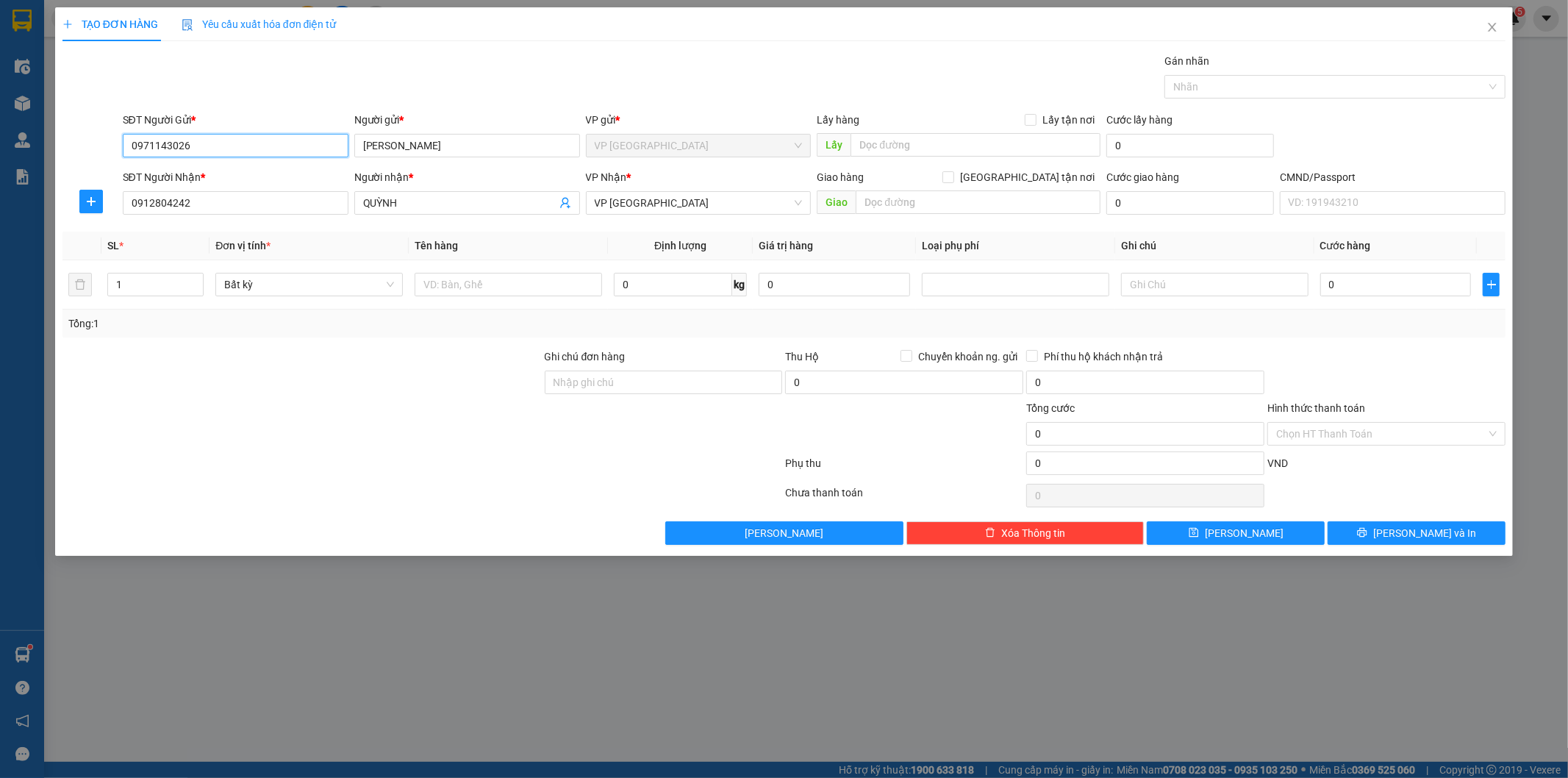
drag, startPoint x: 230, startPoint y: 137, endPoint x: 21, endPoint y: 80, distance: 216.6
click at [0, 101] on div "TẠO ĐƠN HÀNG Yêu cầu xuất hóa đơn điện tử Transit Pickup Surcharge Ids Transit …" at bounding box center [784, 389] width 1568 height 778
click at [464, 292] on input "text" at bounding box center [508, 284] width 188 height 23
type input "HỘP BÌA PK"
type input "5"
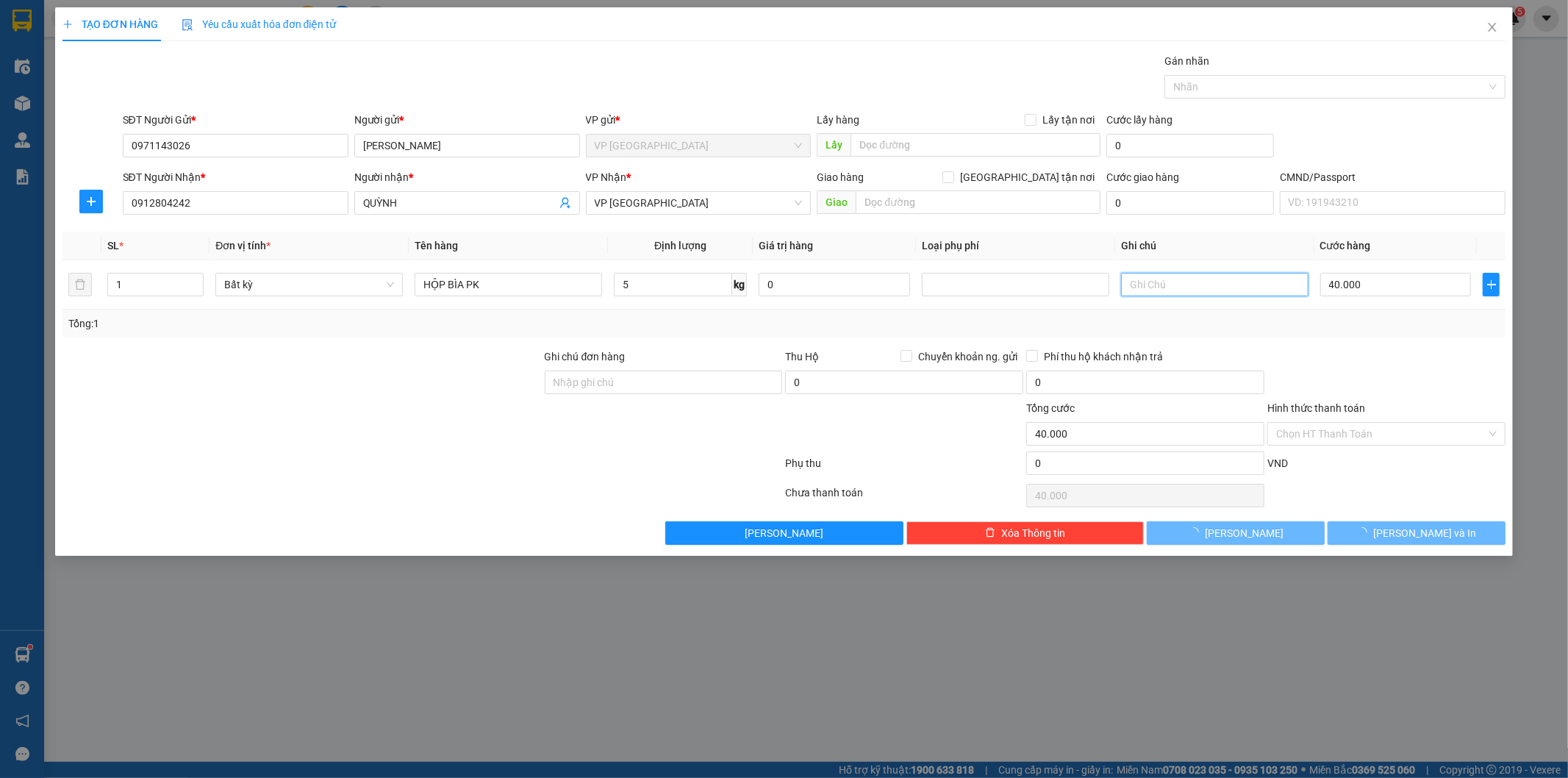
type input "40.000"
click at [1435, 537] on span "[PERSON_NAME] và In" at bounding box center [1425, 533] width 103 height 16
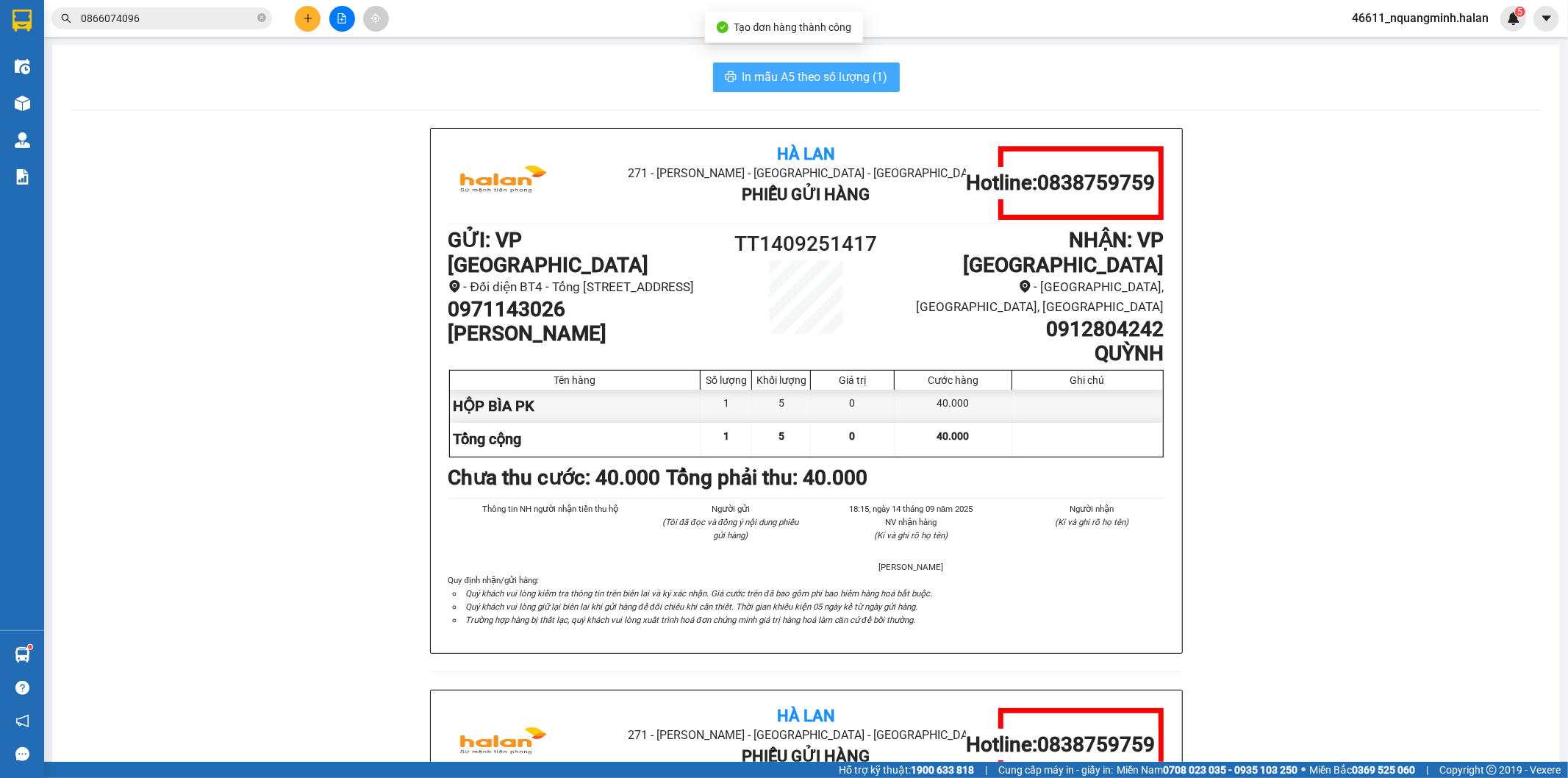
click at [856, 69] on span "In mẫu A5 theo số lượng (1)" at bounding box center [816, 76] width 146 height 18
drag, startPoint x: 522, startPoint y: 57, endPoint x: 439, endPoint y: 50, distance: 83.3
click at [522, 57] on div "In mẫu A5 theo số lượng (1) Hà Lan 271 - Dương Tự Minh - Phường Tân Long - Thái…" at bounding box center [806, 656] width 1508 height 1224
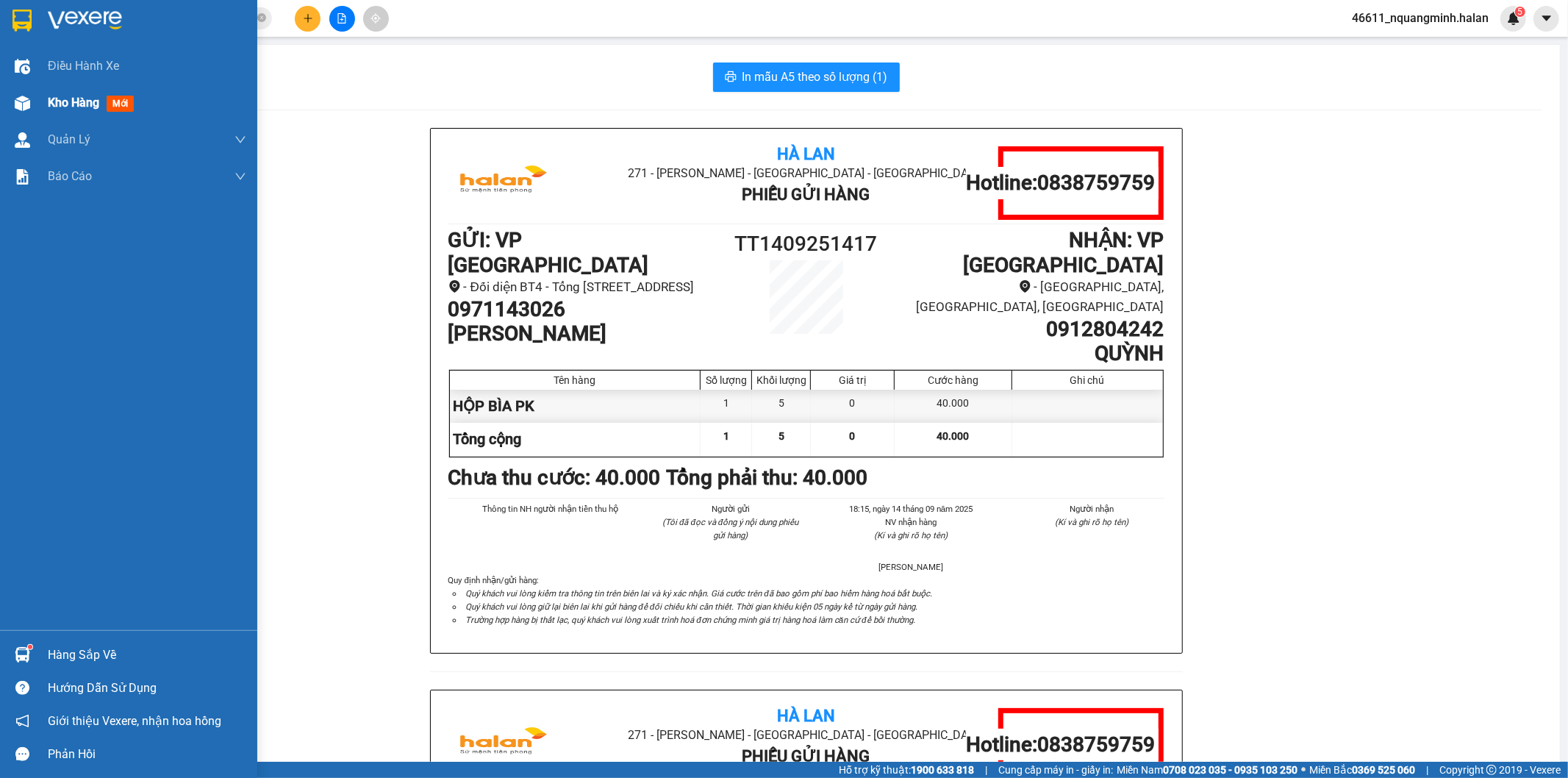
click at [35, 90] on div "Kho hàng mới" at bounding box center [129, 103] width 257 height 37
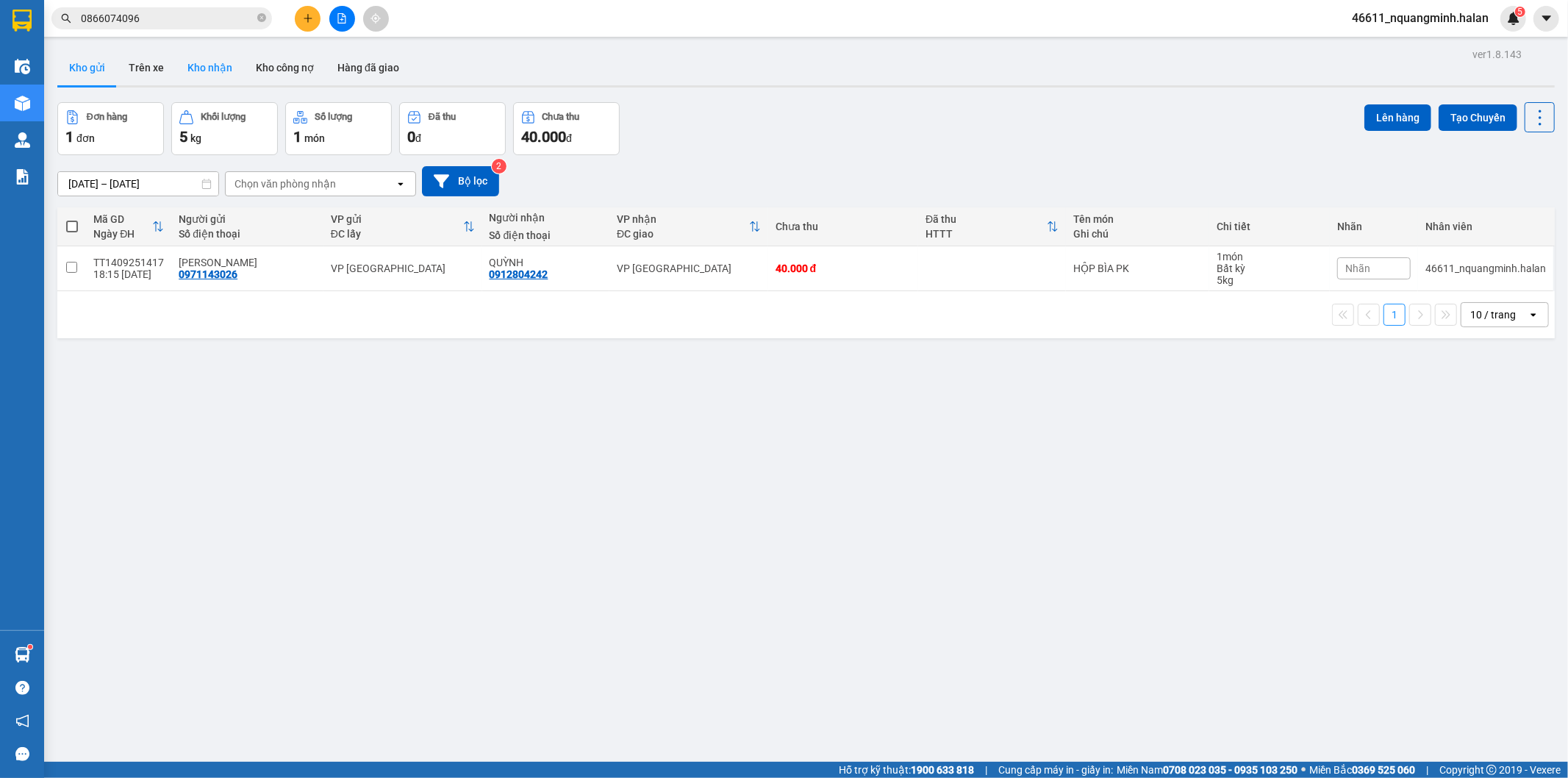
click at [205, 62] on button "Kho nhận" at bounding box center [210, 67] width 69 height 35
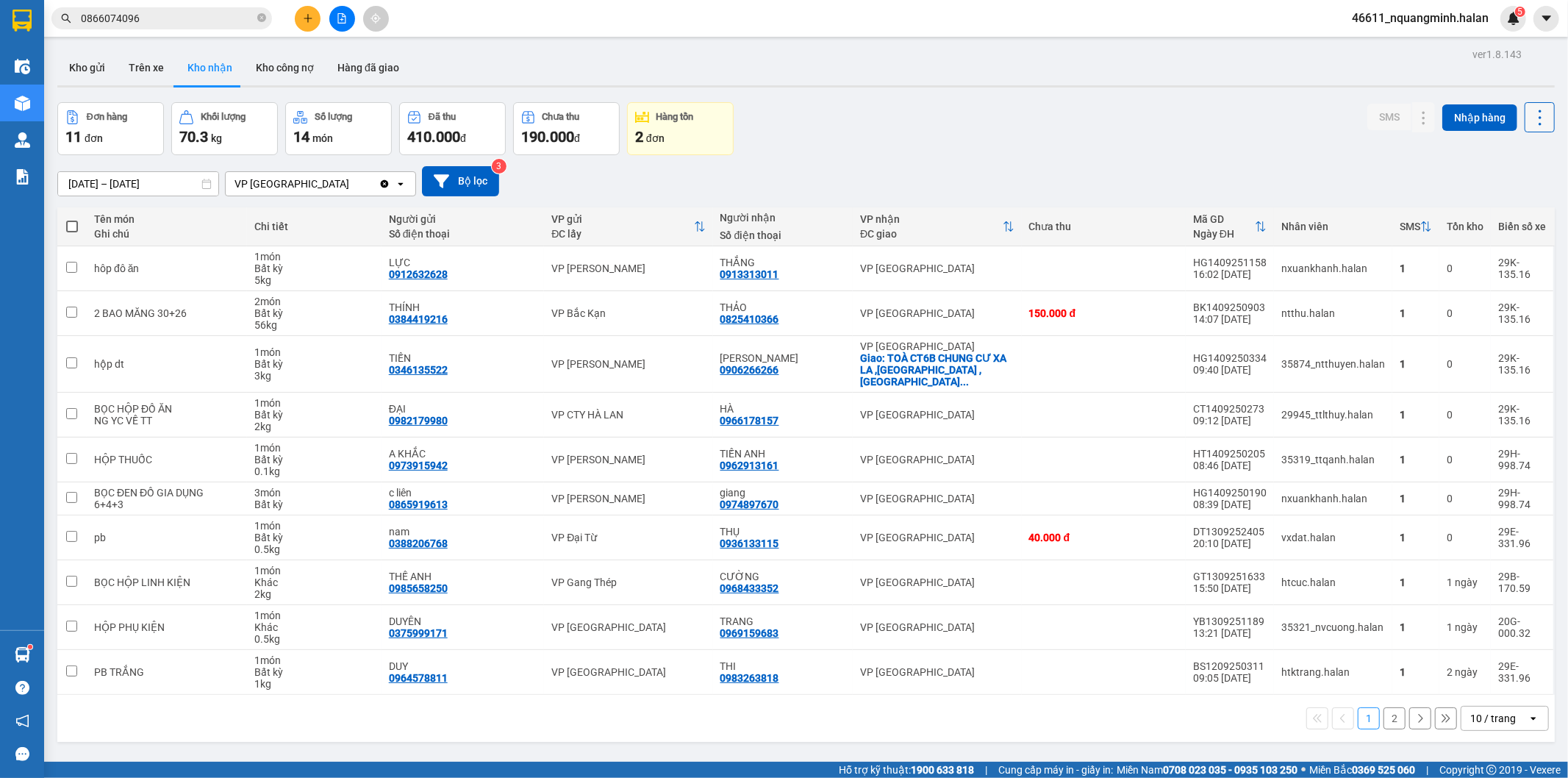
click at [1529, 111] on icon at bounding box center [1540, 117] width 21 height 21
click at [1497, 186] on span "Làm mới" at bounding box center [1507, 183] width 40 height 15
drag, startPoint x: 794, startPoint y: 271, endPoint x: 715, endPoint y: 277, distance: 79.2
click at [715, 277] on td "THẮNG 0913313011" at bounding box center [783, 268] width 141 height 45
checkbox input "true"
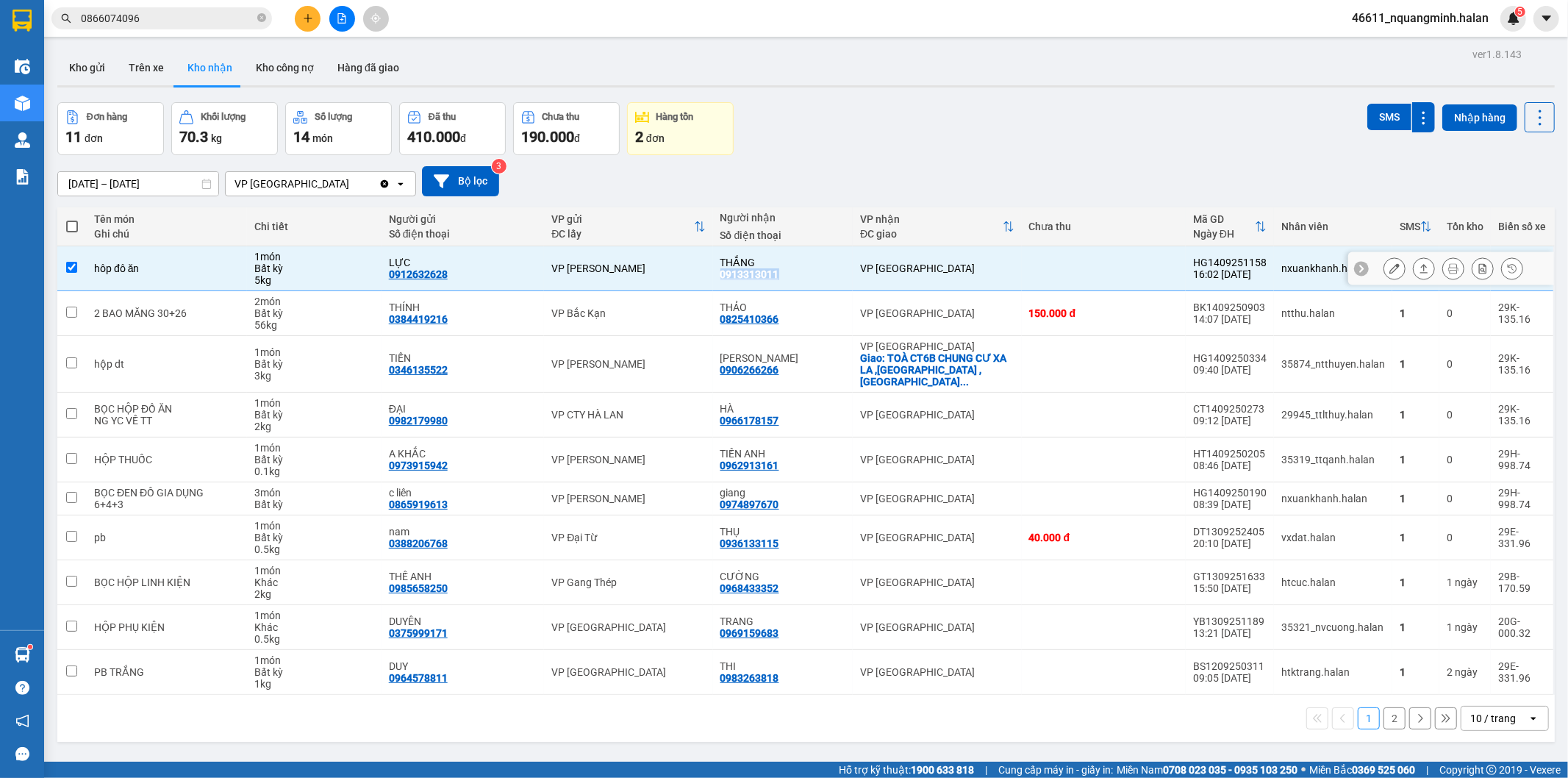
copy div "0913313011"
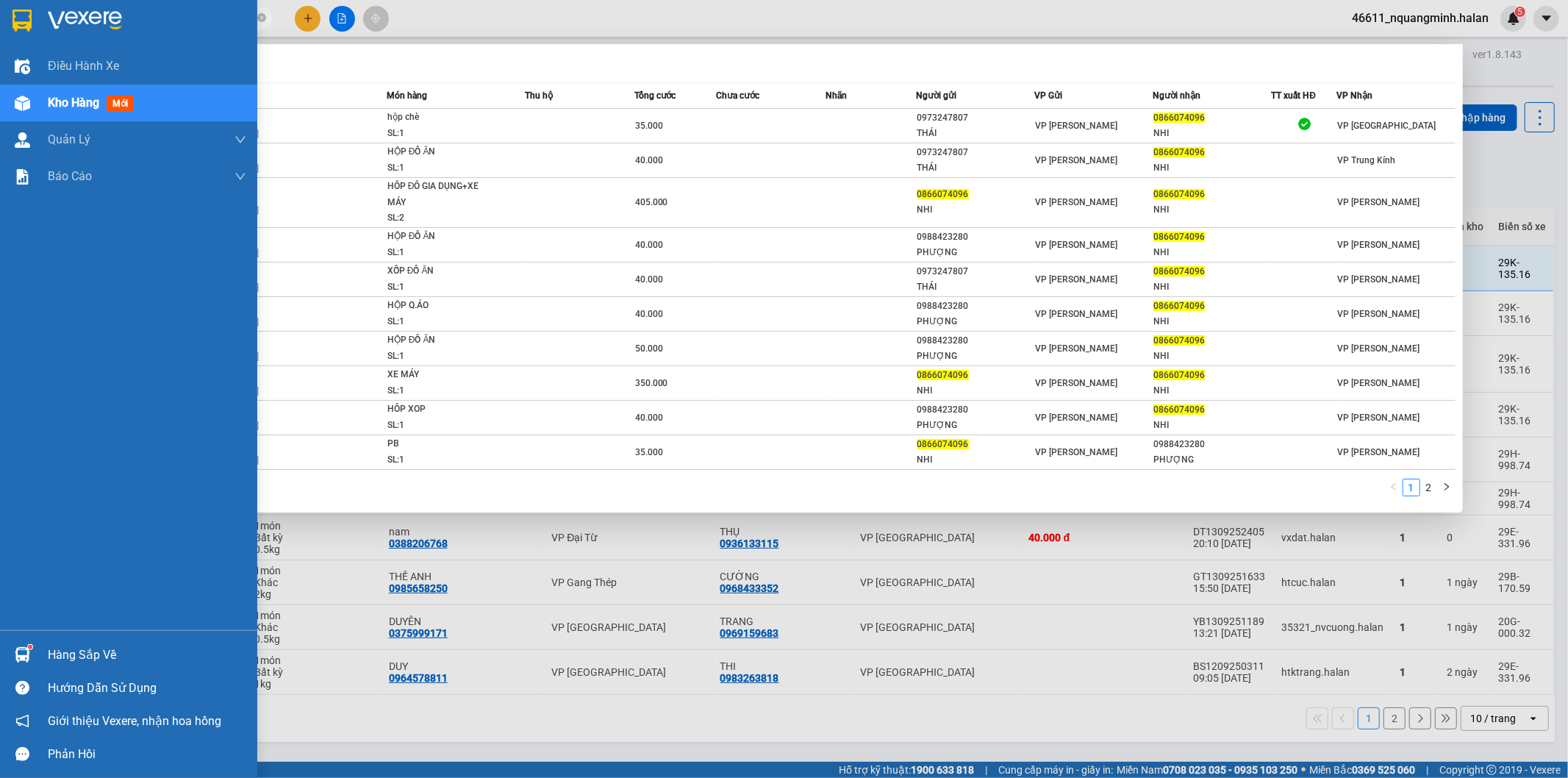
paste input "913313011"
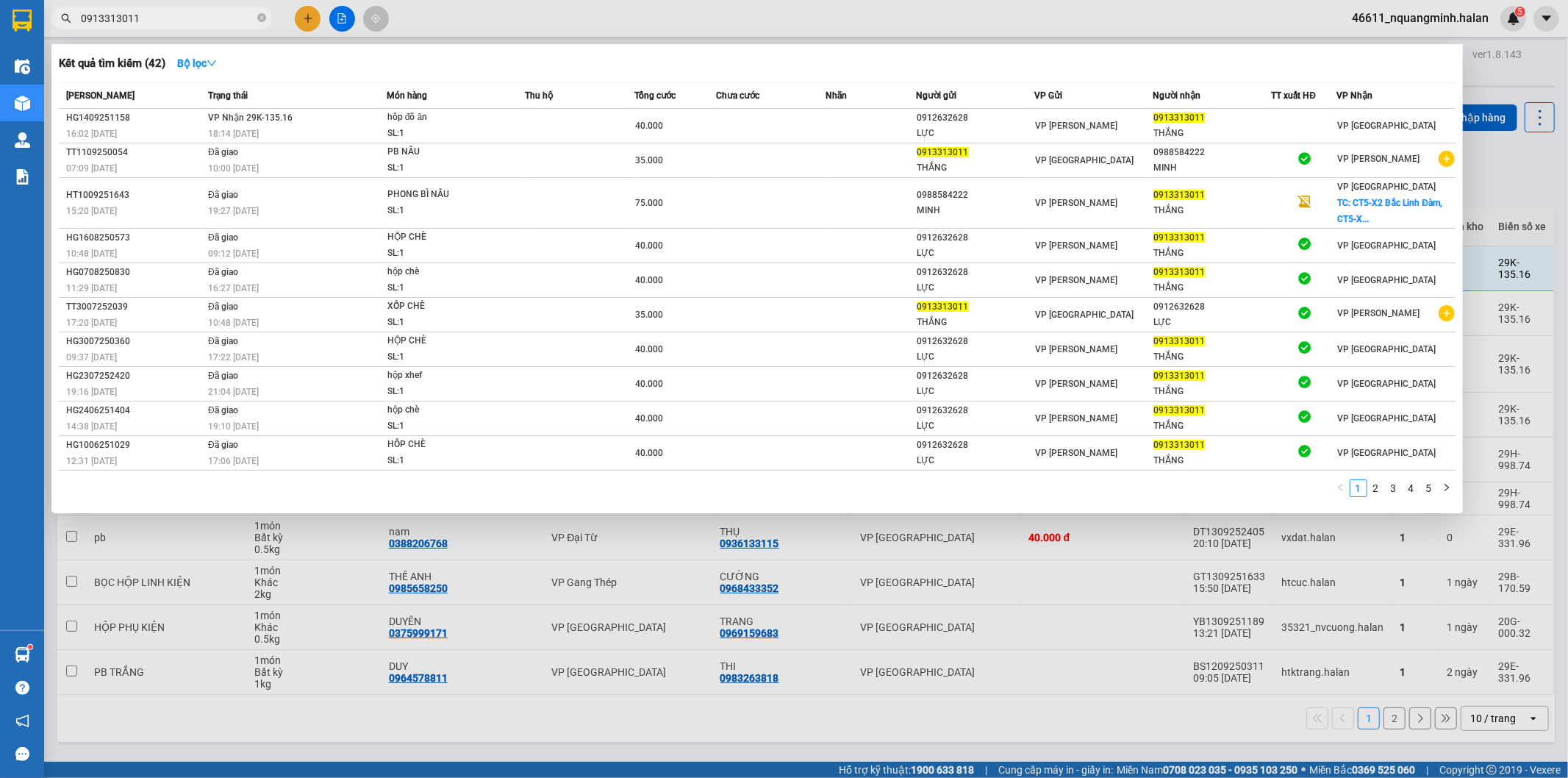
type input "0913313011"
click at [236, 497] on div "1 2 3 4 5" at bounding box center [757, 492] width 1397 height 27
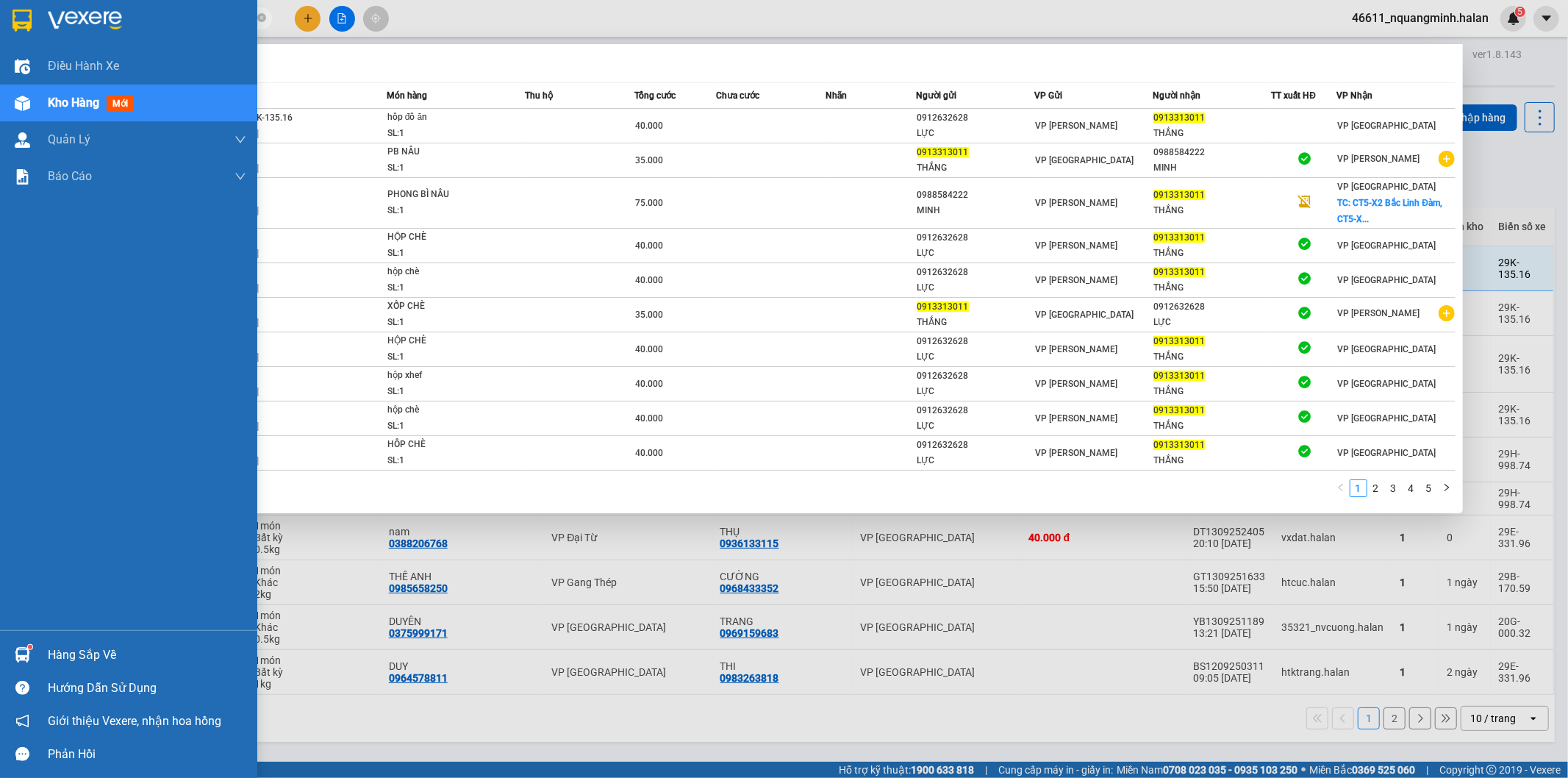
click at [13, 653] on div at bounding box center [22, 655] width 26 height 26
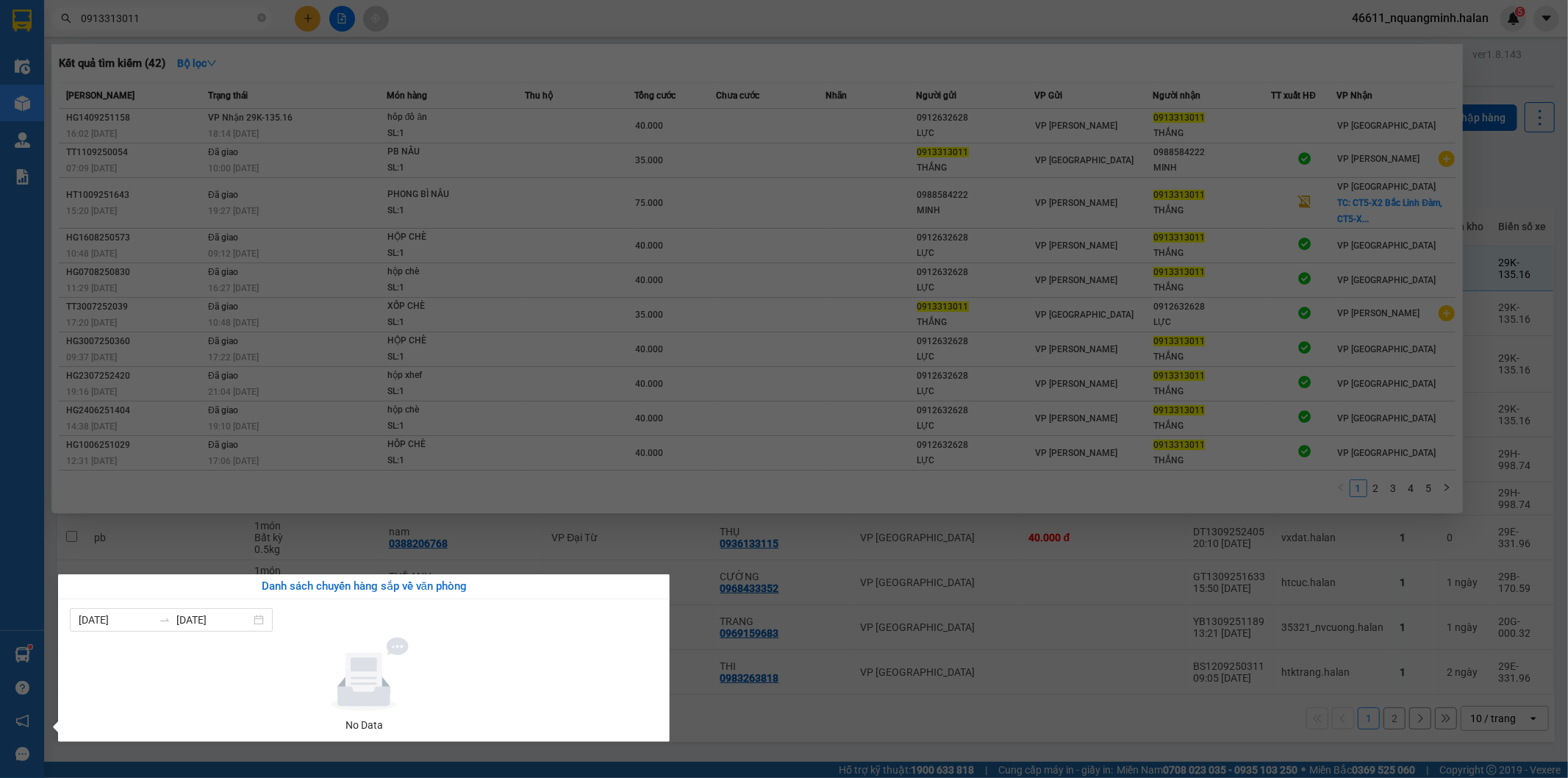
click at [867, 715] on section "Kết quả tìm kiếm ( 42 ) Bộ lọc Mã ĐH Trạng thái Món hàng Thu hộ Tổng cước Chưa …" at bounding box center [784, 389] width 1568 height 778
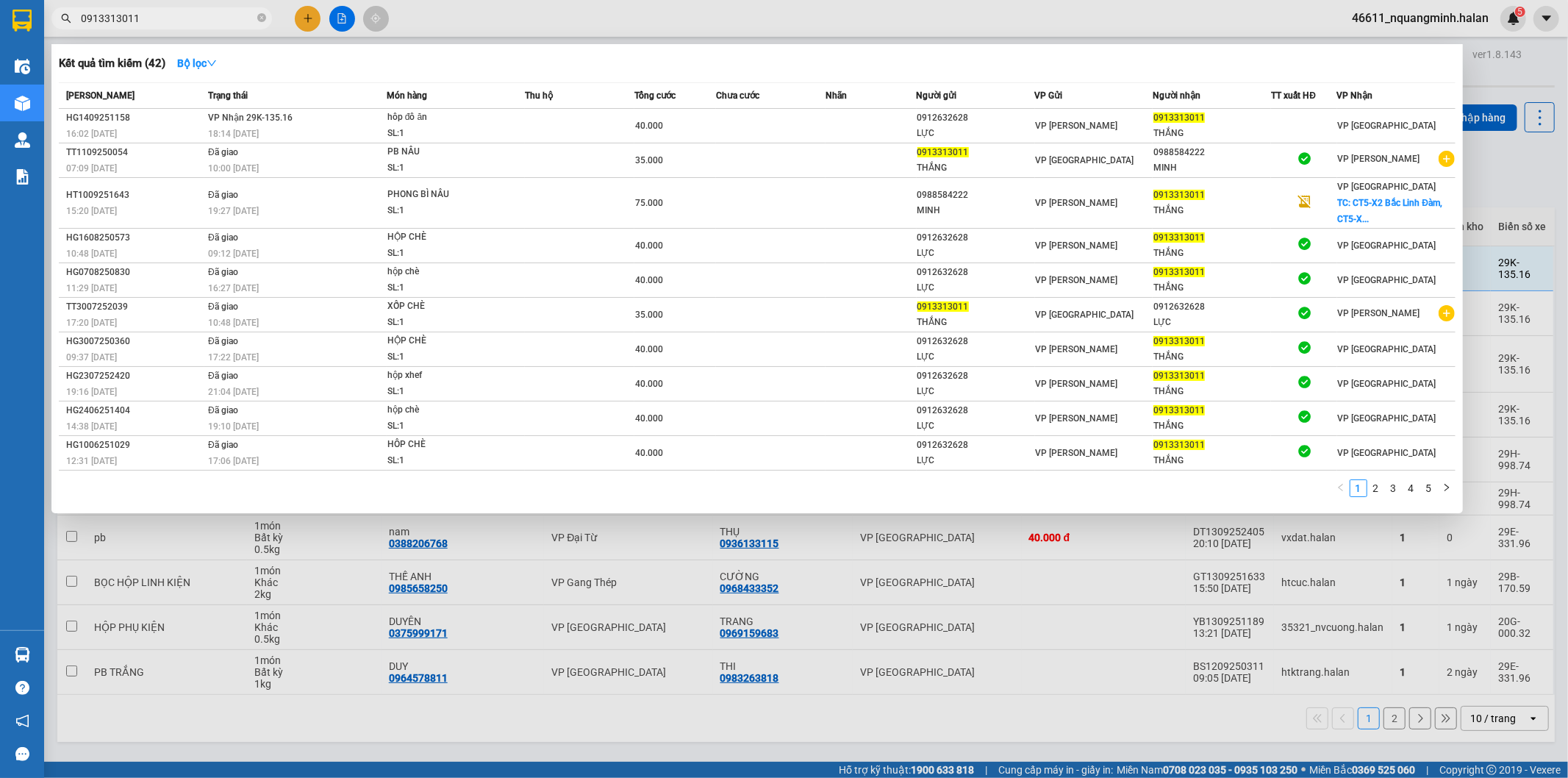
click at [860, 709] on div at bounding box center [784, 389] width 1568 height 778
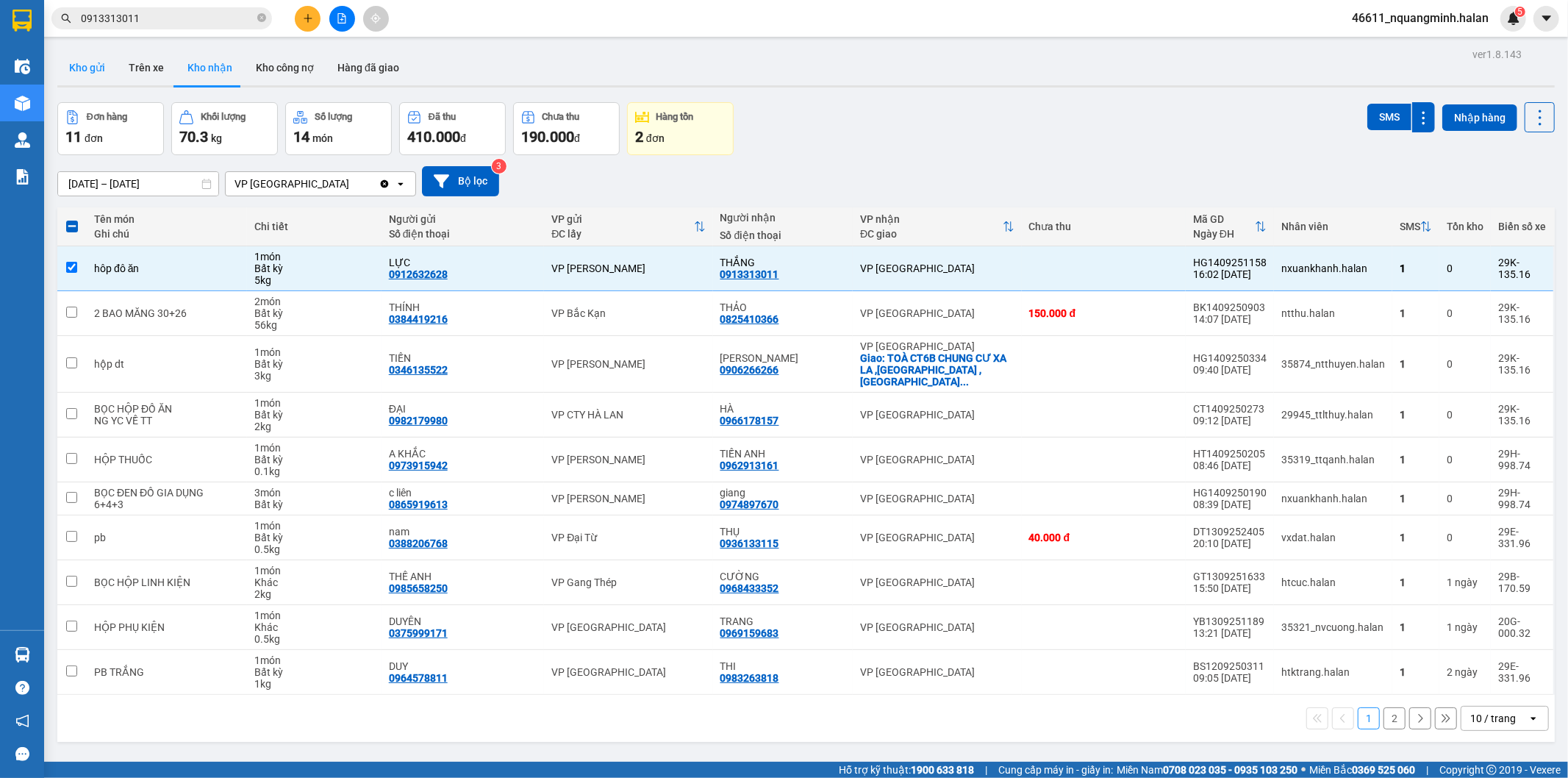
click at [103, 63] on button "Kho gửi" at bounding box center [87, 67] width 59 height 35
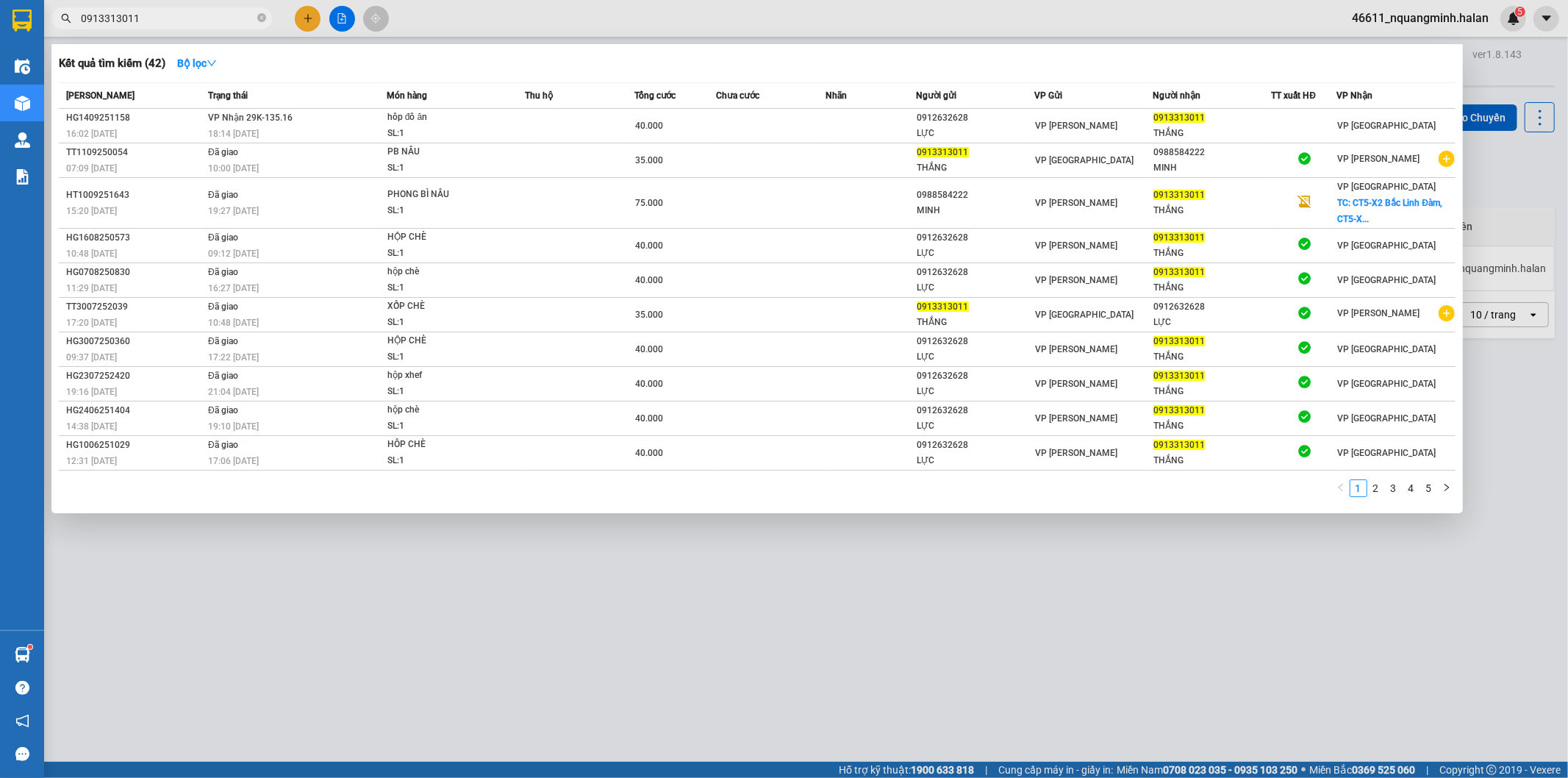
drag, startPoint x: 246, startPoint y: 15, endPoint x: 0, endPoint y: -39, distance: 251.9
click at [0, 0] on html "Kết quả tìm kiếm ( 42 ) Bộ lọc Mã ĐH Trạng thái Món hàng Thu hộ Tổng cước Chưa …" at bounding box center [784, 389] width 1568 height 778
drag, startPoint x: 369, startPoint y: 574, endPoint x: 505, endPoint y: 19, distance: 571.4
click at [370, 574] on div at bounding box center [784, 389] width 1568 height 778
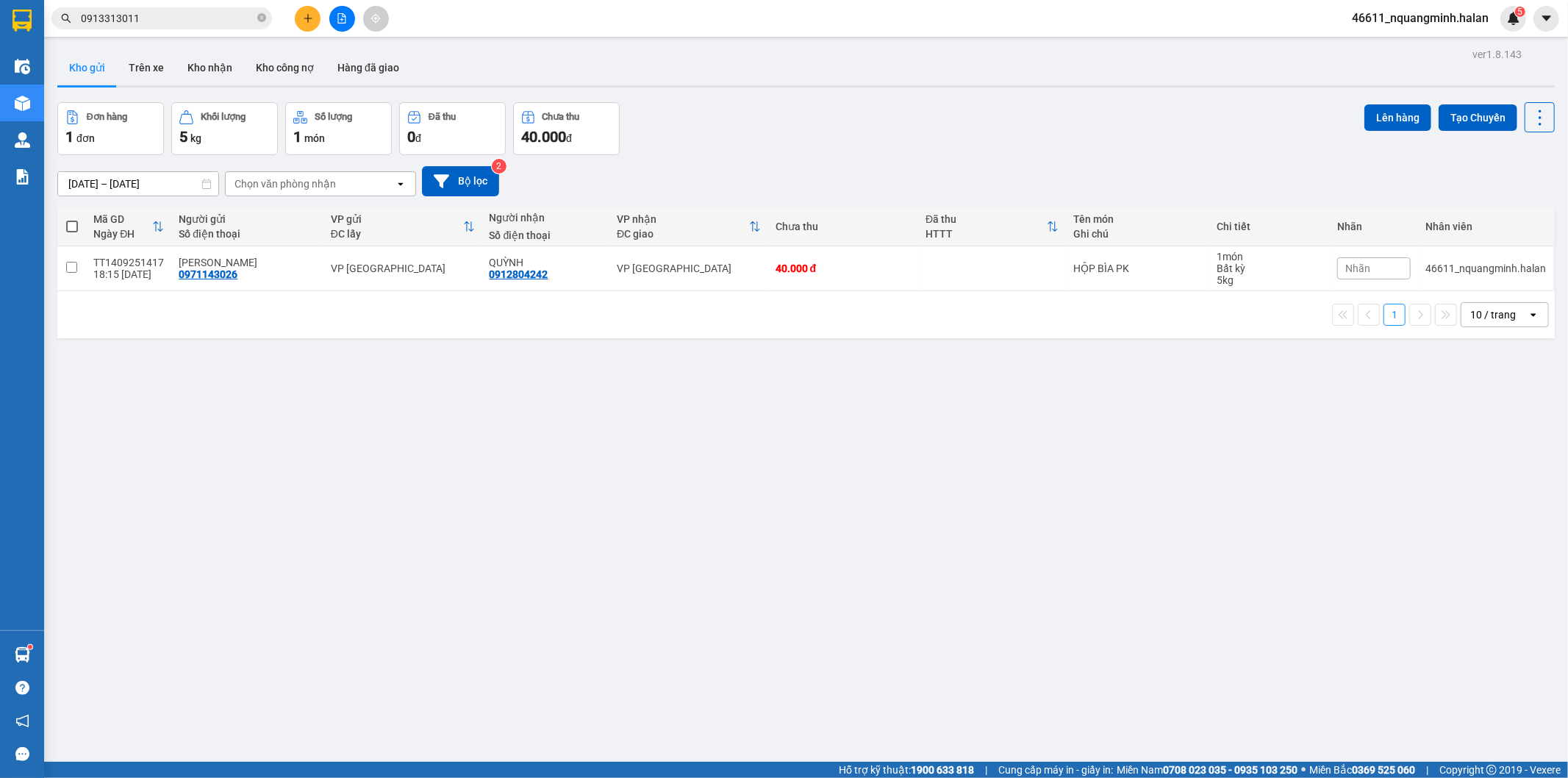
click at [314, 8] on button at bounding box center [308, 19] width 26 height 26
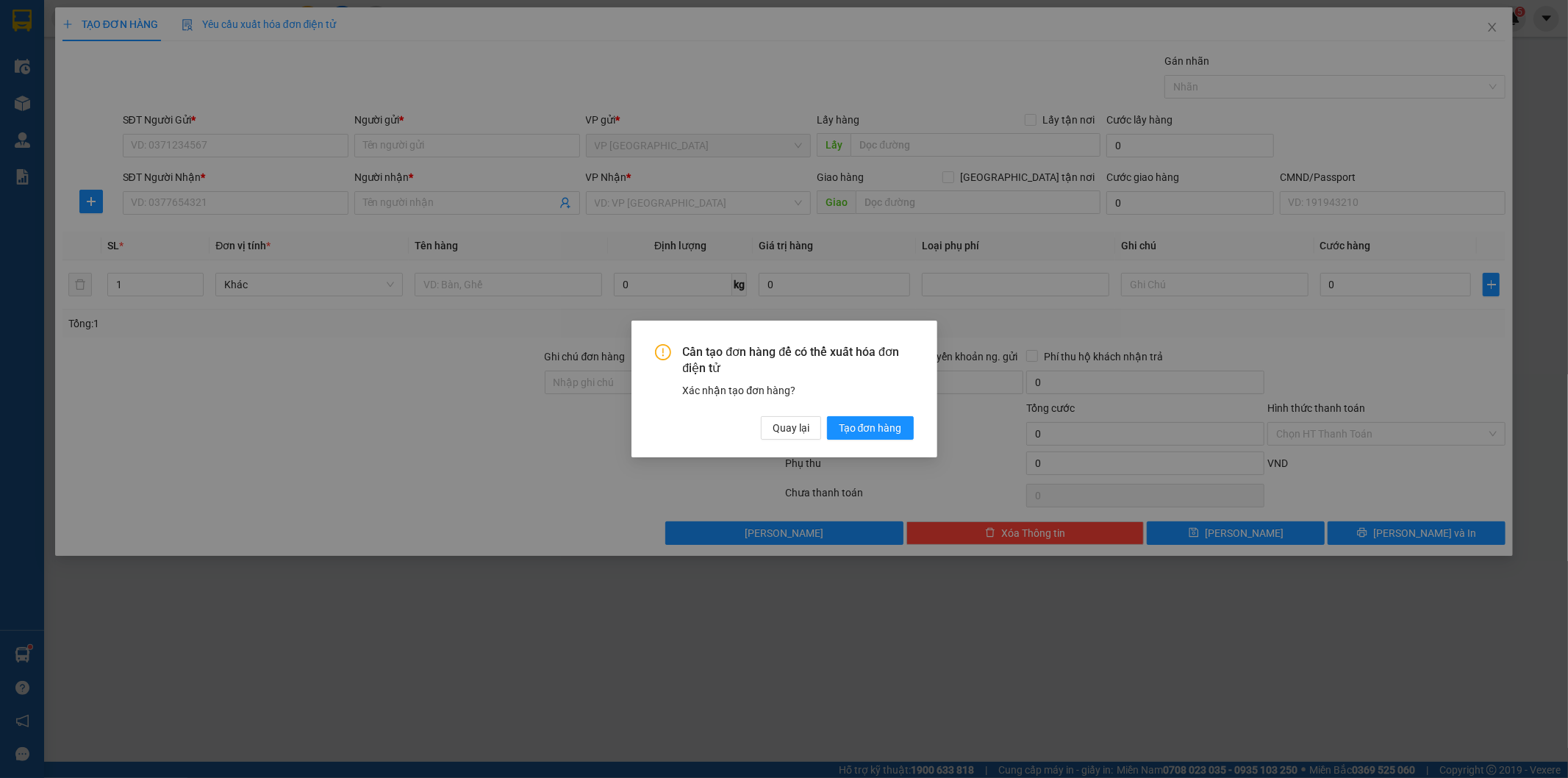
click at [783, 444] on div "Cần tạo đơn hàng để có thể xuất hóa đơn điện tử Xác nhận tạo đơn hàng? Quay lại…" at bounding box center [784, 389] width 306 height 137
click at [784, 429] on span "Quay lại" at bounding box center [791, 428] width 37 height 16
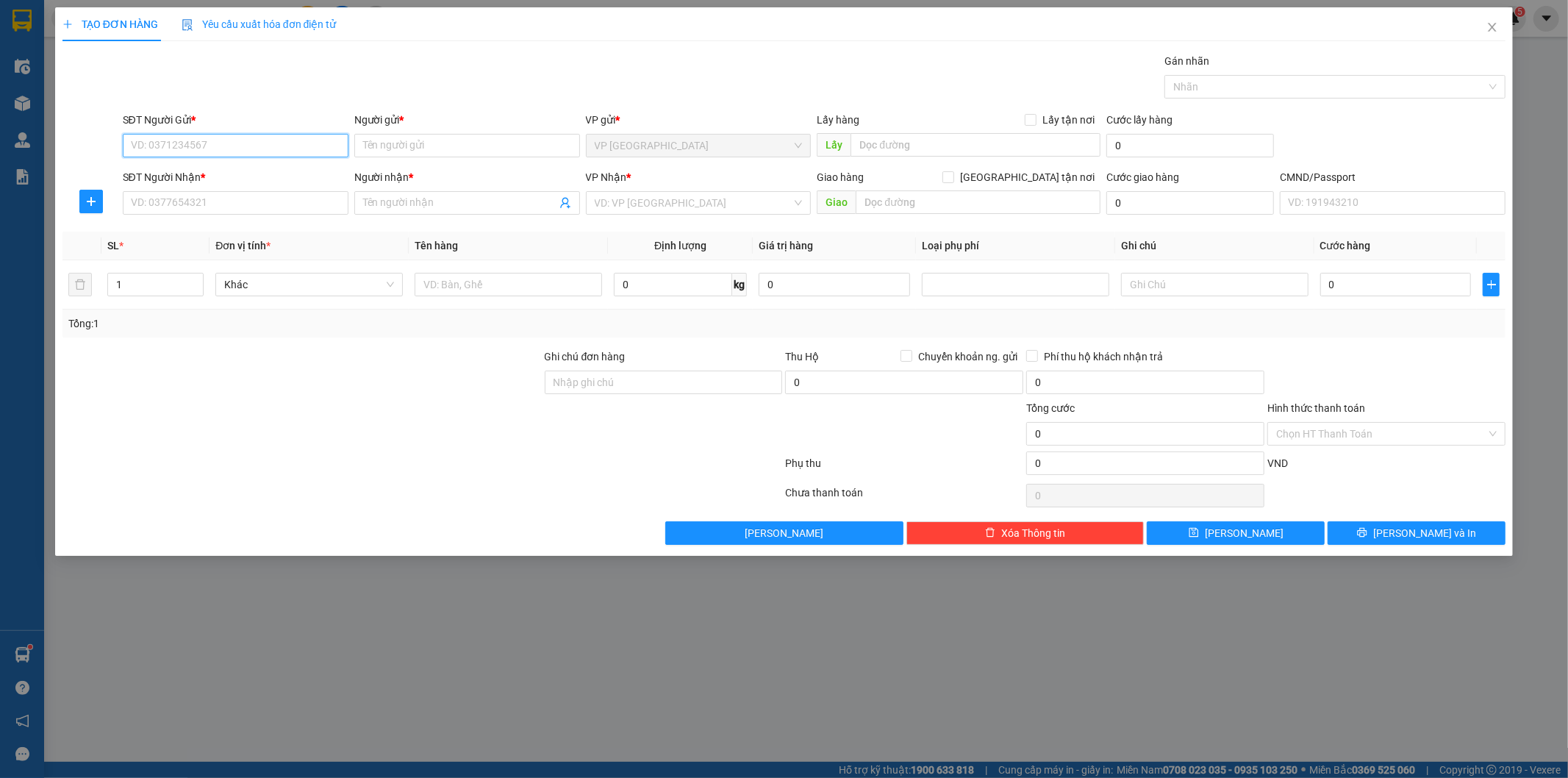
click at [169, 145] on input "SĐT Người Gửi *" at bounding box center [235, 145] width 225 height 23
type input "0973369379"
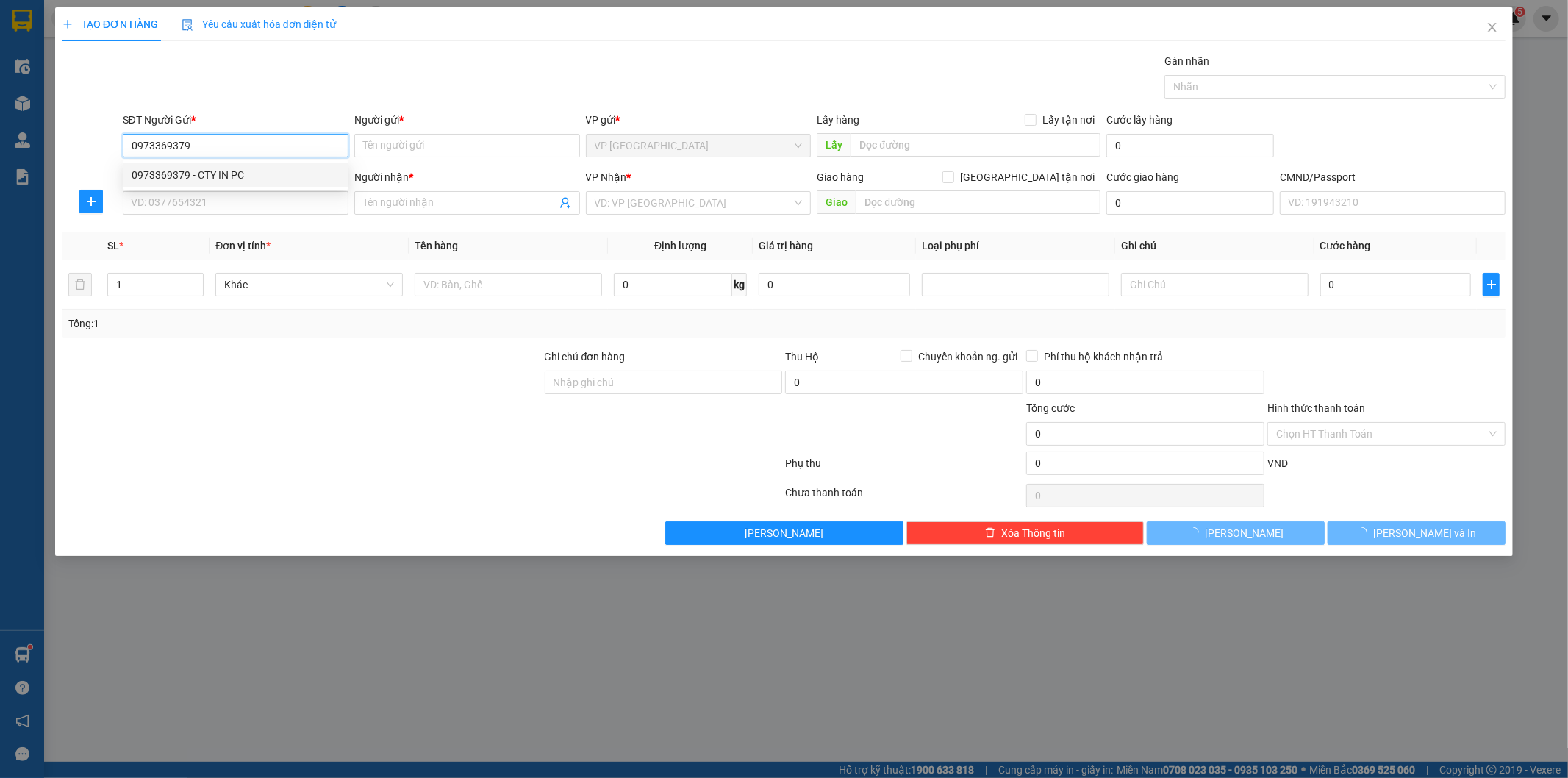
click at [195, 173] on div "0973369379 - CTY IN PC" at bounding box center [236, 175] width 208 height 16
type input "CTY IN PC"
type input "0973369379"
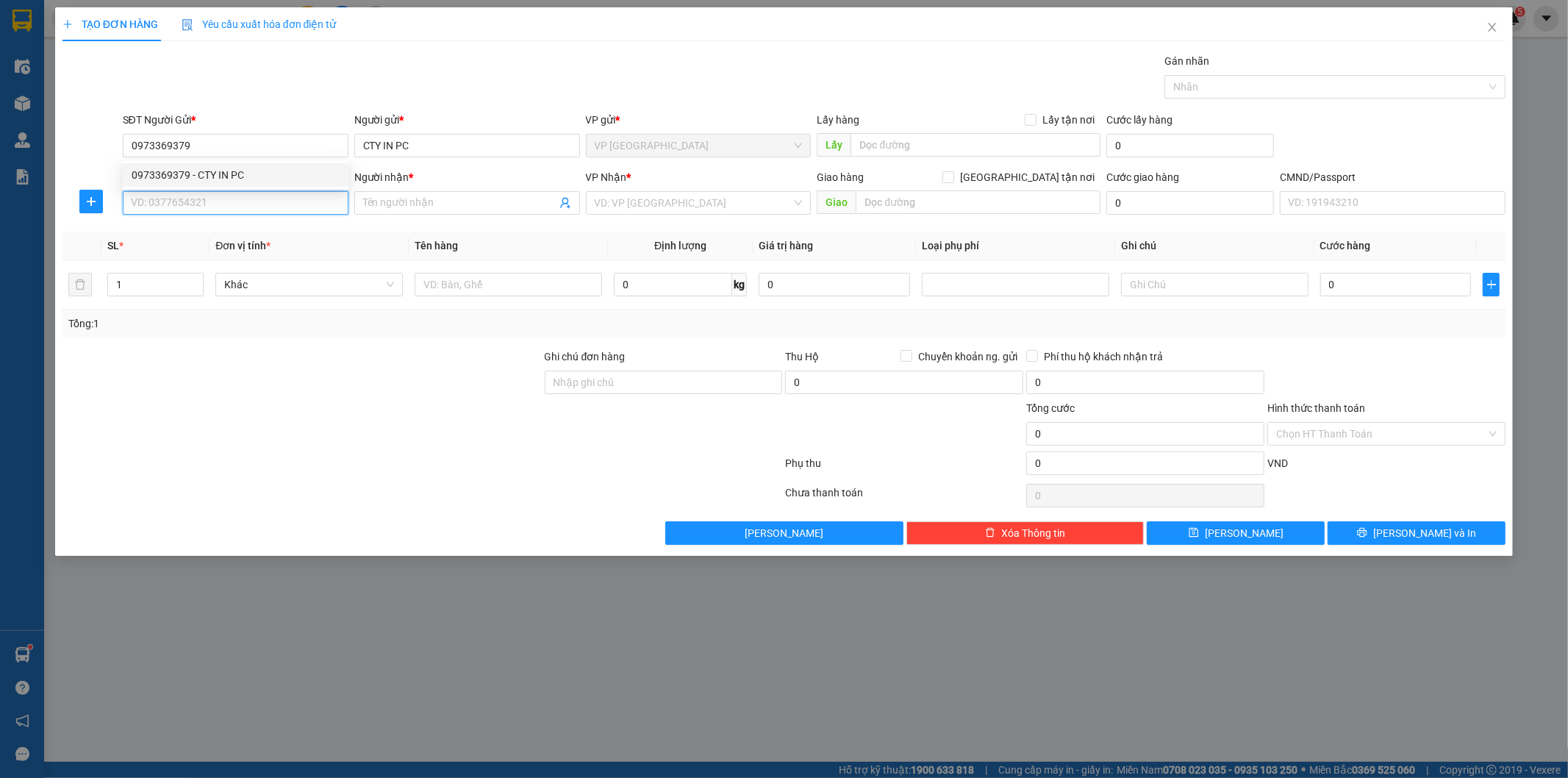
click at [204, 191] on input "SĐT Người Nhận *" at bounding box center [235, 202] width 225 height 23
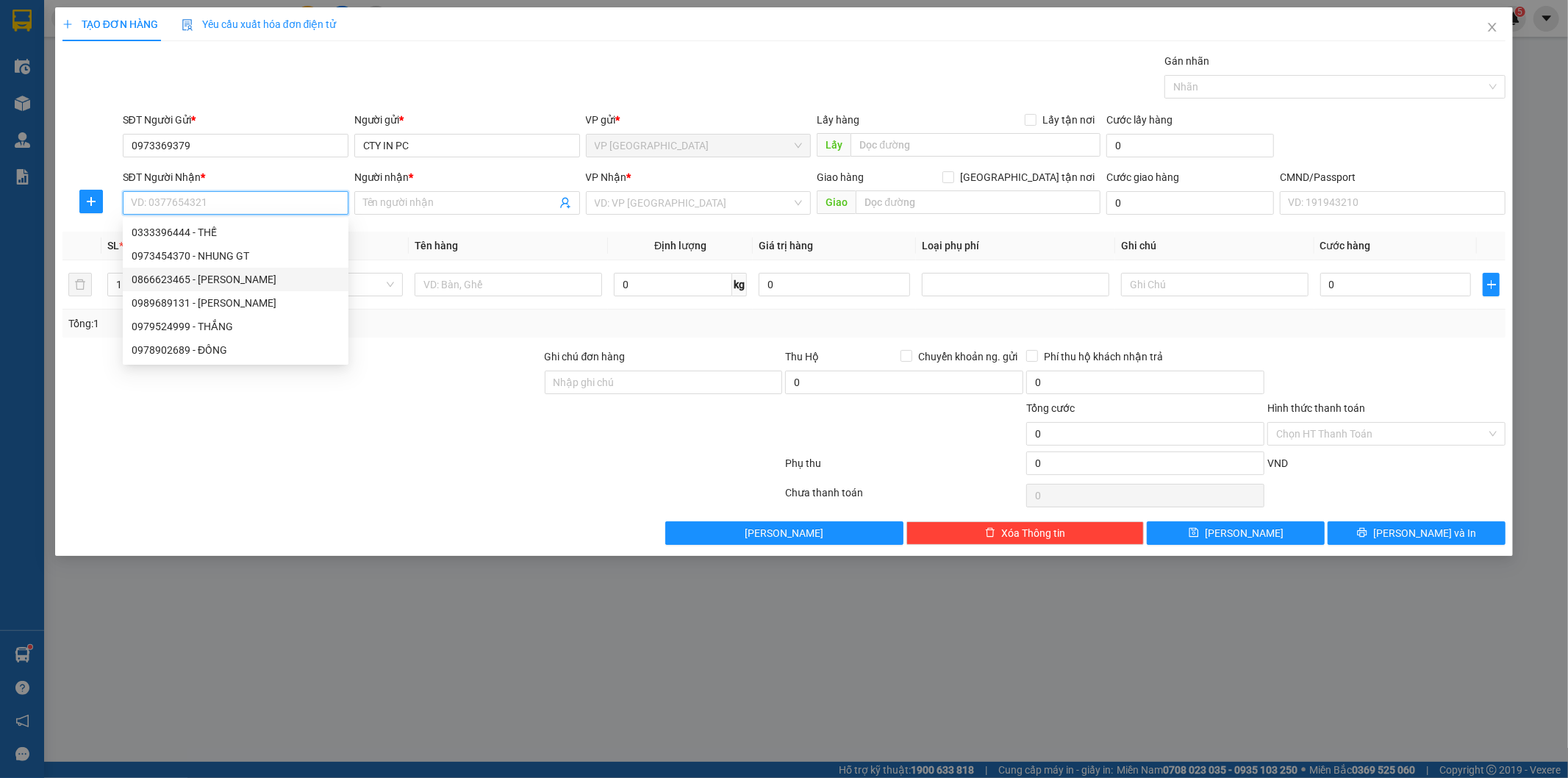
click at [226, 268] on div "0866623465 - KHANG CHANG" at bounding box center [235, 278] width 225 height 23
type input "0866623465"
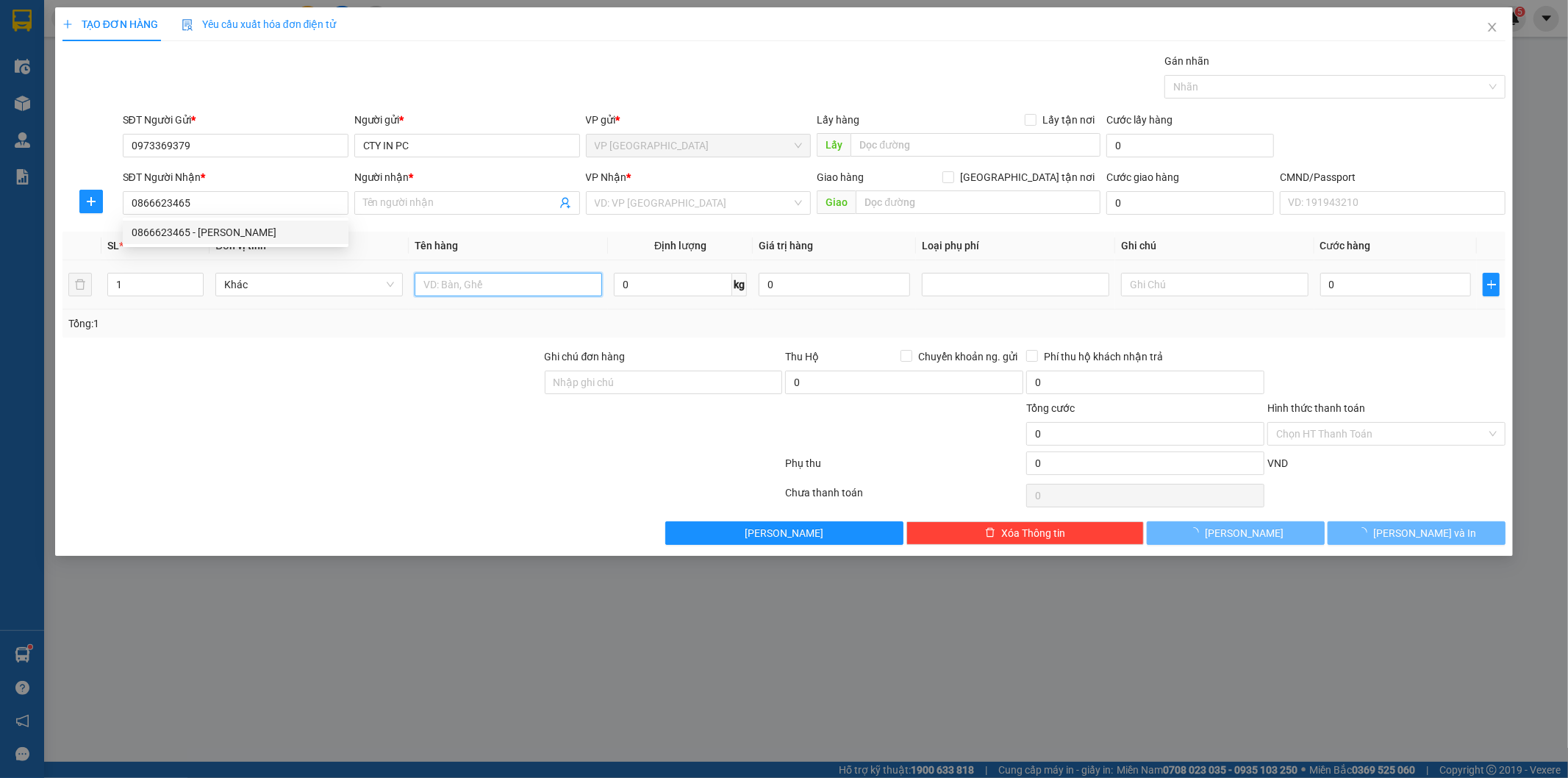
click at [504, 290] on input "text" at bounding box center [508, 284] width 188 height 23
type input "[PERSON_NAME]"
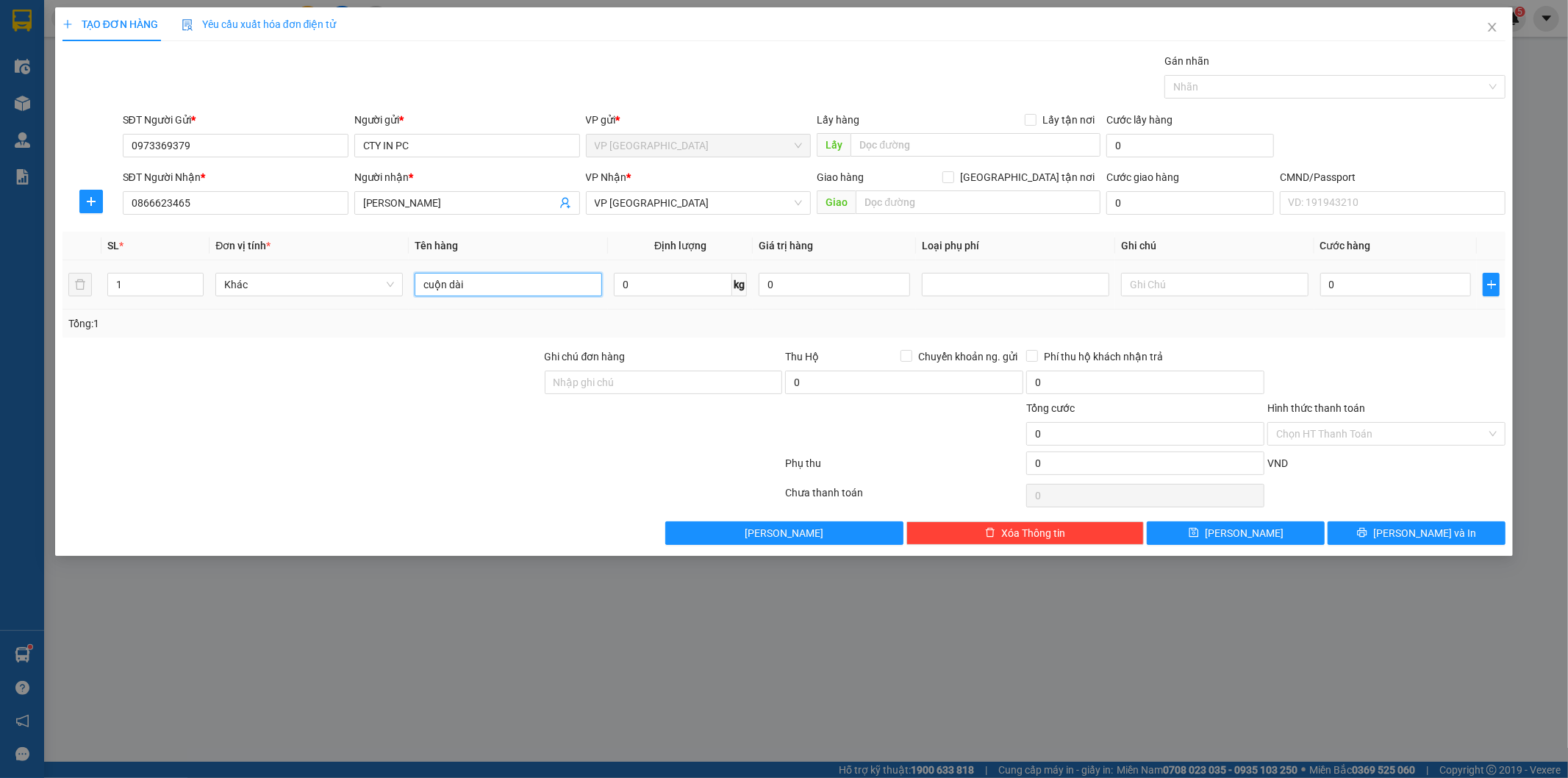
type input "cuộn dài"
type input "20"
click at [1354, 284] on input "0" at bounding box center [1396, 284] width 152 height 23
type input "6"
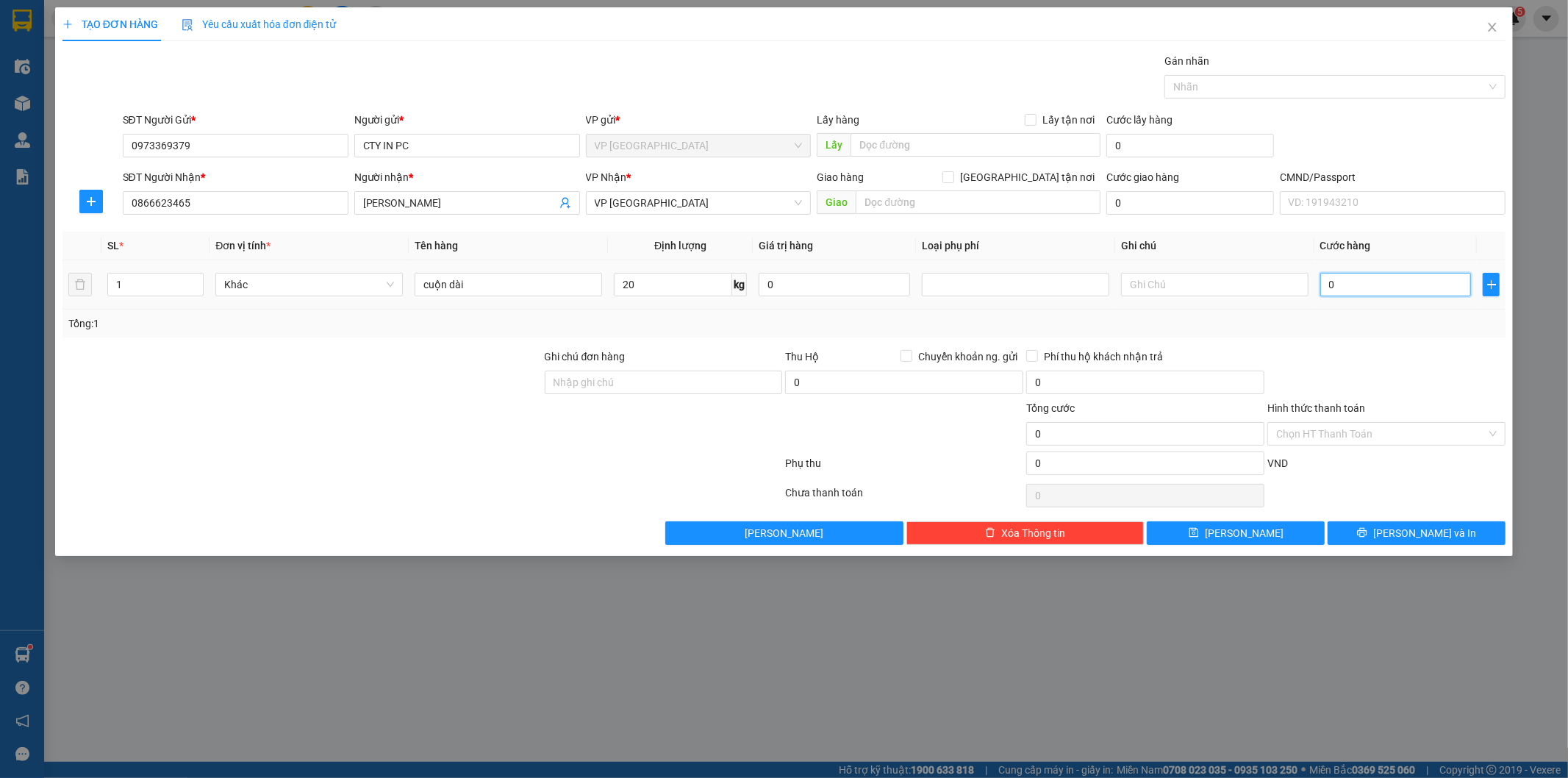
type input "6"
type input "60"
type input "60.000"
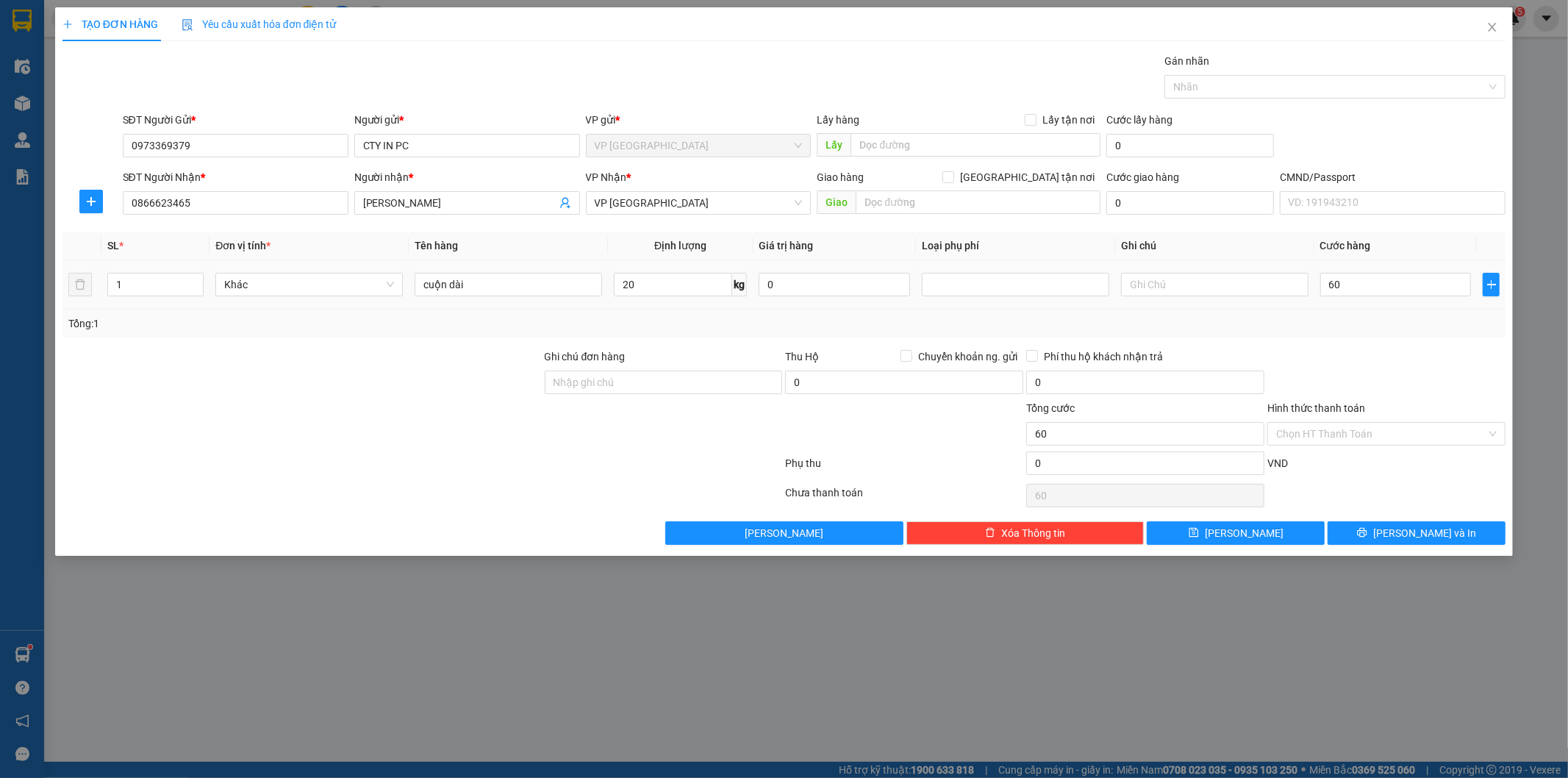
type input "60.000"
drag, startPoint x: 1371, startPoint y: 347, endPoint x: 1405, endPoint y: 518, distance: 174.3
click at [1375, 359] on div "Transit Pickup Surcharge Ids Transit Deliver Surcharge Ids Transit Deliver Surc…" at bounding box center [784, 299] width 1444 height 492
click at [1403, 530] on button "[PERSON_NAME] và In" at bounding box center [1417, 532] width 178 height 23
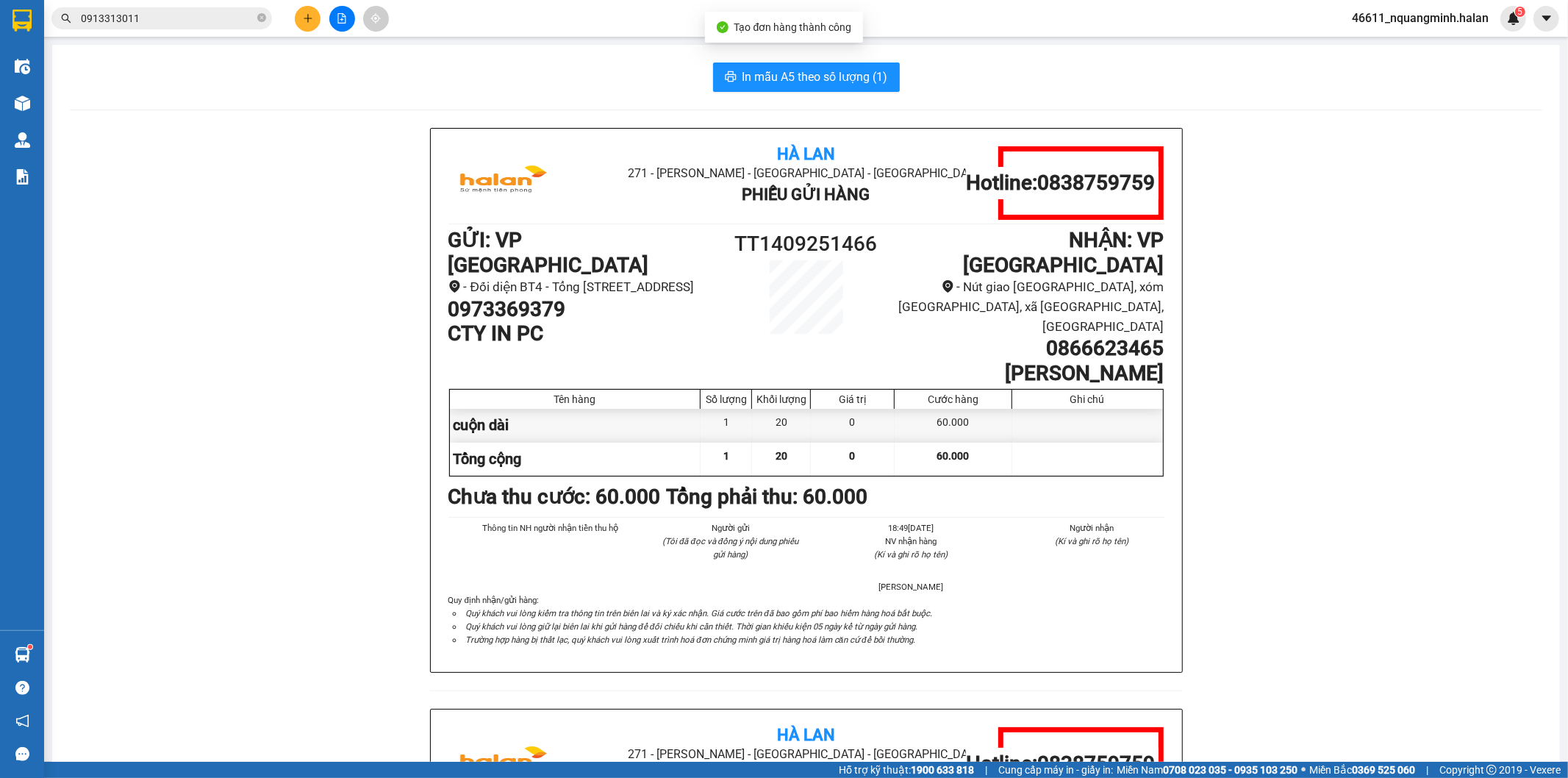
click at [792, 63] on button "In mẫu A5 theo số lượng (1)" at bounding box center [806, 77] width 187 height 29
click at [787, 79] on span "In mẫu A5 theo số lượng (1)" at bounding box center [816, 76] width 146 height 18
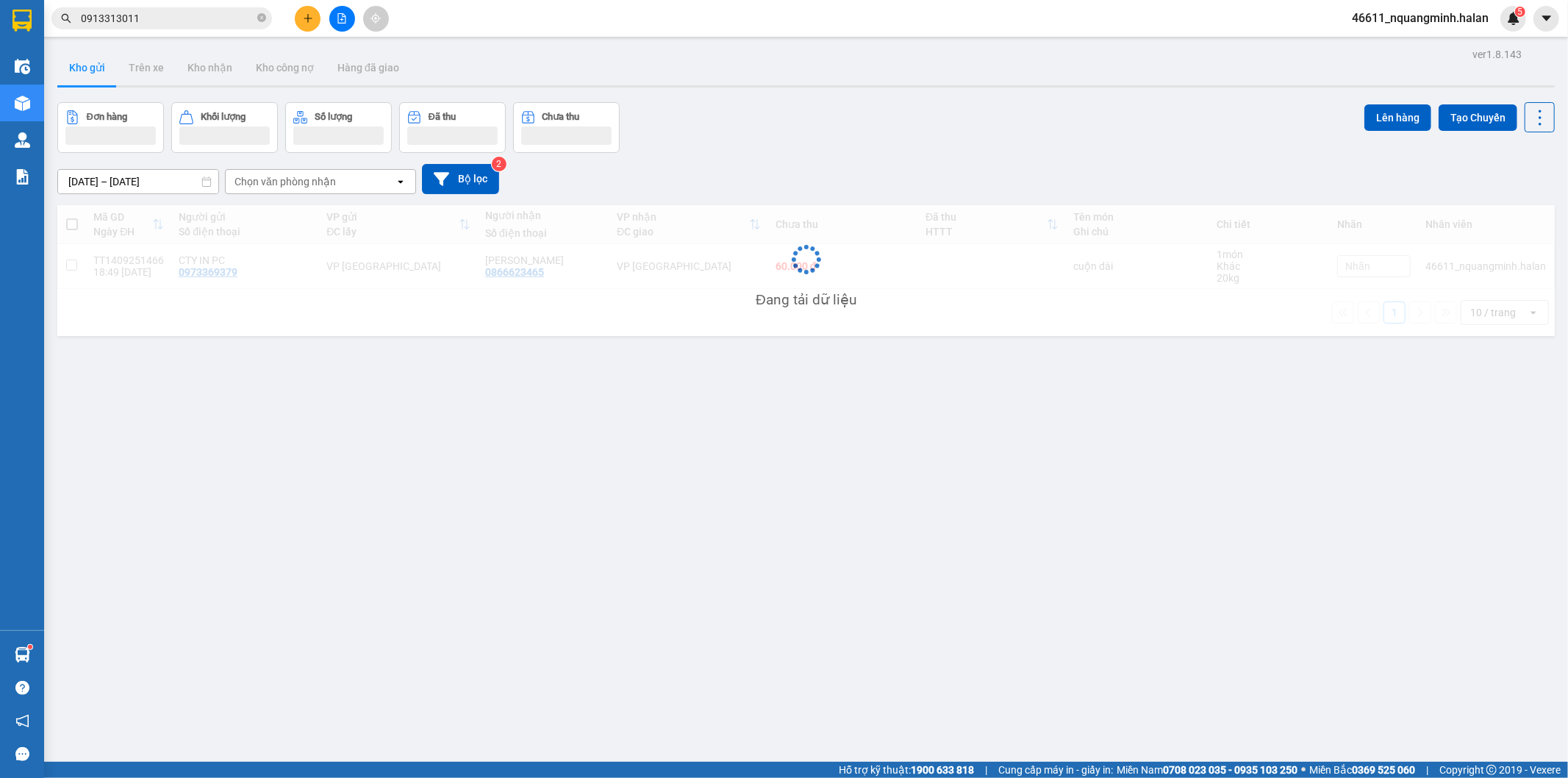
click at [1008, 89] on div "ver 1.8.143 Kho gửi Trên xe Kho nhận Kho công nợ Hàng đã giao Đơn hàng Khối lượ…" at bounding box center [805, 433] width 1509 height 778
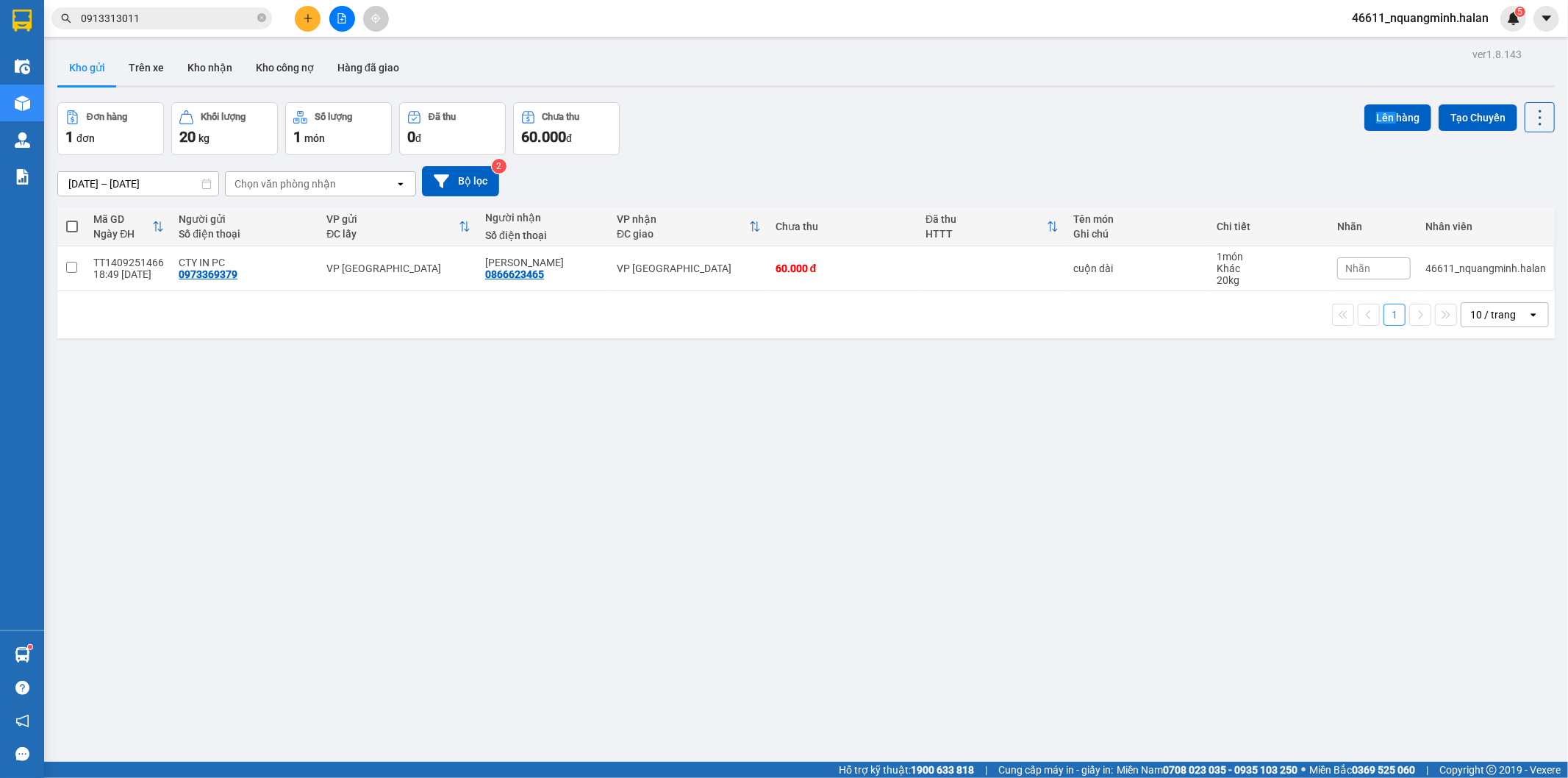
drag, startPoint x: 849, startPoint y: 155, endPoint x: 1053, endPoint y: 6, distance: 252.6
click at [1009, 87] on div "ver 1.8.143 Kho gửi Trên xe Kho nhận Kho công nợ Hàng đã giao Đơn hàng 1 đơn Kh…" at bounding box center [805, 433] width 1509 height 778
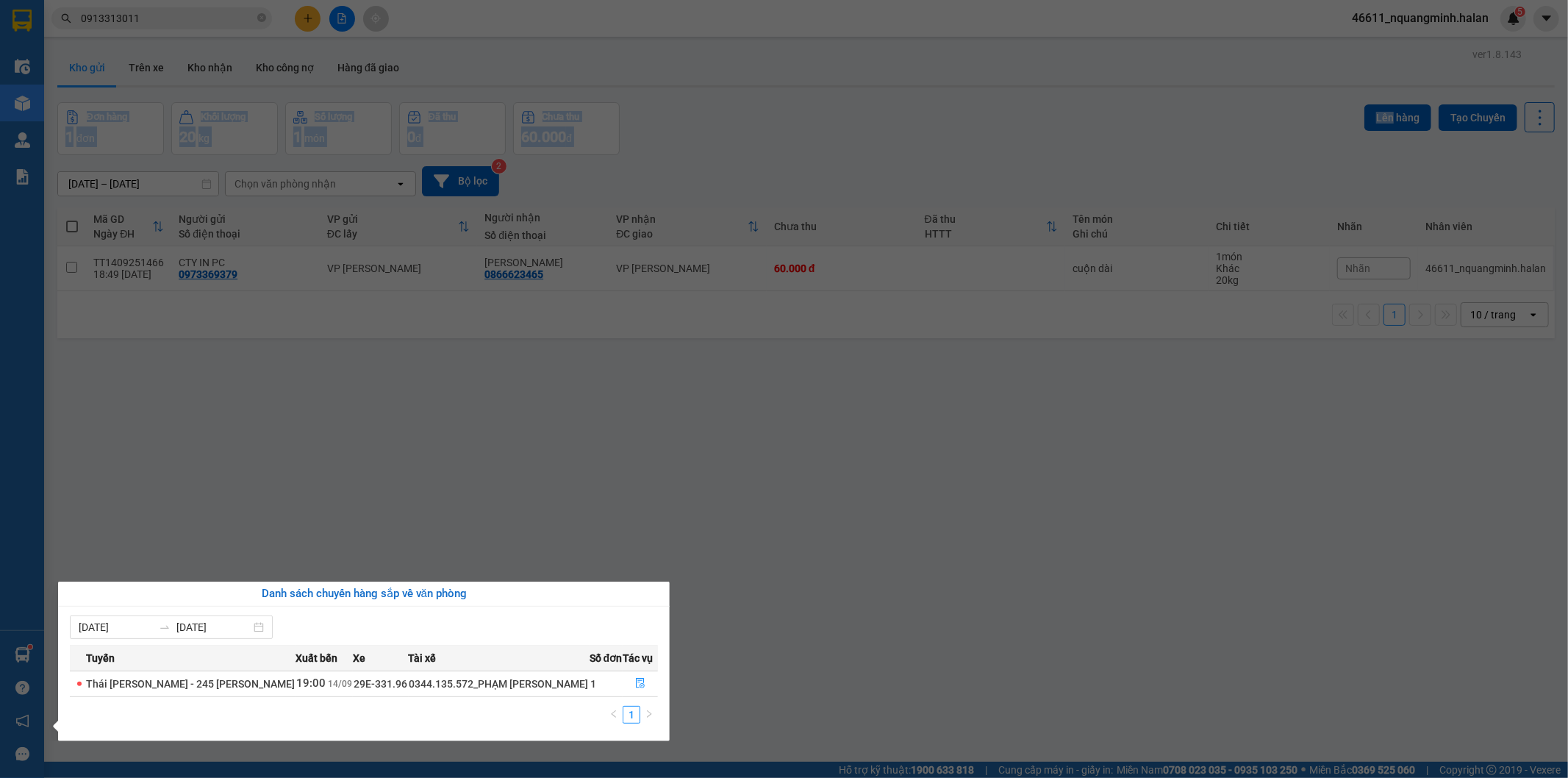
click at [523, 385] on section "Kết quả tìm kiếm ( 42 ) Bộ lọc Mã ĐH Trạng thái Món hàng Thu hộ Tổng cước Chưa …" at bounding box center [784, 389] width 1568 height 778
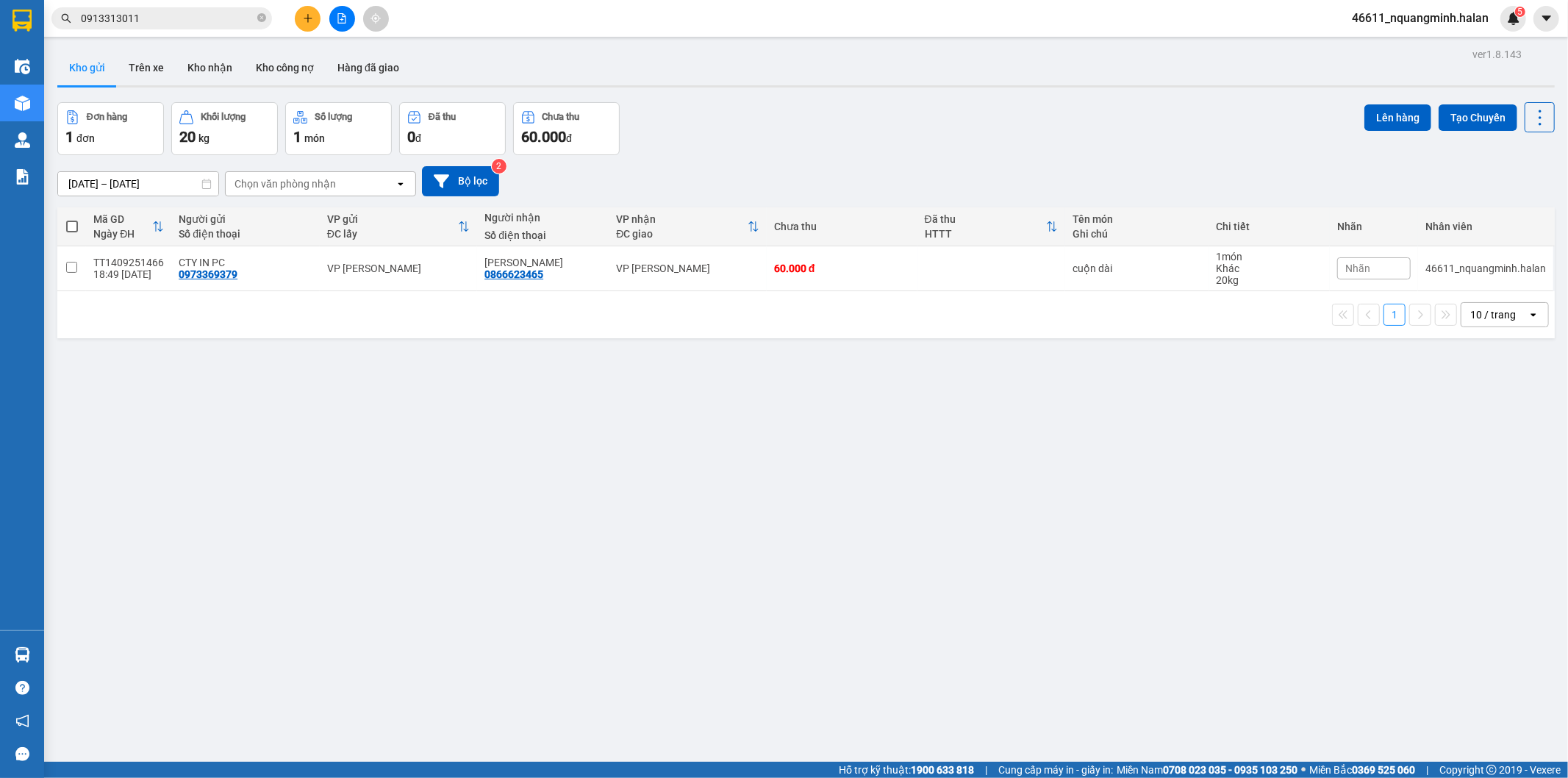
drag, startPoint x: 189, startPoint y: 27, endPoint x: 0, endPoint y: 3, distance: 190.5
click at [0, 13] on section "Kết quả tìm kiếm ( 42 ) Bộ lọc Mã ĐH Trạng thái Món hàng Thu hộ Tổng cước Chưa …" at bounding box center [784, 389] width 1568 height 778
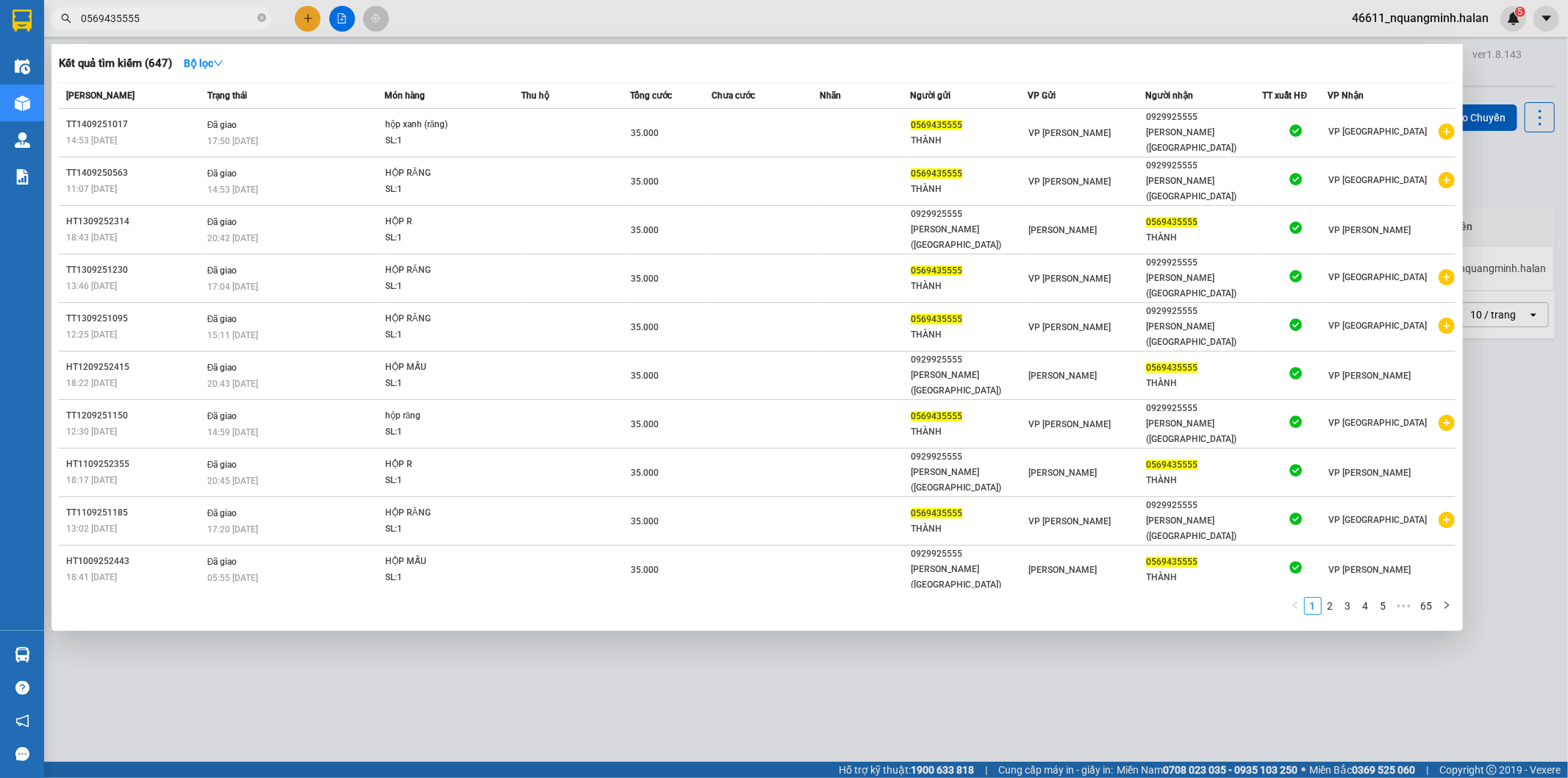
drag, startPoint x: 210, startPoint y: 13, endPoint x: 44, endPoint y: -13, distance: 168.0
click at [44, 0] on html "Kết quả tìm kiếm ( 647 ) Bộ lọc Mã ĐH Trạng thái Món hàng Thu hộ Tổng cước Chưa…" at bounding box center [784, 389] width 1568 height 778
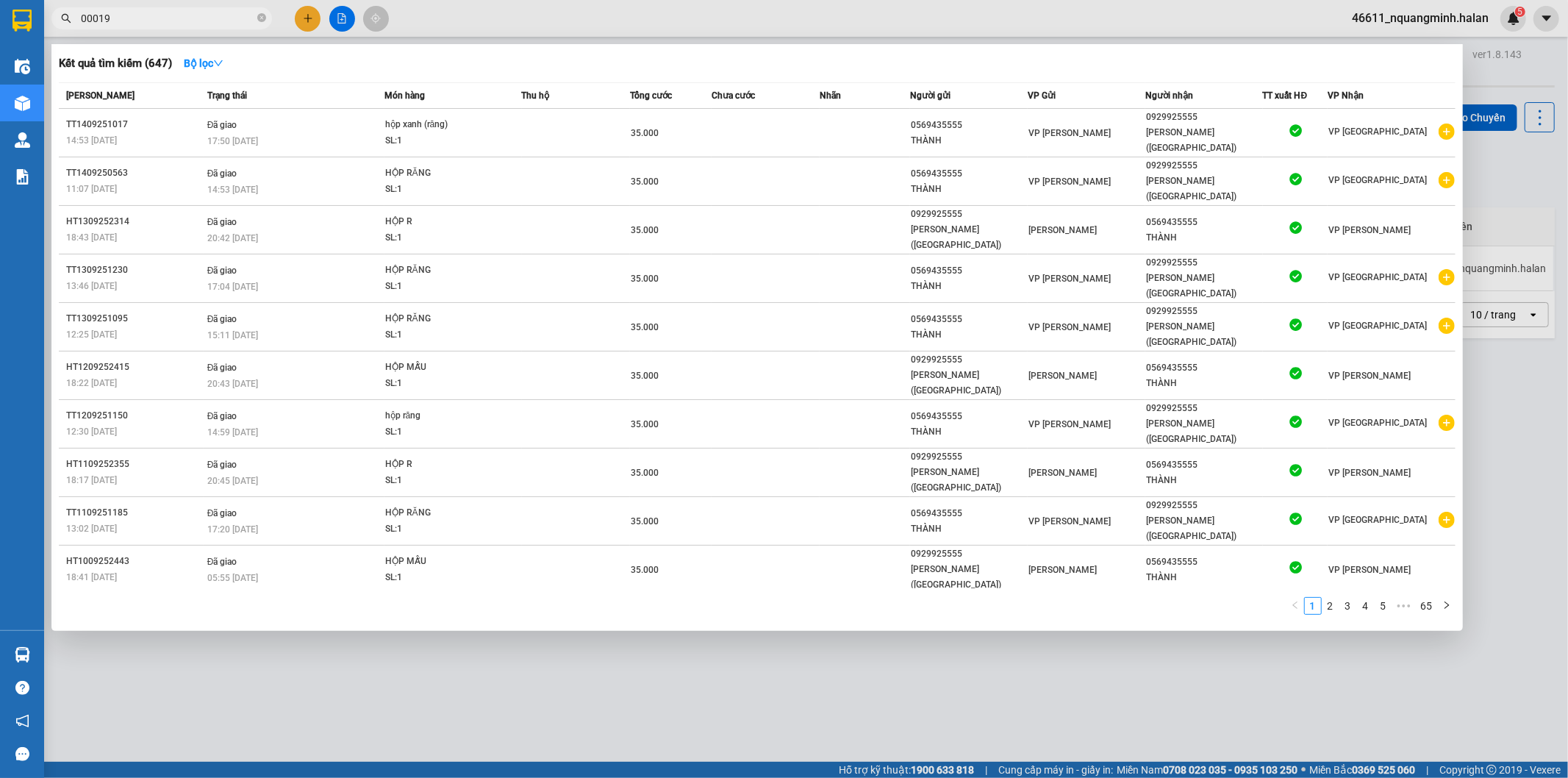
type input "000195"
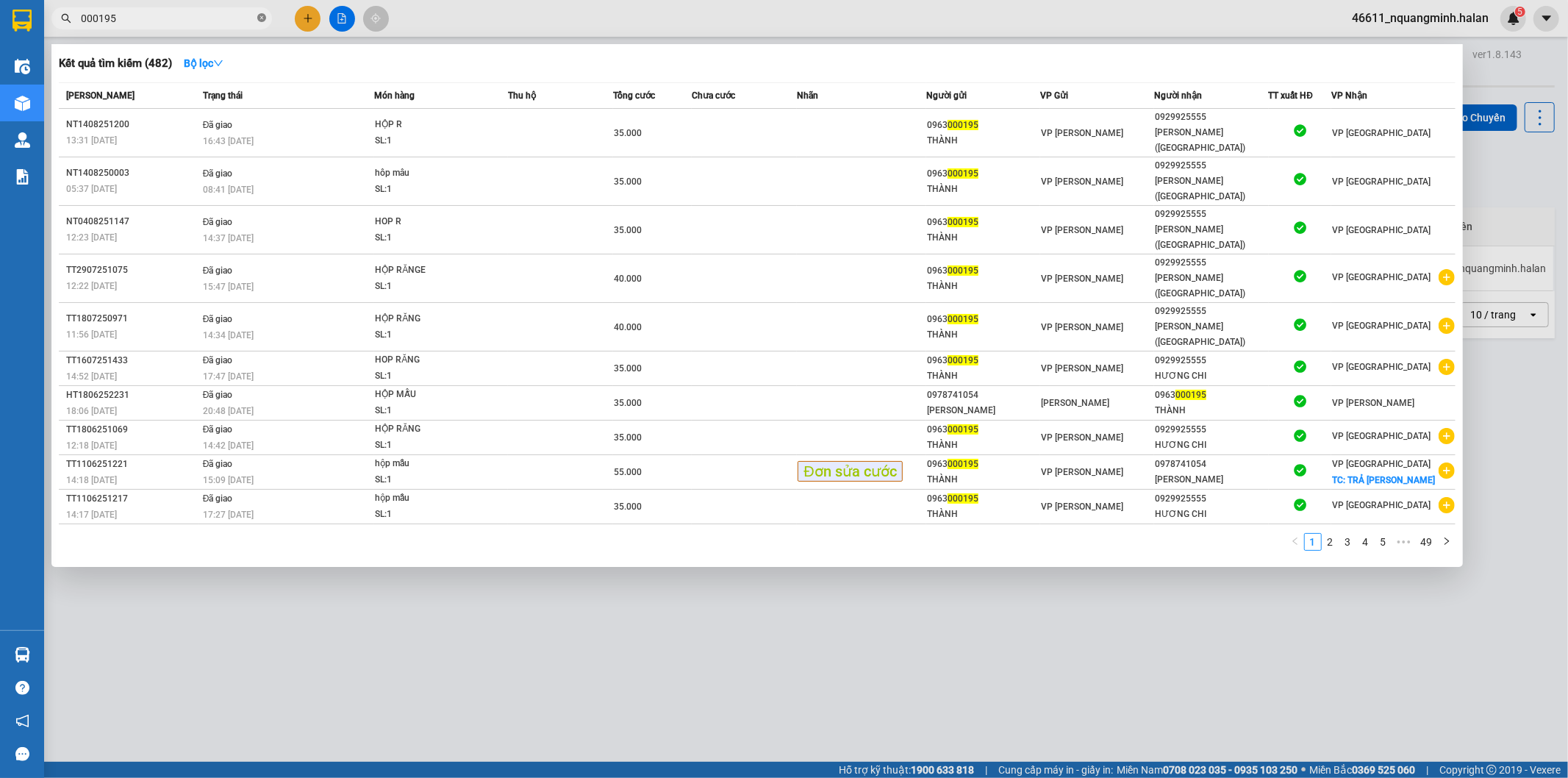
click at [260, 22] on icon "close-circle" at bounding box center [261, 17] width 9 height 9
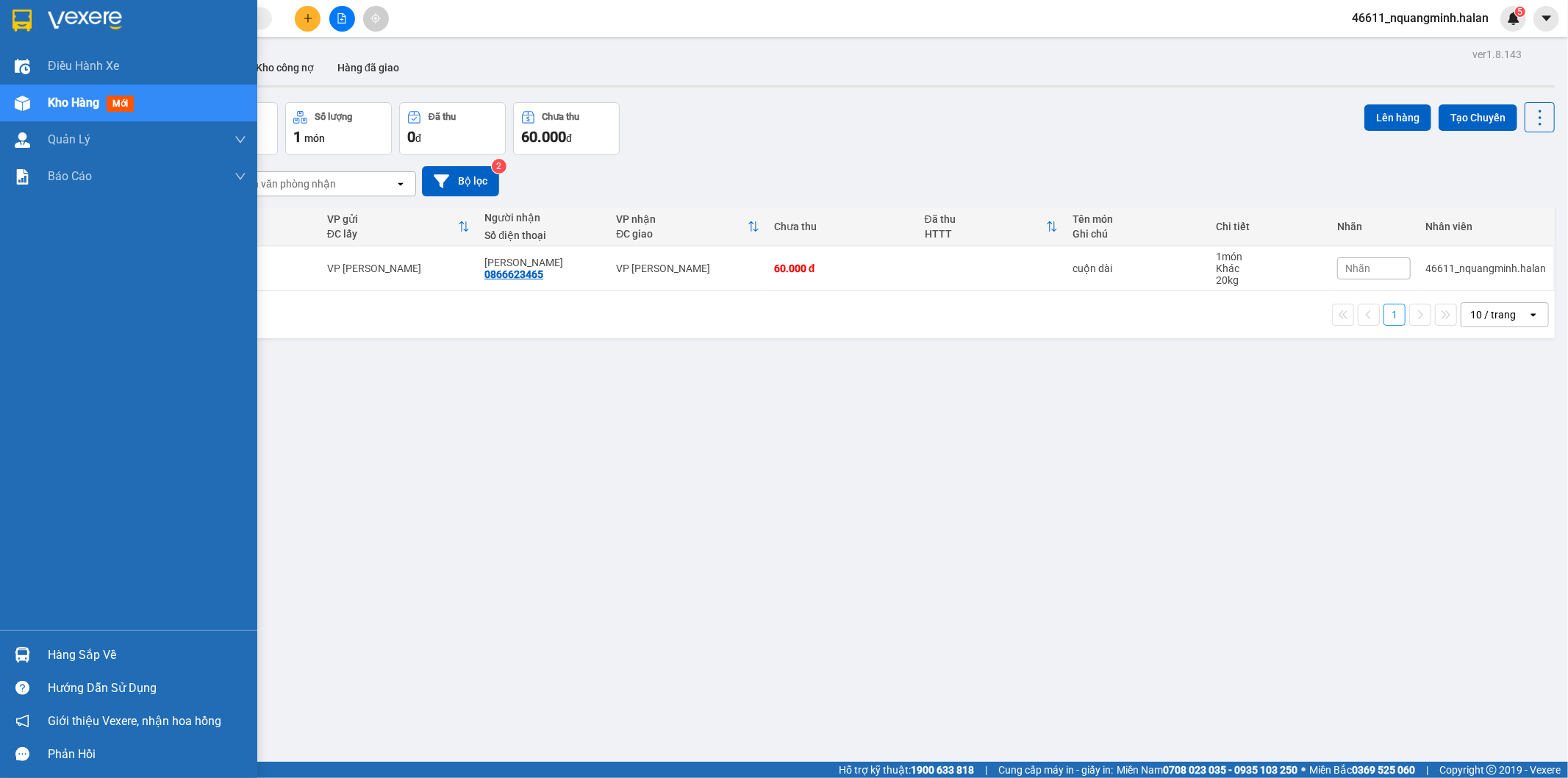
click at [87, 672] on div "Hướng dẫn sử dụng" at bounding box center [129, 687] width 257 height 33
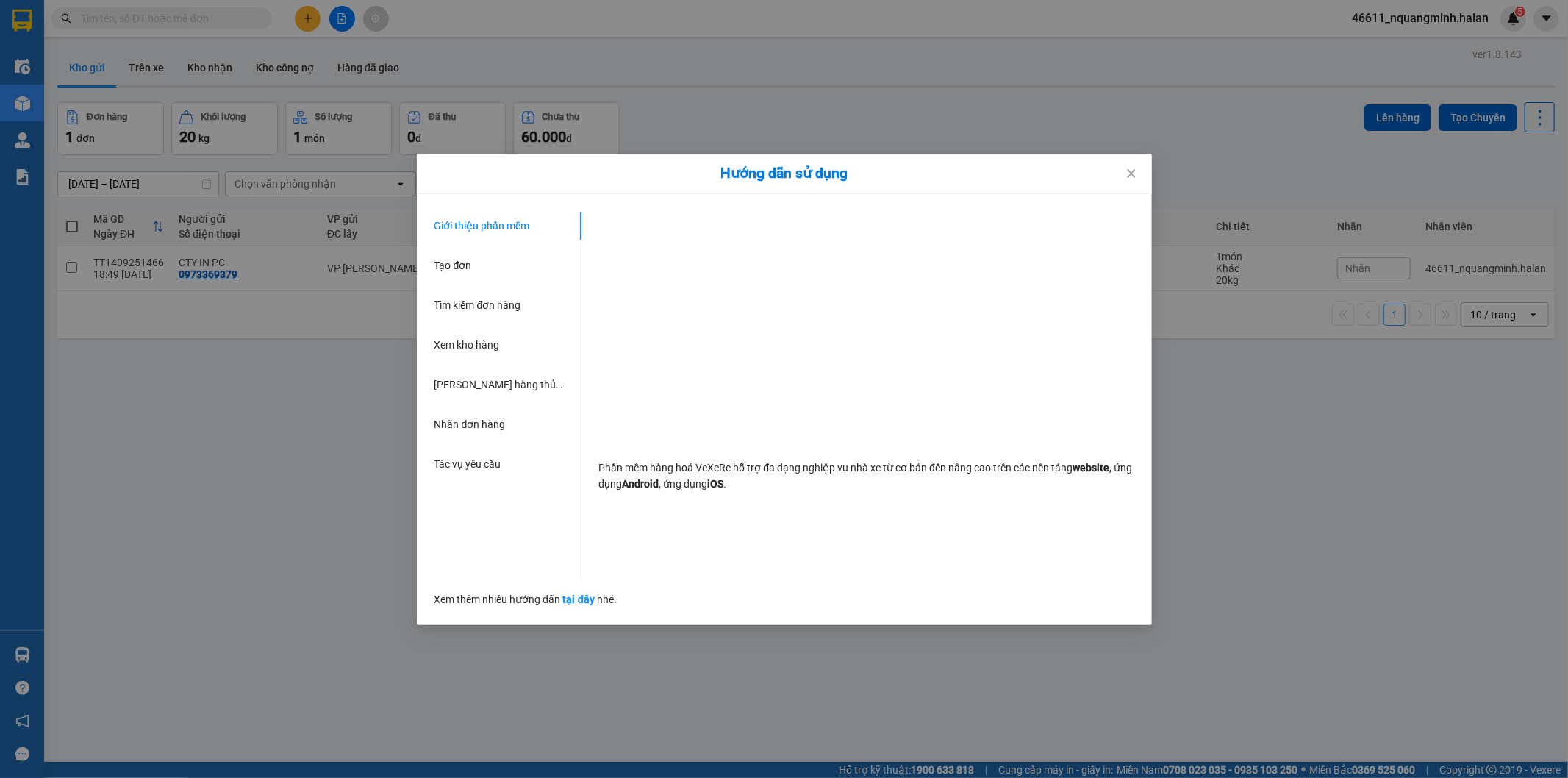
drag, startPoint x: 57, startPoint y: 697, endPoint x: 0, endPoint y: 650, distance: 73.9
click at [49, 686] on div "Hướng dẫn sử dụng Giới thiệu phần mềm Tạo đơn Tìm kiếm đơn hàng Xem kho hàng Lê…" at bounding box center [784, 389] width 1568 height 778
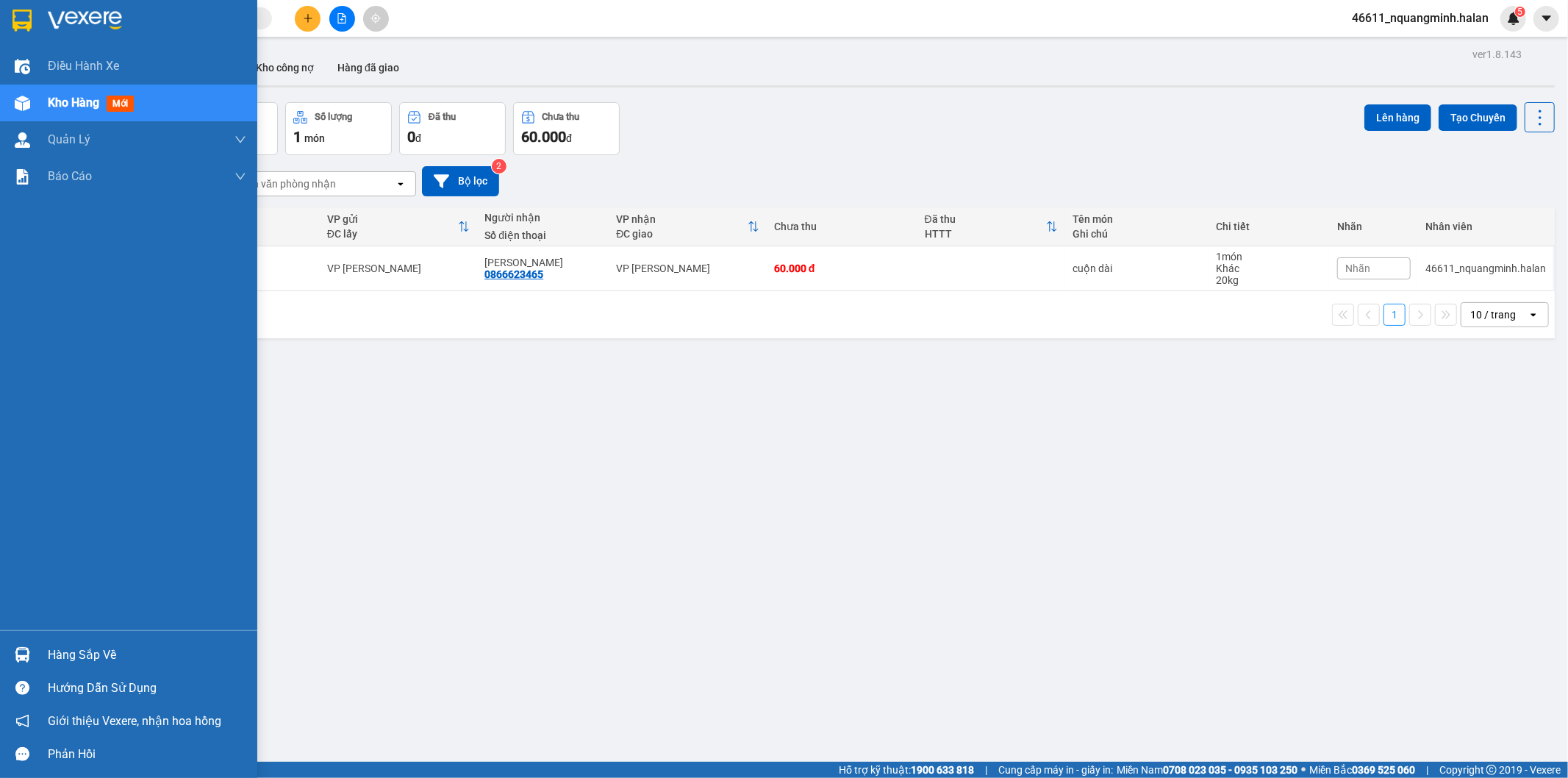
click at [0, 648] on div "Hàng sắp về" at bounding box center [129, 655] width 257 height 33
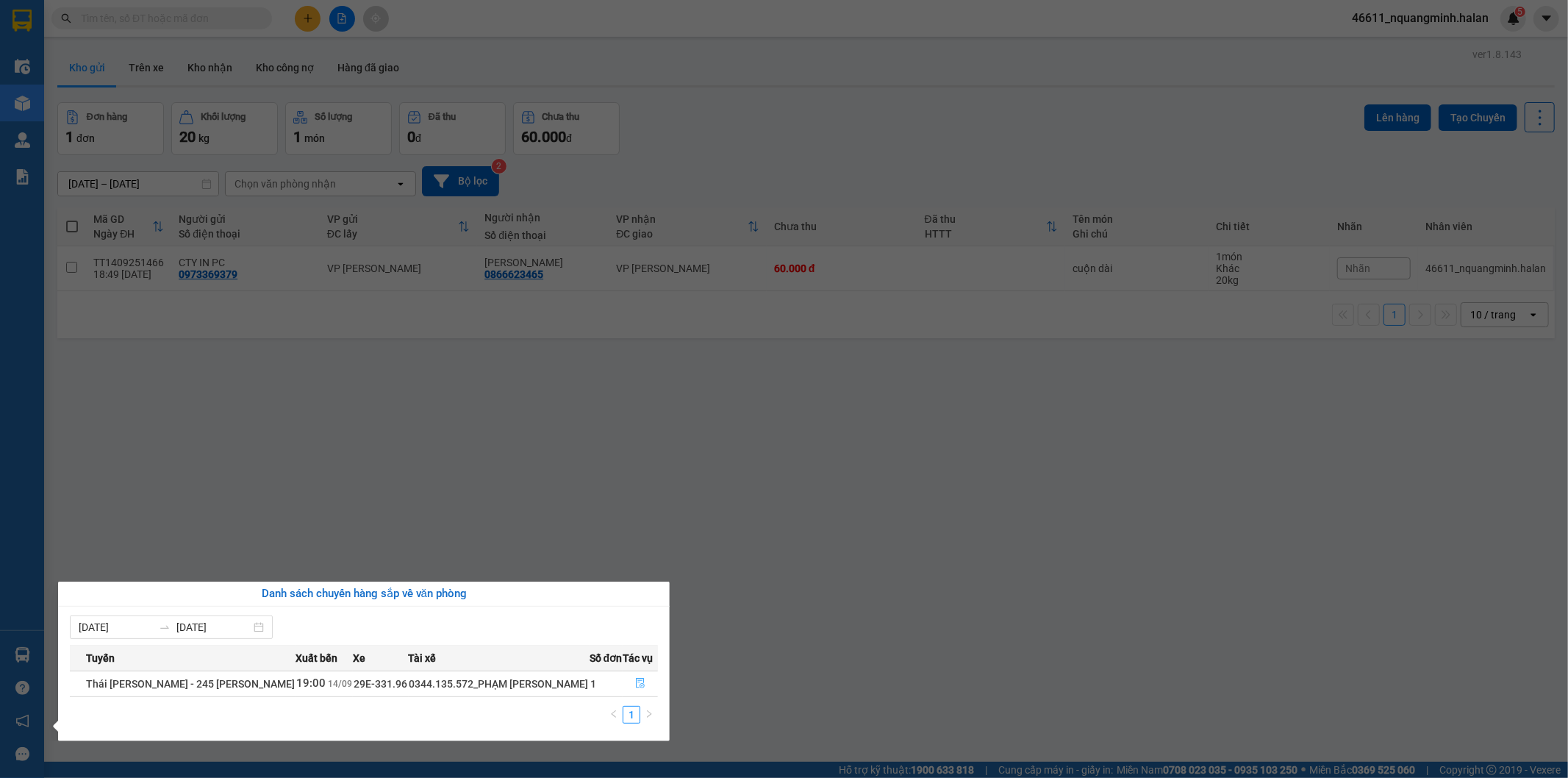
click at [635, 682] on icon "file-done" at bounding box center [640, 683] width 10 height 10
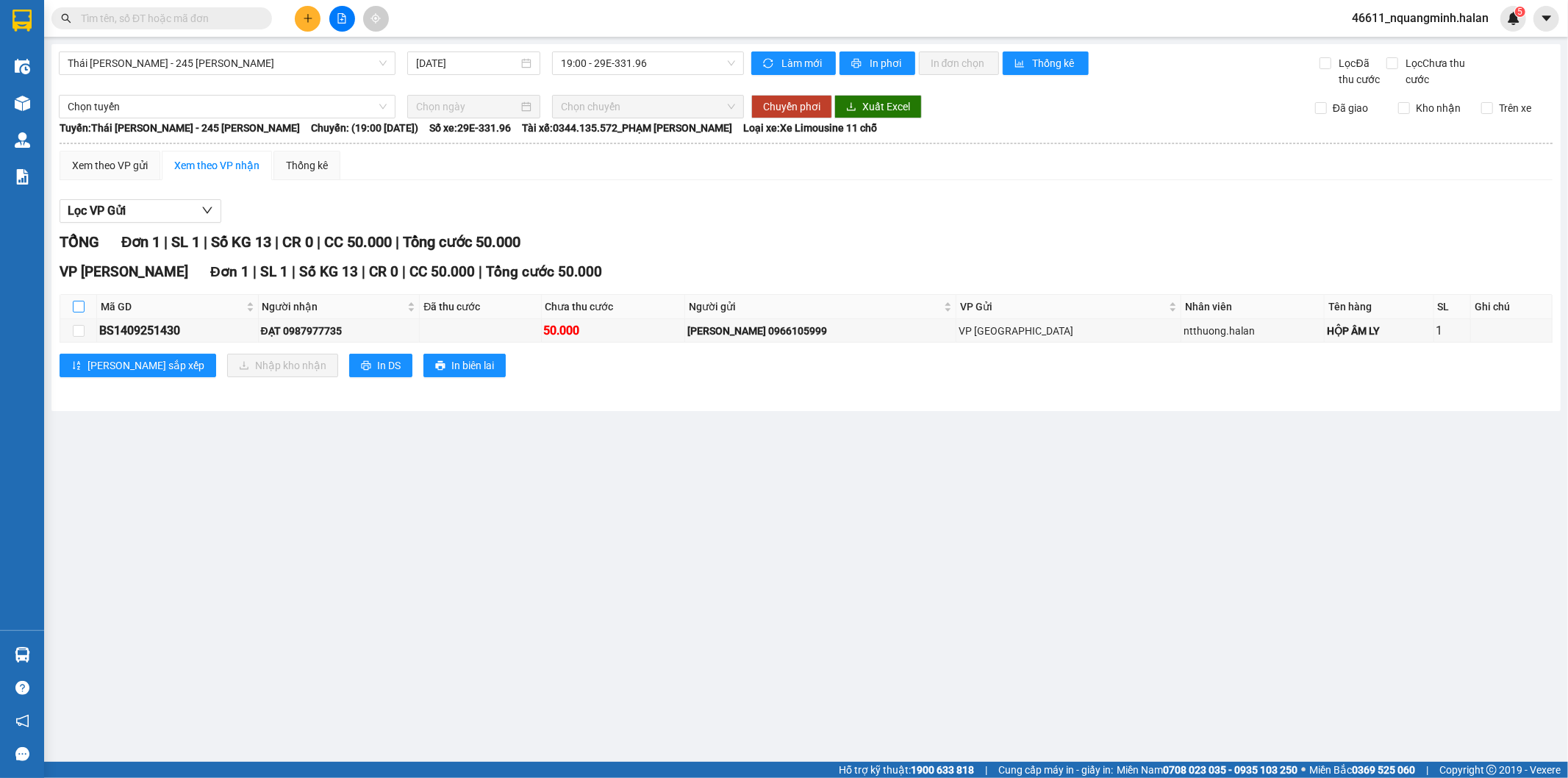
drag, startPoint x: 80, startPoint y: 304, endPoint x: 270, endPoint y: 378, distance: 203.9
click at [81, 303] on input "checkbox" at bounding box center [79, 307] width 12 height 12
checkbox input "true"
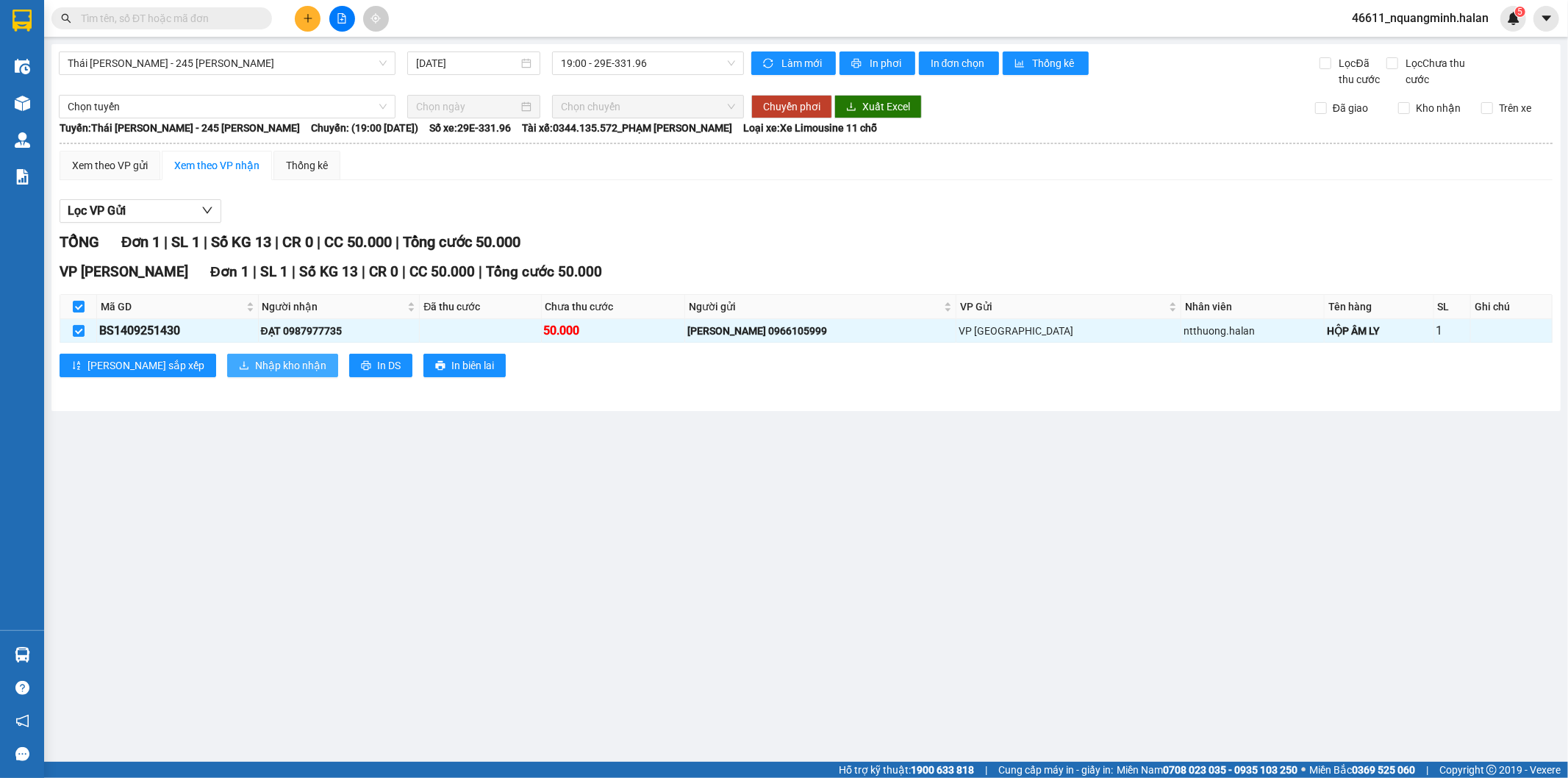
click at [255, 374] on span "Nhập kho nhận" at bounding box center [290, 365] width 71 height 16
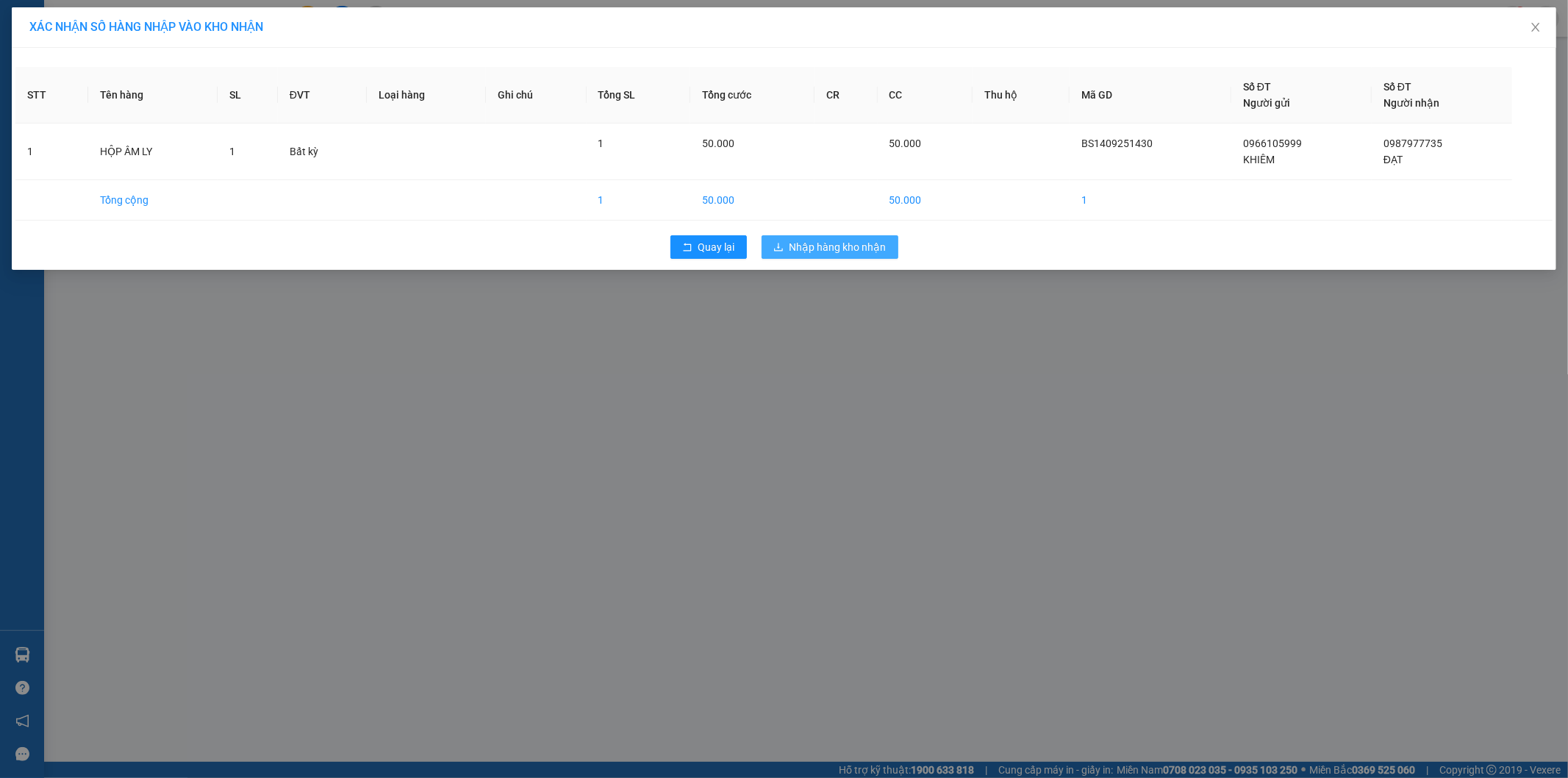
click at [860, 242] on span "Nhập hàng kho nhận" at bounding box center [837, 247] width 97 height 16
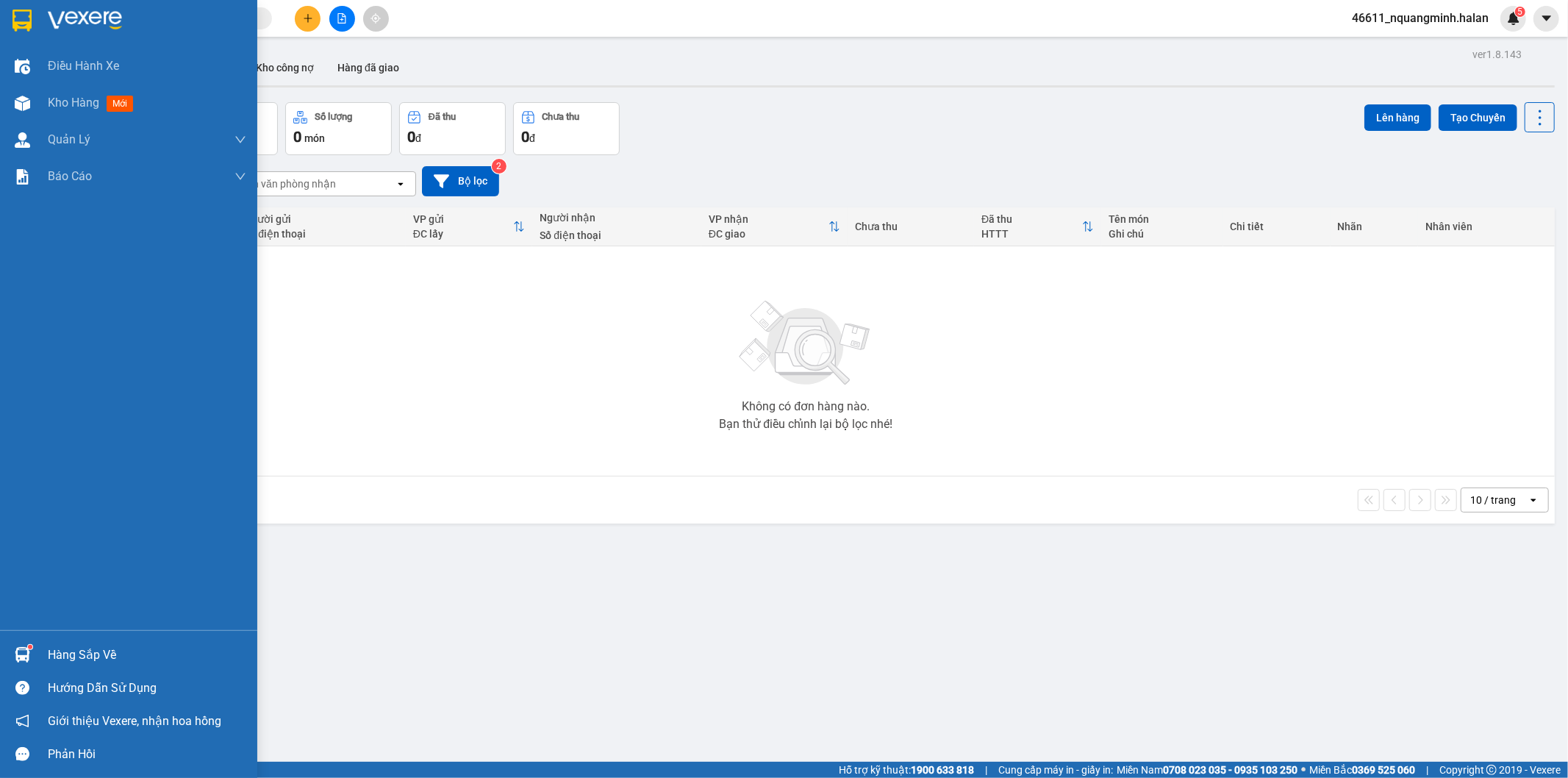
click at [100, 649] on div "Hàng sắp về" at bounding box center [147, 655] width 199 height 22
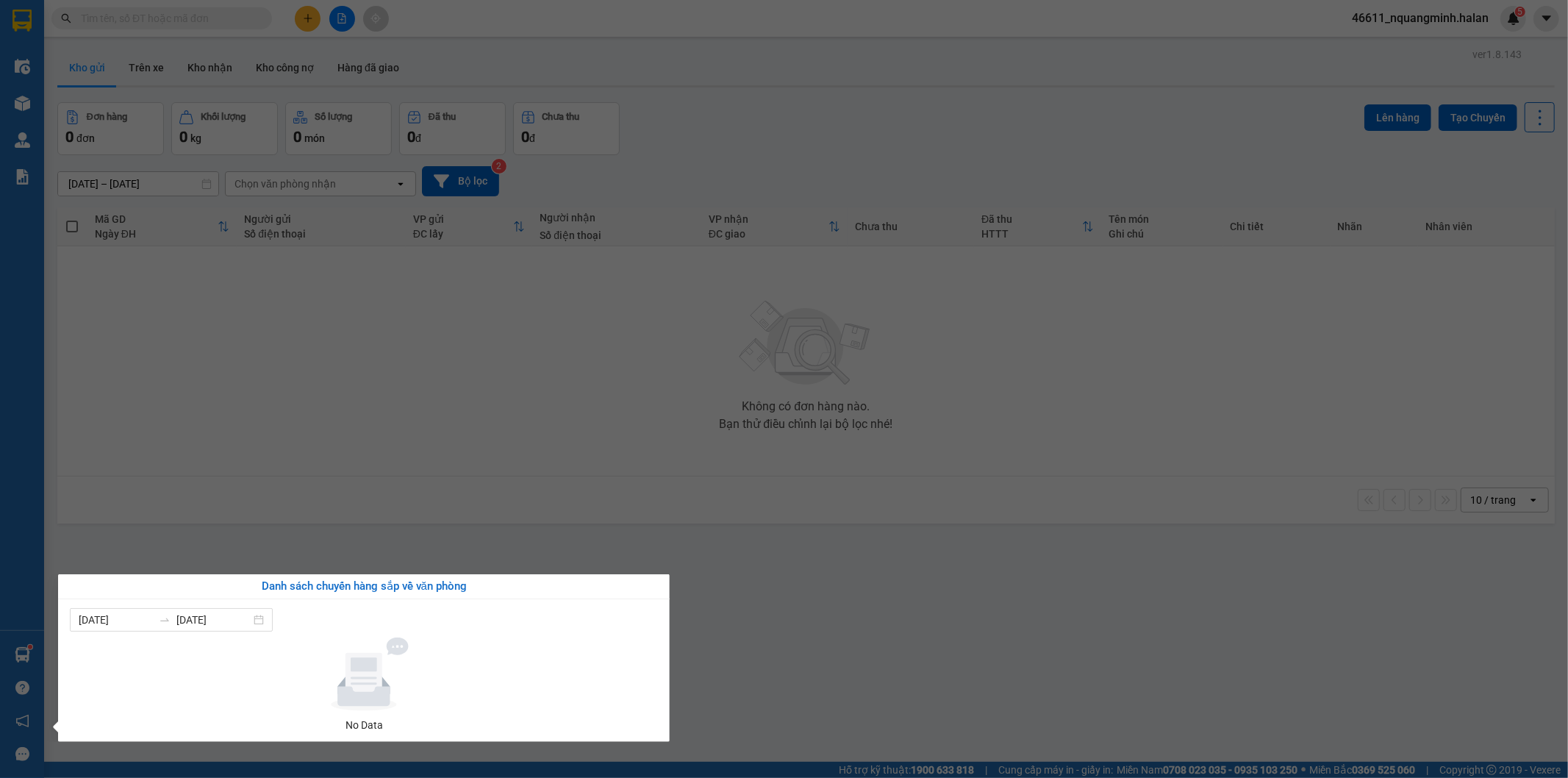
drag, startPoint x: 1047, startPoint y: 548, endPoint x: 713, endPoint y: 662, distance: 352.9
click at [1016, 559] on section "Kết quả tìm kiếm ( 482 ) Bộ lọc Mã ĐH Trạng thái Món hàng Thu hộ Tổng cước Chưa…" at bounding box center [784, 389] width 1568 height 778
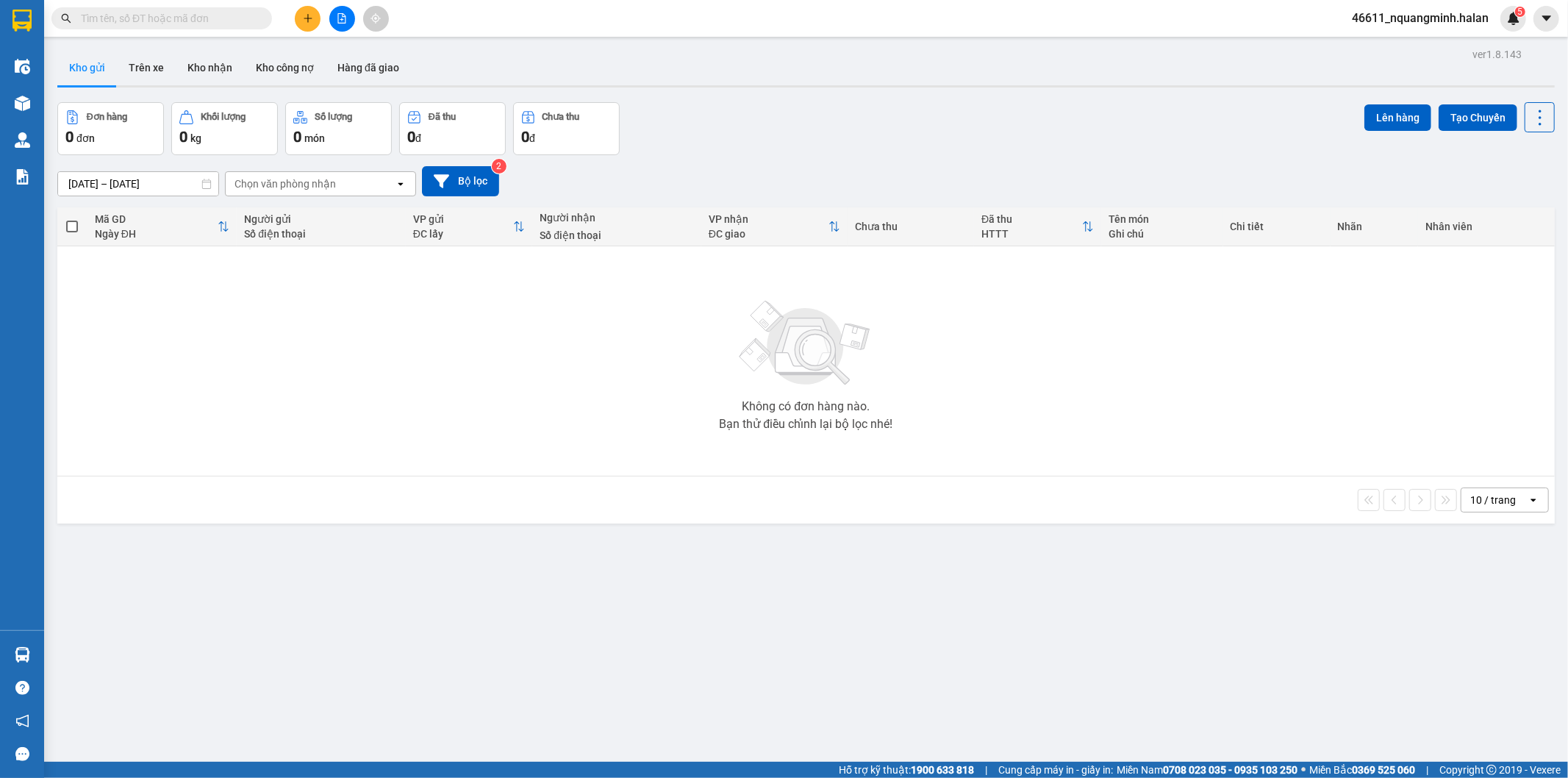
drag, startPoint x: 230, startPoint y: 432, endPoint x: 250, endPoint y: 444, distance: 23.3
click at [230, 432] on div "Không có đơn hàng nào. Bạn thử điều chỉnh lại bộ lọc nhé!" at bounding box center [806, 361] width 1483 height 220
click at [230, 26] on input "text" at bounding box center [167, 18] width 173 height 16
click at [318, 11] on button at bounding box center [308, 19] width 26 height 26
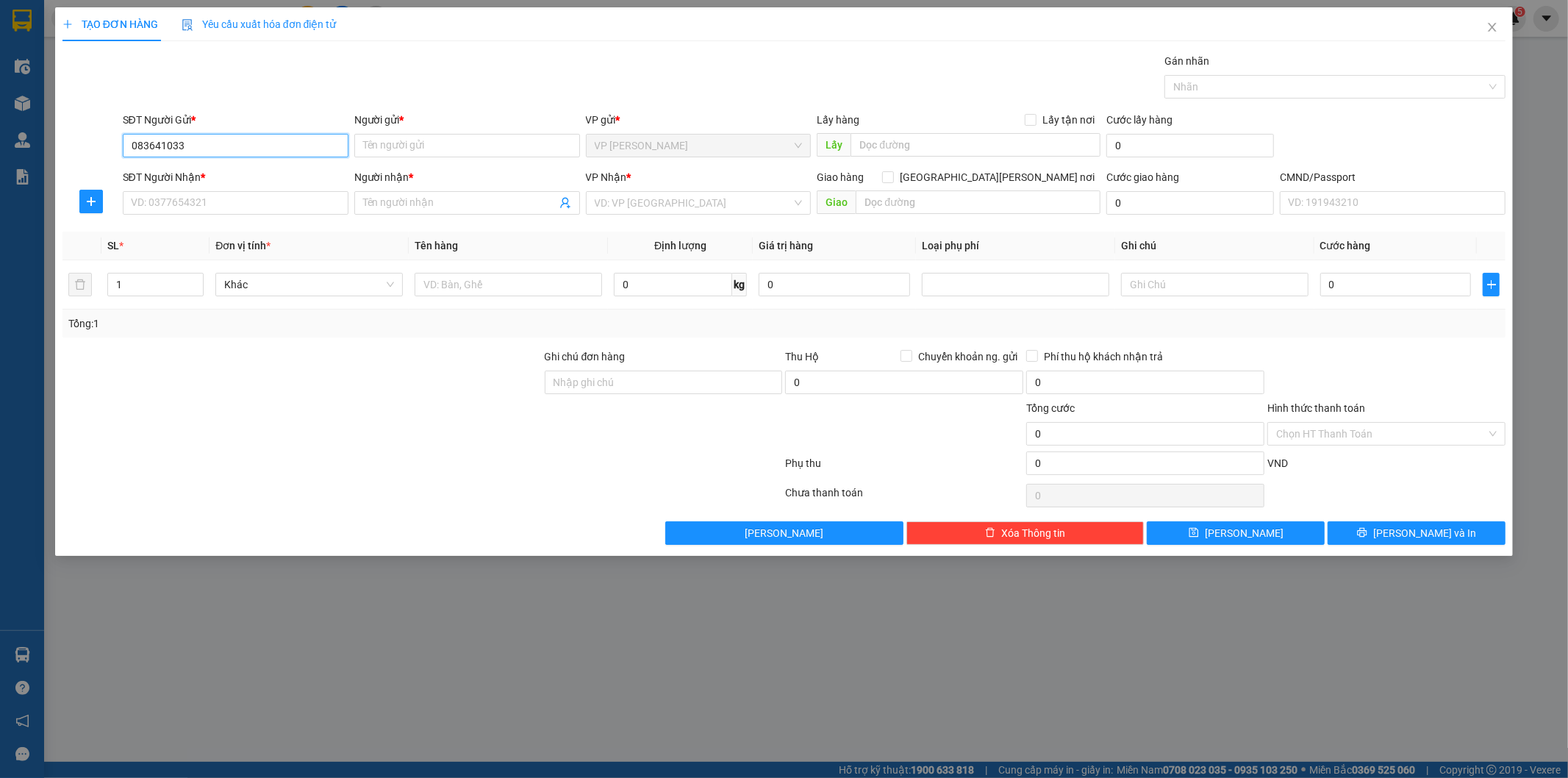
type input "0836410333"
click at [221, 165] on div "0836410333 - VP TÂN TRIỀU" at bounding box center [235, 174] width 225 height 23
type input "VP TÂN TRIỀU"
type input "0836410333"
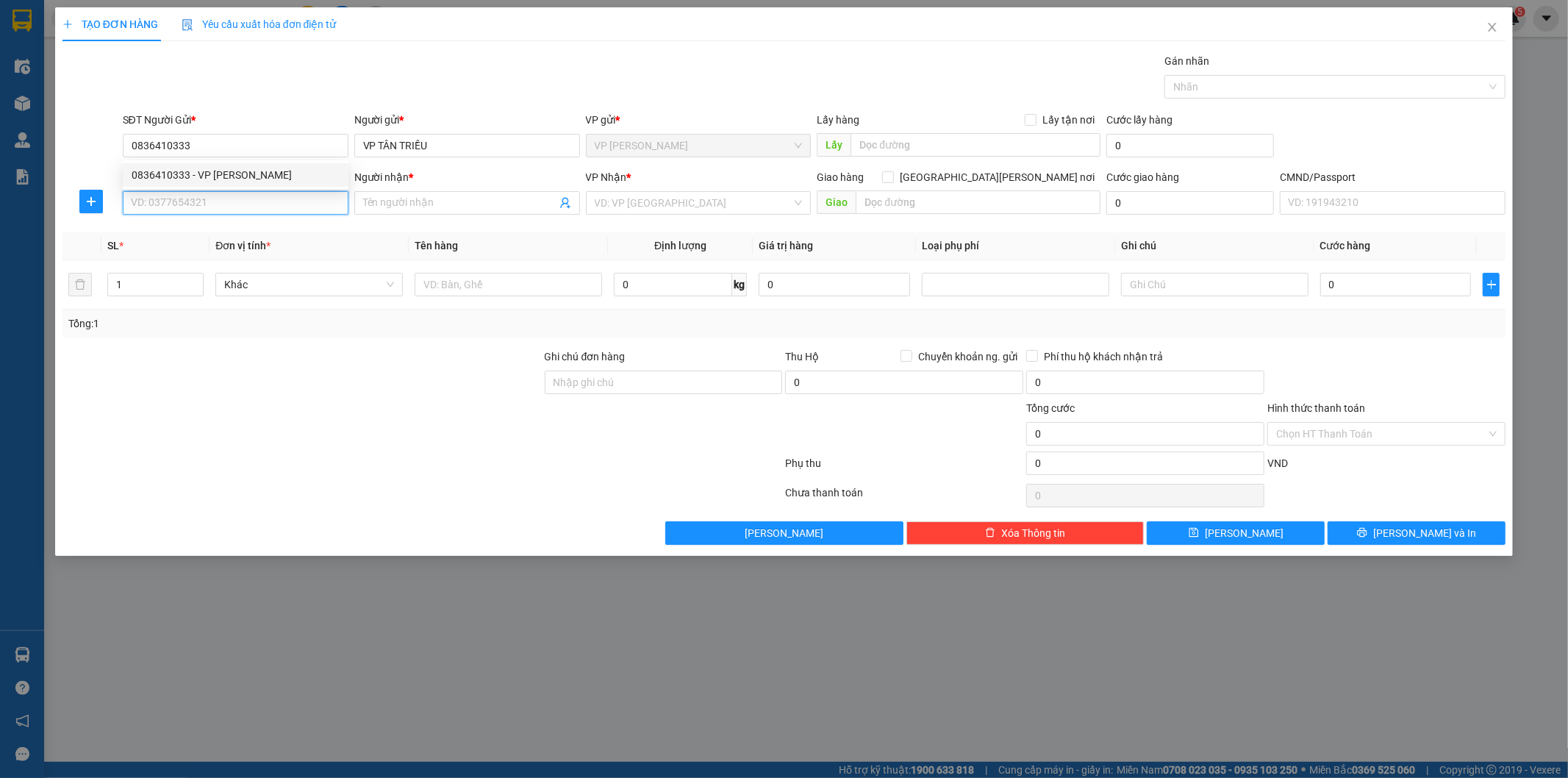
drag, startPoint x: 232, startPoint y: 205, endPoint x: 277, endPoint y: 101, distance: 113.3
click at [232, 206] on input "SĐT Người Nhận *" at bounding box center [235, 202] width 225 height 23
click at [251, 231] on div "0988900284 - NGỌC KT" at bounding box center [236, 232] width 208 height 16
type input "0988900284"
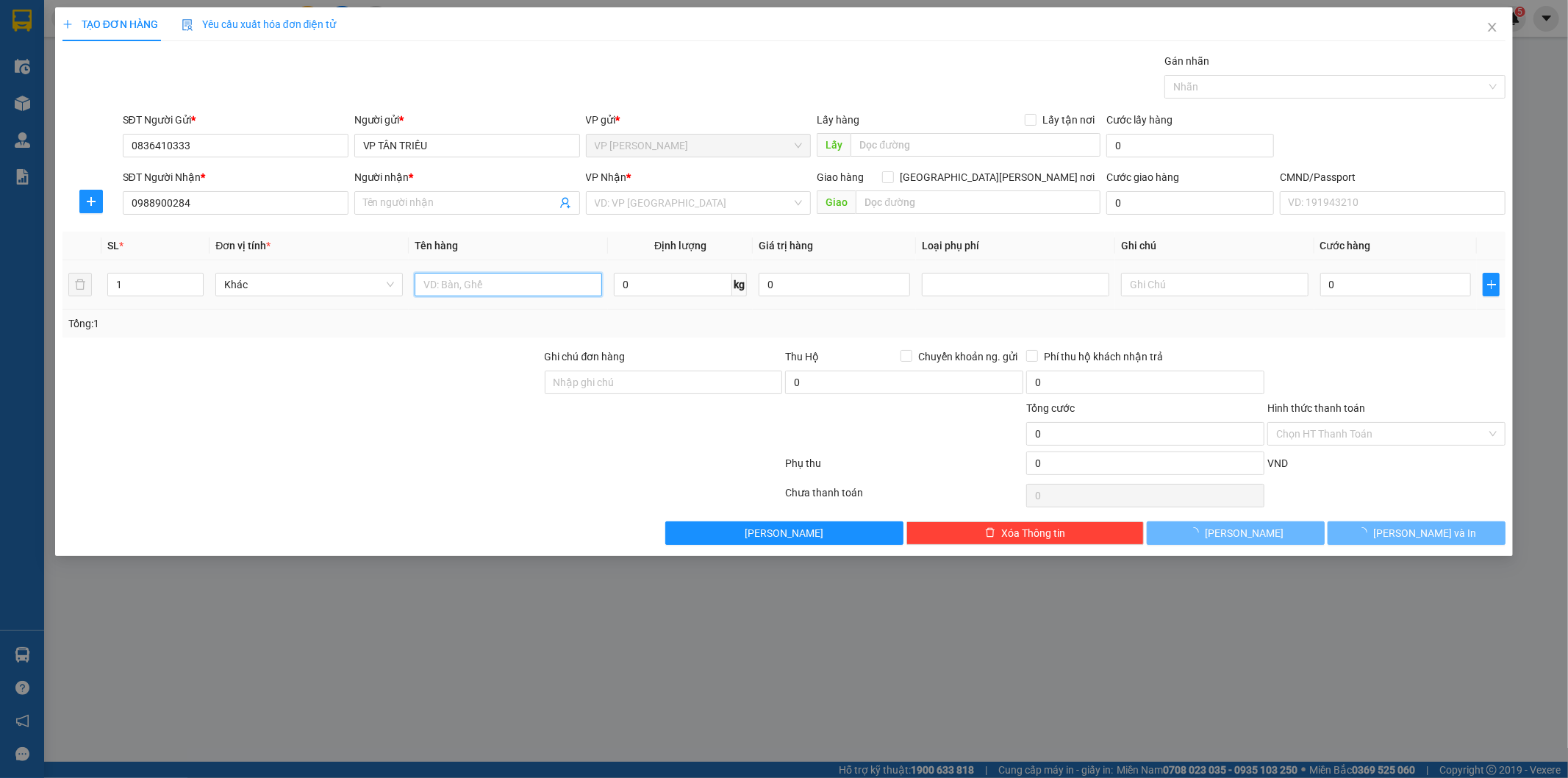
click at [494, 290] on input "text" at bounding box center [508, 284] width 188 height 23
type input "NGỌC KT"
type input "pb báo cáo 14/9"
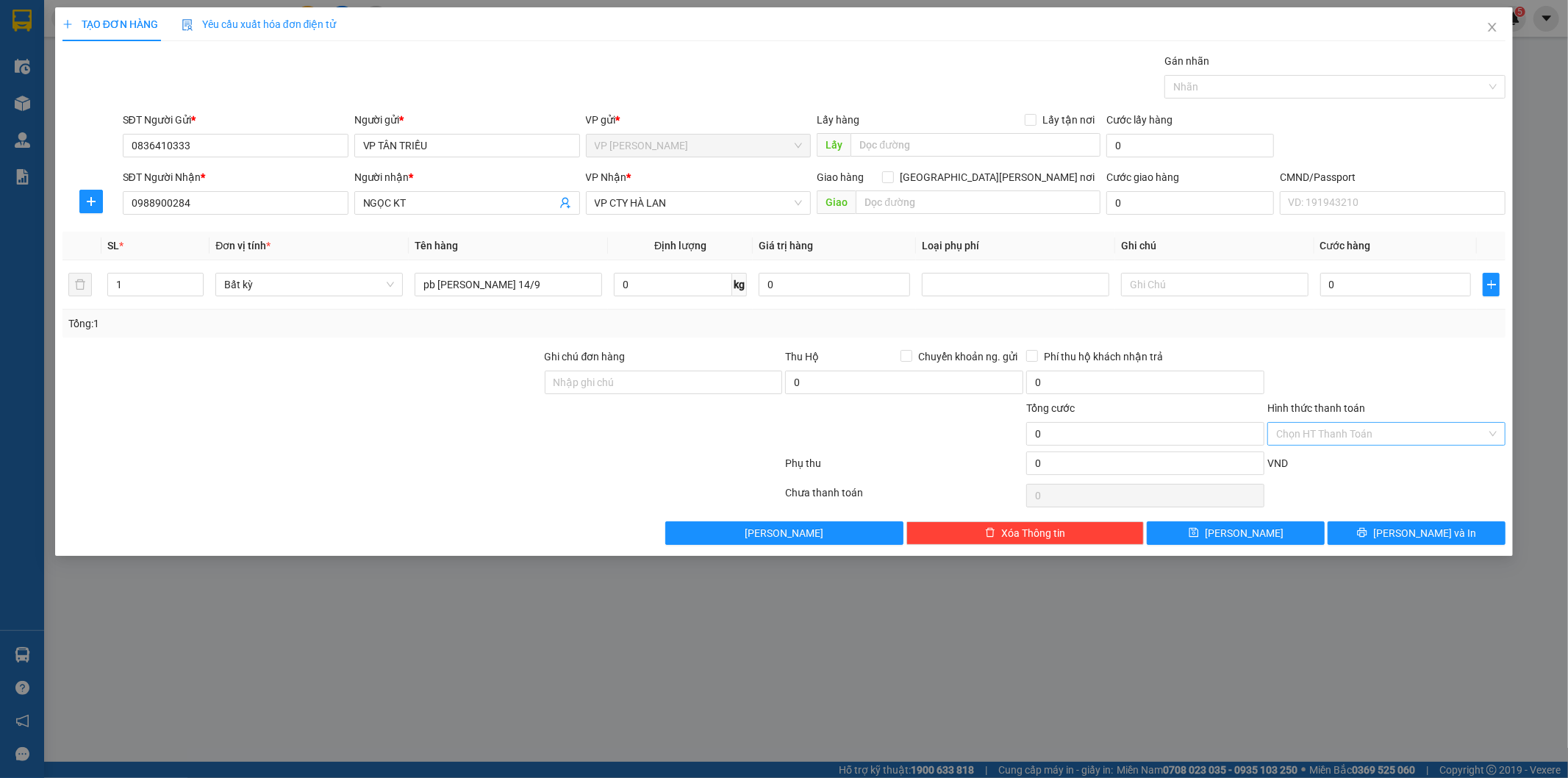
click at [1353, 434] on input "Hình thức thanh toán" at bounding box center [1380, 434] width 210 height 22
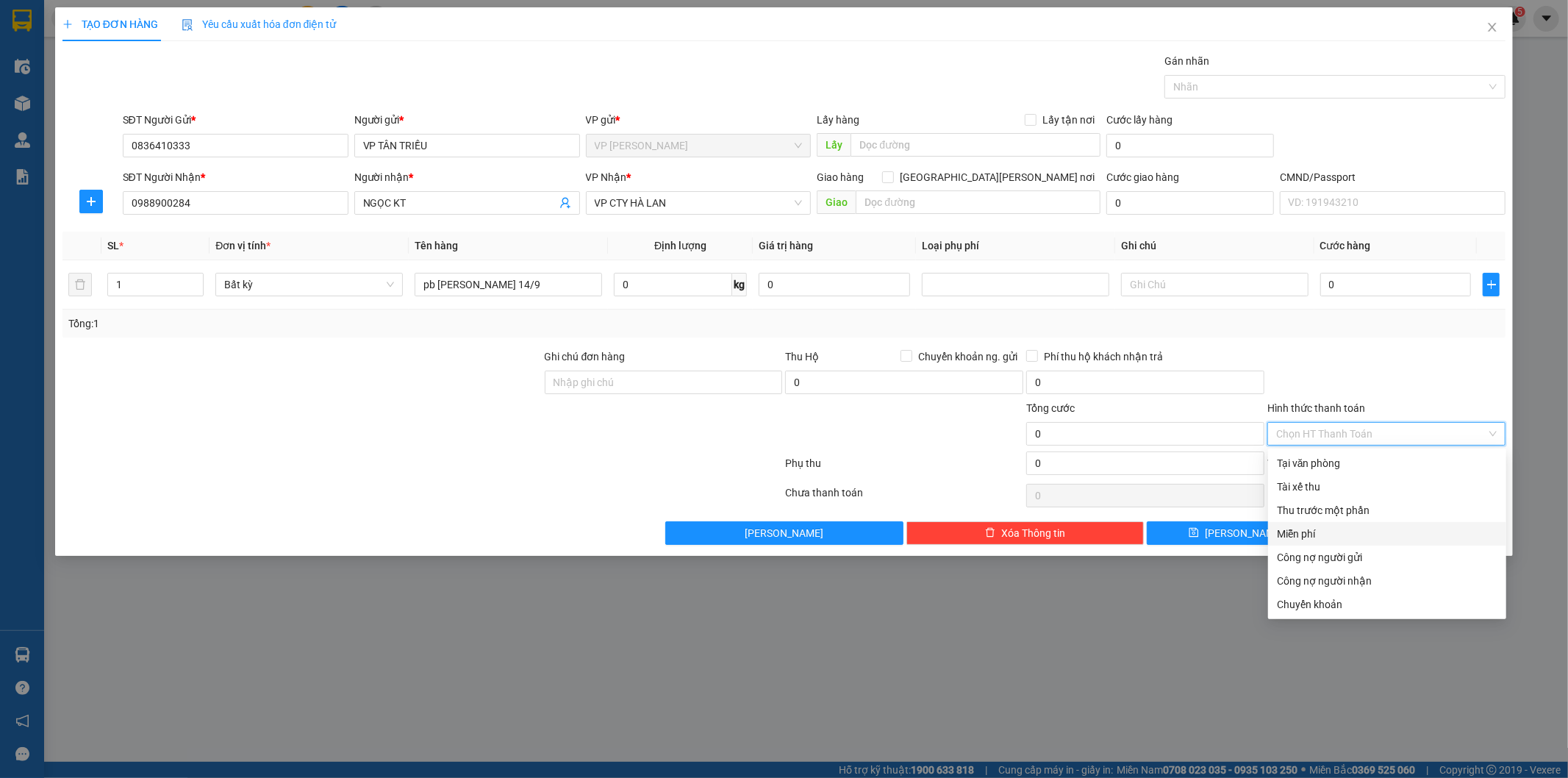
click at [1320, 532] on div "Miễn phí" at bounding box center [1386, 533] width 220 height 16
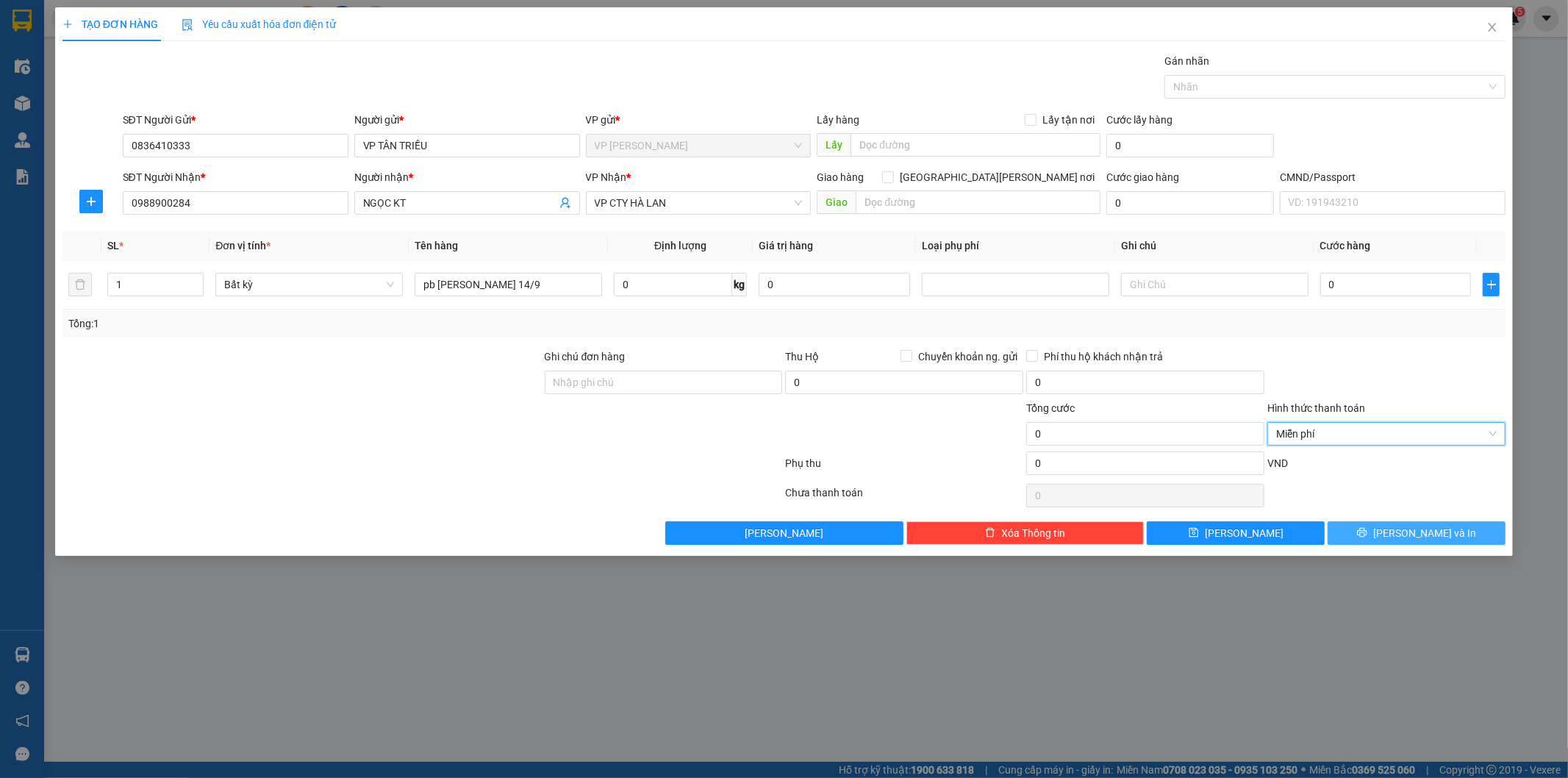
click at [1366, 538] on button "[PERSON_NAME] và In" at bounding box center [1417, 532] width 178 height 23
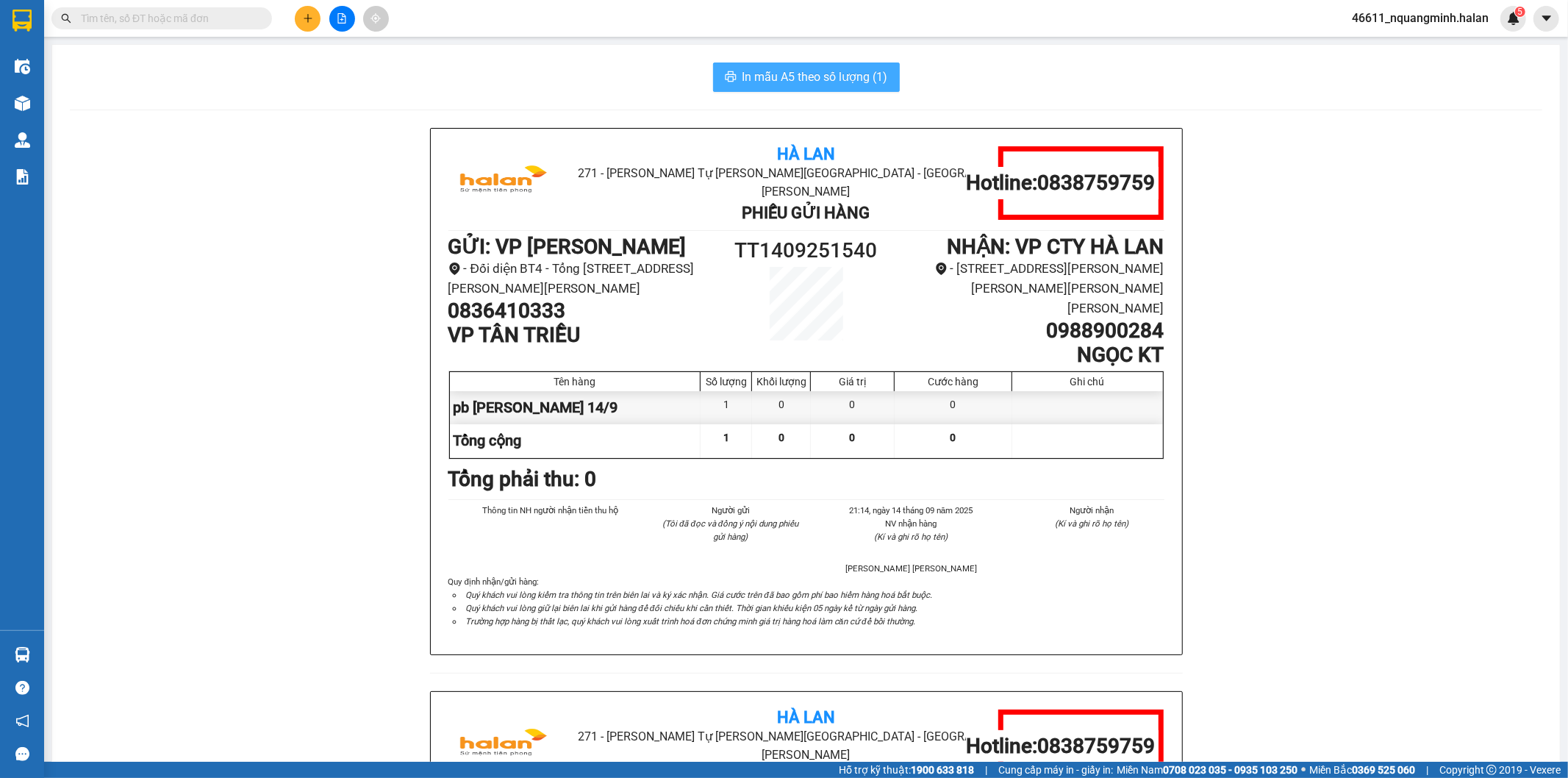
click at [856, 75] on span "In mẫu A5 theo số lượng (1)" at bounding box center [816, 76] width 146 height 18
drag, startPoint x: 572, startPoint y: 61, endPoint x: 560, endPoint y: 59, distance: 12.2
click at [572, 61] on div "In mẫu A5 theo số lượng (1) Hà Lan 271 - Dương Tự Minh - Phường Tân Long - Thái…" at bounding box center [806, 657] width 1508 height 1226
click at [230, 17] on input "text" at bounding box center [167, 18] width 173 height 16
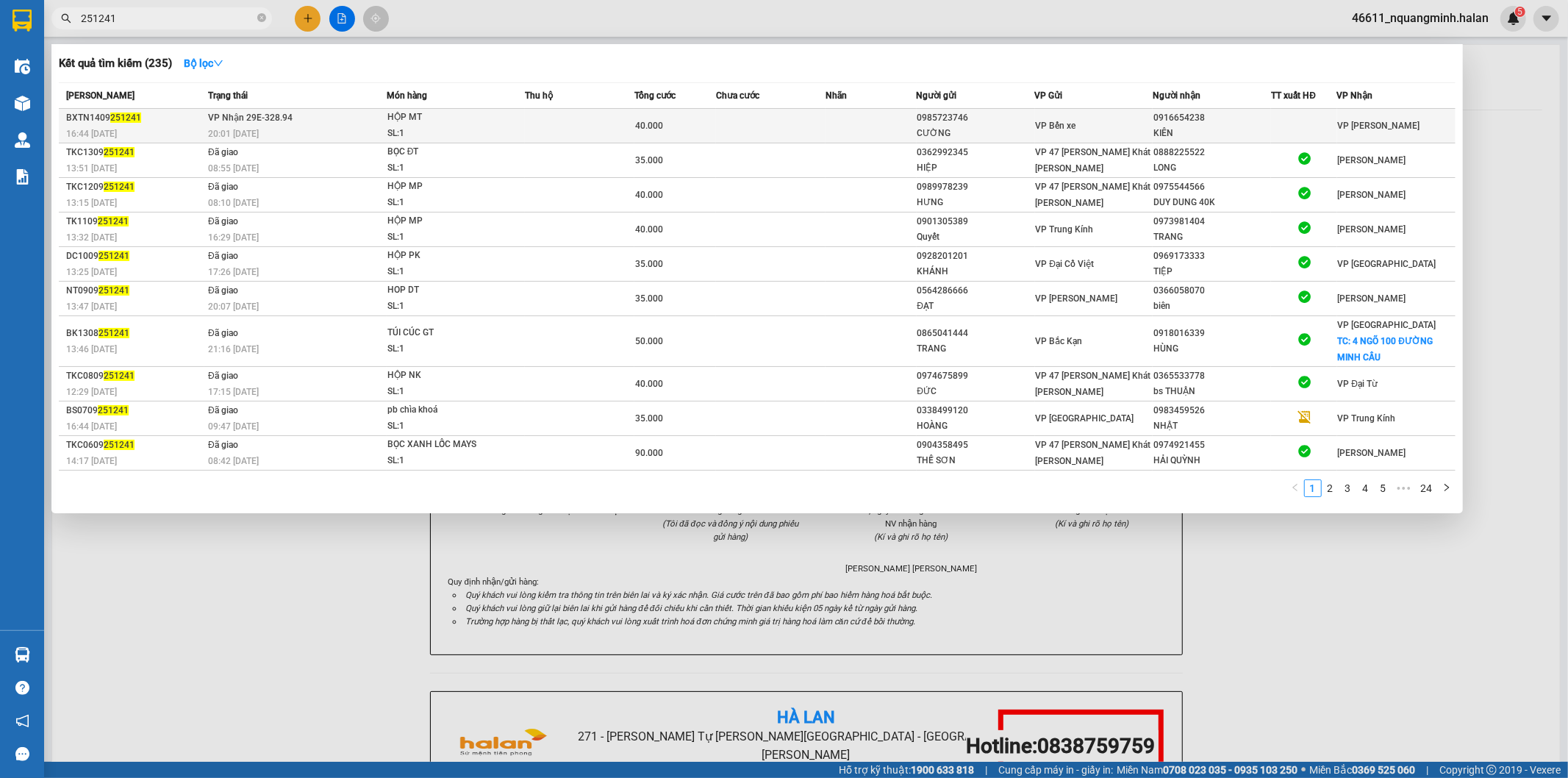
type input "251241"
click at [443, 120] on div "HỘP MT" at bounding box center [442, 117] width 111 height 16
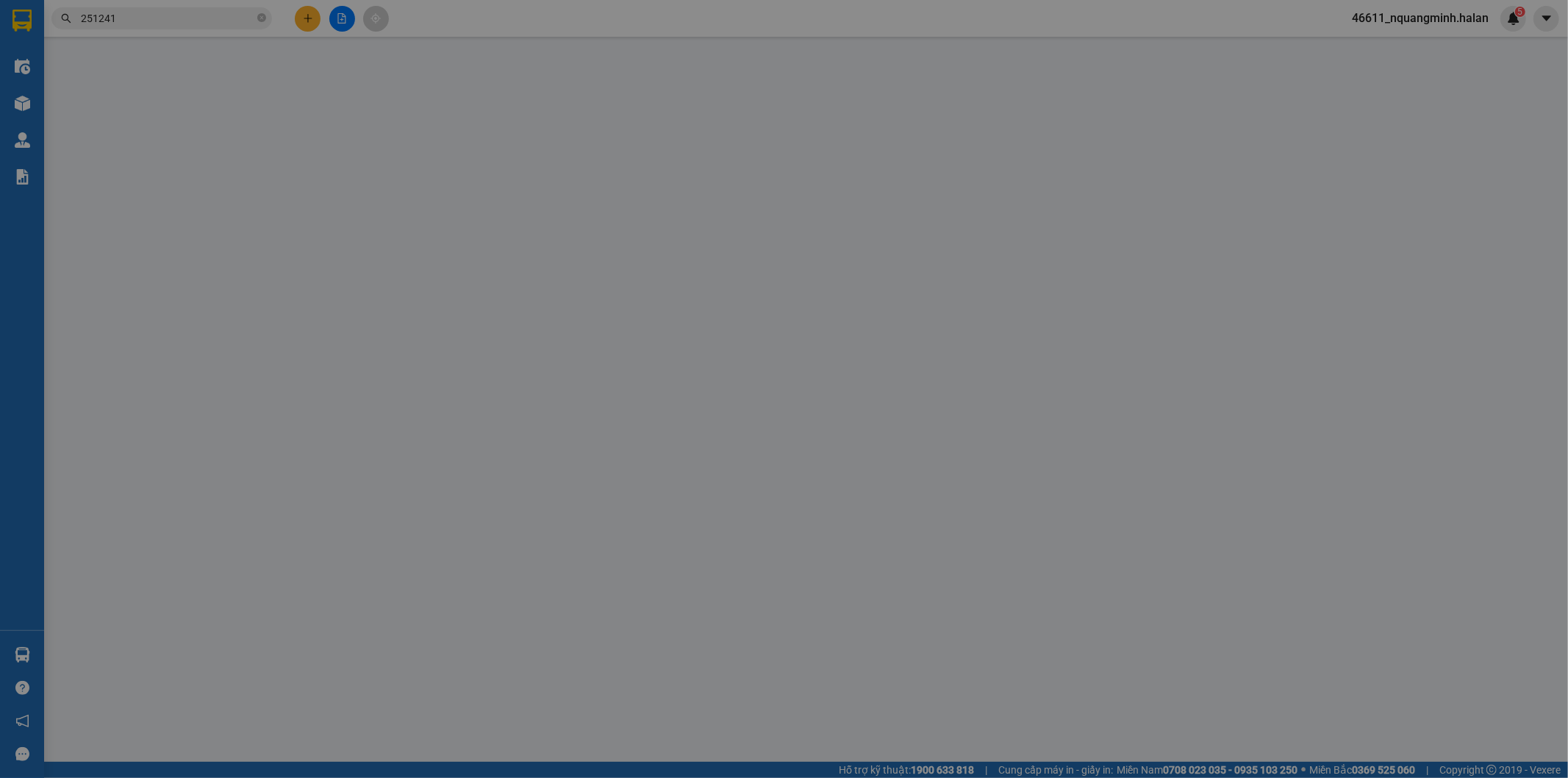
type input "0985723746"
type input "CƯỜNG"
type input "0916654238"
type input "KIÊN"
type input "40.000"
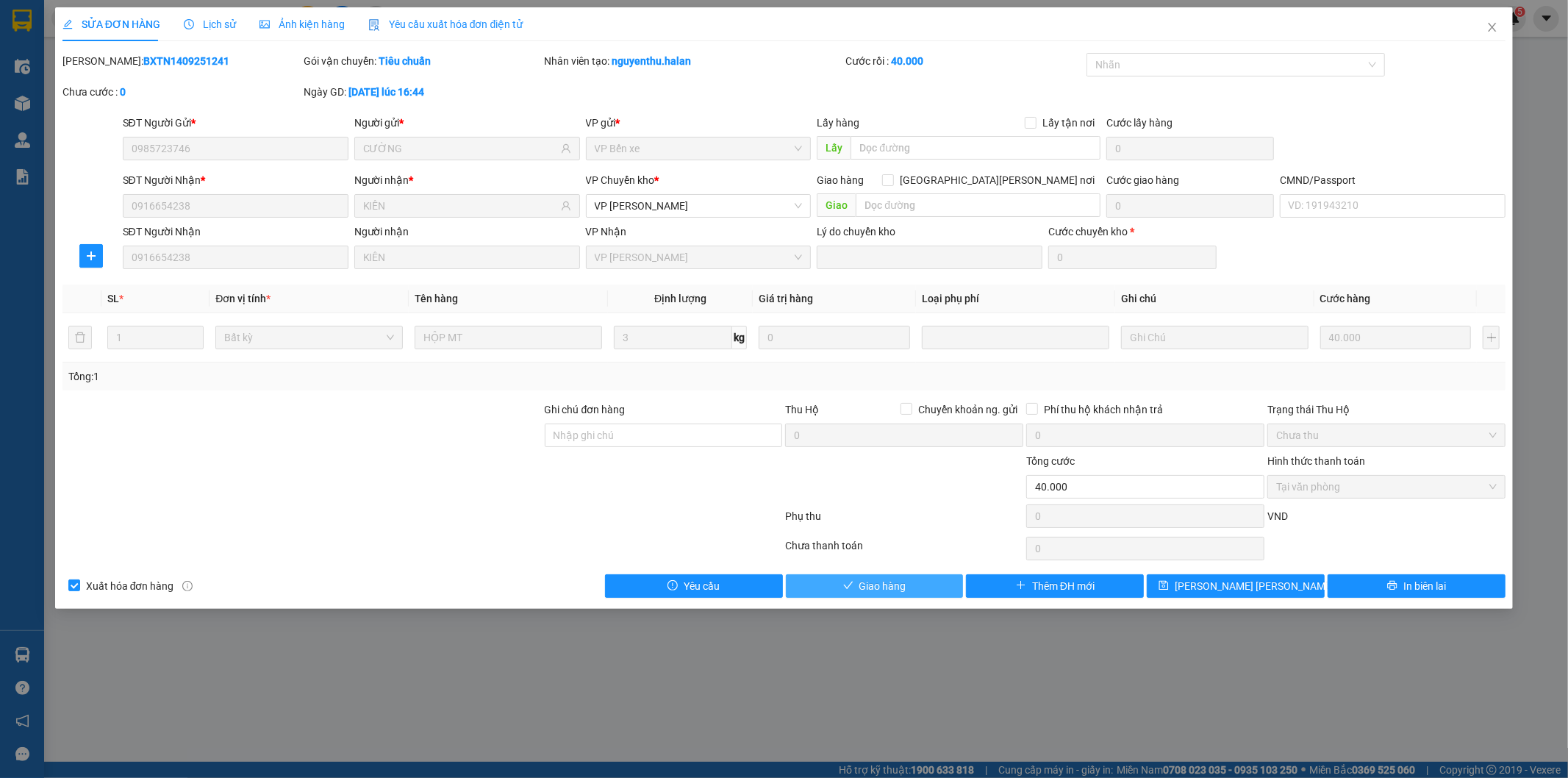
click at [877, 578] on span "Giao hàng" at bounding box center [883, 585] width 47 height 16
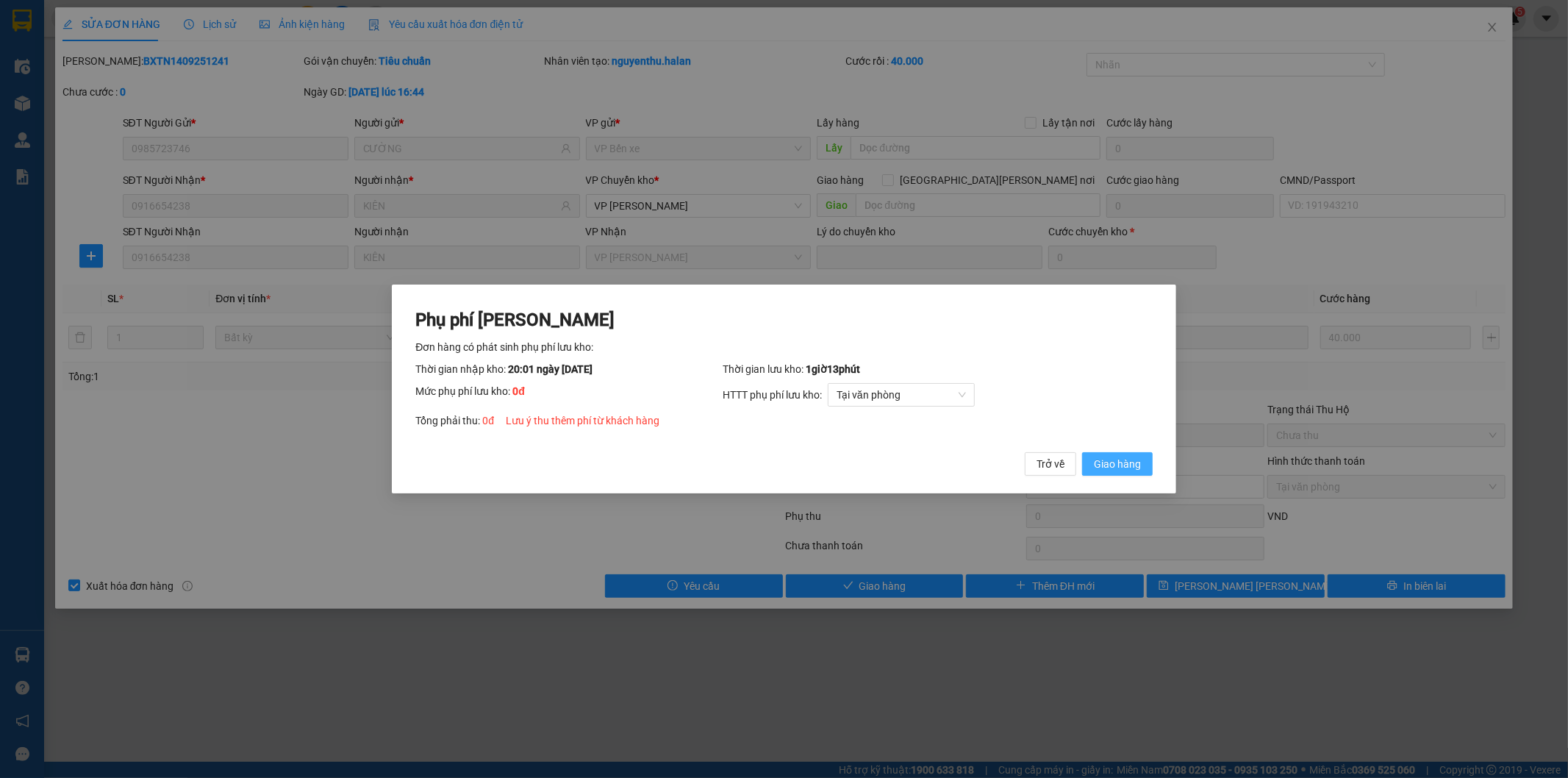
click at [1136, 470] on span "Giao hàng" at bounding box center [1117, 464] width 47 height 16
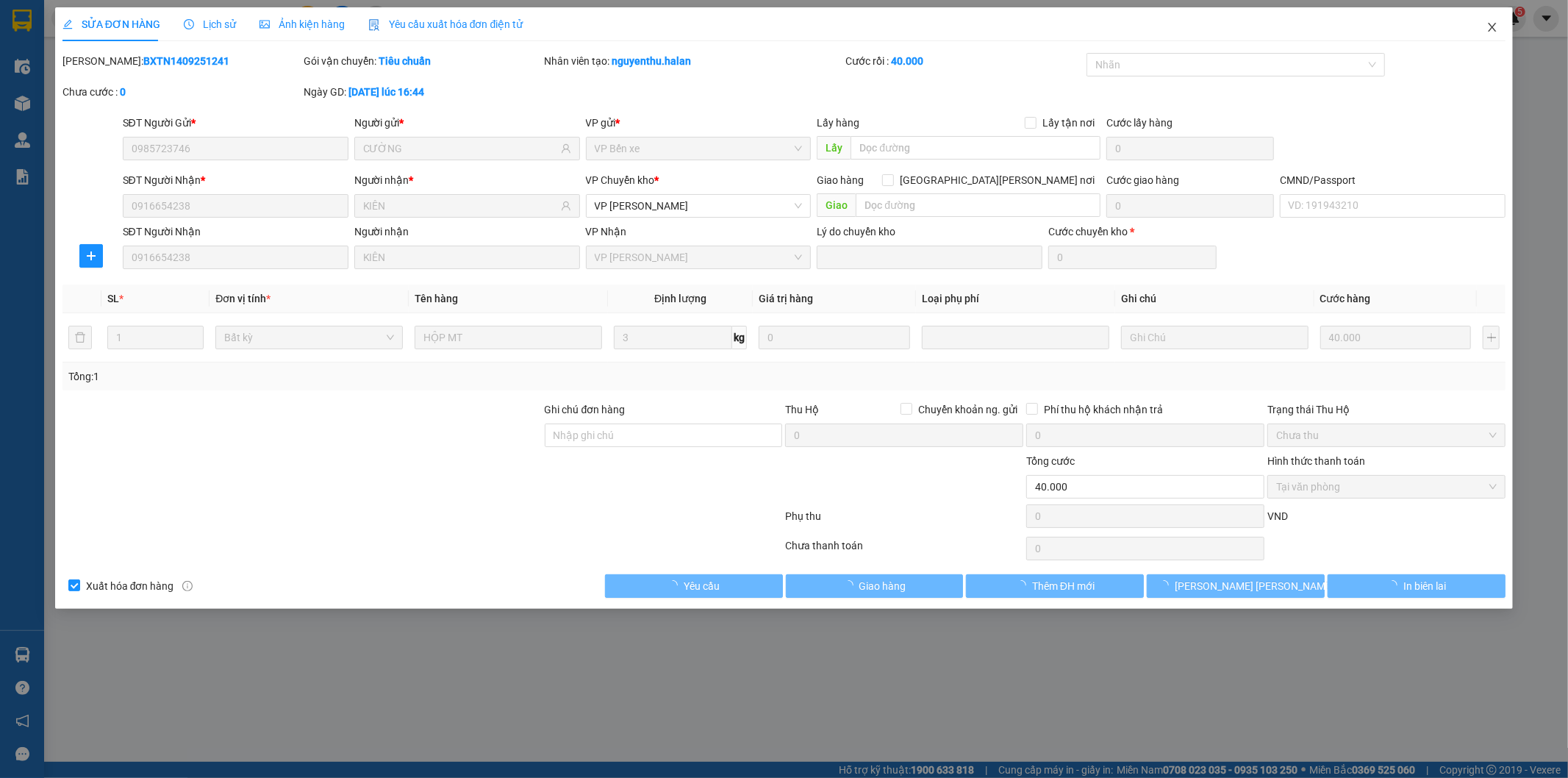
click at [1496, 28] on icon "close" at bounding box center [1493, 27] width 12 height 12
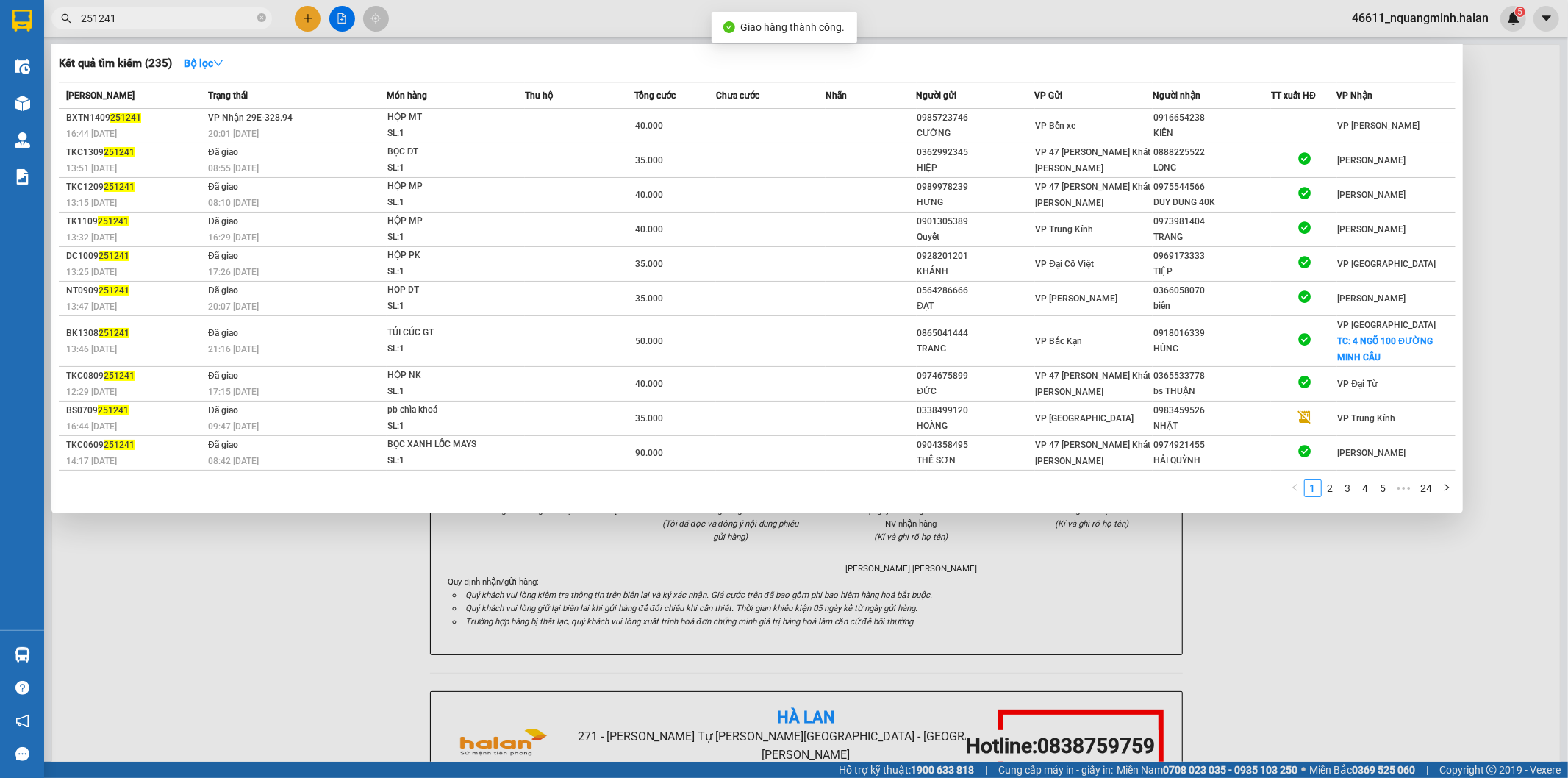
click at [164, 19] on input "251241" at bounding box center [167, 18] width 173 height 16
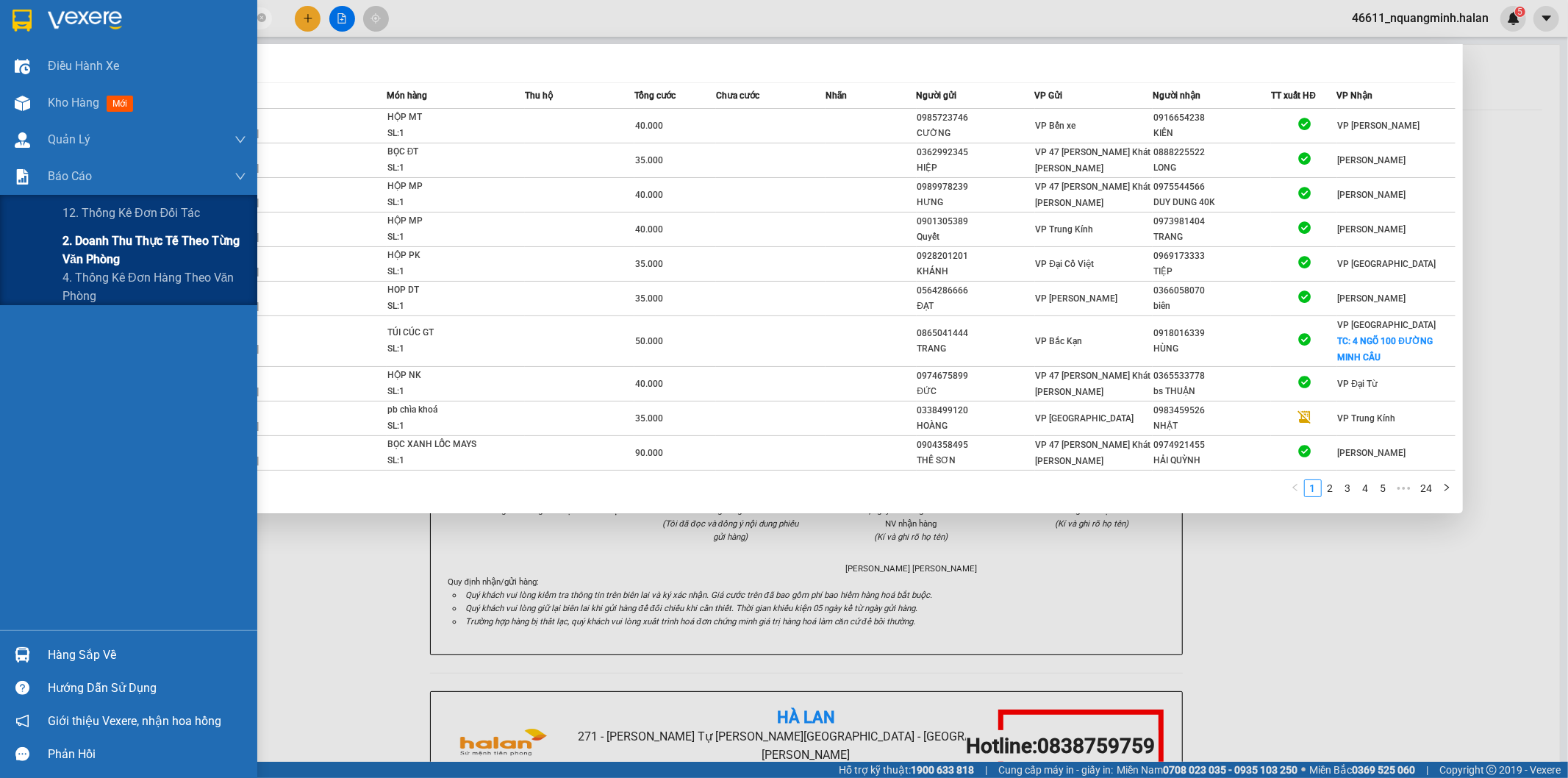
click at [59, 256] on div "2. Doanh thu thực tế theo từng văn phòng" at bounding box center [129, 249] width 257 height 37
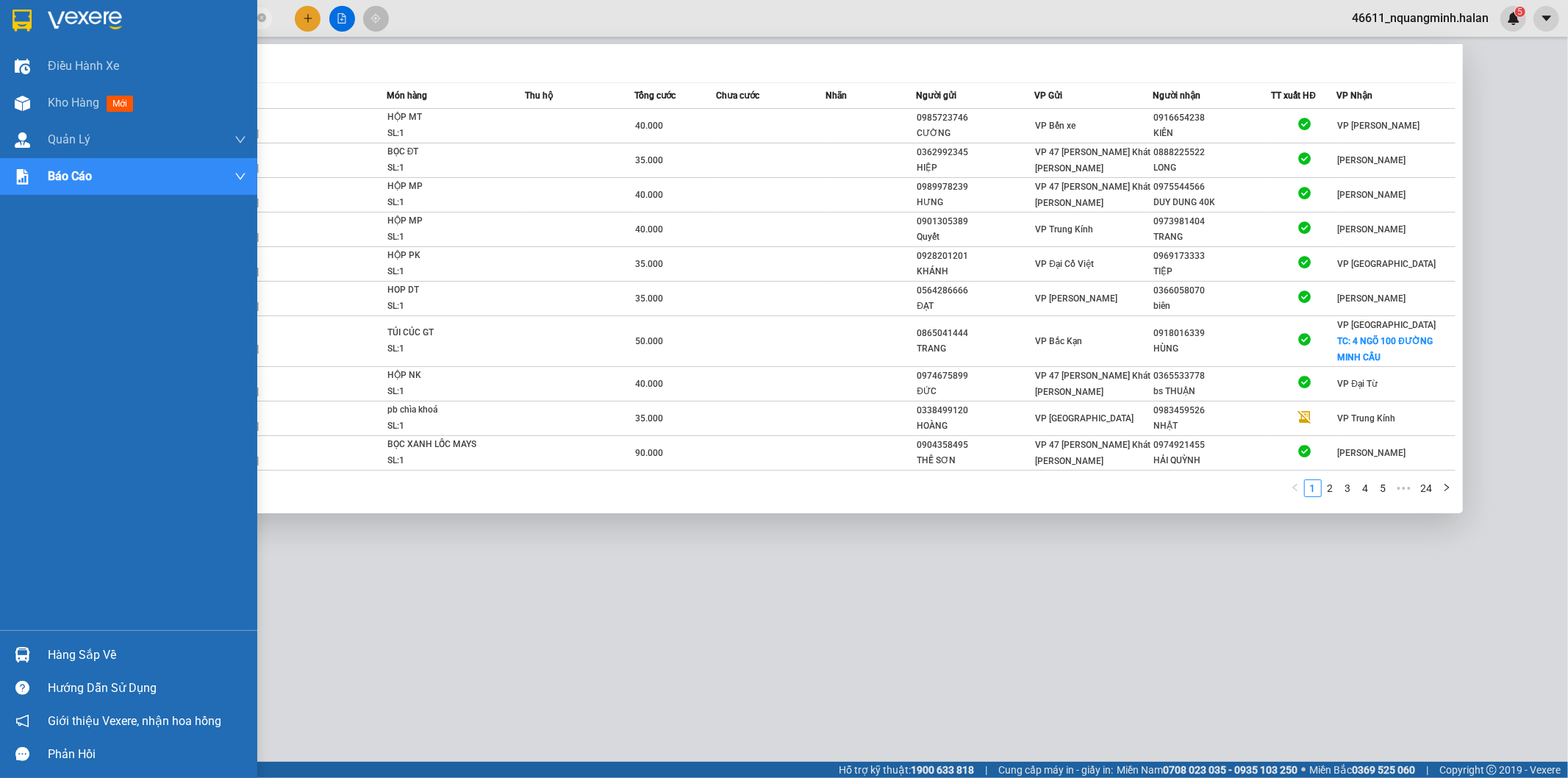
click at [446, 556] on div at bounding box center [784, 389] width 1568 height 778
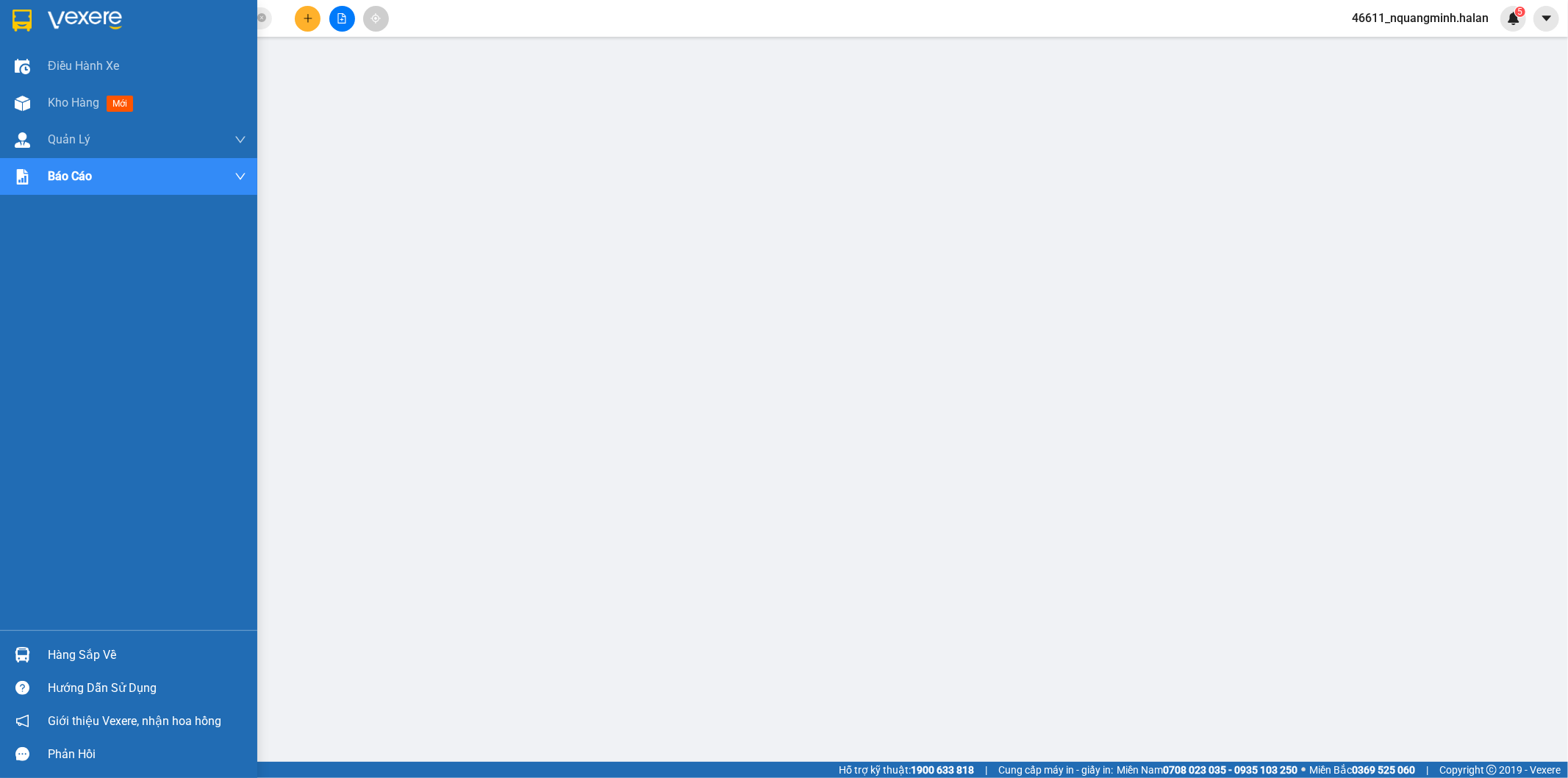
click at [21, 652] on img at bounding box center [22, 655] width 15 height 15
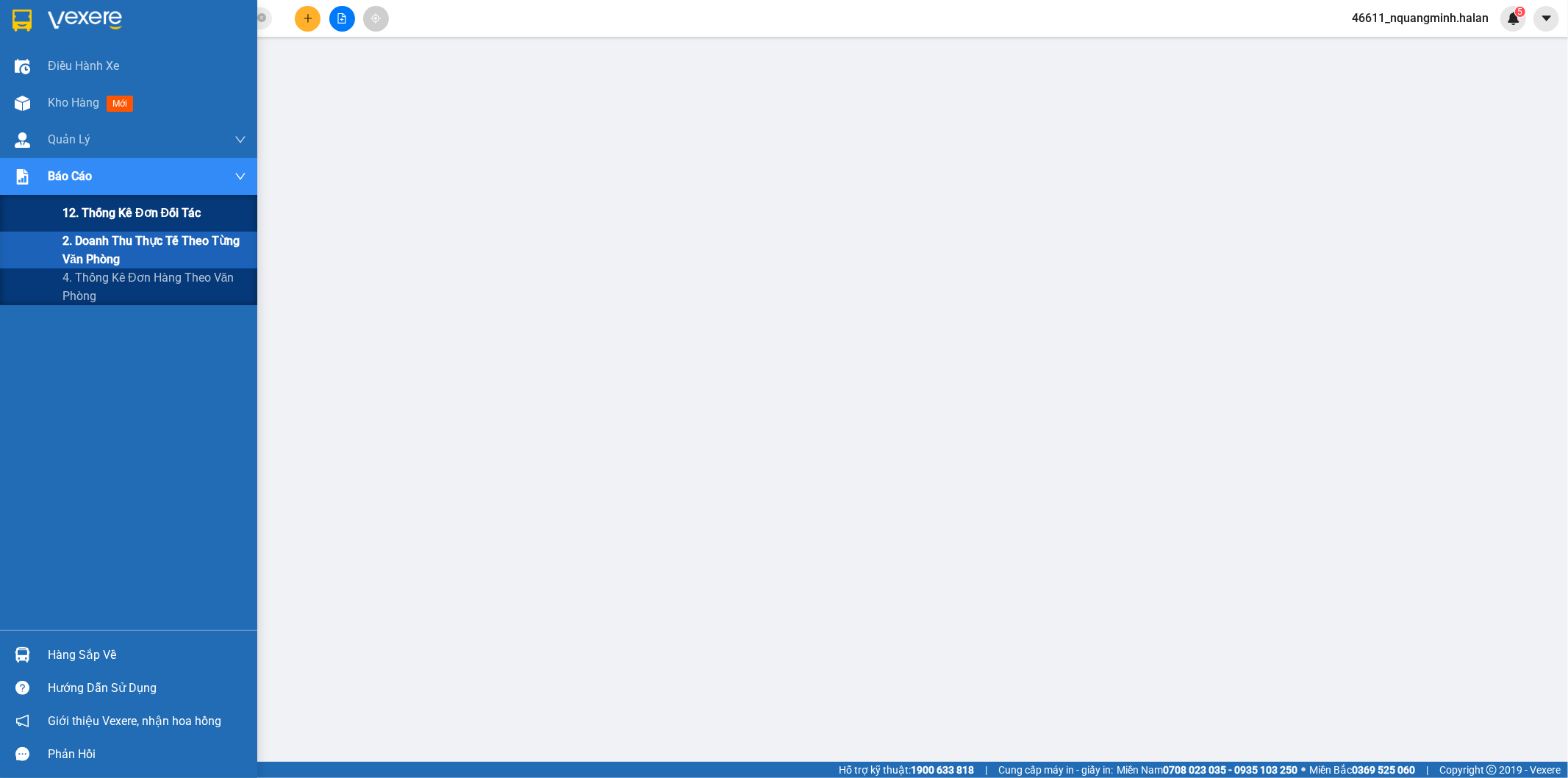
click at [98, 222] on span "12. Thống kê đơn đối tác" at bounding box center [131, 212] width 138 height 18
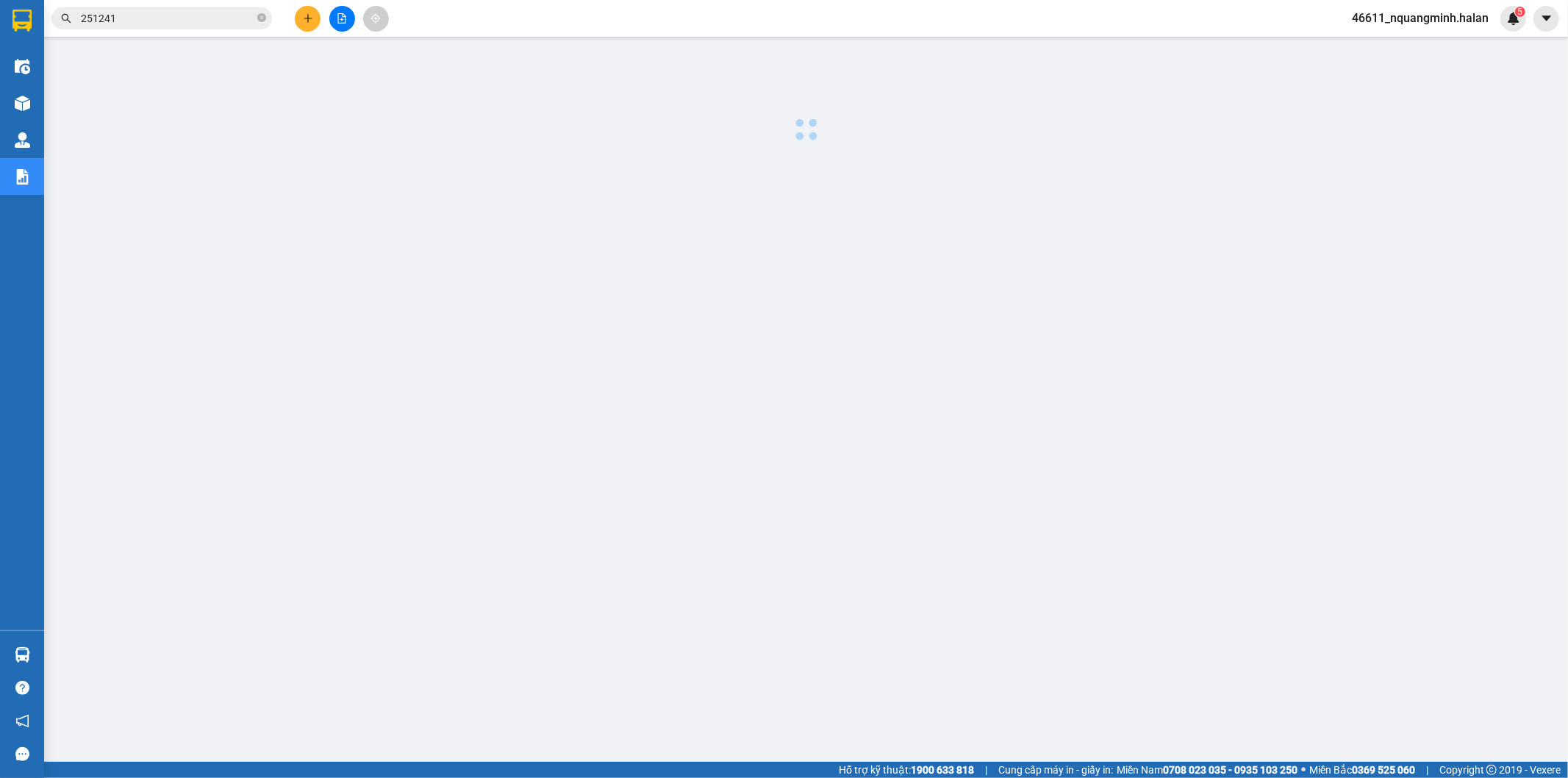
click at [623, 428] on div at bounding box center [805, 374] width 1509 height 661
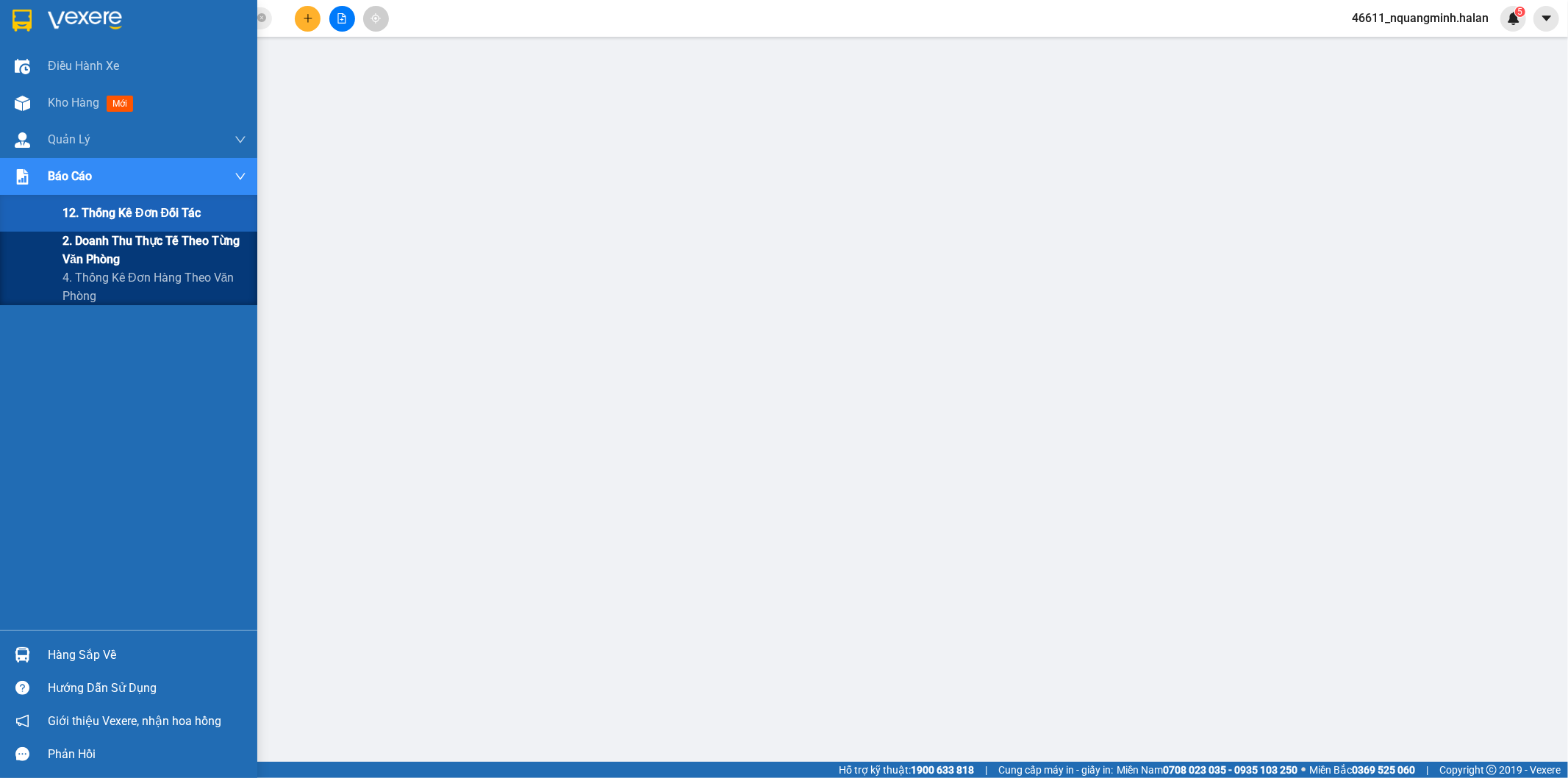
click at [85, 251] on span "2. Doanh thu thực tế theo từng văn phòng" at bounding box center [154, 249] width 183 height 37
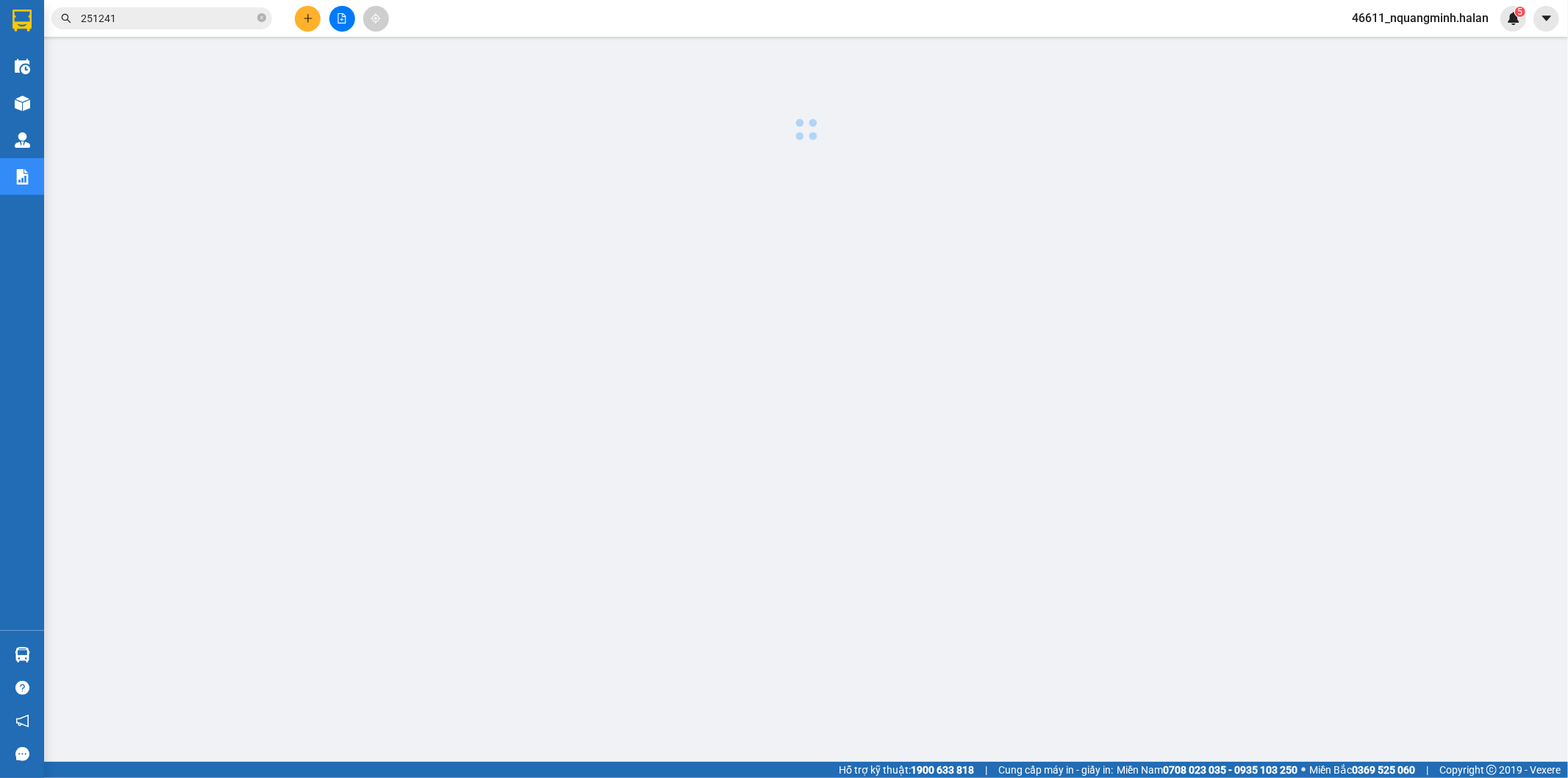
click at [689, 405] on div at bounding box center [805, 374] width 1509 height 661
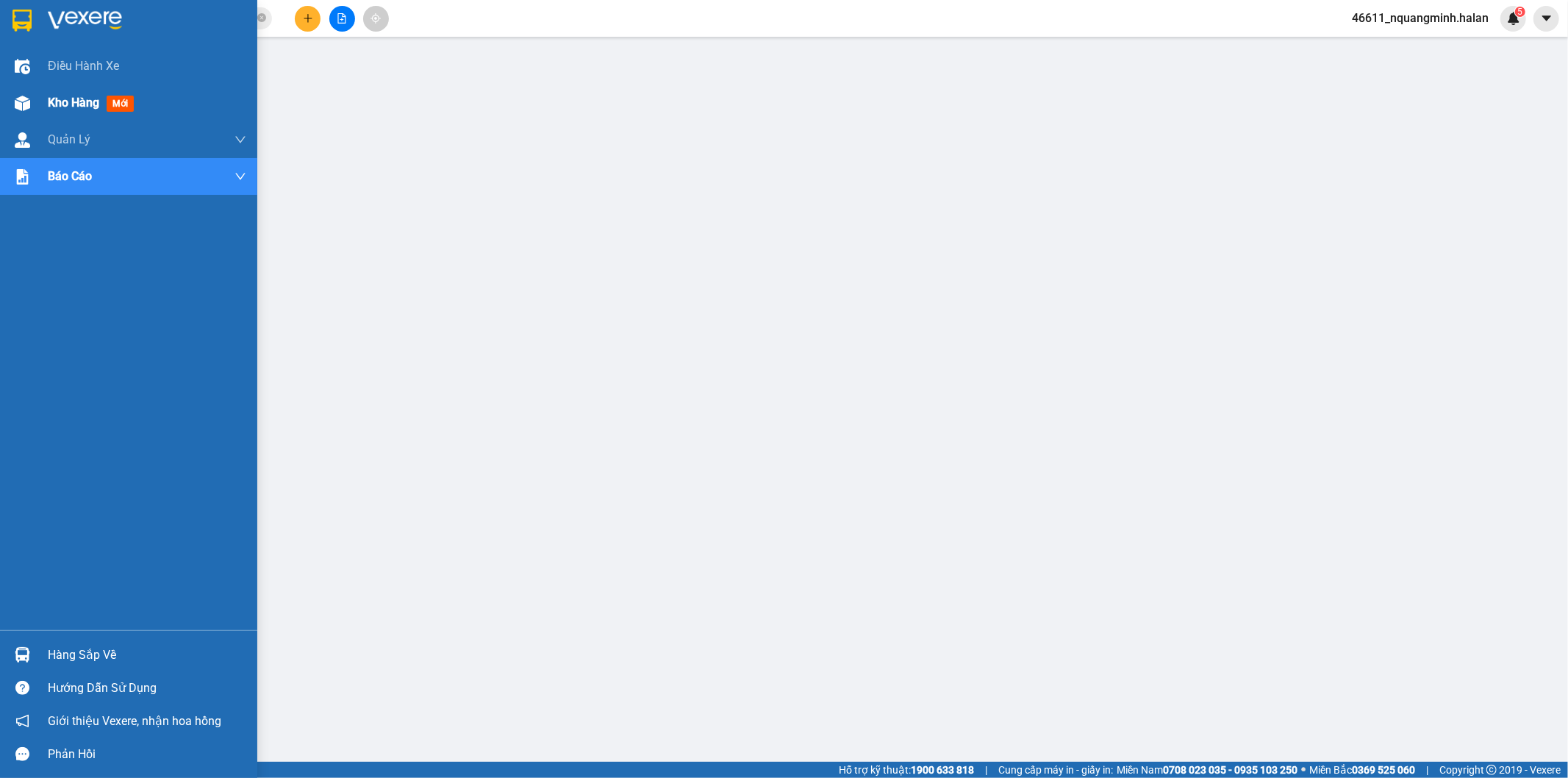
click at [76, 99] on span "Kho hàng" at bounding box center [74, 103] width 51 height 14
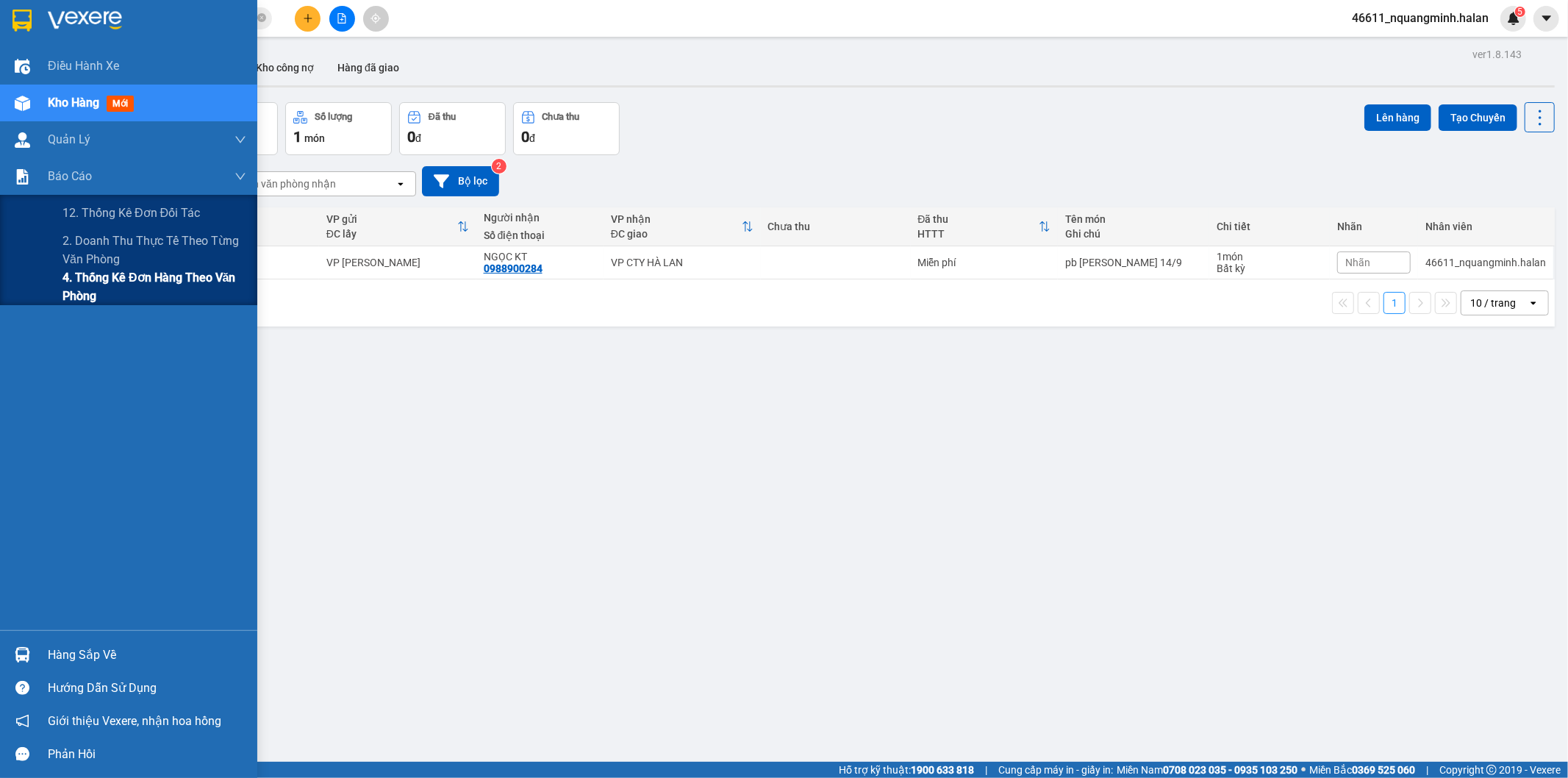
click at [93, 290] on span "4. Thống kê đơn hàng theo văn phòng" at bounding box center [154, 286] width 183 height 37
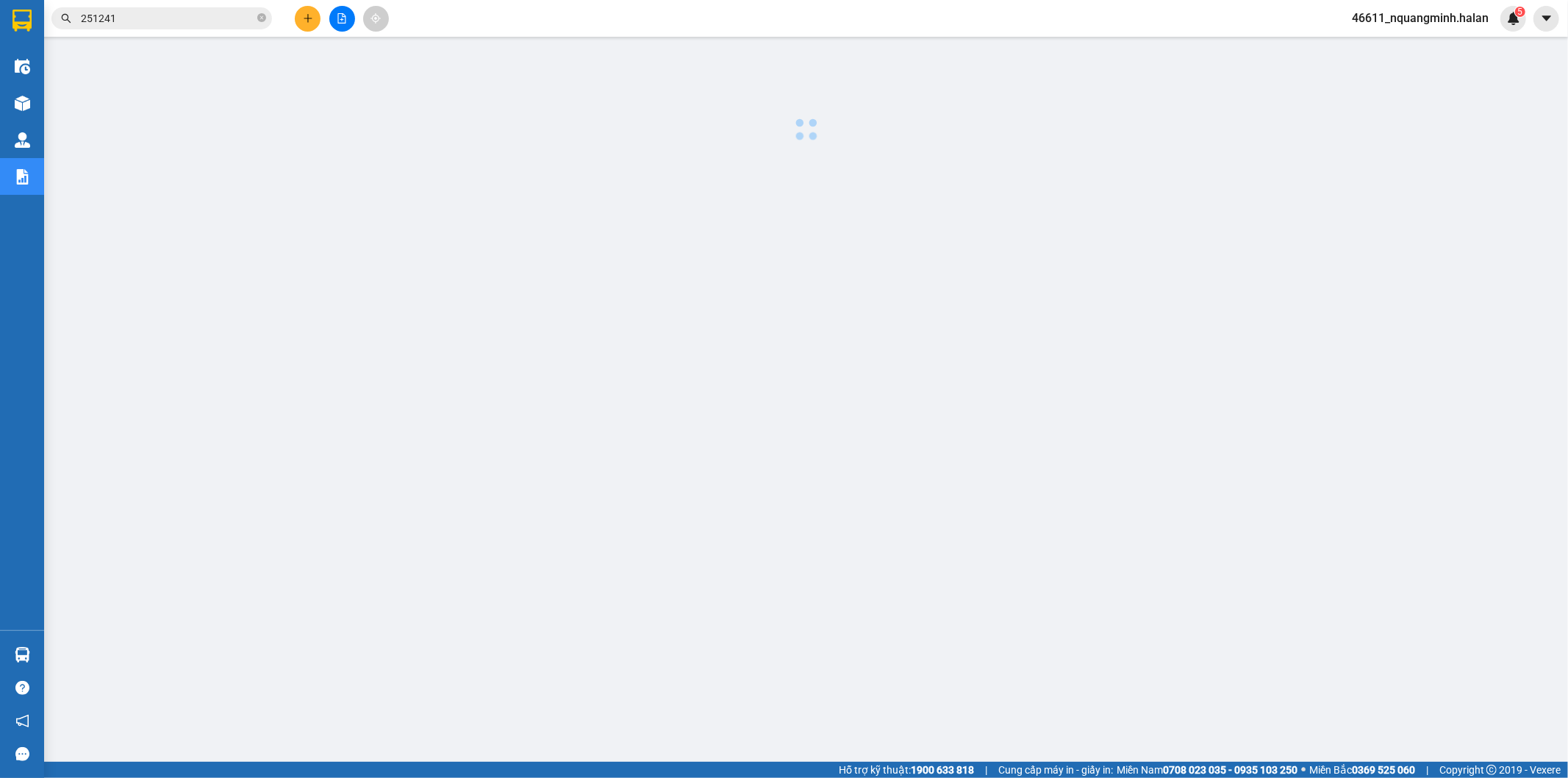
click at [671, 456] on div at bounding box center [805, 374] width 1509 height 661
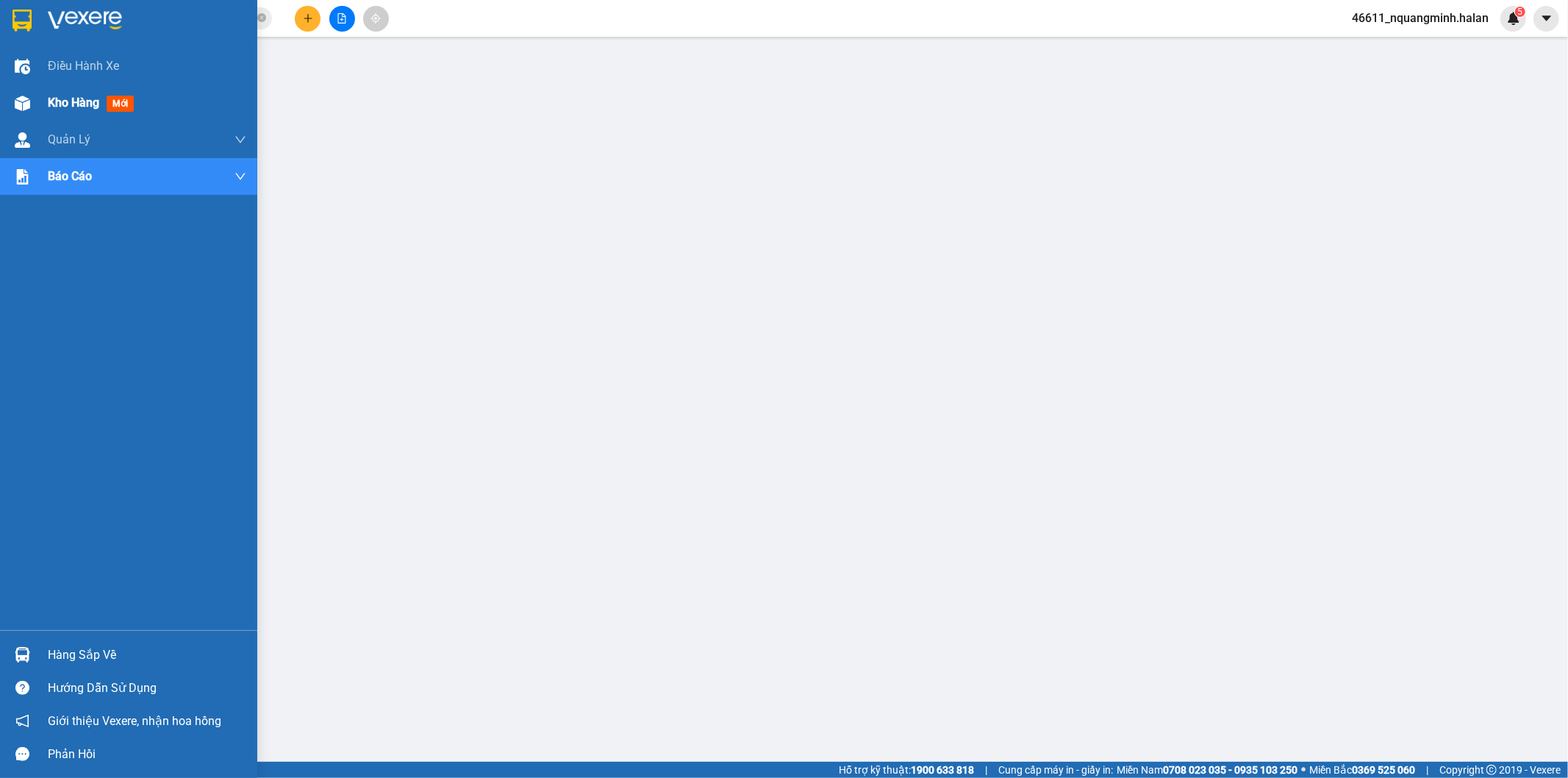
click at [6, 87] on div "Kho hàng mới" at bounding box center [129, 103] width 257 height 37
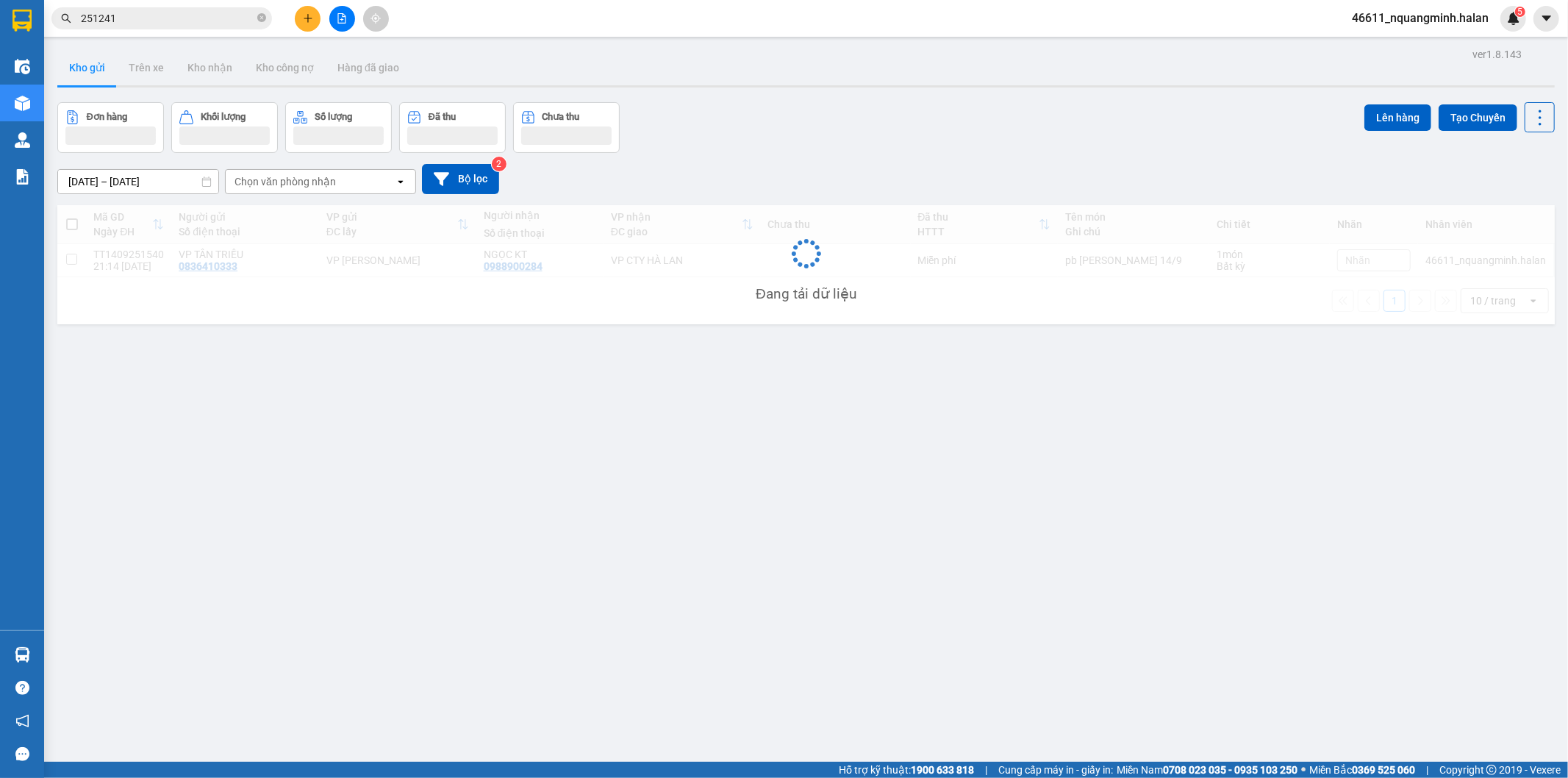
click at [706, 491] on div "ver 1.8.143 Kho gửi Trên xe Kho nhận Kho công nợ Hàng đã giao Đơn hàng Khối lượ…" at bounding box center [805, 433] width 1509 height 778
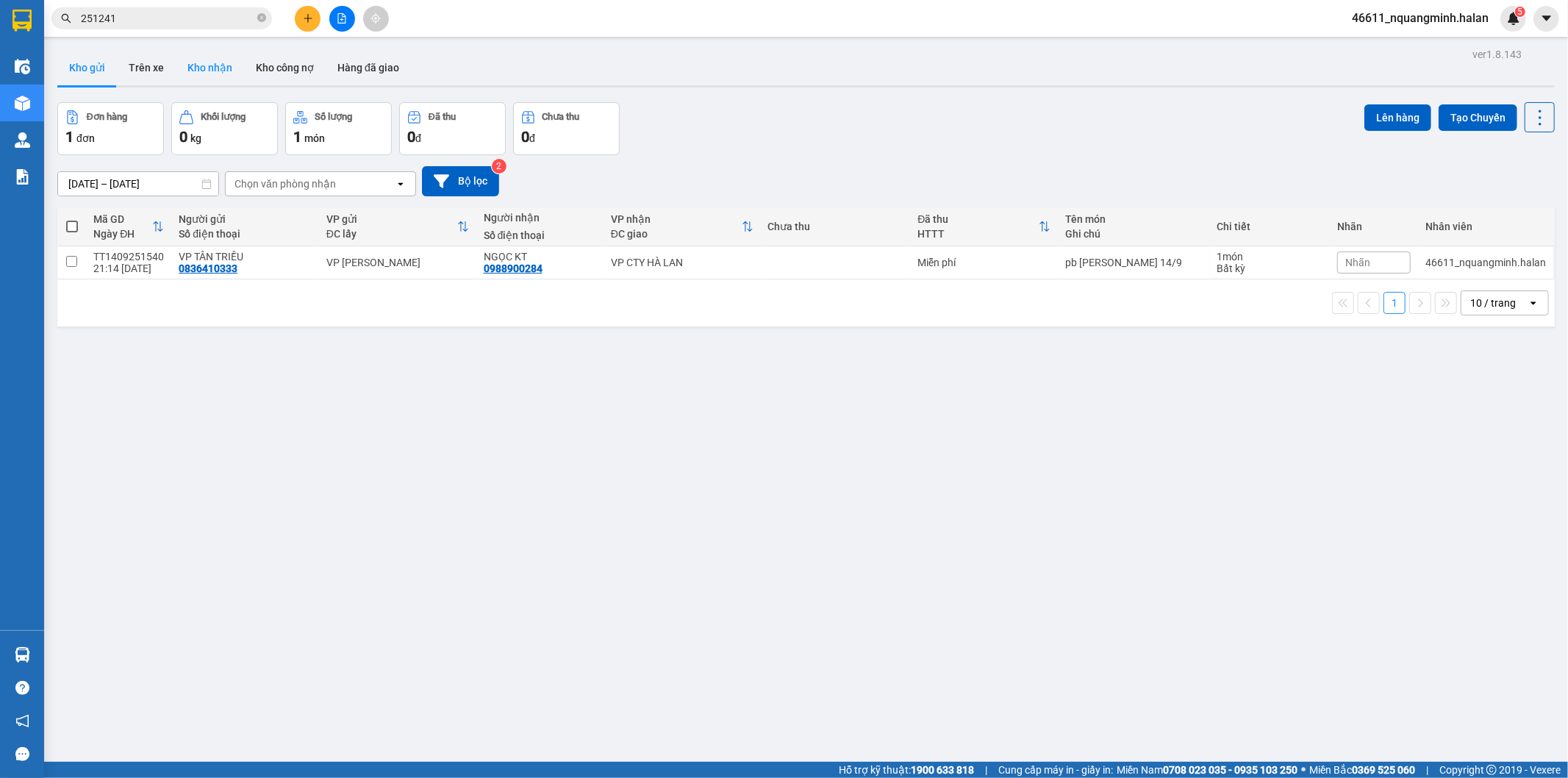
click at [220, 76] on button "Kho nhận" at bounding box center [210, 67] width 69 height 35
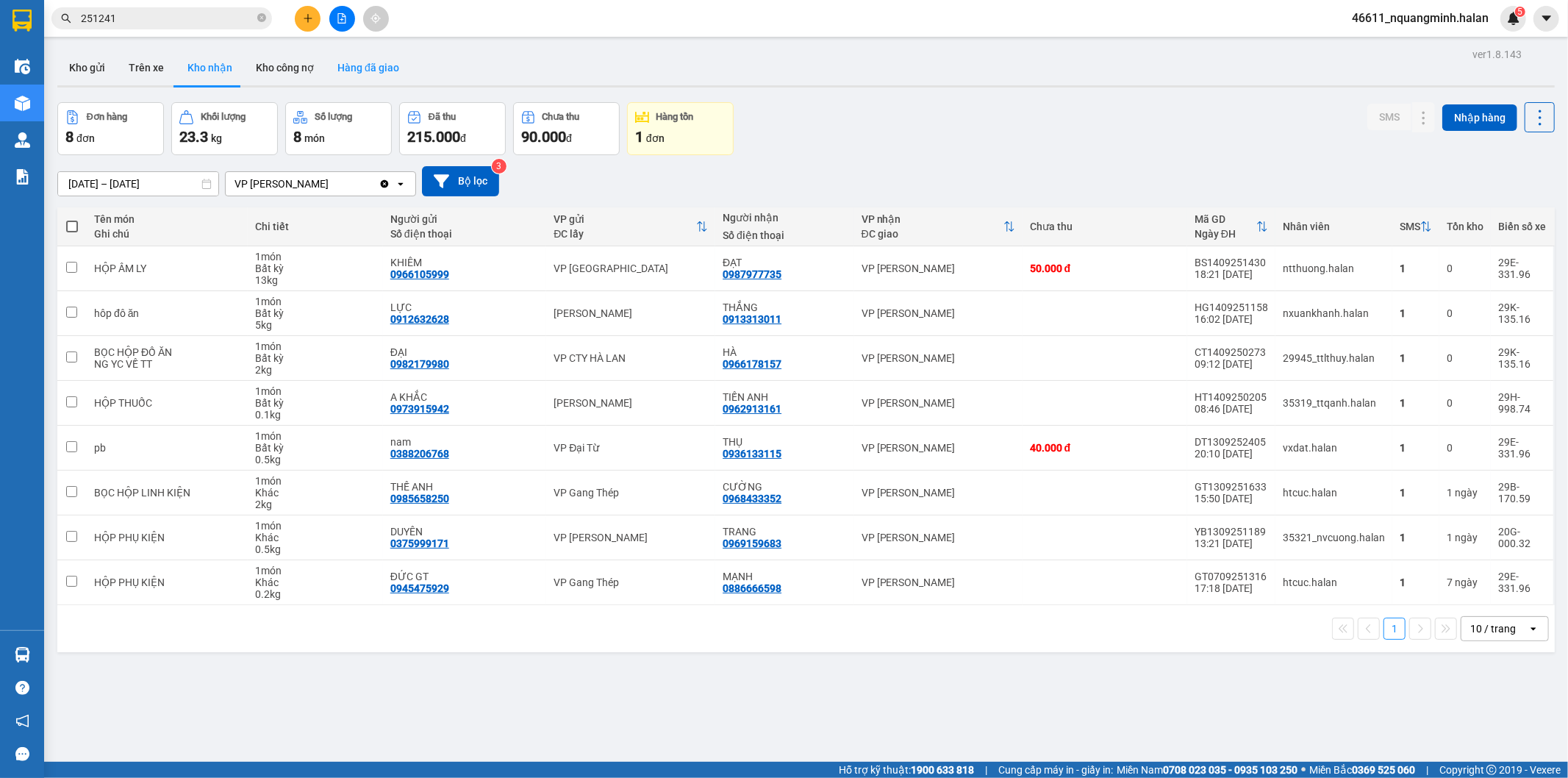
click at [356, 66] on button "Hàng đã giao" at bounding box center [368, 67] width 86 height 35
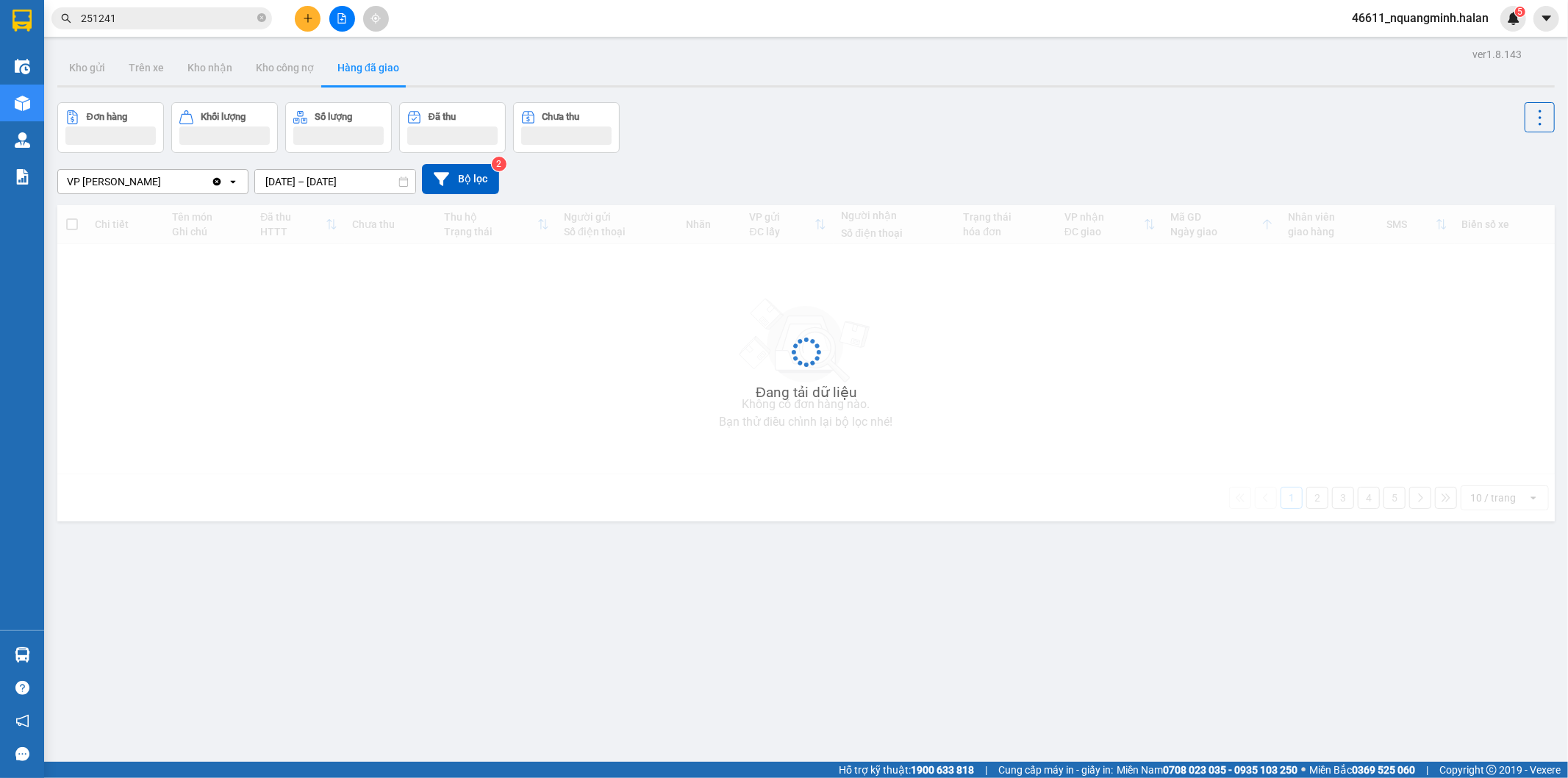
click at [335, 179] on input "12/09/2025 – 14/09/2025" at bounding box center [335, 181] width 160 height 23
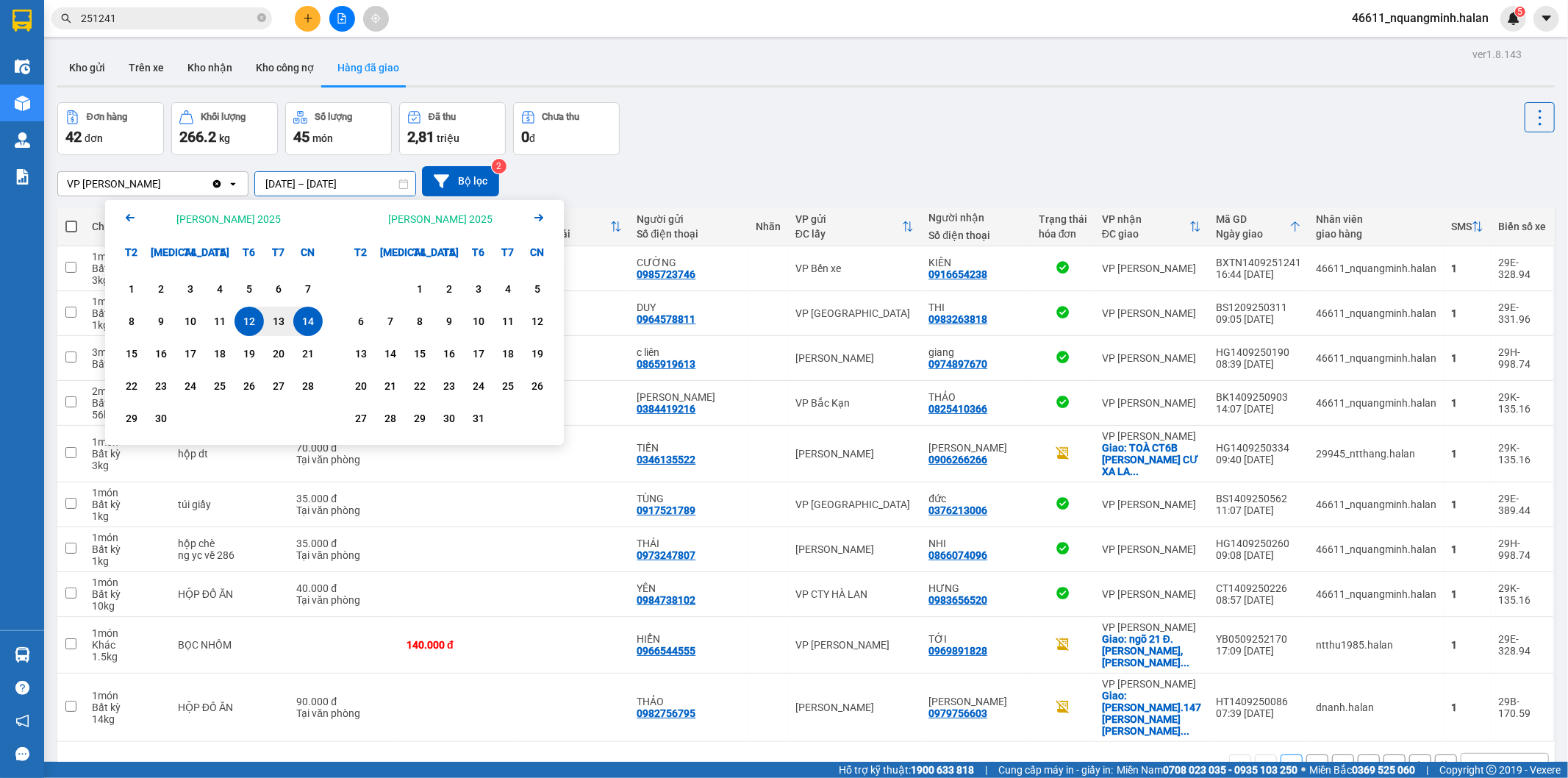
click at [308, 326] on div "14" at bounding box center [308, 321] width 21 height 18
type input "14/09/2025 – 14/09/2025"
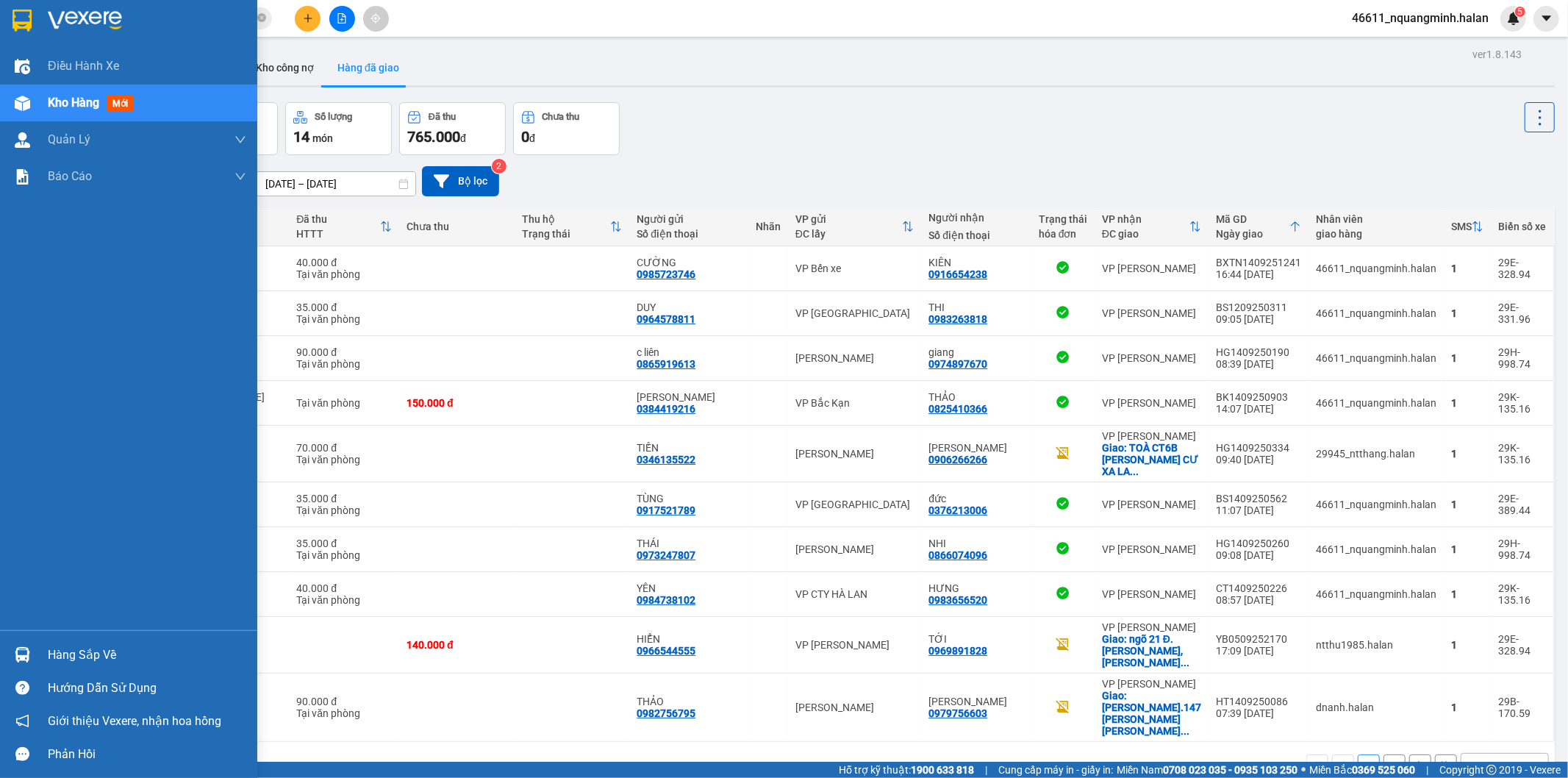
click at [35, 649] on div "Hàng sắp về" at bounding box center [129, 655] width 257 height 33
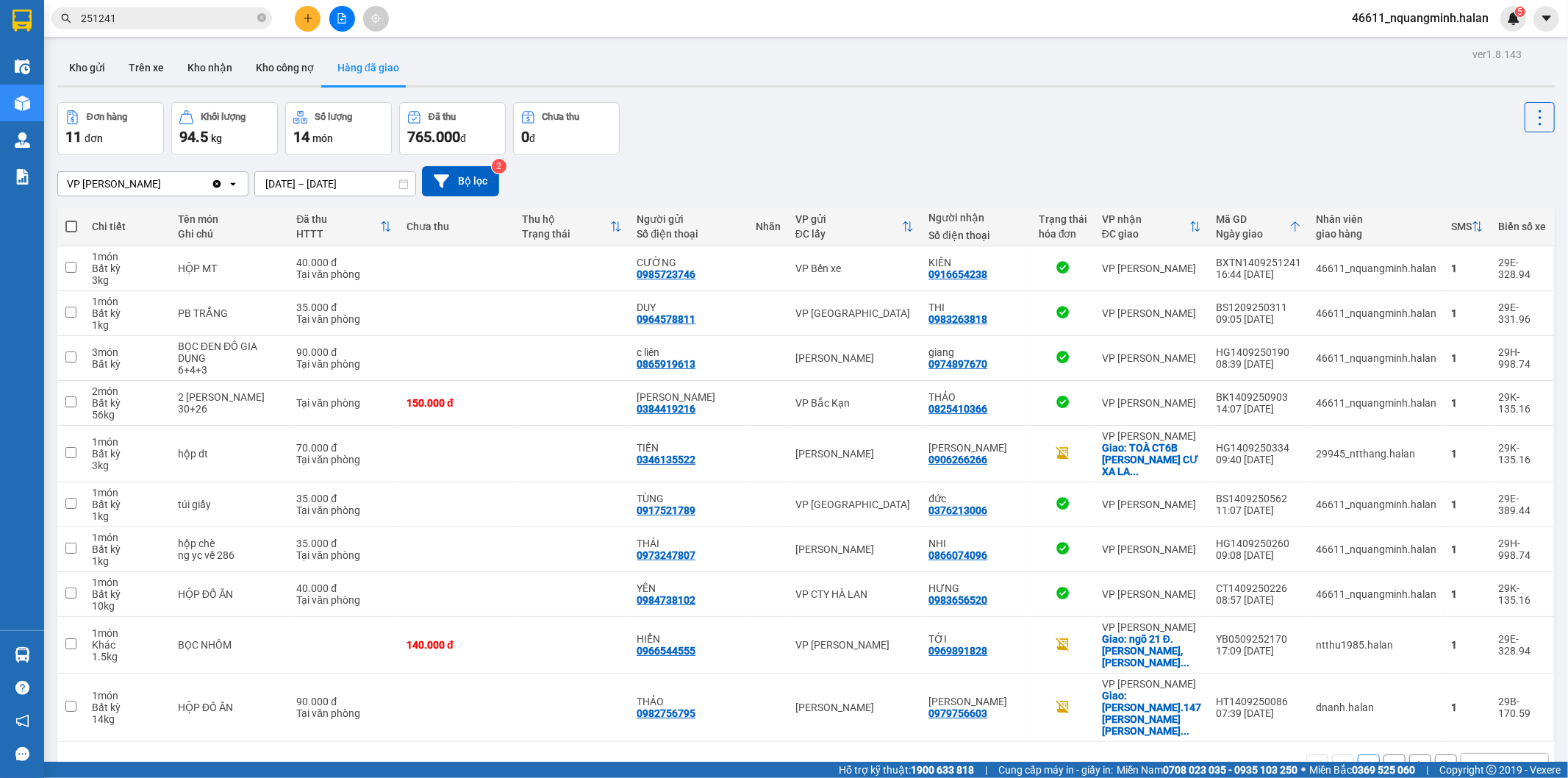
click at [748, 135] on section "Kết quả tìm kiếm ( 235 ) Bộ lọc Mã ĐH Trạng thái Món hàng Thu hộ Tổng cước Chưa…" at bounding box center [784, 389] width 1568 height 778
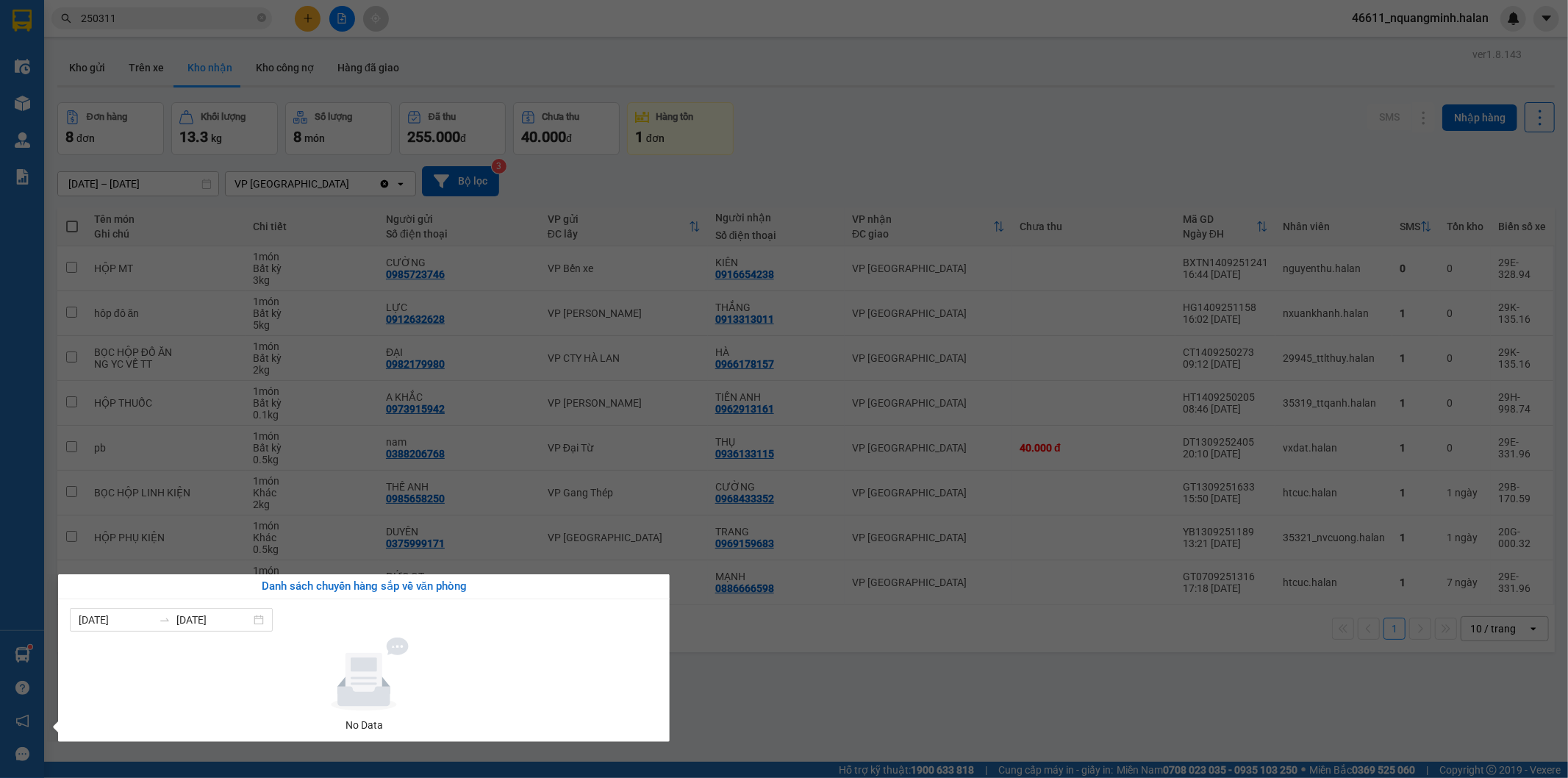
drag, startPoint x: 836, startPoint y: 649, endPoint x: 799, endPoint y: 663, distance: 39.6
click at [836, 649] on section "Kết quả tìm kiếm ( 252 ) Bộ lọc Mã ĐH Trạng thái Món hàng Thu hộ Tổng cước Chưa…" at bounding box center [784, 389] width 1568 height 778
